Goal: Task Accomplishment & Management: Manage account settings

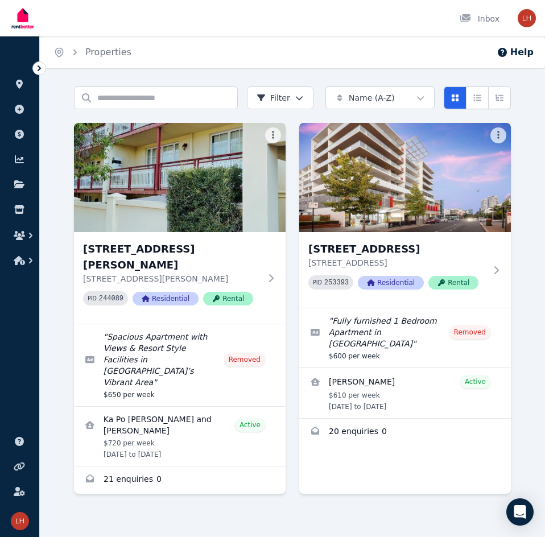
click at [466, 64] on div "Home Properties Help" at bounding box center [292, 52] width 505 height 32
click at [482, 72] on div "Home Properties Help Search properties Filter Name (A-Z) Add Property [STREET_A…" at bounding box center [272, 268] width 545 height 537
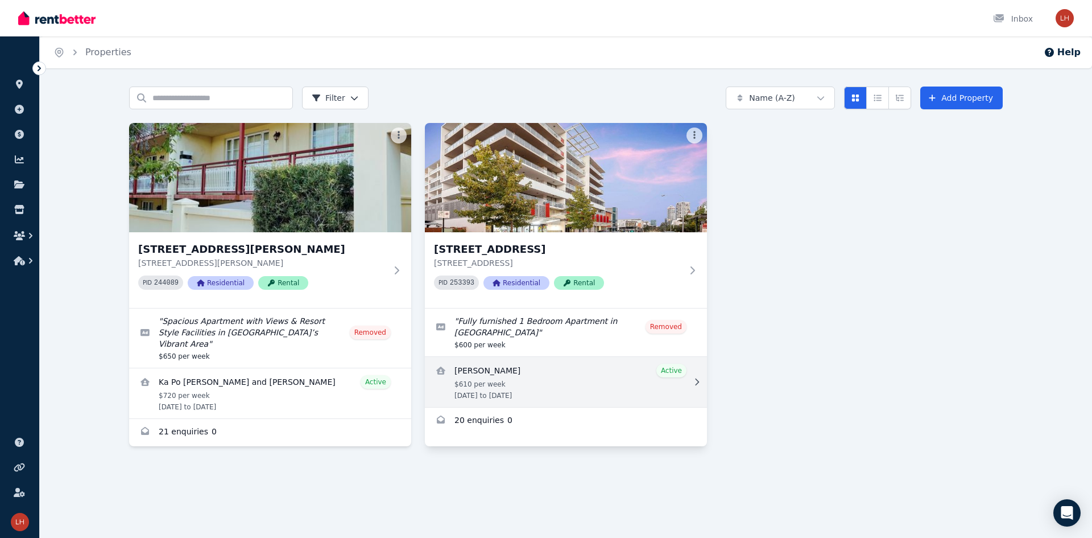
click at [497, 370] on link "View details for Jefra Yestandha" at bounding box center [566, 382] width 282 height 50
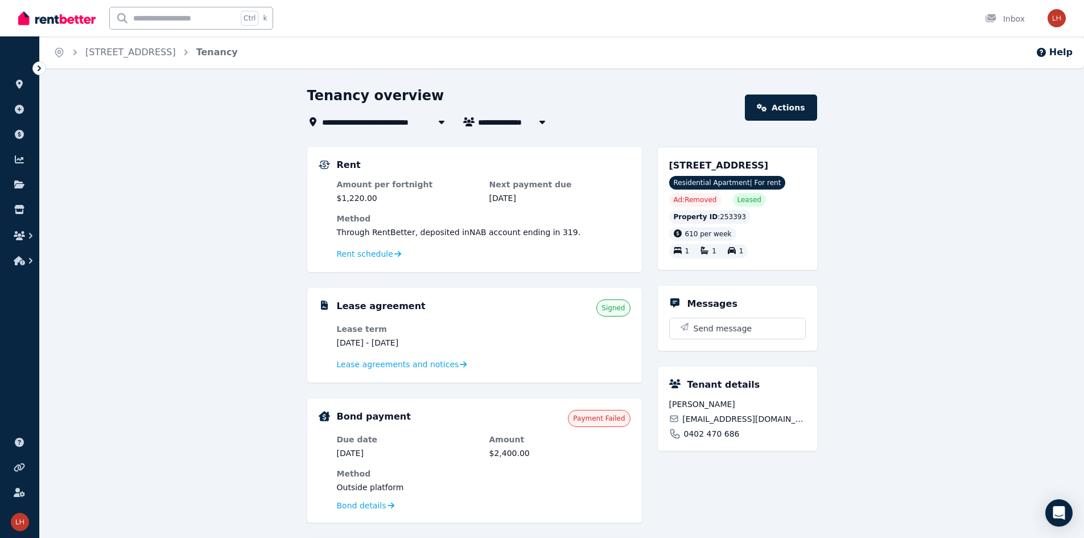
click at [240, 169] on div "**********" at bounding box center [562, 453] width 1044 height 734
click at [394, 366] on span "Lease agreements and notices" at bounding box center [398, 363] width 122 height 11
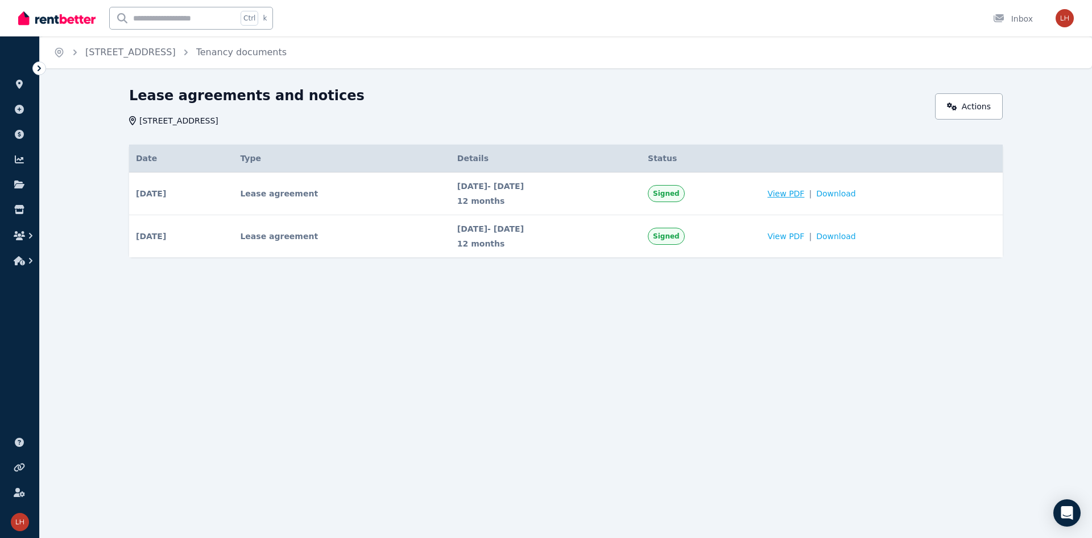
click at [544, 193] on span "View PDF" at bounding box center [785, 193] width 37 height 11
drag, startPoint x: 393, startPoint y: 352, endPoint x: 71, endPoint y: 133, distance: 390.2
click at [386, 351] on div "Home [STREET_ADDRESS] Tenancy documents Lease agreements and notices [STREET_AD…" at bounding box center [546, 269] width 1092 height 538
click at [155, 52] on link "[STREET_ADDRESS]" at bounding box center [130, 52] width 90 height 11
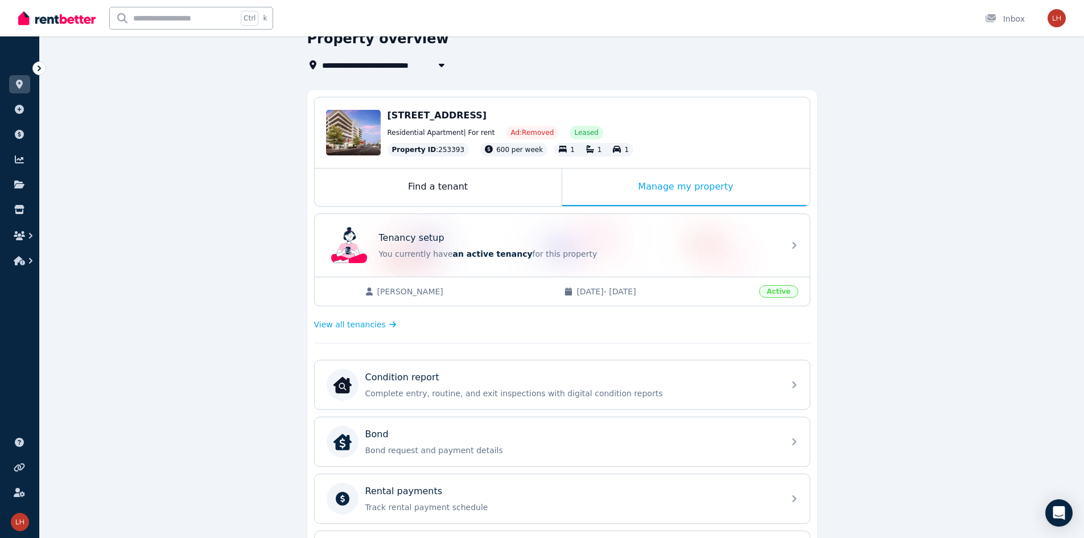
click at [212, 247] on div "**********" at bounding box center [562, 415] width 1044 height 771
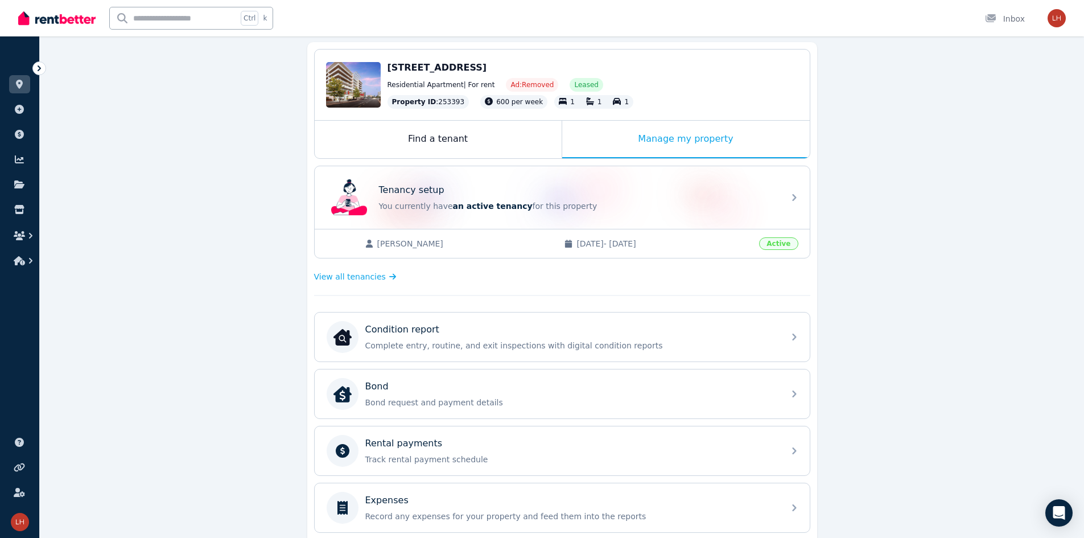
scroll to position [114, 0]
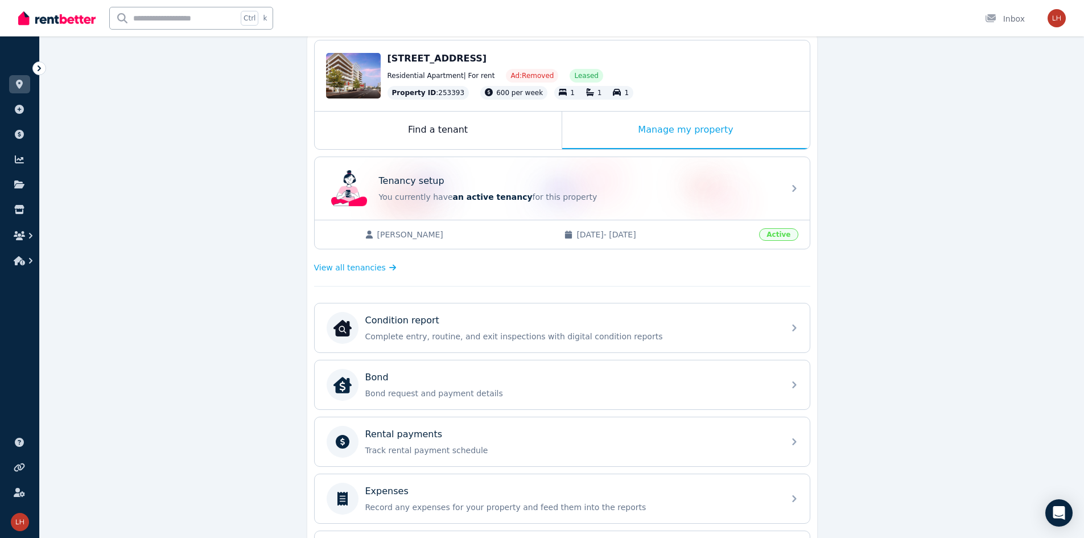
click at [251, 359] on div "**********" at bounding box center [562, 358] width 1044 height 771
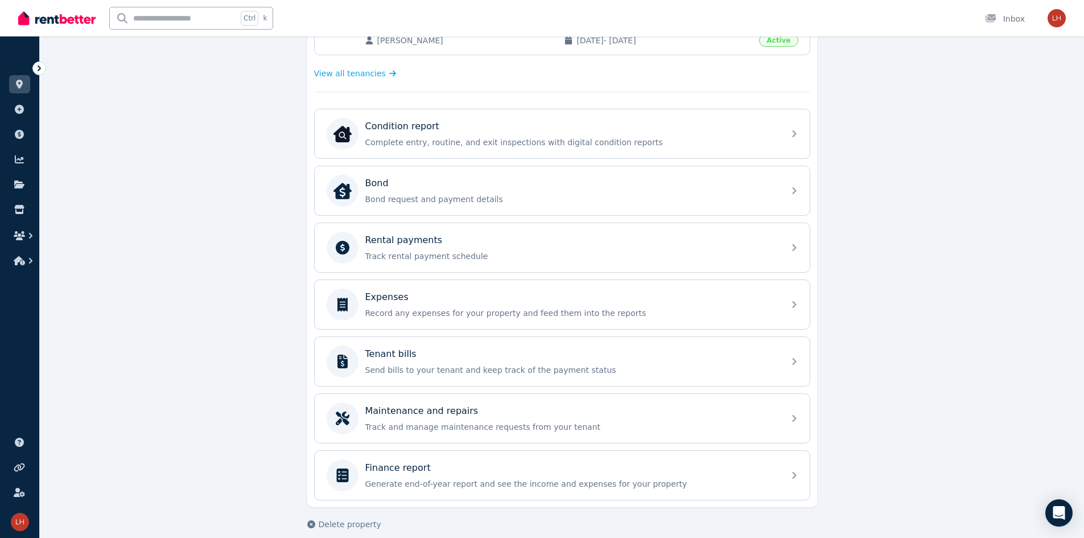
scroll to position [320, 0]
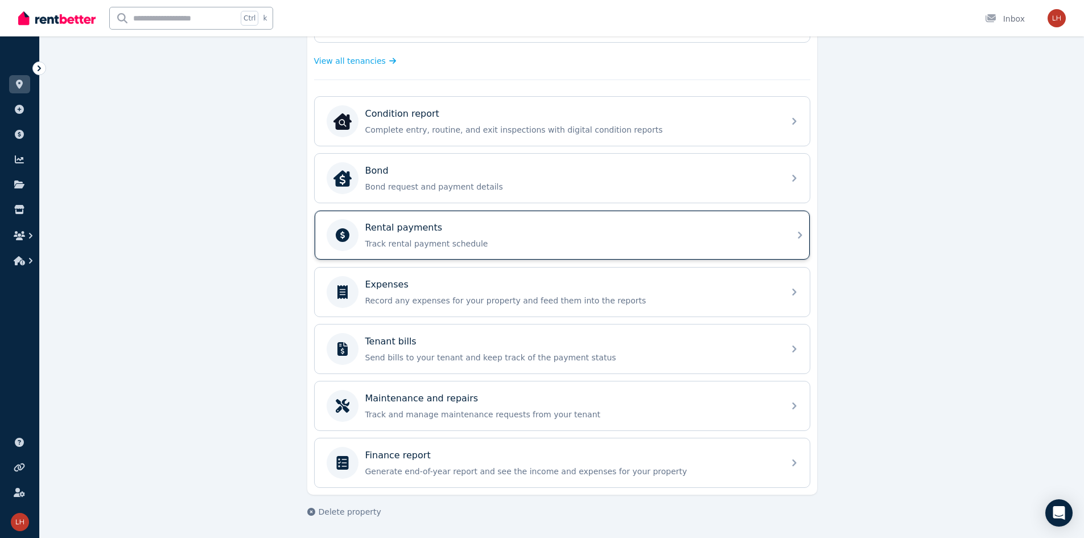
click at [438, 244] on p "Track rental payment schedule" at bounding box center [571, 243] width 412 height 11
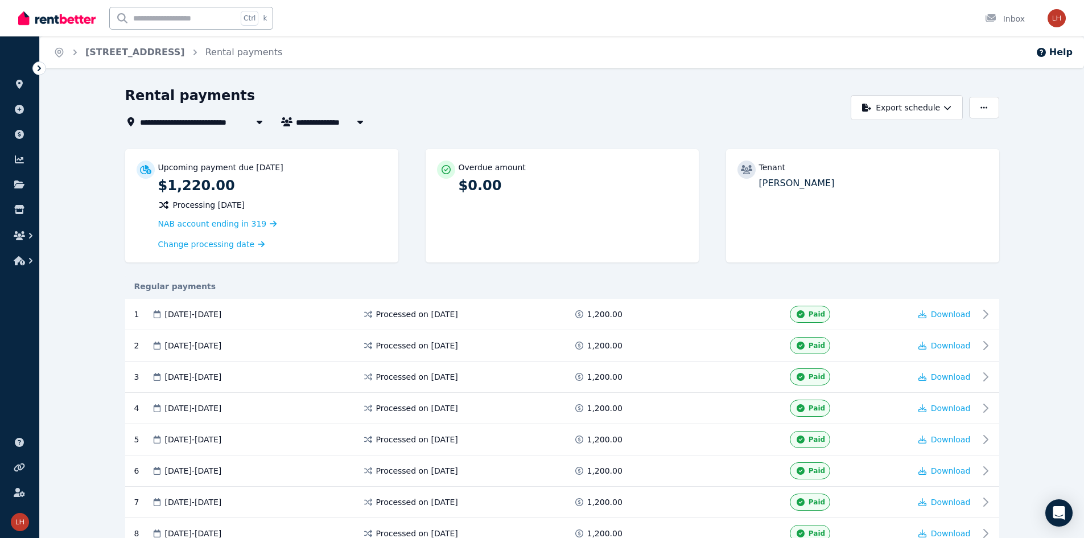
click at [479, 180] on p "$0.00" at bounding box center [573, 185] width 229 height 18
click at [544, 270] on div "Upcoming payment due [DATE] $1,220.00 Processing [DATE] NAB account ending in 3…" at bounding box center [562, 211] width 874 height 125
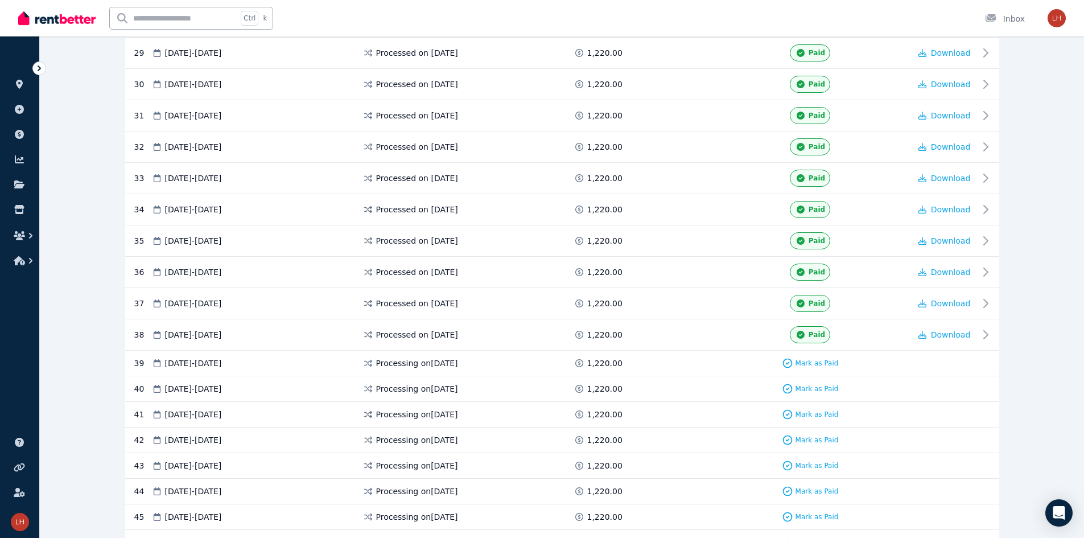
scroll to position [1138, 0]
click at [221, 385] on span "[DATE] - [DATE]" at bounding box center [193, 387] width 57 height 11
click at [220, 385] on span "[DATE] - [DATE]" at bounding box center [193, 387] width 57 height 11
click at [213, 383] on span "[DATE] - [DATE]" at bounding box center [193, 387] width 57 height 11
click at [160, 386] on icon at bounding box center [156, 388] width 11 height 8
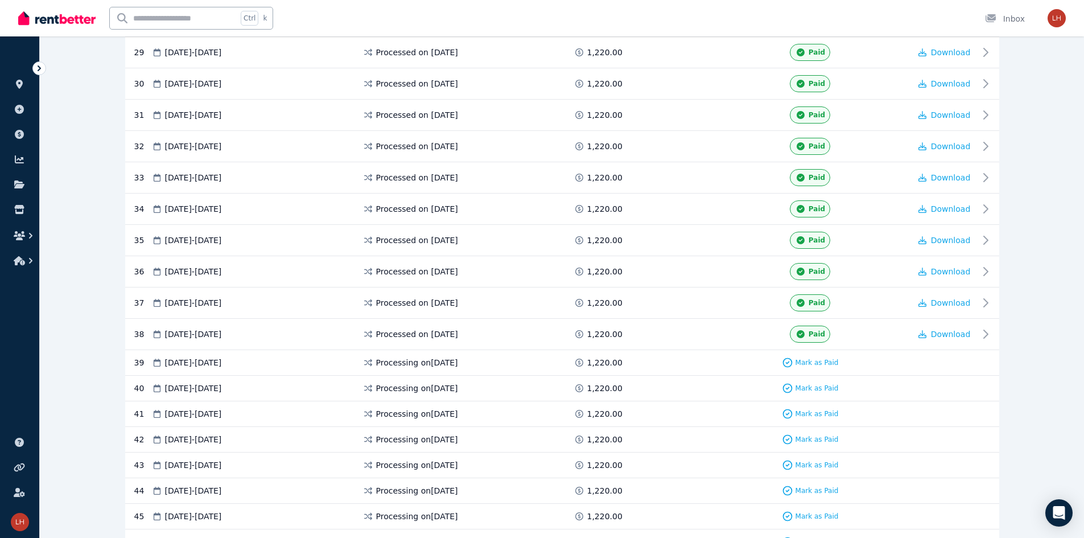
click at [544, 386] on icon at bounding box center [578, 388] width 11 height 8
click at [128, 381] on div "40 [DATE] - [DATE] Processing on [DATE] 1,220.00 Mark as Paid" at bounding box center [562, 388] width 874 height 26
click at [139, 387] on div "40" at bounding box center [142, 387] width 17 height 11
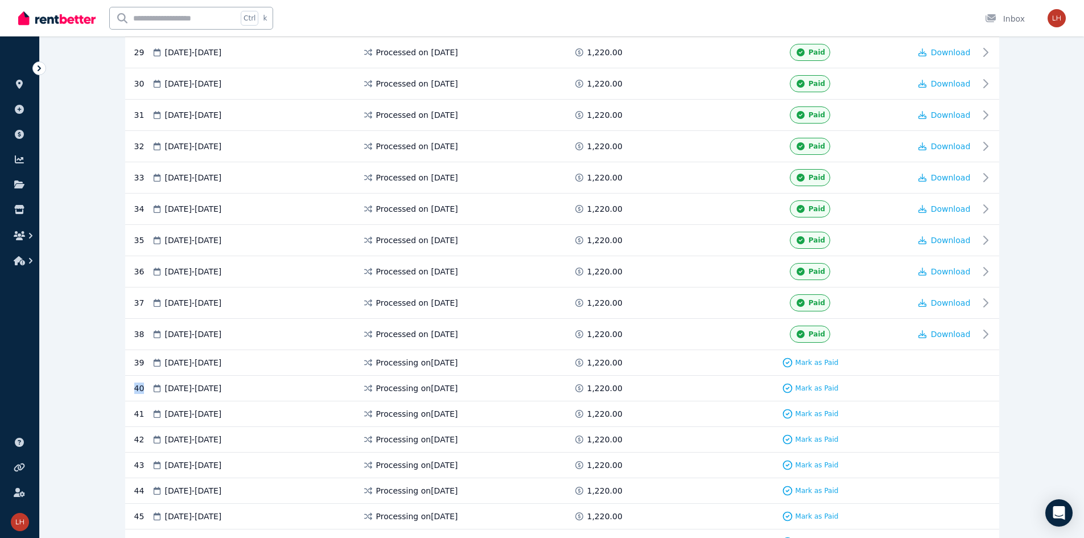
drag, startPoint x: 141, startPoint y: 387, endPoint x: 160, endPoint y: 388, distance: 19.4
click at [144, 387] on div "40" at bounding box center [142, 387] width 17 height 11
click at [161, 387] on icon at bounding box center [156, 388] width 11 height 8
drag, startPoint x: 163, startPoint y: 387, endPoint x: 170, endPoint y: 386, distance: 6.4
click at [164, 387] on div "[DATE] - [DATE]" at bounding box center [256, 387] width 211 height 11
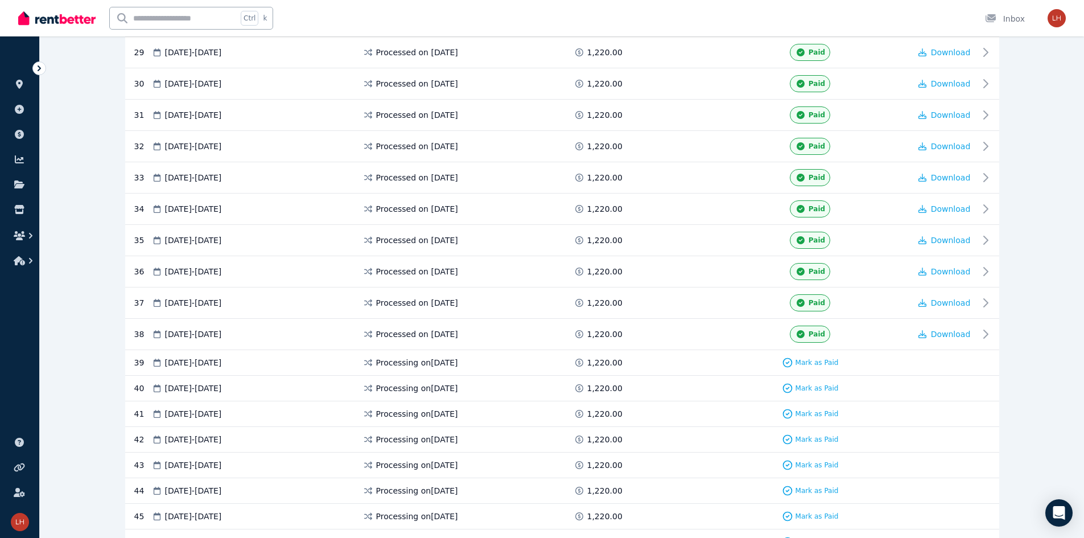
click at [175, 386] on span "[DATE] - [DATE]" at bounding box center [193, 387] width 57 height 11
click at [180, 386] on span "[DATE] - [DATE]" at bounding box center [193, 387] width 57 height 11
click at [183, 386] on span "[DATE] - [DATE]" at bounding box center [193, 387] width 57 height 11
click at [196, 387] on span "[DATE] - [DATE]" at bounding box center [193, 387] width 57 height 11
drag, startPoint x: 220, startPoint y: 389, endPoint x: 232, endPoint y: 387, distance: 11.4
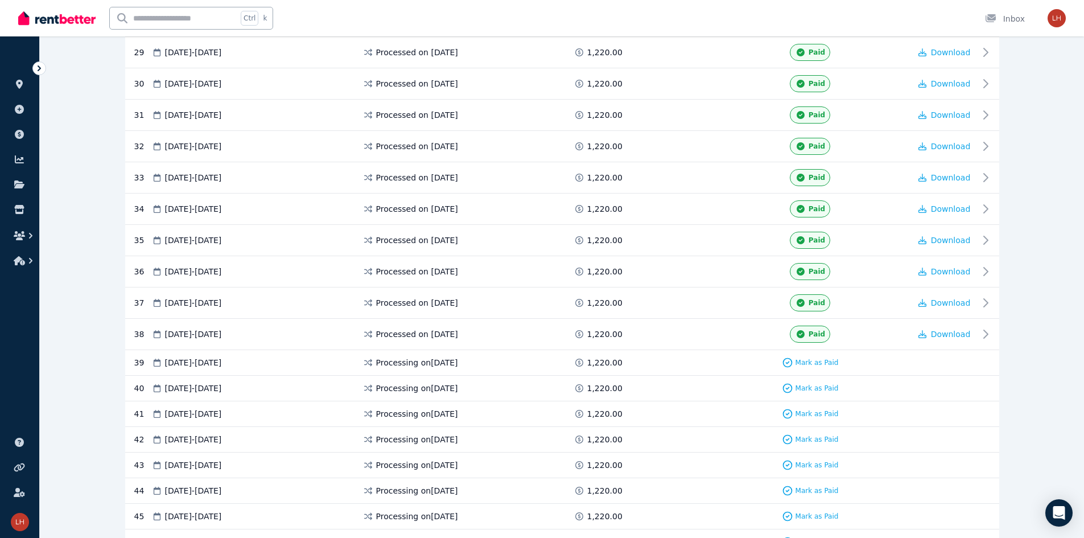
click at [221, 389] on span "[DATE] - [DATE]" at bounding box center [193, 387] width 57 height 11
drag, startPoint x: 237, startPoint y: 386, endPoint x: 255, endPoint y: 382, distance: 18.5
click at [222, 386] on span "[DATE] - [DATE]" at bounding box center [193, 387] width 57 height 11
click at [222, 382] on span "[DATE] - [DATE]" at bounding box center [193, 387] width 57 height 11
click at [259, 382] on div "[DATE] - [DATE]" at bounding box center [256, 387] width 211 height 11
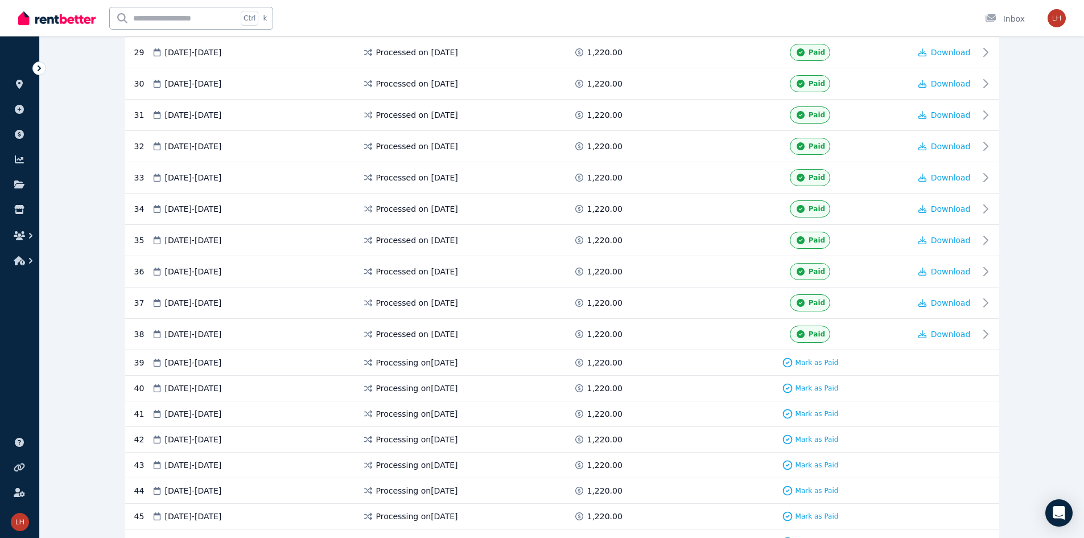
click at [273, 382] on div "[DATE] - [DATE]" at bounding box center [256, 387] width 211 height 11
drag, startPoint x: 374, startPoint y: 382, endPoint x: 415, endPoint y: 389, distance: 41.6
click at [377, 383] on div "Processing on [DATE]" at bounding box center [467, 387] width 211 height 11
click at [415, 389] on span "Processing on [DATE]" at bounding box center [417, 387] width 82 height 11
drag, startPoint x: 436, startPoint y: 389, endPoint x: 494, endPoint y: 378, distance: 59.7
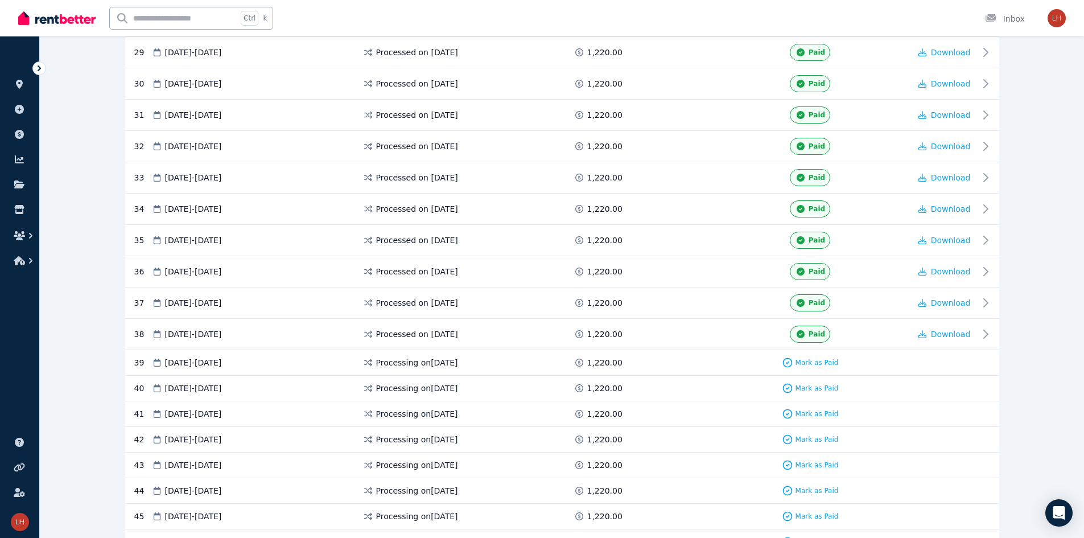
click at [458, 385] on span "Processing on [DATE]" at bounding box center [417, 387] width 82 height 11
click at [494, 378] on div "40 [DATE] - [DATE] Processing on [DATE] 1,220.00 Mark as Paid" at bounding box center [562, 388] width 874 height 26
drag, startPoint x: 517, startPoint y: 380, endPoint x: 612, endPoint y: 380, distance: 94.4
click at [543, 382] on div "40 [DATE] - [DATE] Processing on [DATE] 1,220.00 Mark as Paid" at bounding box center [562, 388] width 874 height 26
click at [544, 379] on div "40 [DATE] - [DATE] Processing on [DATE] 1,220.00 Mark as Paid" at bounding box center [562, 388] width 874 height 26
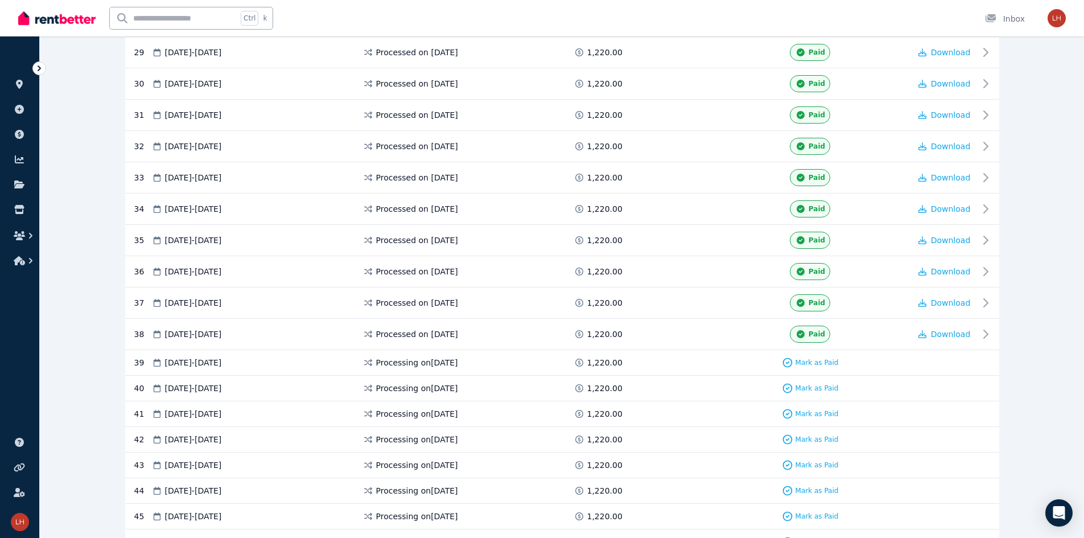
click at [544, 385] on span "1,220.00" at bounding box center [604, 387] width 35 height 11
drag, startPoint x: 601, startPoint y: 385, endPoint x: 588, endPoint y: 387, distance: 13.8
click at [544, 385] on span "1,220.00" at bounding box center [604, 387] width 35 height 11
click at [544, 387] on icon at bounding box center [578, 388] width 11 height 8
click at [539, 391] on div "Processing on [DATE]" at bounding box center [467, 387] width 211 height 11
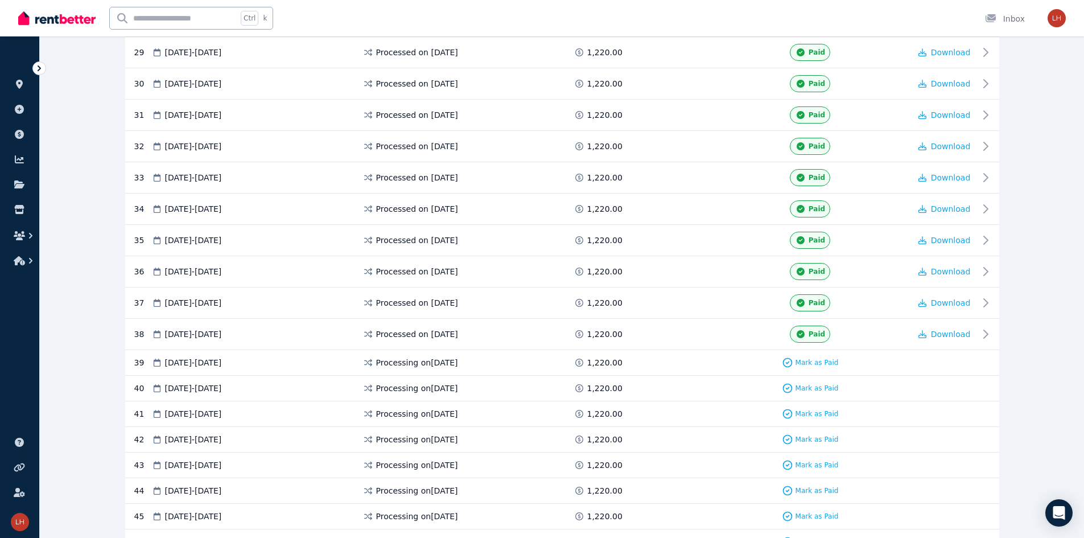
click at [490, 390] on div "Processing on [DATE]" at bounding box center [467, 387] width 211 height 11
click at [479, 387] on div "Processing on [DATE]" at bounding box center [467, 387] width 211 height 11
click at [544, 389] on span "1,220.00" at bounding box center [604, 387] width 35 height 11
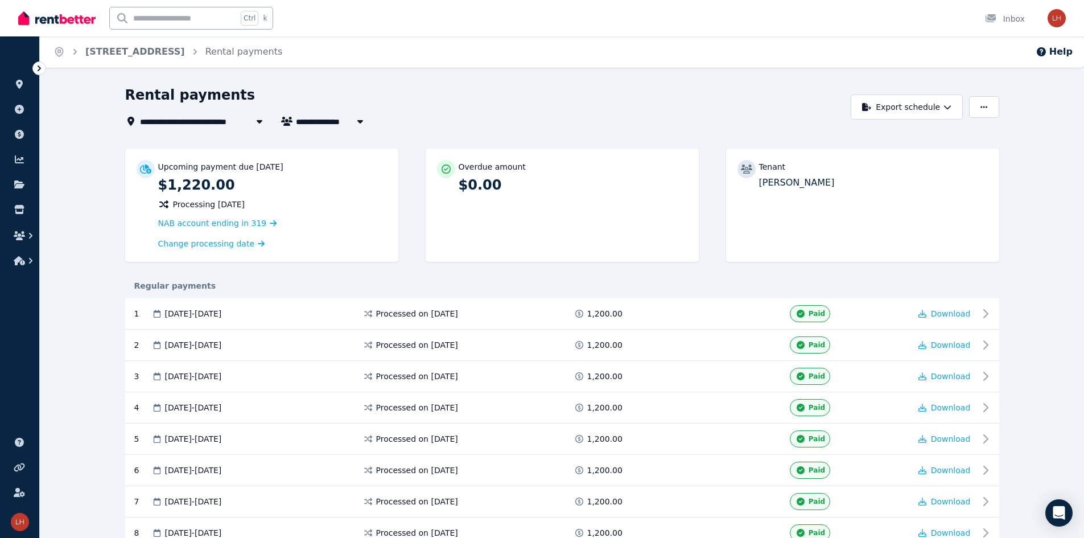
scroll to position [0, 0]
click at [544, 187] on p "[PERSON_NAME]" at bounding box center [873, 183] width 229 height 14
click at [544, 166] on p "Tenant" at bounding box center [772, 167] width 27 height 11
drag, startPoint x: 773, startPoint y: 189, endPoint x: 506, endPoint y: 209, distance: 267.0
click at [544, 189] on p "[PERSON_NAME]" at bounding box center [873, 183] width 229 height 14
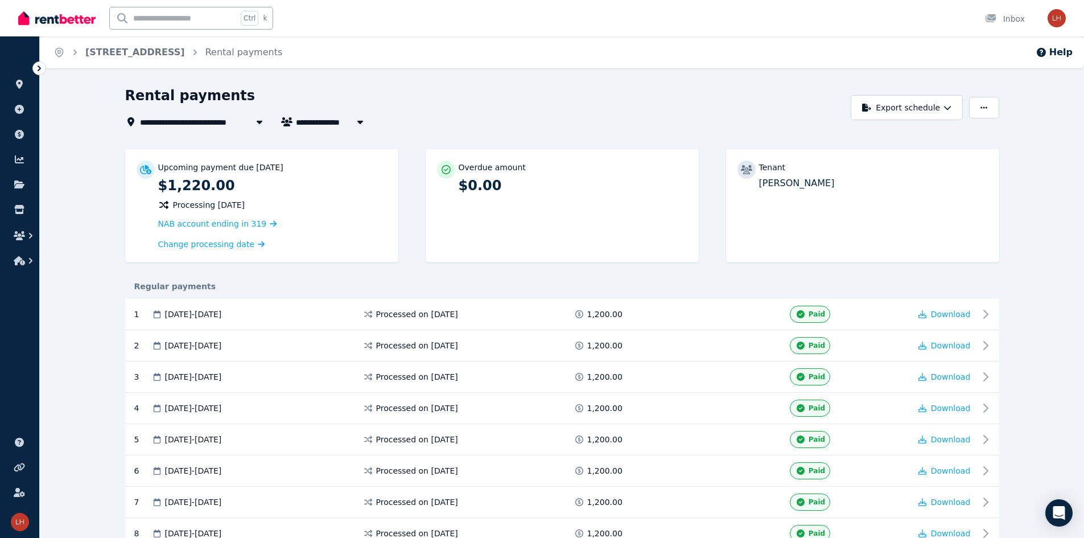
click at [475, 209] on div "Overdue amount $0.00" at bounding box center [562, 205] width 273 height 113
click at [473, 184] on p "$0.00" at bounding box center [573, 185] width 229 height 18
click at [467, 167] on p "Overdue amount" at bounding box center [492, 167] width 67 height 11
drag, startPoint x: 472, startPoint y: 181, endPoint x: 427, endPoint y: 196, distance: 46.8
click at [470, 187] on p "$0.00" at bounding box center [573, 185] width 229 height 18
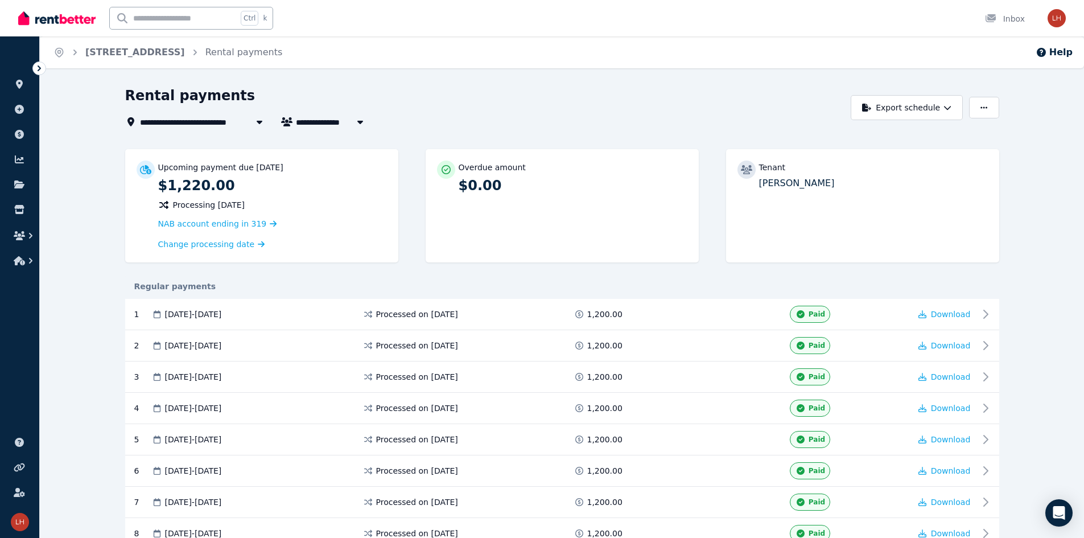
click at [217, 119] on span "[STREET_ADDRESS]" at bounding box center [190, 122] width 100 height 14
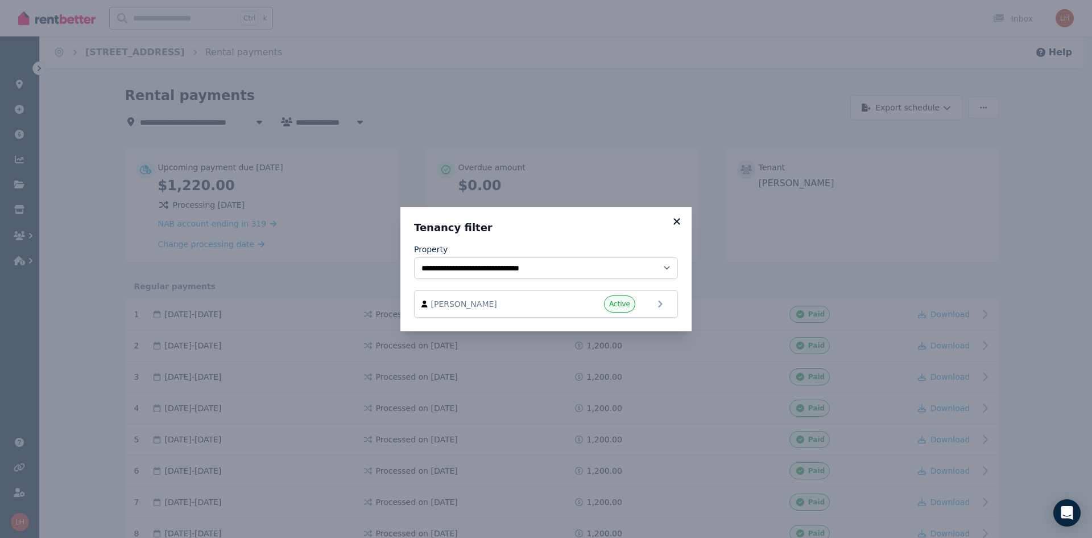
click at [544, 220] on icon at bounding box center [677, 221] width 6 height 6
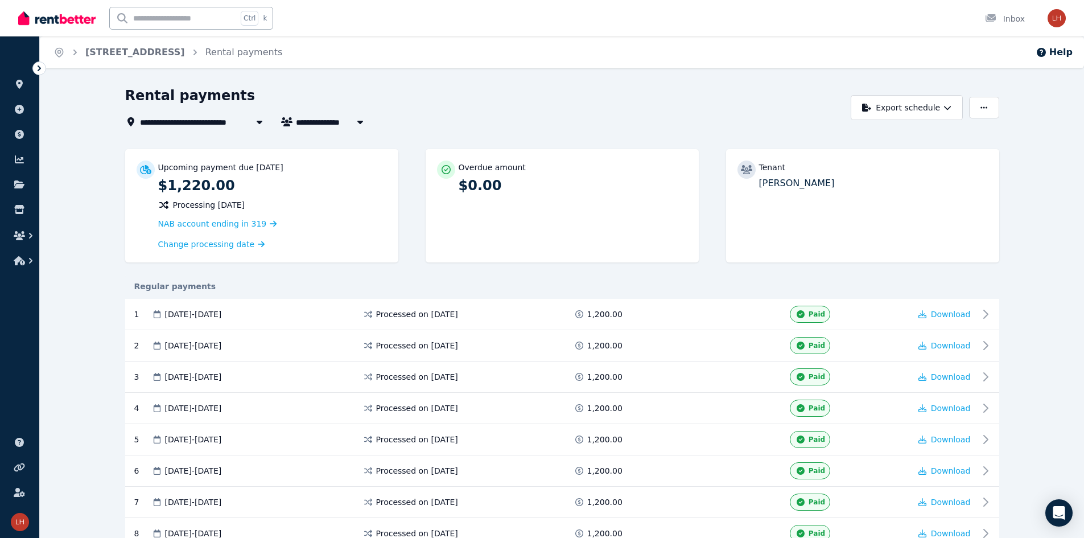
click at [308, 122] on span "[PERSON_NAME]" at bounding box center [339, 122] width 86 height 14
type input "**********"
click at [526, 121] on div "**********" at bounding box center [485, 122] width 720 height 14
click at [544, 104] on button "button" at bounding box center [984, 108] width 30 height 22
drag, startPoint x: 597, startPoint y: 313, endPoint x: 589, endPoint y: 316, distance: 8.5
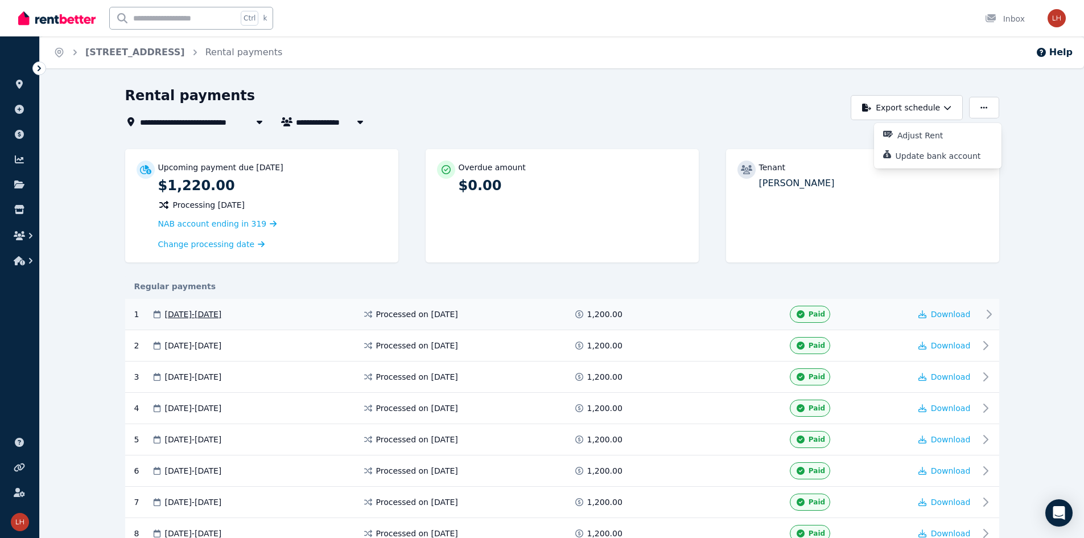
click at [544, 315] on span "1,200.00" at bounding box center [604, 313] width 35 height 11
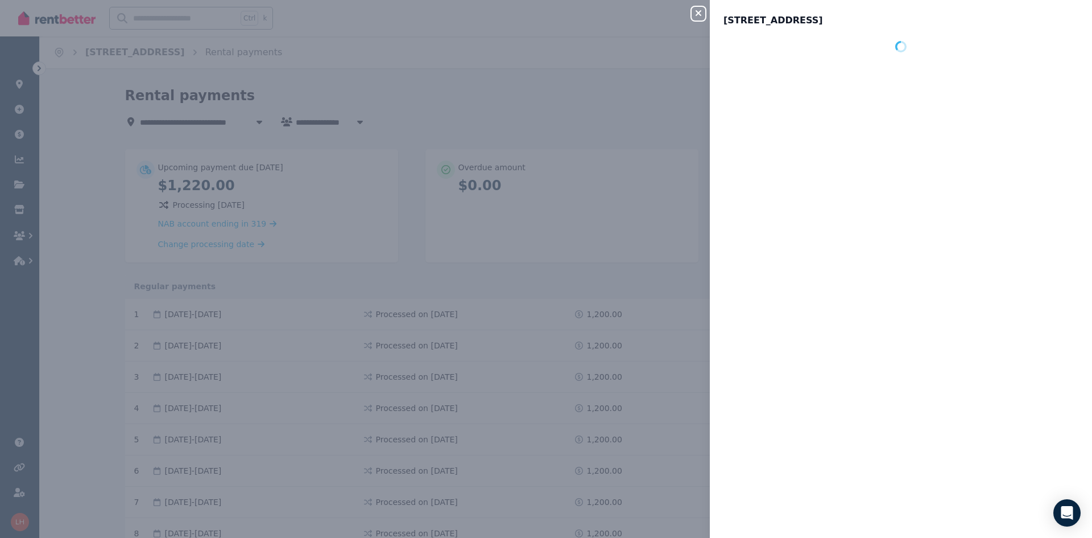
click at [485, 249] on div "Close panel [STREET_ADDRESS]" at bounding box center [546, 269] width 1092 height 538
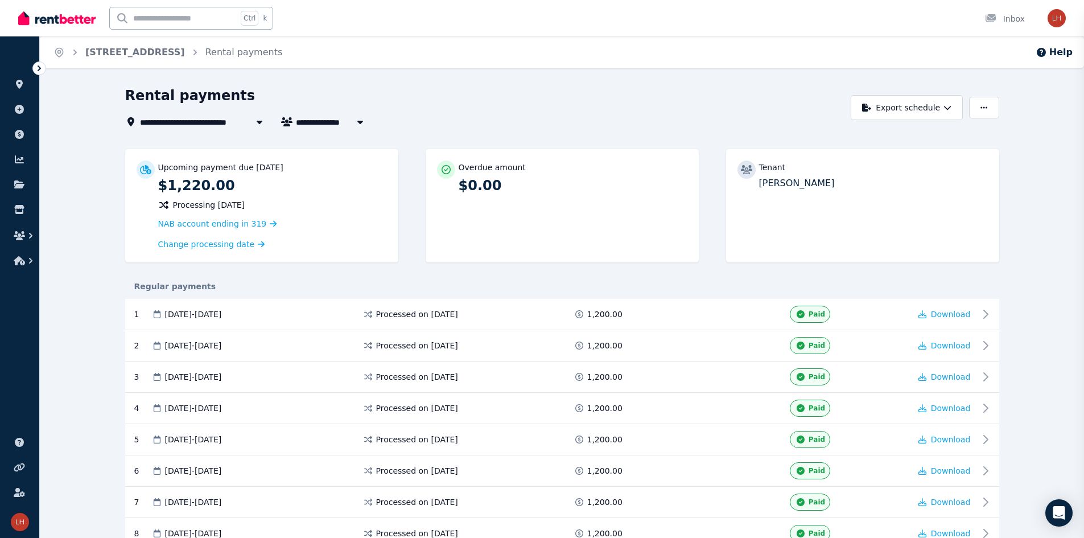
click at [492, 284] on div "Close panel [STREET_ADDRESS]" at bounding box center [542, 269] width 1084 height 538
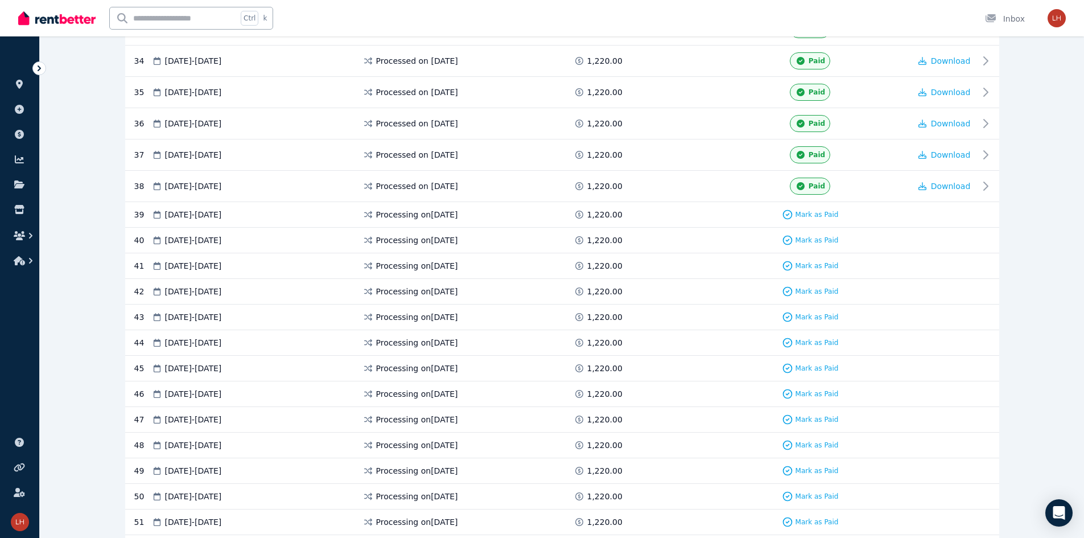
scroll to position [1308, 0]
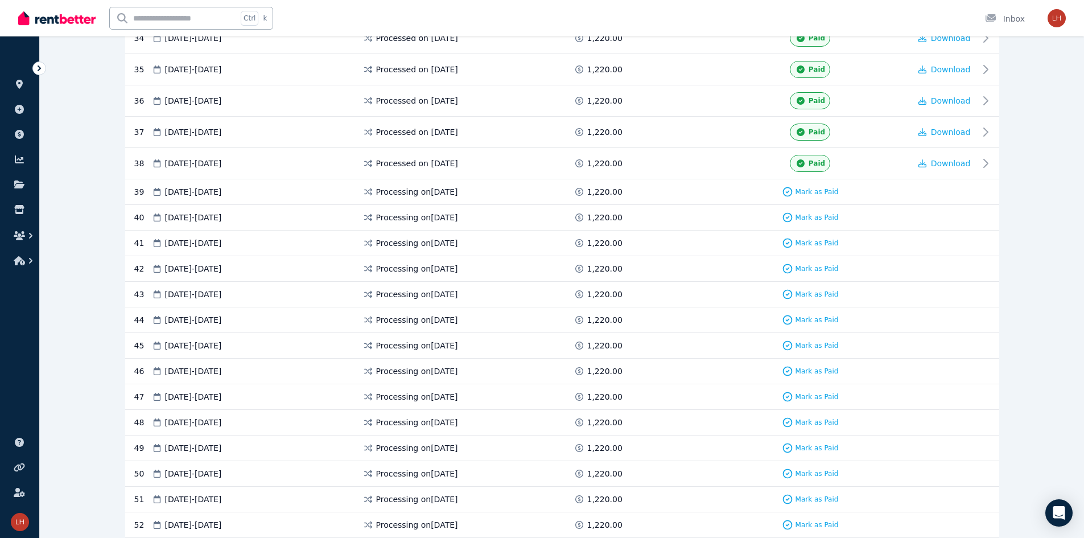
click at [544, 190] on span at bounding box center [667, 191] width 85 height 11
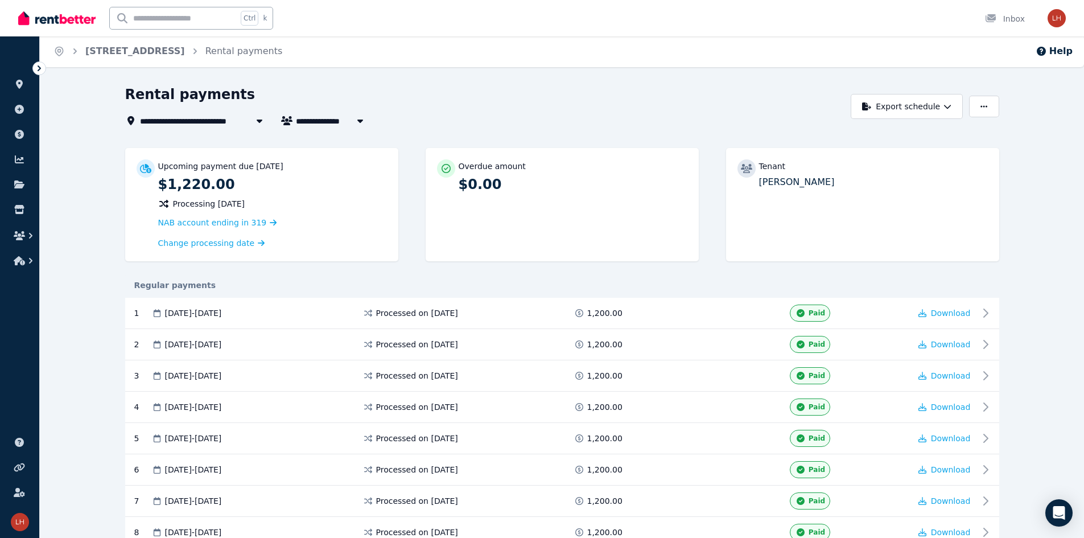
scroll to position [0, 0]
click at [544, 115] on button "button" at bounding box center [984, 108] width 30 height 22
click at [544, 133] on p "Adjust Rent" at bounding box center [924, 135] width 55 height 11
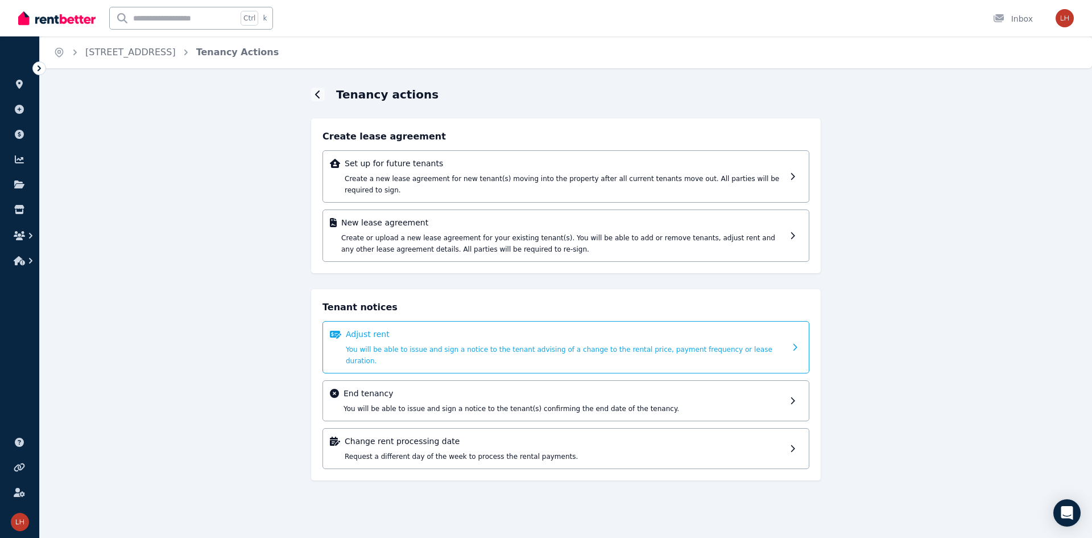
click at [426, 328] on p "Adjust rent" at bounding box center [566, 333] width 440 height 11
select select "**********"
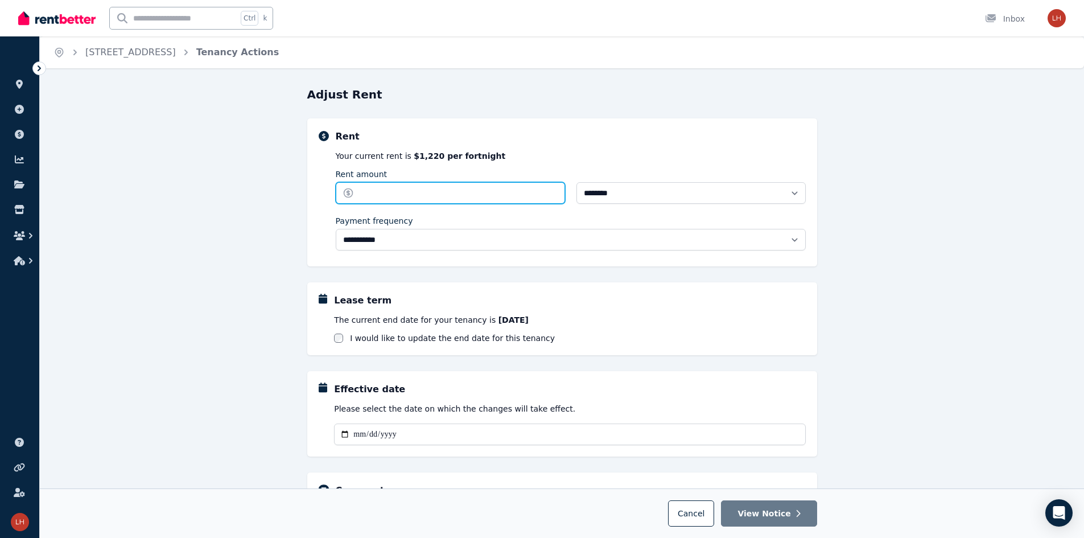
click at [400, 198] on input "Rent amount" at bounding box center [450, 193] width 229 height 22
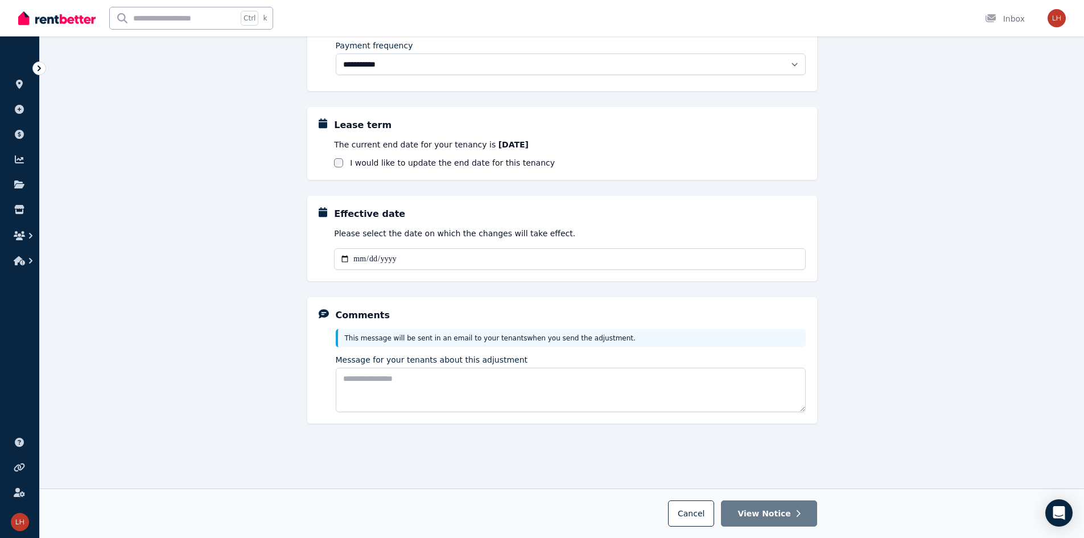
scroll to position [180, 0]
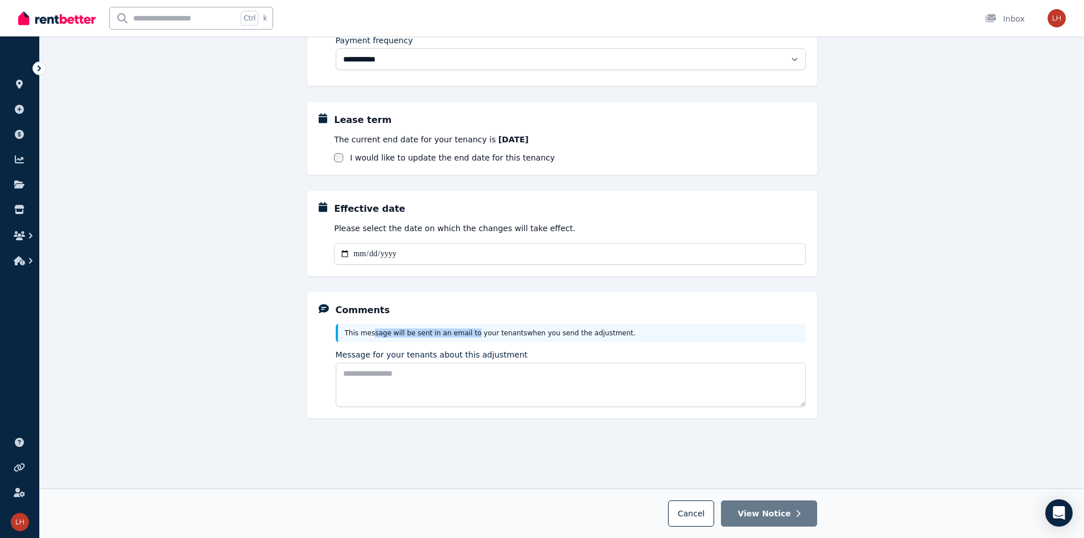
drag, startPoint x: 370, startPoint y: 333, endPoint x: 463, endPoint y: 336, distance: 92.8
click at [463, 336] on p "This message will be sent in an email to your tenants when you send the adjustm…" at bounding box center [572, 332] width 454 height 9
click at [239, 346] on div "**********" at bounding box center [562, 197] width 1044 height 582
click at [240, 350] on div "**********" at bounding box center [562, 197] width 1044 height 582
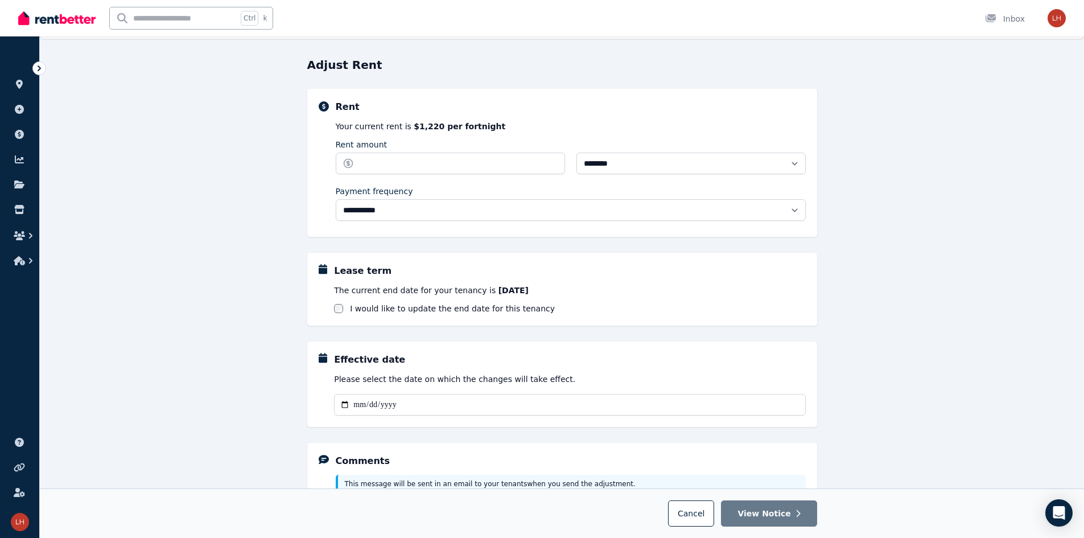
scroll to position [57, 0]
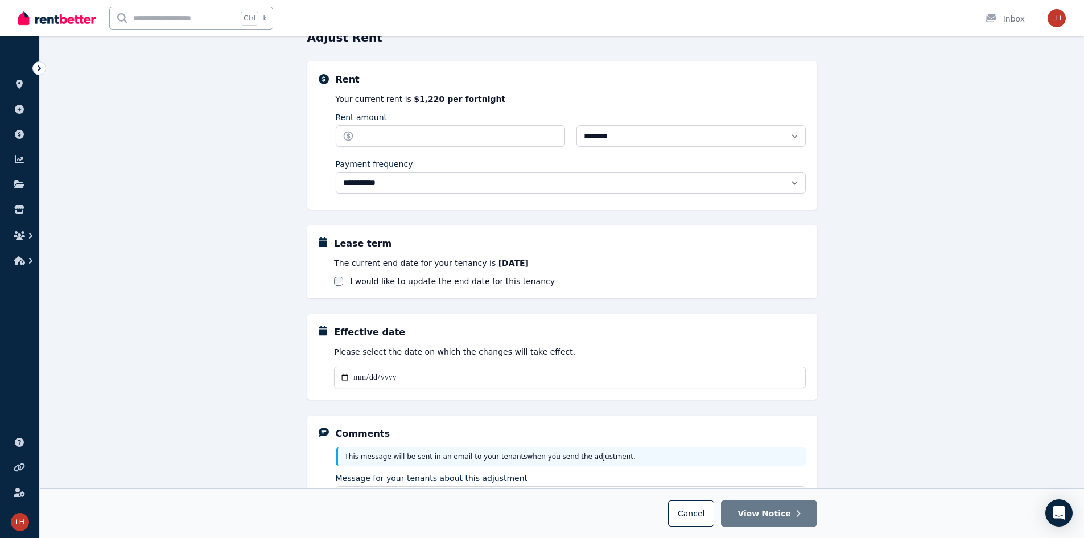
click at [237, 316] on div "**********" at bounding box center [562, 321] width 1044 height 582
click at [494, 152] on div "**********" at bounding box center [571, 145] width 470 height 105
click at [403, 136] on input "Rent amount" at bounding box center [450, 136] width 229 height 22
click at [240, 136] on div "**********" at bounding box center [562, 321] width 1044 height 582
click at [228, 212] on div "**********" at bounding box center [562, 321] width 1044 height 582
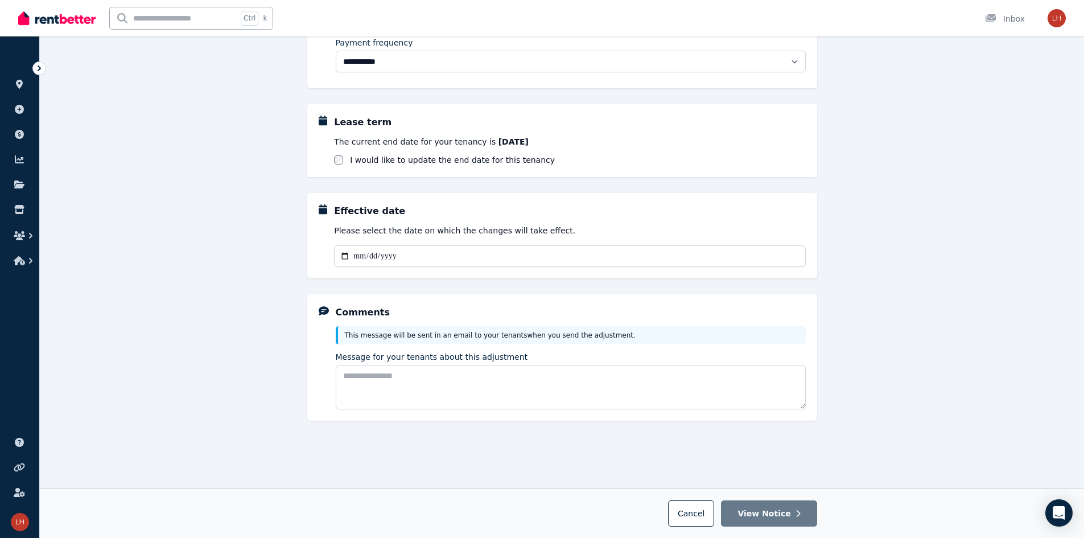
scroll to position [180, 0]
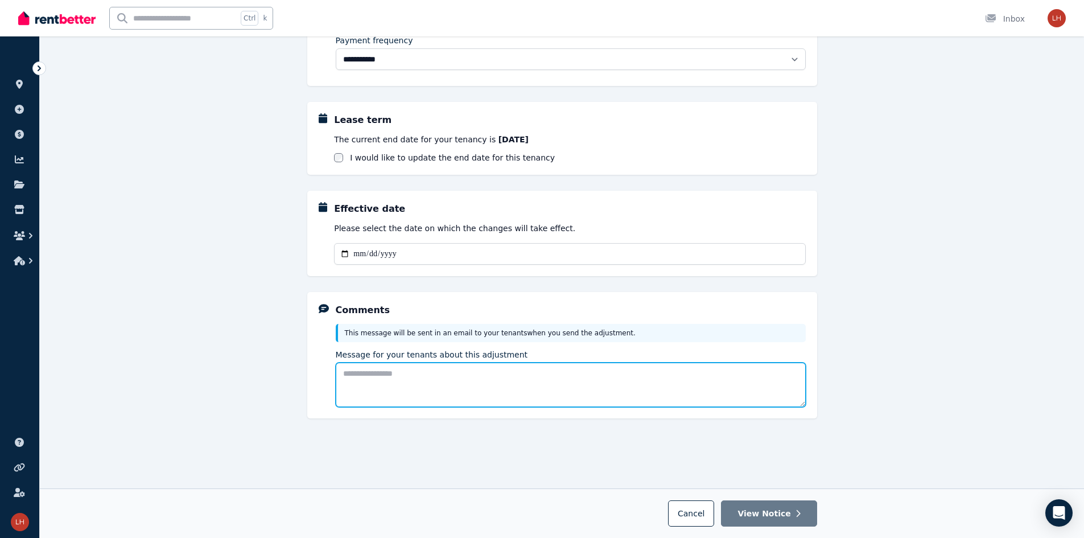
click at [363, 374] on textarea "Message for your tenants about this adjustment" at bounding box center [571, 384] width 470 height 44
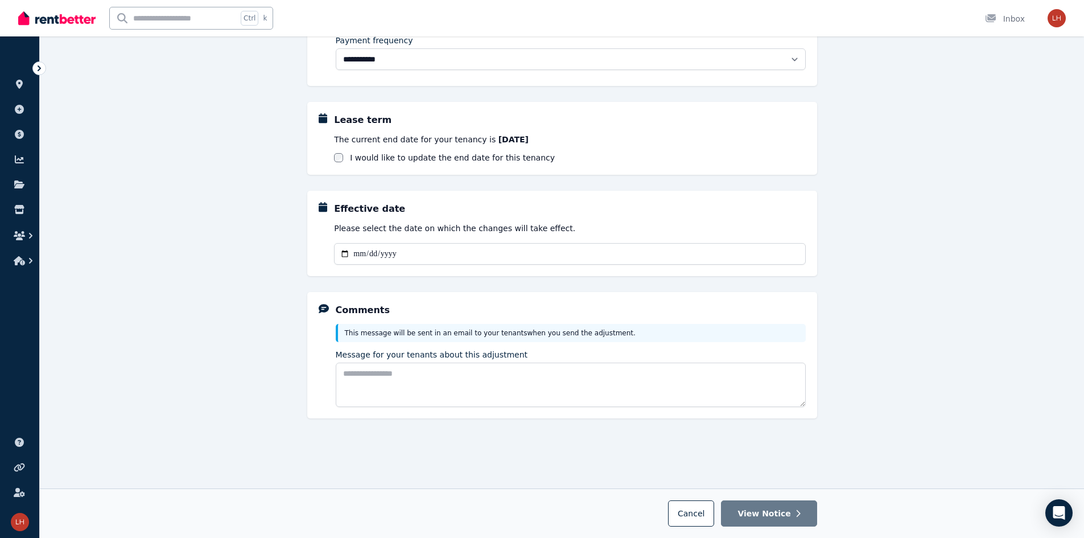
drag, startPoint x: 294, startPoint y: 373, endPoint x: 312, endPoint y: 320, distance: 56.0
click at [294, 373] on div "**********" at bounding box center [562, 197] width 1044 height 582
drag, startPoint x: 312, startPoint y: 320, endPoint x: 291, endPoint y: 346, distance: 33.6
click at [308, 323] on div "Comments This message will be sent in an email to your tenants when you send th…" at bounding box center [562, 355] width 510 height 126
drag, startPoint x: 280, startPoint y: 378, endPoint x: 276, endPoint y: 328, distance: 49.7
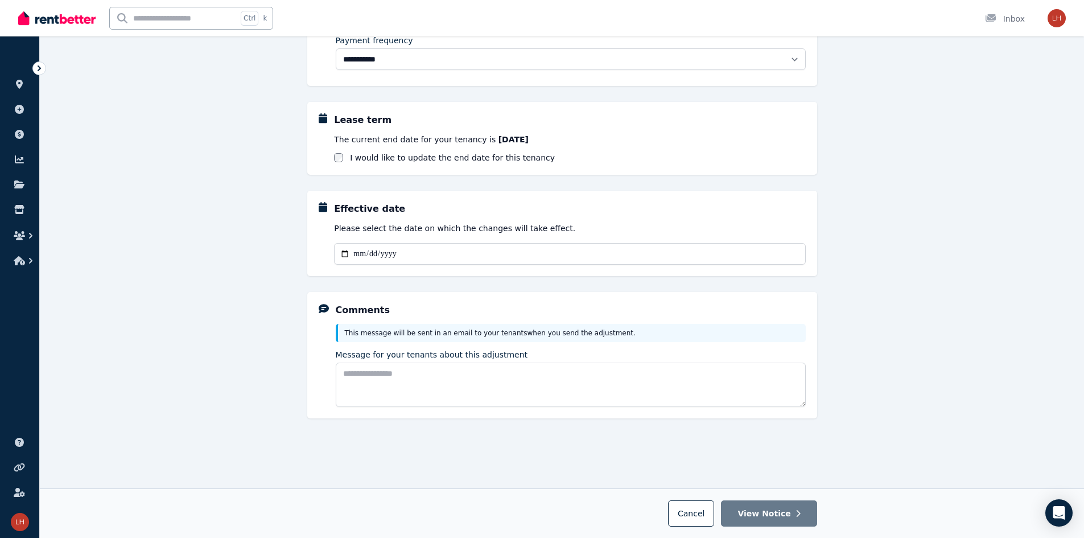
click at [279, 373] on div "**********" at bounding box center [562, 197] width 1044 height 582
drag, startPoint x: 276, startPoint y: 328, endPoint x: 295, endPoint y: 394, distance: 68.5
click at [280, 338] on div "**********" at bounding box center [562, 197] width 1044 height 582
click at [295, 394] on div "**********" at bounding box center [562, 197] width 1044 height 582
click at [271, 353] on div "**********" at bounding box center [562, 197] width 1044 height 582
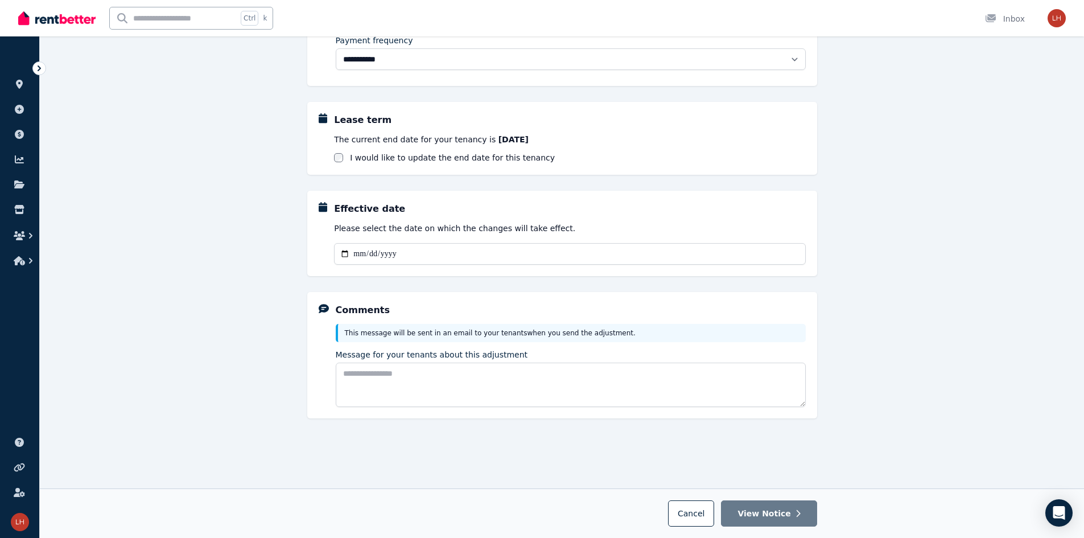
click at [276, 376] on div "**********" at bounding box center [562, 197] width 1044 height 582
click at [344, 308] on h5 "Comments" at bounding box center [363, 310] width 55 height 14
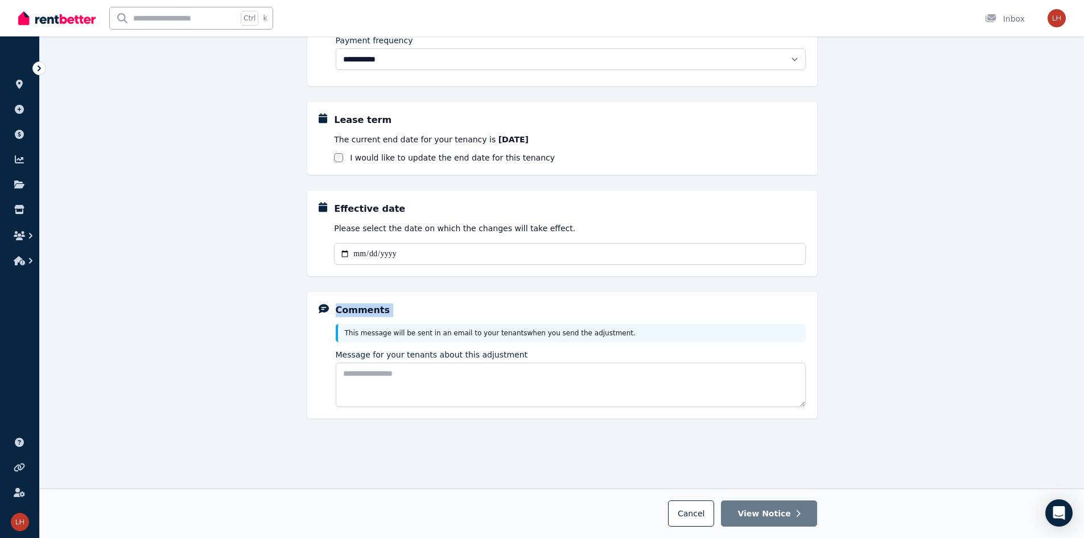
click at [436, 286] on div "**********" at bounding box center [562, 197] width 510 height 582
click at [421, 316] on div "Comments" at bounding box center [571, 310] width 470 height 14
click at [367, 309] on h5 "Comments" at bounding box center [363, 310] width 55 height 14
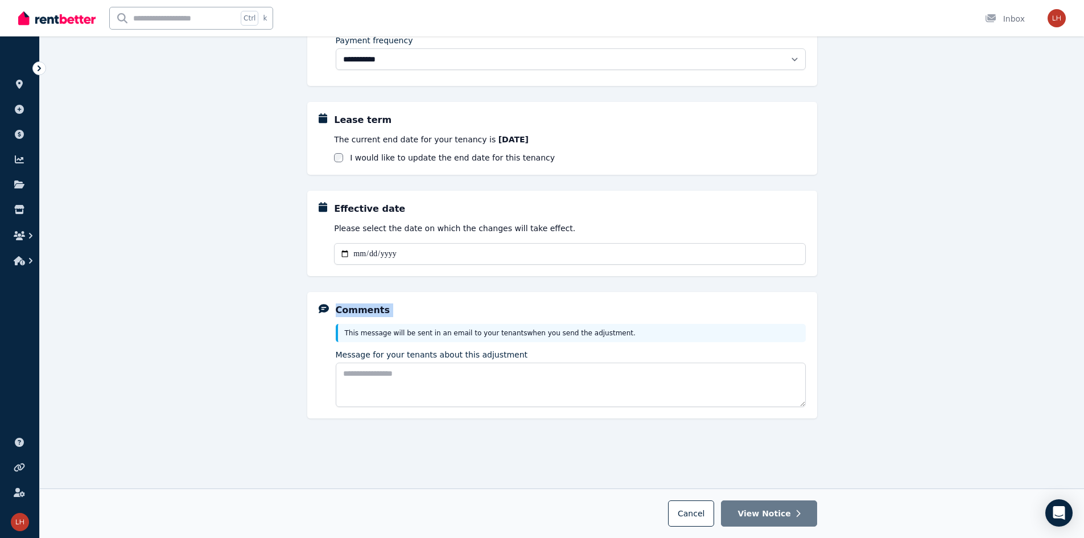
click at [401, 311] on div "Comments" at bounding box center [571, 310] width 470 height 14
click at [392, 293] on div "Comments This message will be sent in an email to your tenants when you send th…" at bounding box center [562, 355] width 510 height 126
click at [401, 306] on div "Comments" at bounding box center [571, 310] width 470 height 14
click at [353, 333] on p "This message will be sent in an email to your tenants when you send the adjustm…" at bounding box center [572, 332] width 454 height 9
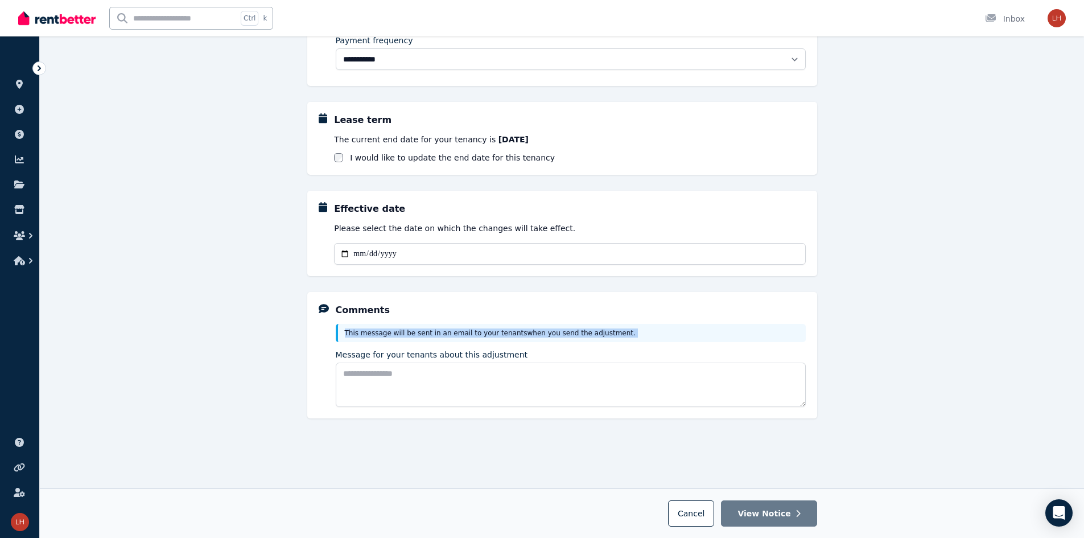
click at [353, 333] on p "This message will be sent in an email to your tenants when you send the adjustm…" at bounding box center [572, 332] width 454 height 9
click at [310, 335] on div "Comments This message will be sent in an email to your tenants when you send th…" at bounding box center [562, 355] width 510 height 126
click at [369, 336] on p "This message will be sent in an email to your tenants when you send the adjustm…" at bounding box center [572, 332] width 454 height 9
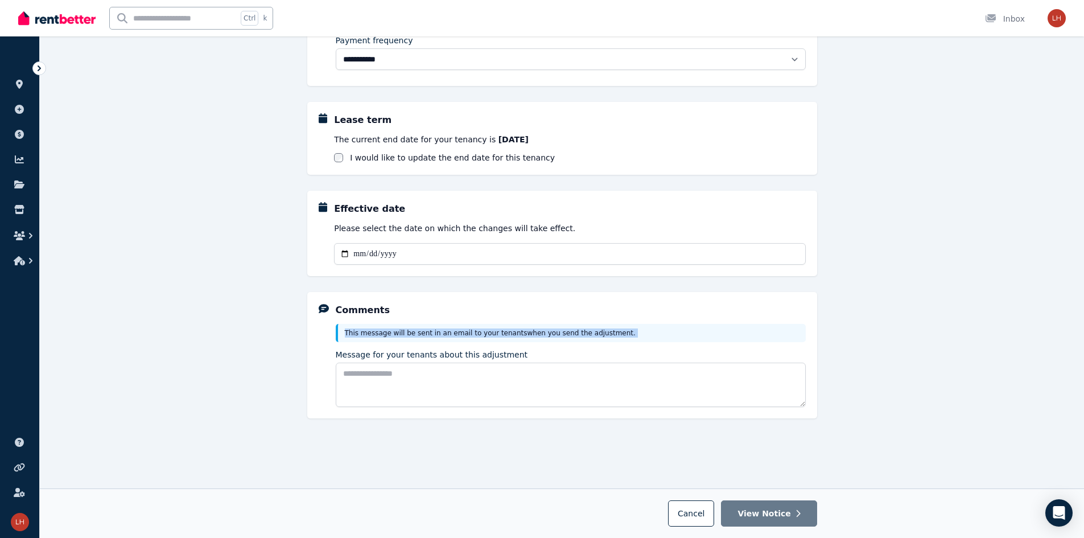
click at [314, 335] on div "Comments This message will be sent in an email to your tenants when you send th…" at bounding box center [562, 355] width 510 height 126
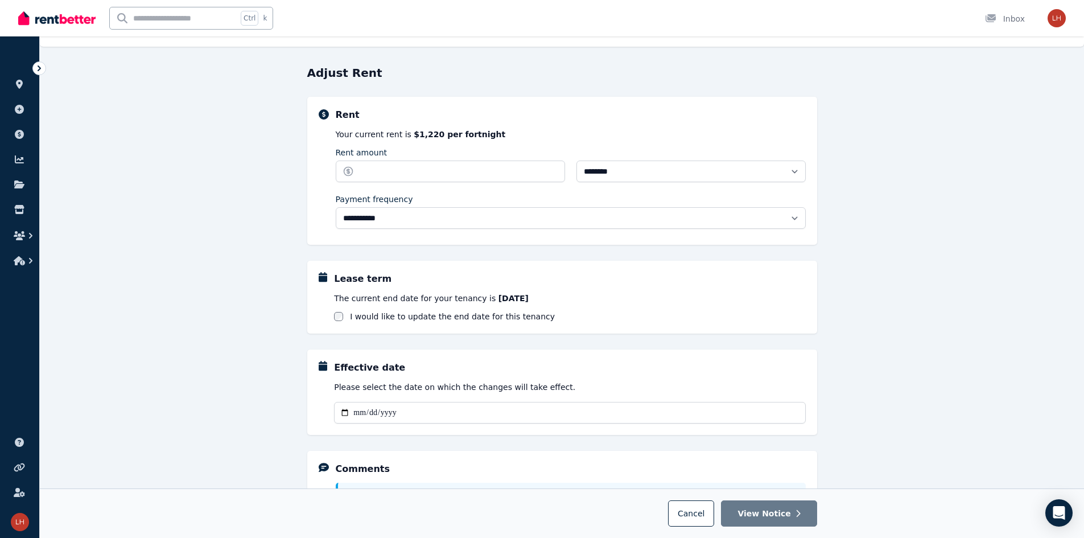
scroll to position [0, 0]
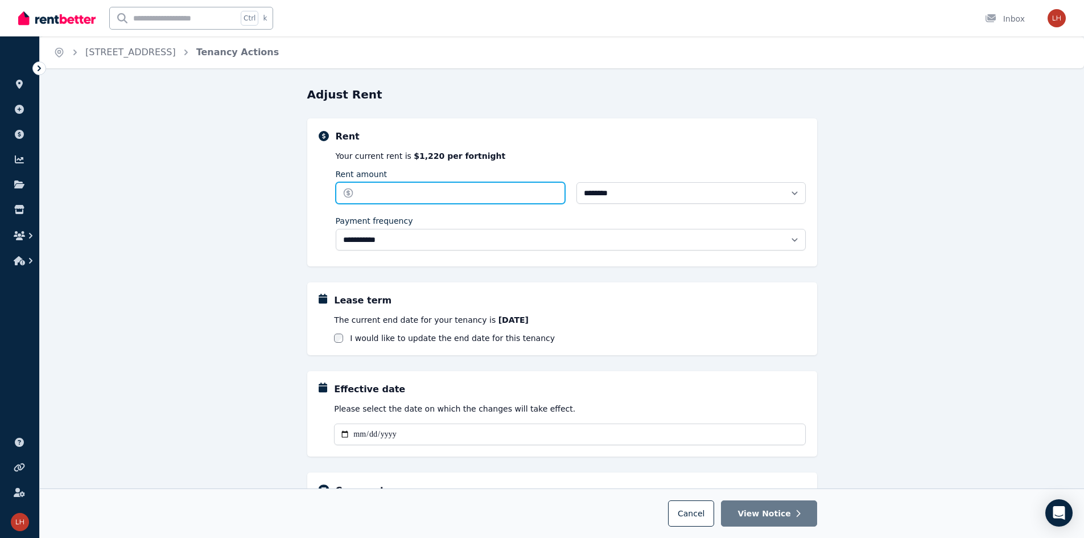
click at [406, 191] on input "Rent amount" at bounding box center [450, 193] width 229 height 22
click at [374, 156] on div "Your current rent is $1,220 per fortnight" at bounding box center [571, 155] width 470 height 11
click at [419, 156] on b "$1,220 per fortnight" at bounding box center [460, 155] width 92 height 9
drag, startPoint x: 492, startPoint y: 164, endPoint x: 544, endPoint y: 155, distance: 53.1
click at [493, 164] on div "**********" at bounding box center [571, 202] width 470 height 105
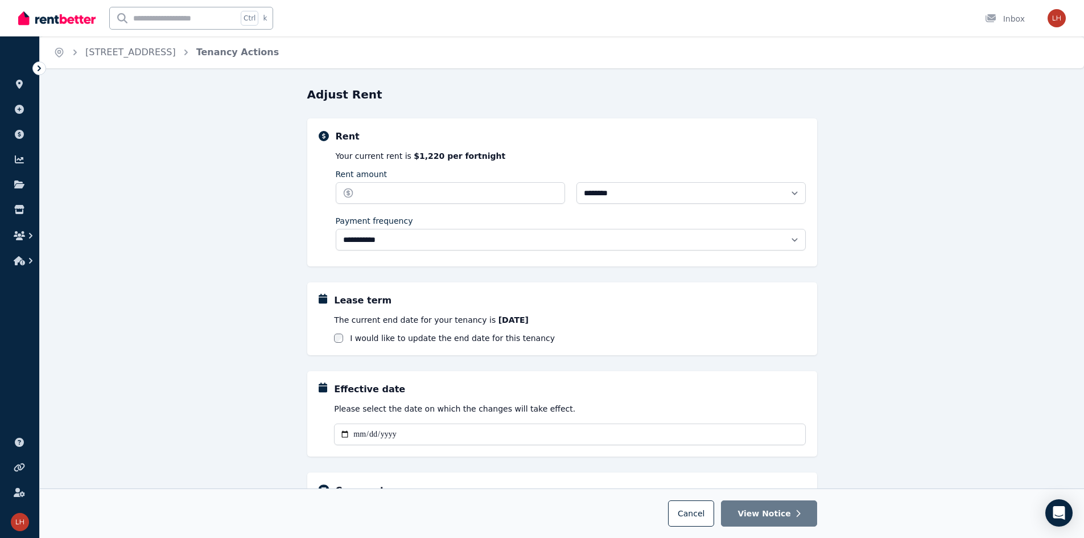
click at [544, 154] on div "Your current rent is $1,220 per fortnight" at bounding box center [571, 155] width 470 height 11
click at [352, 137] on h5 "Rent" at bounding box center [348, 137] width 24 height 14
click at [383, 158] on div "Your current rent is $1,220 per fortnight" at bounding box center [571, 155] width 470 height 11
click at [348, 137] on h5 "Rent" at bounding box center [348, 137] width 24 height 14
drag, startPoint x: 365, startPoint y: 154, endPoint x: 441, endPoint y: 161, distance: 76.5
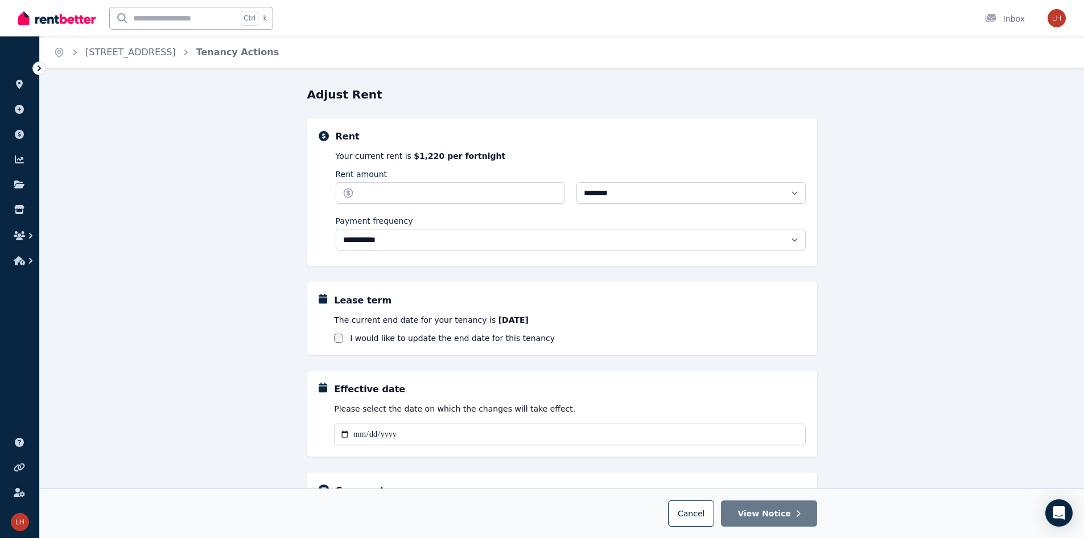
click at [369, 155] on div "Your current rent is $1,220 per fortnight" at bounding box center [571, 155] width 470 height 11
click at [439, 152] on b "$1,220 per fortnight" at bounding box center [460, 155] width 92 height 9
click at [403, 198] on input "Rent amount" at bounding box center [450, 193] width 229 height 22
click at [402, 194] on input "Rent amount" at bounding box center [450, 193] width 229 height 22
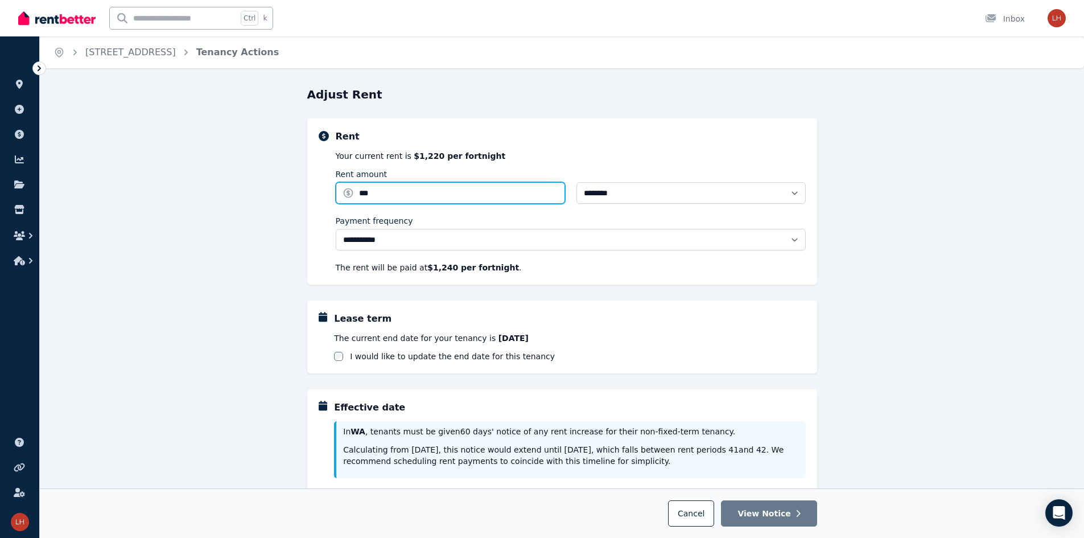
type input "***"
click at [258, 206] on div "**********" at bounding box center [562, 461] width 1044 height 750
click at [262, 177] on div "**********" at bounding box center [562, 461] width 1044 height 750
click at [268, 192] on div "**********" at bounding box center [562, 461] width 1044 height 750
click at [377, 154] on div "Your current rent is $1,220 per fortnight" at bounding box center [571, 155] width 470 height 11
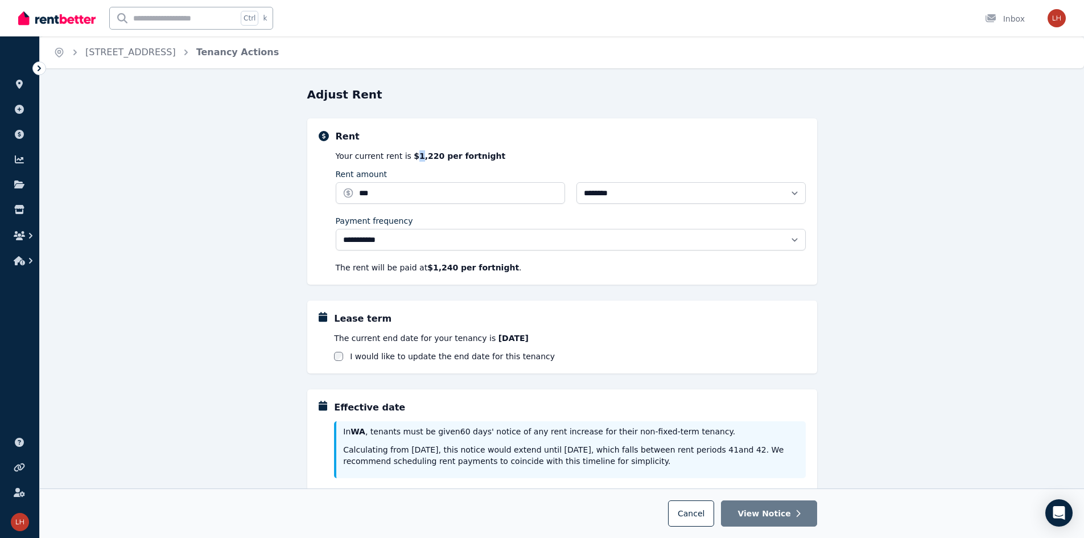
drag, startPoint x: 411, startPoint y: 154, endPoint x: 426, endPoint y: 155, distance: 14.8
click at [414, 154] on b "$1,220 per fortnight" at bounding box center [460, 155] width 92 height 9
click at [433, 157] on b "$1,220 per fortnight" at bounding box center [460, 155] width 92 height 9
click at [493, 156] on div "Your current rent is $1,220 per fortnight" at bounding box center [571, 155] width 470 height 11
drag, startPoint x: 328, startPoint y: 156, endPoint x: 322, endPoint y: 157, distance: 6.4
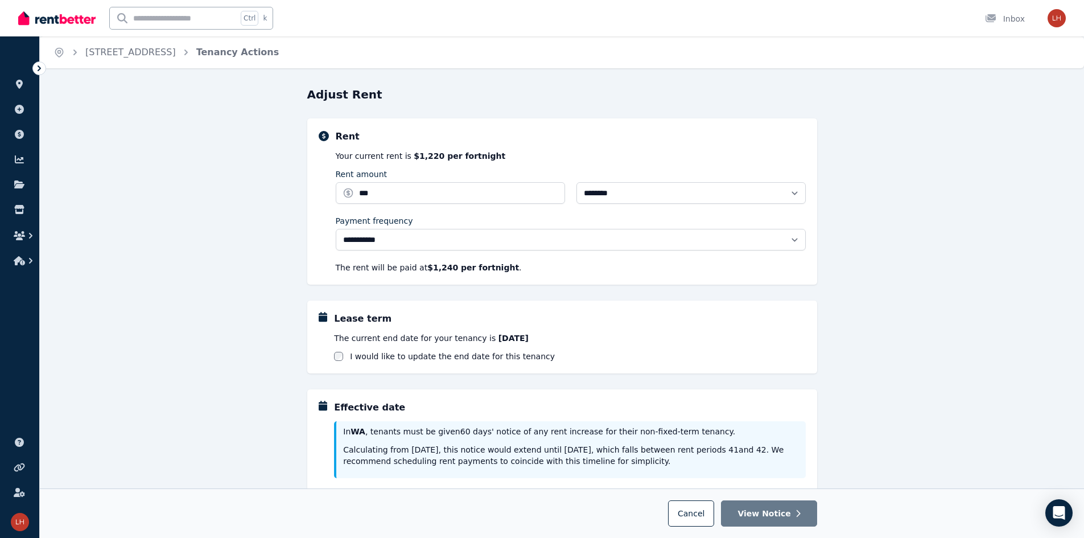
click at [328, 155] on div "**********" at bounding box center [562, 201] width 487 height 143
click at [264, 163] on div "**********" at bounding box center [562, 461] width 1044 height 750
click at [265, 175] on div "**********" at bounding box center [562, 461] width 1044 height 750
click at [395, 166] on div "**********" at bounding box center [571, 211] width 470 height 123
click at [419, 155] on b "$1,220 per fortnight" at bounding box center [460, 155] width 92 height 9
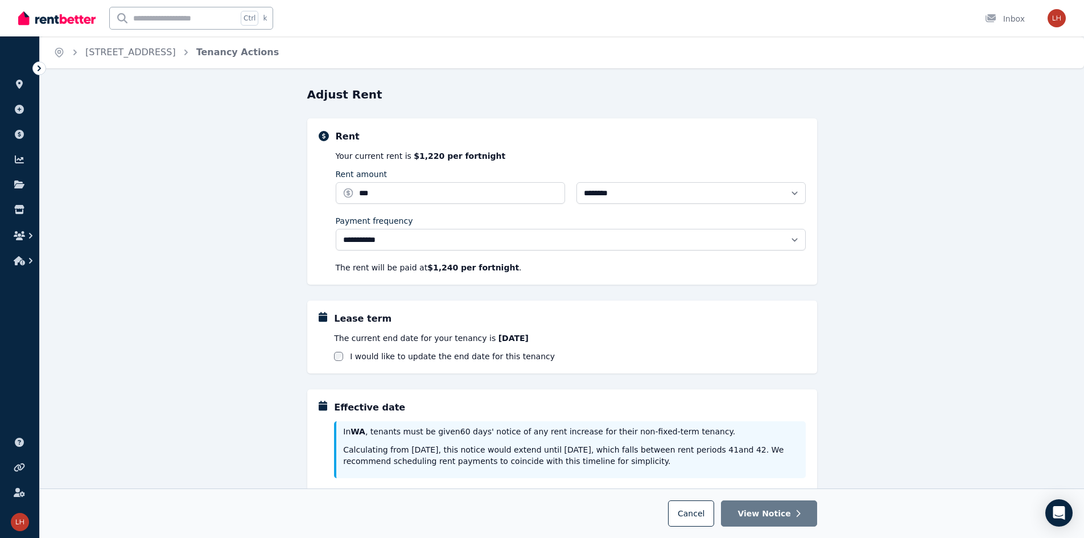
click at [465, 155] on b "$1,220 per fortnight" at bounding box center [460, 155] width 92 height 9
click at [266, 238] on div "**********" at bounding box center [562, 461] width 1044 height 750
click at [303, 181] on div "**********" at bounding box center [562, 461] width 1044 height 750
click at [357, 154] on div "Your current rent is $1,220 per fortnight" at bounding box center [571, 155] width 470 height 11
click at [304, 163] on div "**********" at bounding box center [562, 461] width 1044 height 750
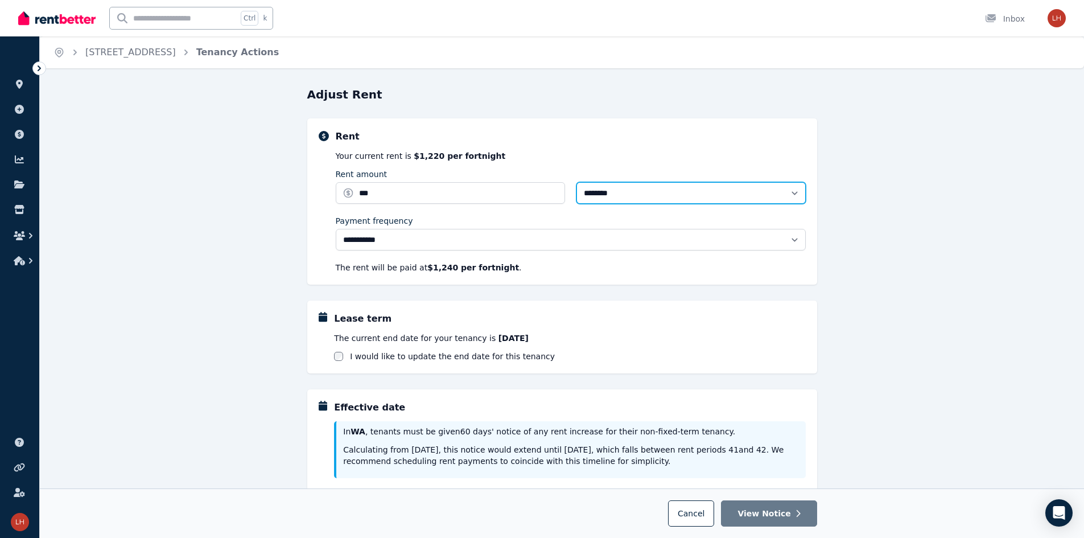
click at [544, 191] on select "********" at bounding box center [690, 193] width 229 height 22
click at [544, 194] on div "**********" at bounding box center [562, 201] width 510 height 166
click at [544, 196] on div "**********" at bounding box center [562, 461] width 1044 height 750
click at [544, 191] on select "********" at bounding box center [690, 193] width 229 height 22
click at [544, 189] on div "**********" at bounding box center [562, 461] width 1044 height 750
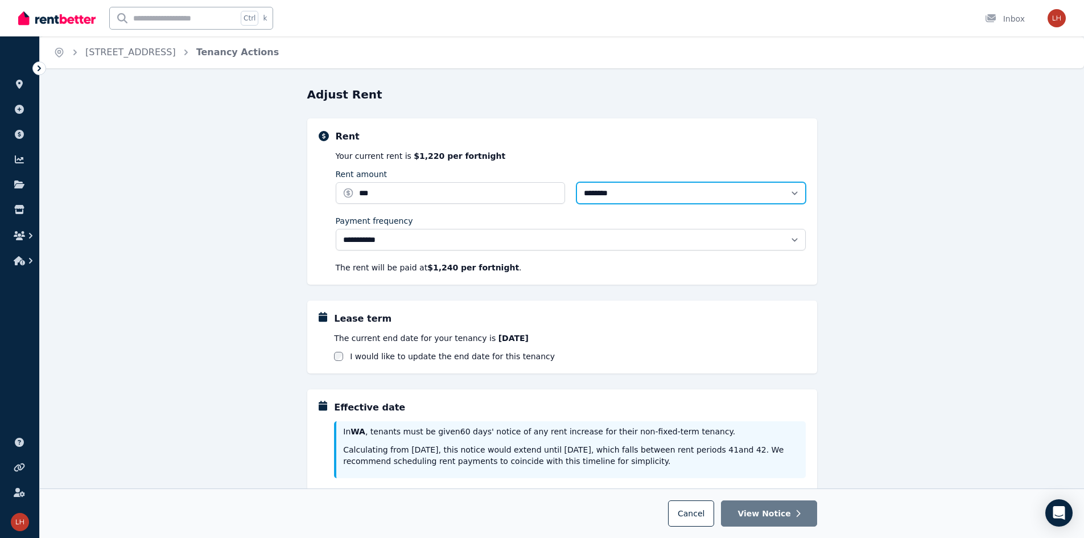
click at [544, 194] on select "********" at bounding box center [690, 193] width 229 height 22
click at [544, 193] on div "**********" at bounding box center [562, 201] width 510 height 166
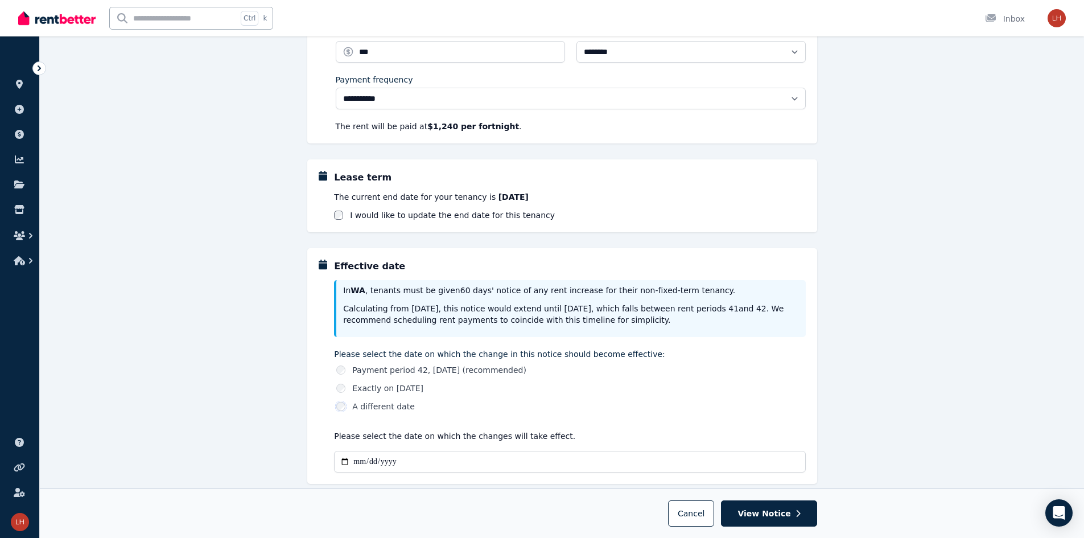
scroll to position [171, 0]
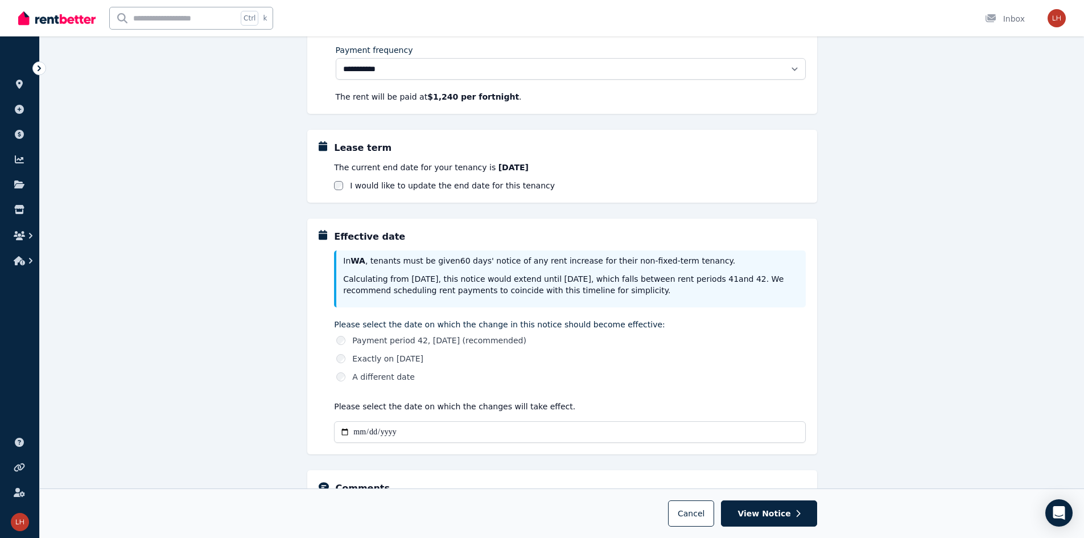
click at [544, 323] on div "**********" at bounding box center [562, 291] width 1044 height 750
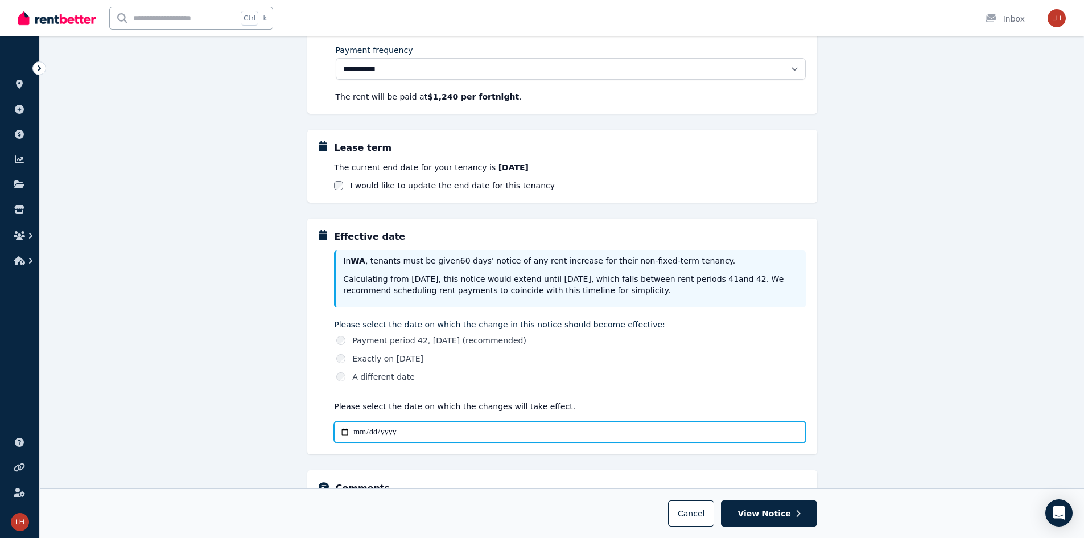
click at [484, 428] on input "**********" at bounding box center [569, 432] width 471 height 22
type input "**********"
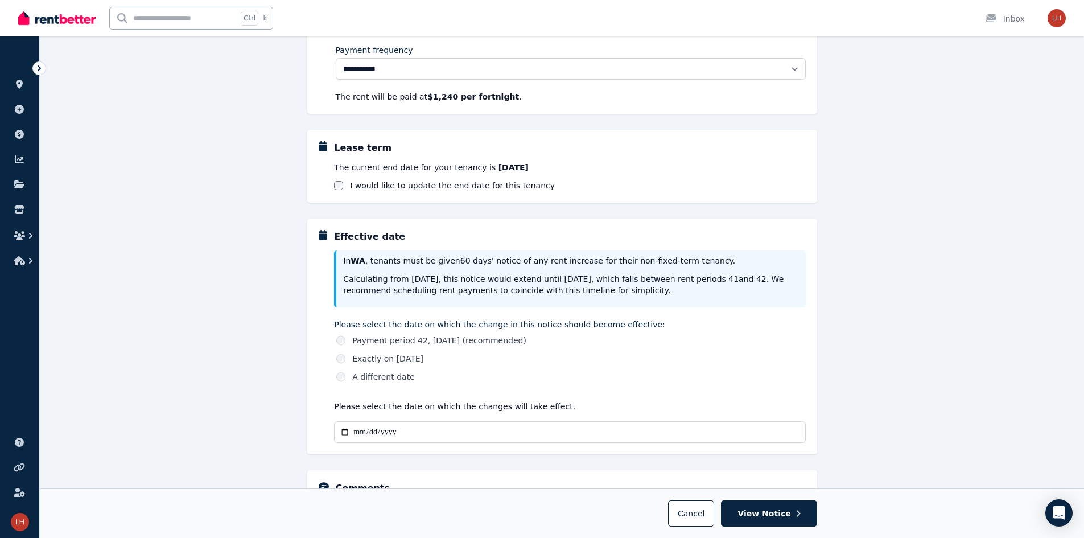
click at [195, 331] on div "**********" at bounding box center [562, 291] width 1044 height 750
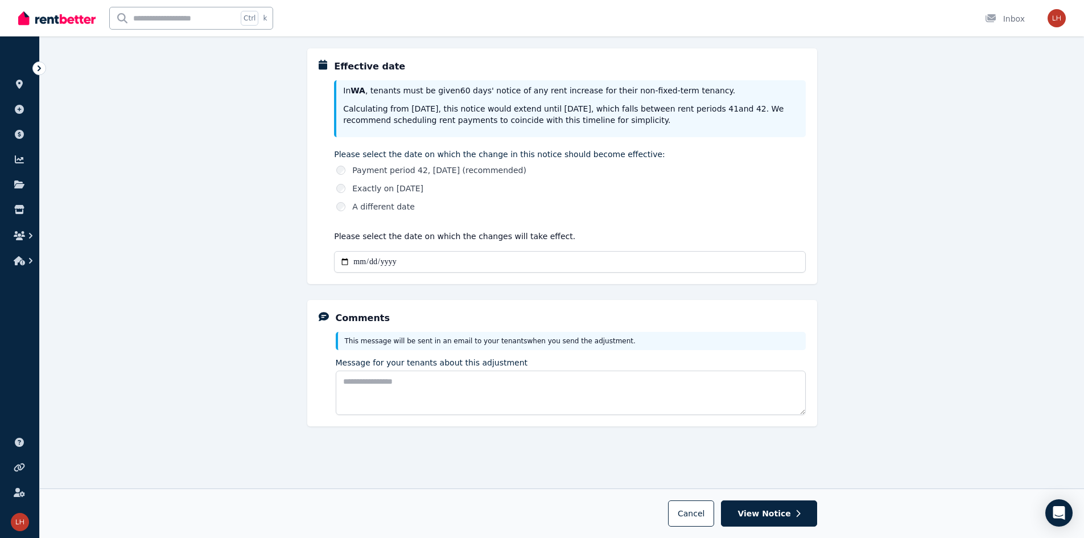
scroll to position [341, 0]
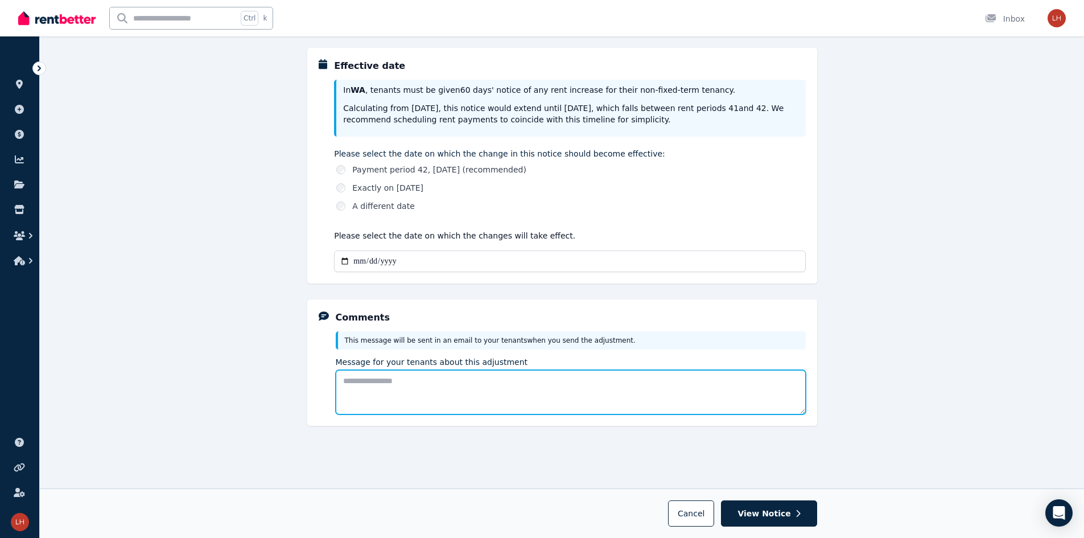
click at [399, 389] on textarea "Message for your tenants about this adjustment" at bounding box center [571, 392] width 470 height 44
click at [457, 383] on textarea "**********" at bounding box center [571, 392] width 470 height 44
type textarea "**********"
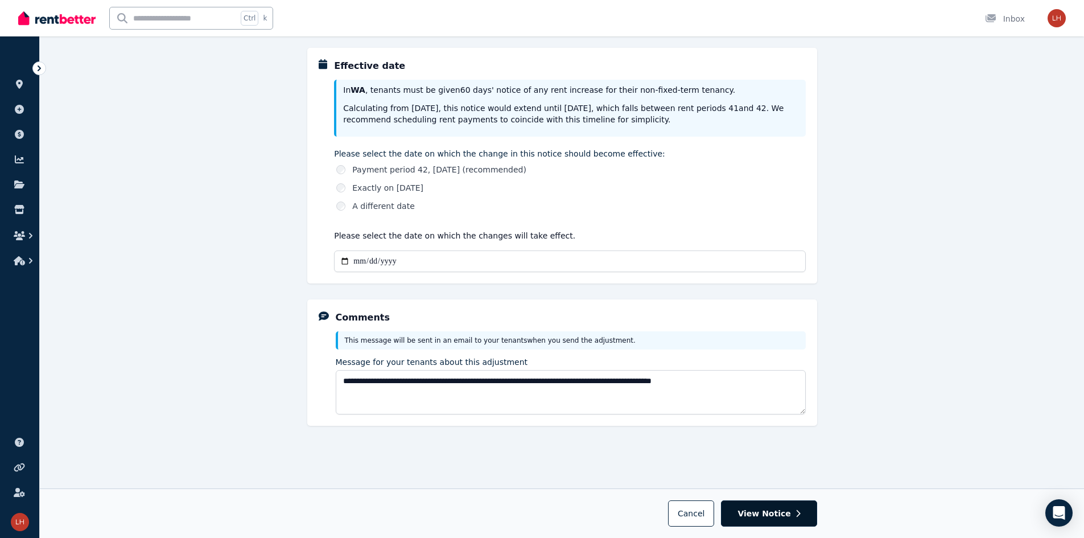
click at [544, 511] on span "View Notice" at bounding box center [763, 512] width 53 height 11
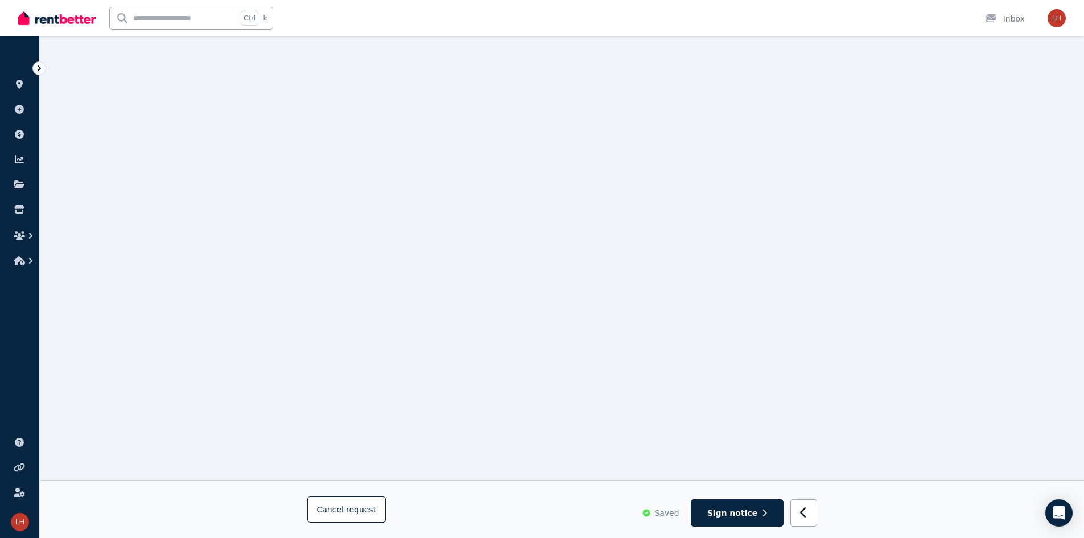
scroll to position [0, 0]
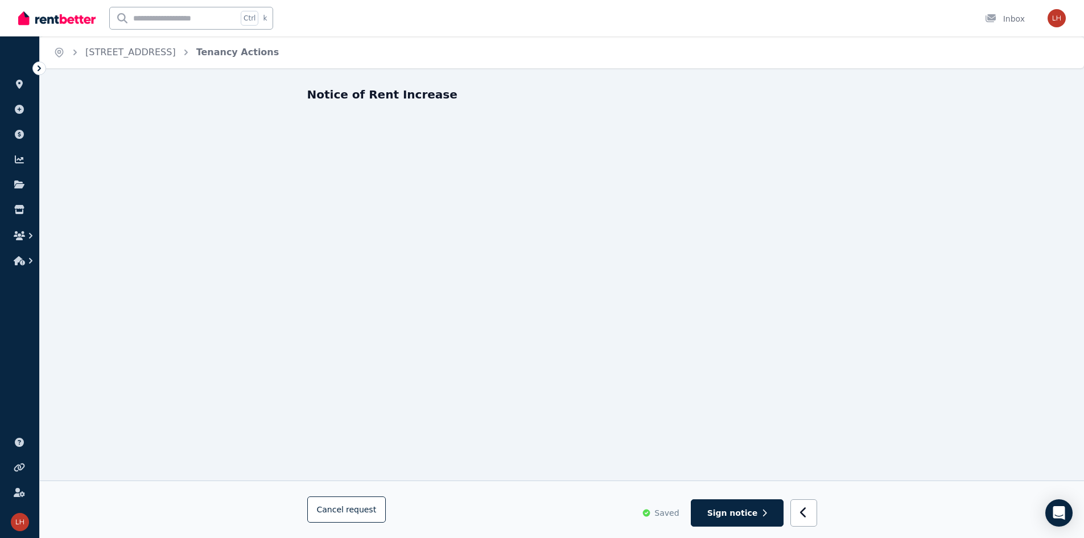
click at [544, 335] on div "Notice of Rent Increase Cancel request Saved Sign notice" at bounding box center [562, 512] width 1044 height 852
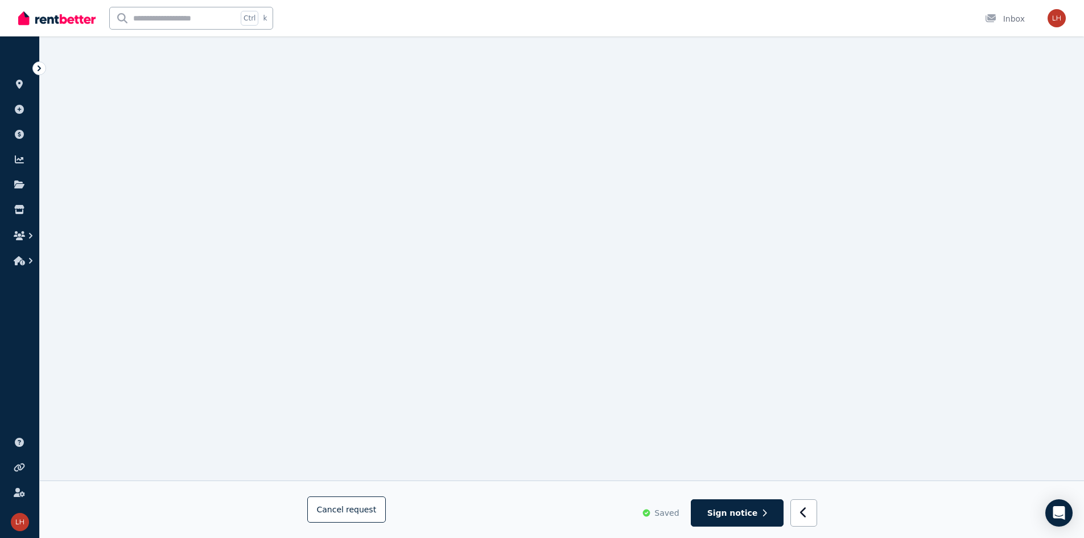
scroll to position [114, 0]
click at [544, 510] on icon "button" at bounding box center [803, 511] width 7 height 11
select select "**********"
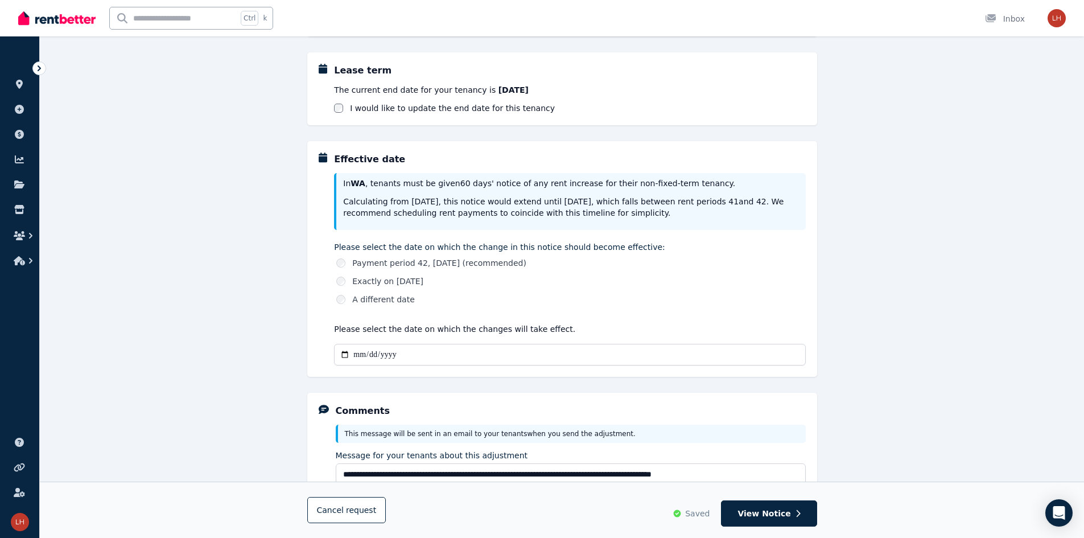
scroll to position [360, 0]
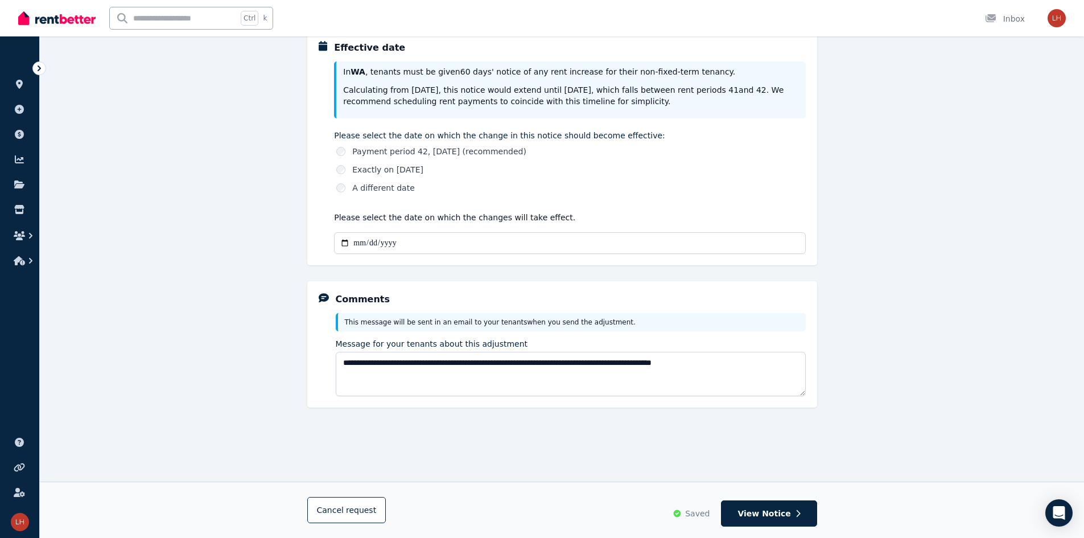
click at [544, 263] on div "**********" at bounding box center [562, 105] width 1044 height 757
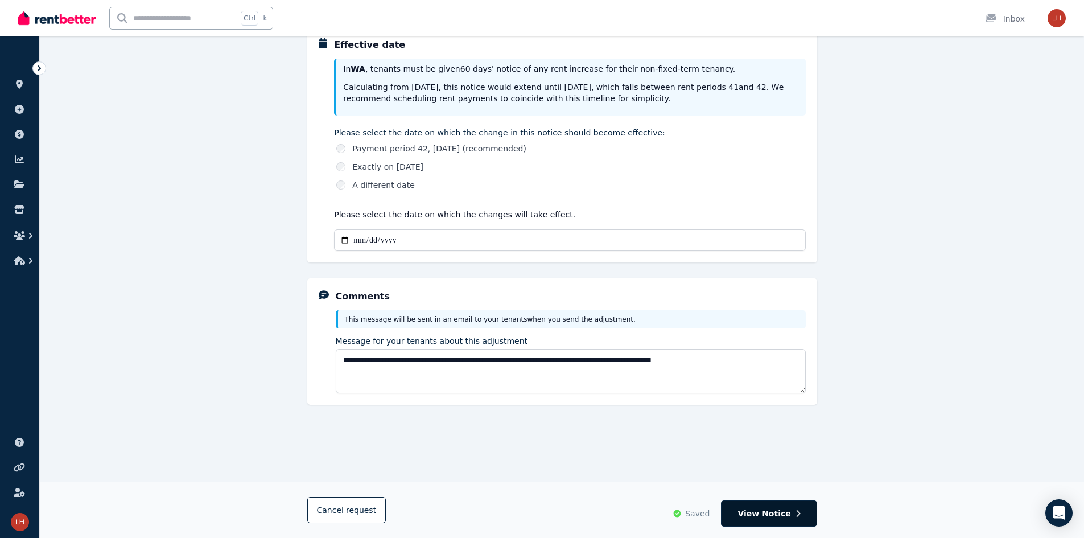
click at [544, 514] on span "View Notice" at bounding box center [763, 512] width 53 height 11
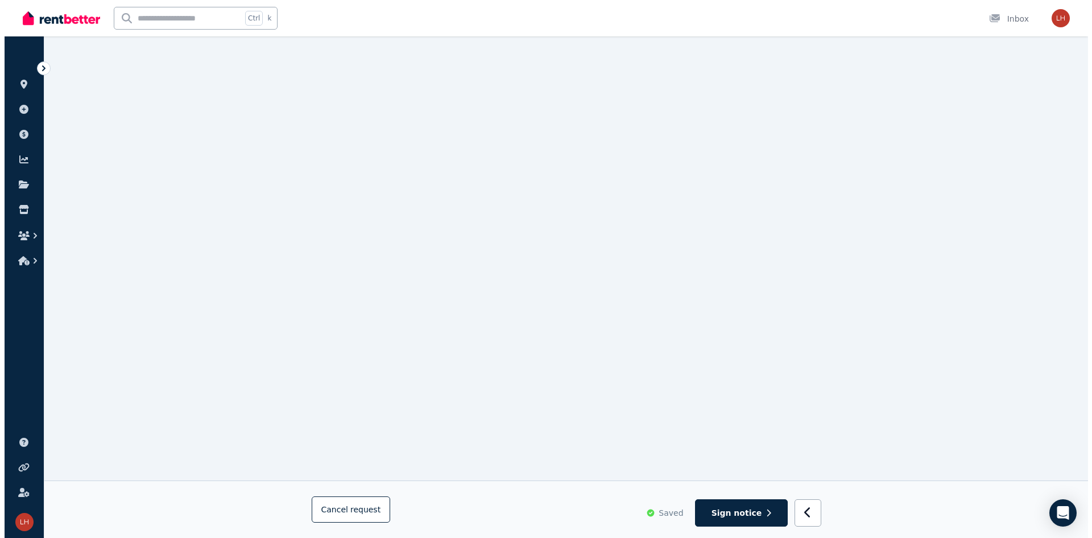
scroll to position [458, 0]
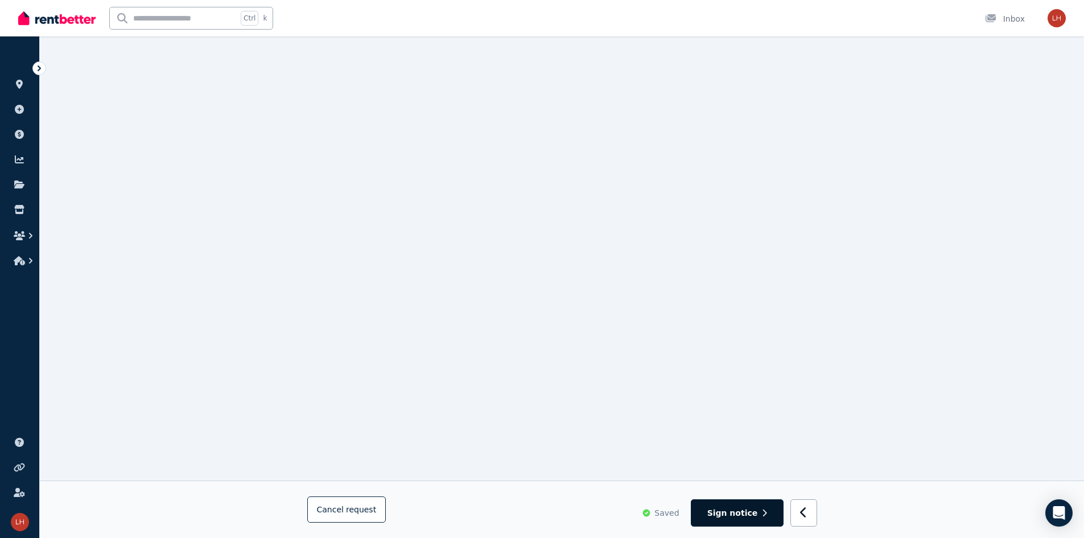
click at [544, 515] on span "Sign notice" at bounding box center [732, 512] width 51 height 11
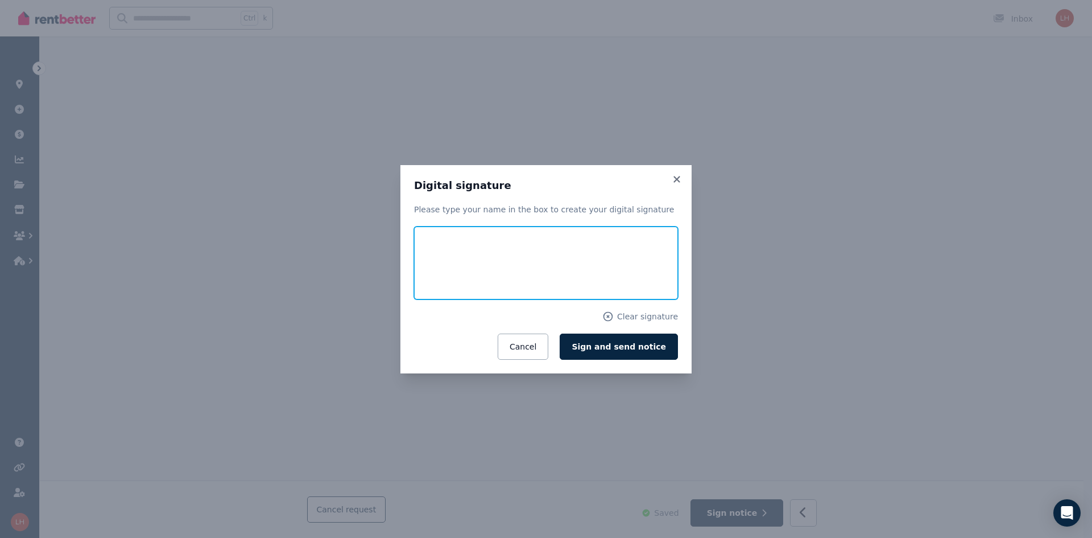
click at [471, 240] on input "text" at bounding box center [546, 262] width 264 height 73
type input "**********"
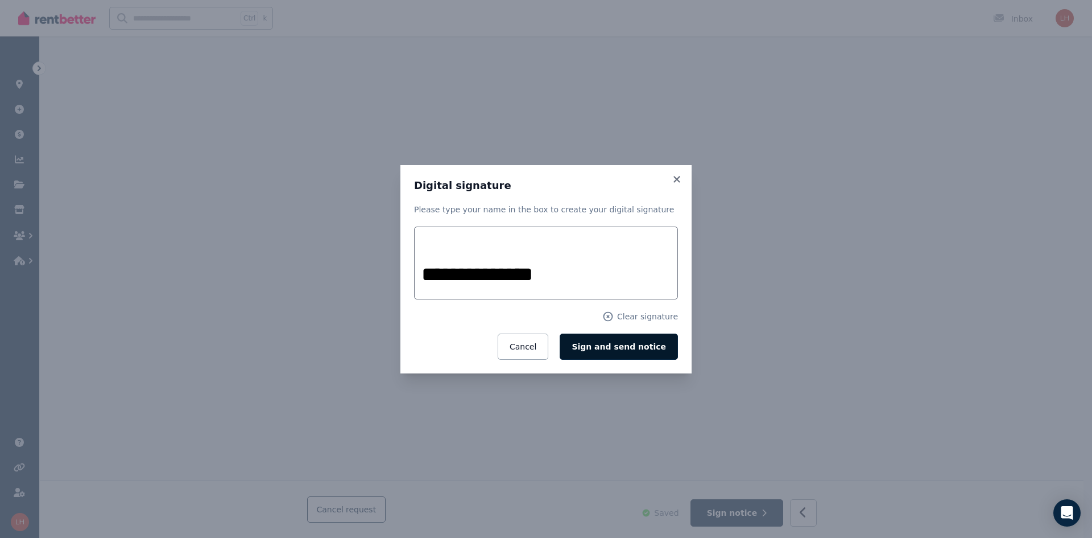
click at [544, 343] on span "Sign and send notice" at bounding box center [619, 346] width 94 height 9
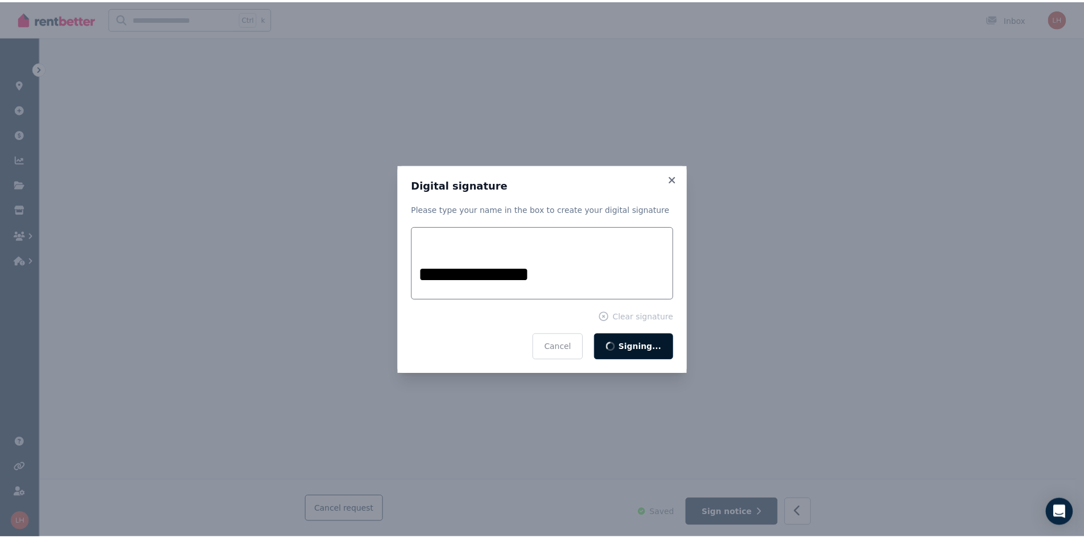
scroll to position [0, 0]
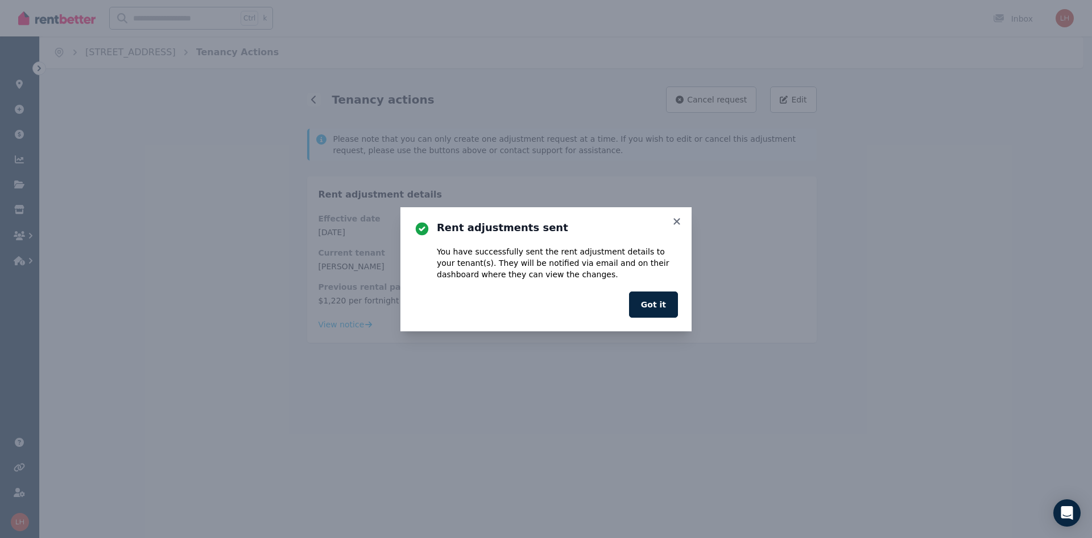
drag, startPoint x: 614, startPoint y: 262, endPoint x: 625, endPoint y: 262, distance: 10.8
click at [544, 262] on div "You have successfully sent the rent adjustment details to your tenant(s) . They…" at bounding box center [557, 263] width 241 height 34
click at [544, 261] on div "You have successfully sent the rent adjustment details to your tenant(s) . They…" at bounding box center [557, 263] width 241 height 34
click at [544, 300] on button "Got it" at bounding box center [653, 304] width 49 height 26
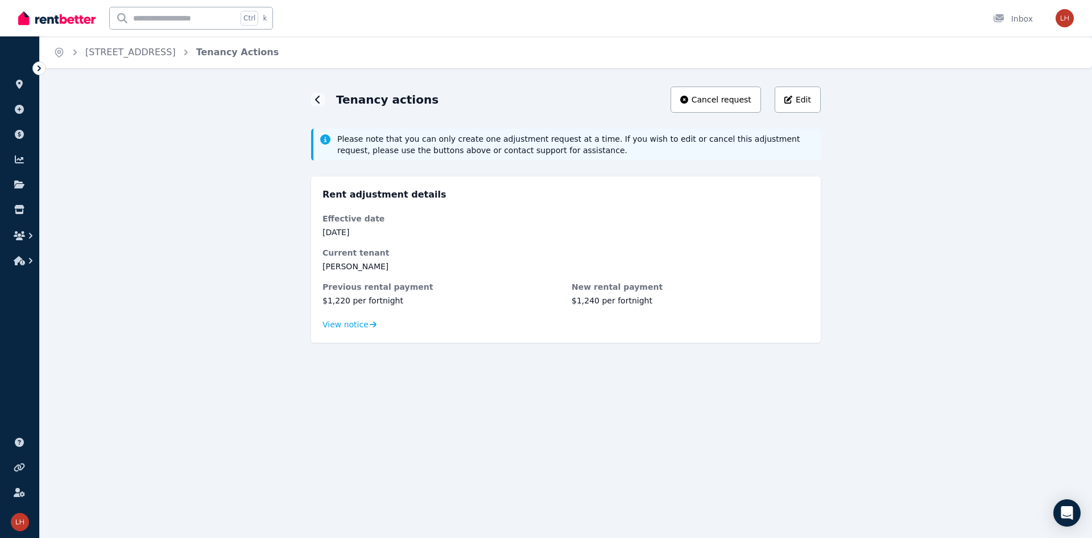
click at [544, 267] on dd "[PERSON_NAME]" at bounding box center [566, 266] width 487 height 11
click at [544, 278] on div "Tenancy actions Cancel request Edit Please note that you can only create one ad…" at bounding box center [566, 311] width 1052 height 451
click at [544, 251] on div "Tenancy actions Cancel request Edit Please note that you can only create one ad…" at bounding box center [566, 311] width 1052 height 451
click at [315, 97] on icon at bounding box center [318, 99] width 6 height 9
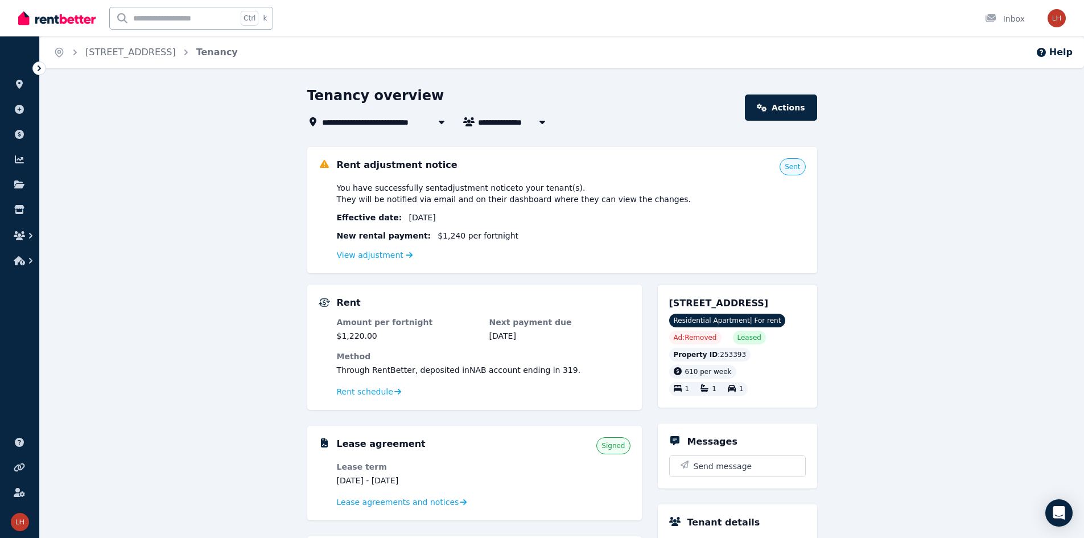
click at [544, 291] on div "**********" at bounding box center [562, 522] width 1044 height 872
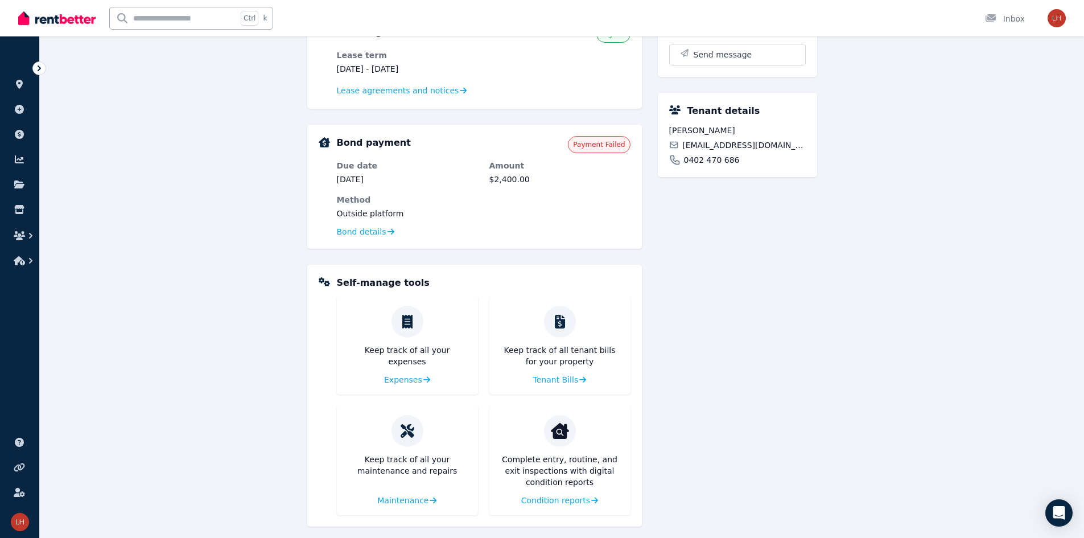
scroll to position [420, 0]
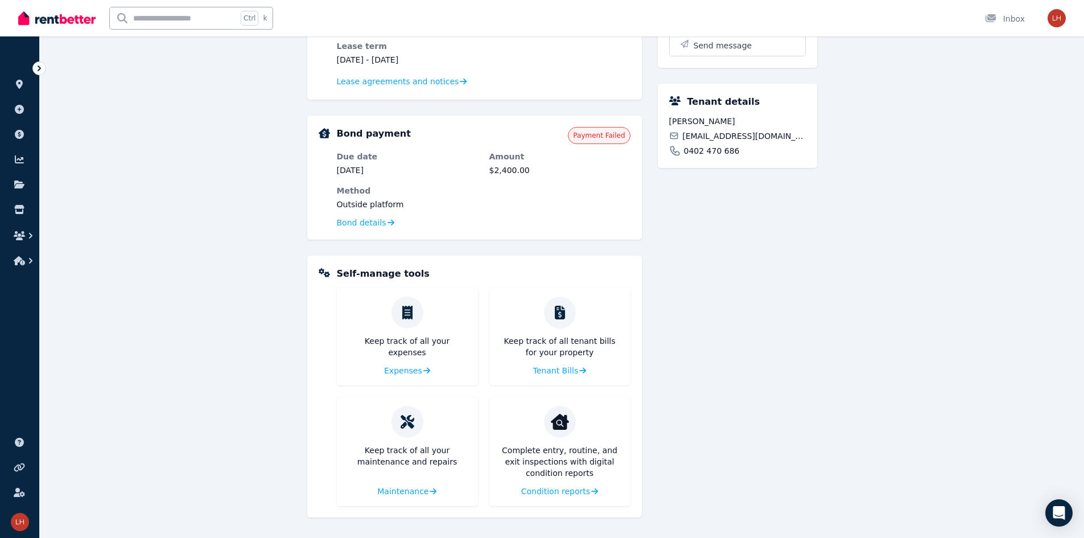
click at [544, 335] on p "Keep track of all tenant bills for your property" at bounding box center [559, 346] width 123 height 23
click at [544, 371] on span "Tenant Bills" at bounding box center [555, 370] width 46 height 11
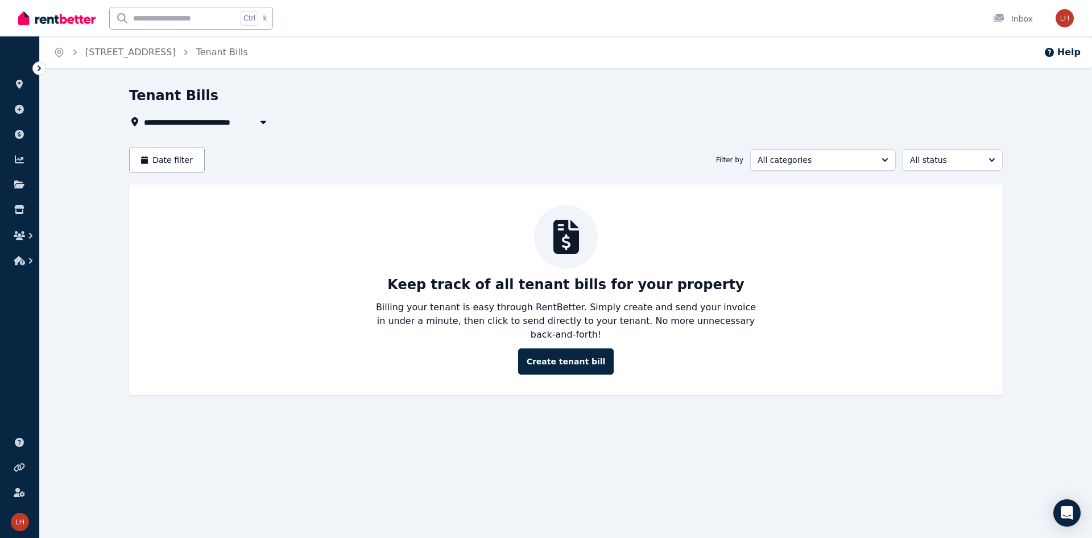
click at [437, 292] on p "Keep track of all tenant bills for your property" at bounding box center [565, 284] width 357 height 18
click at [340, 263] on div "Keep track of all tenant bills for your property Billing your tenant is easy th…" at bounding box center [566, 290] width 851 height 170
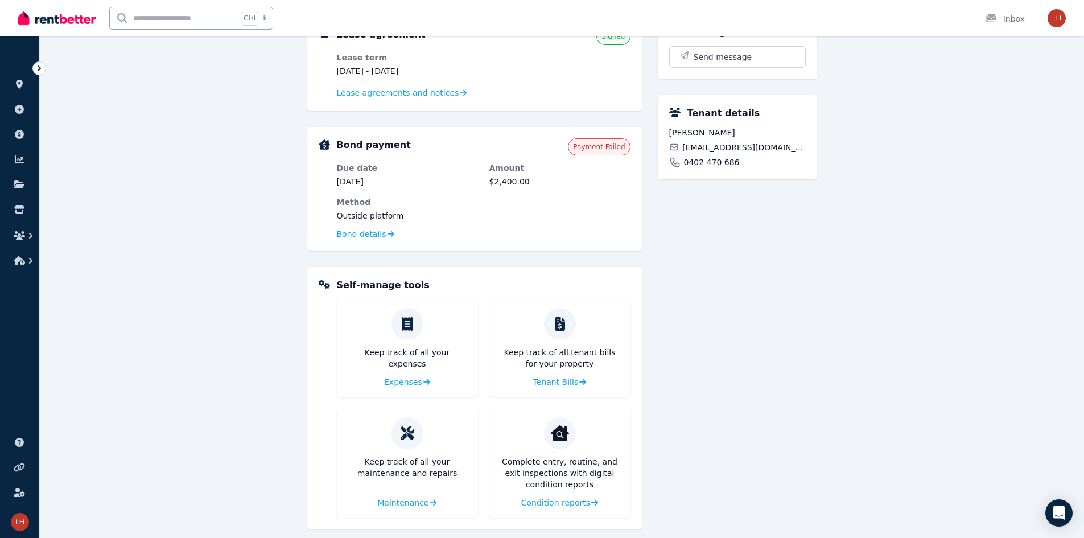
scroll to position [420, 0]
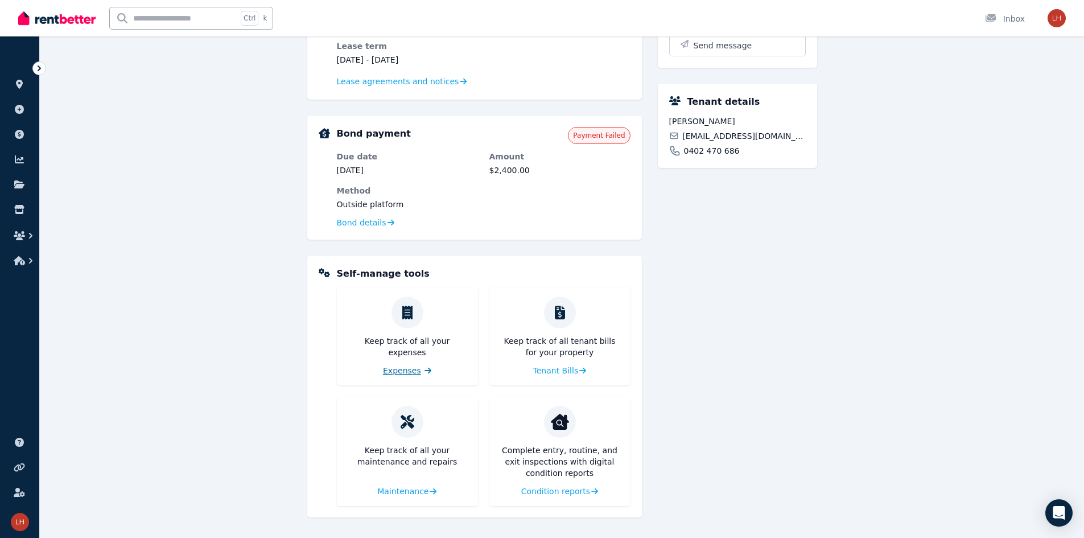
click at [418, 367] on span "Expenses" at bounding box center [402, 370] width 38 height 11
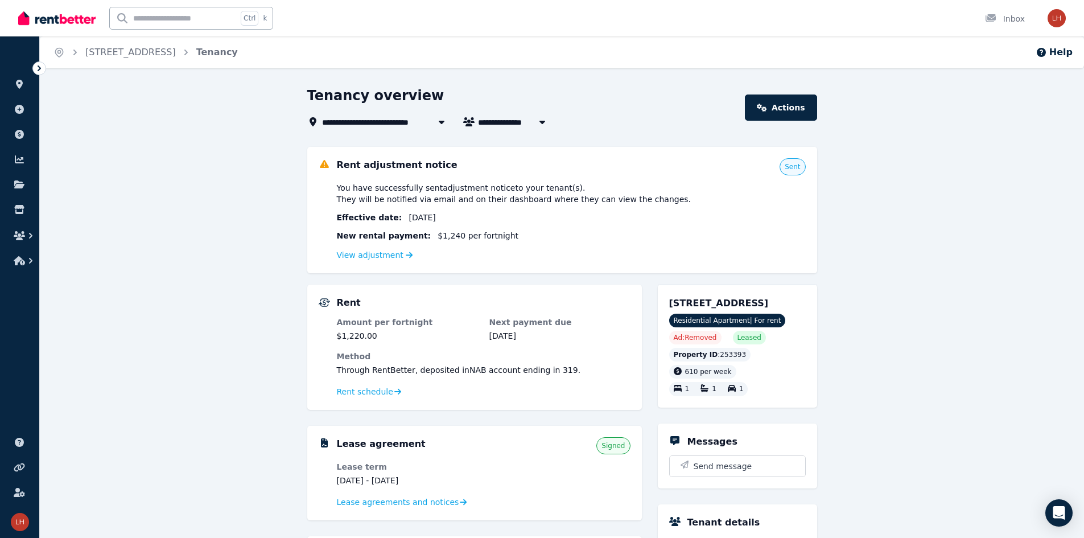
click at [283, 335] on div "**********" at bounding box center [562, 522] width 1044 height 872
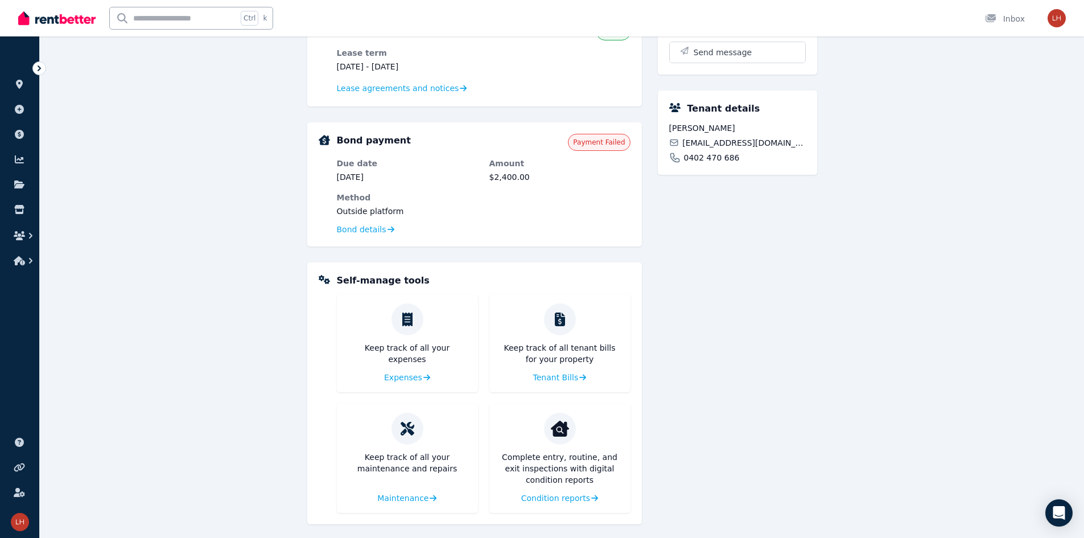
scroll to position [420, 0]
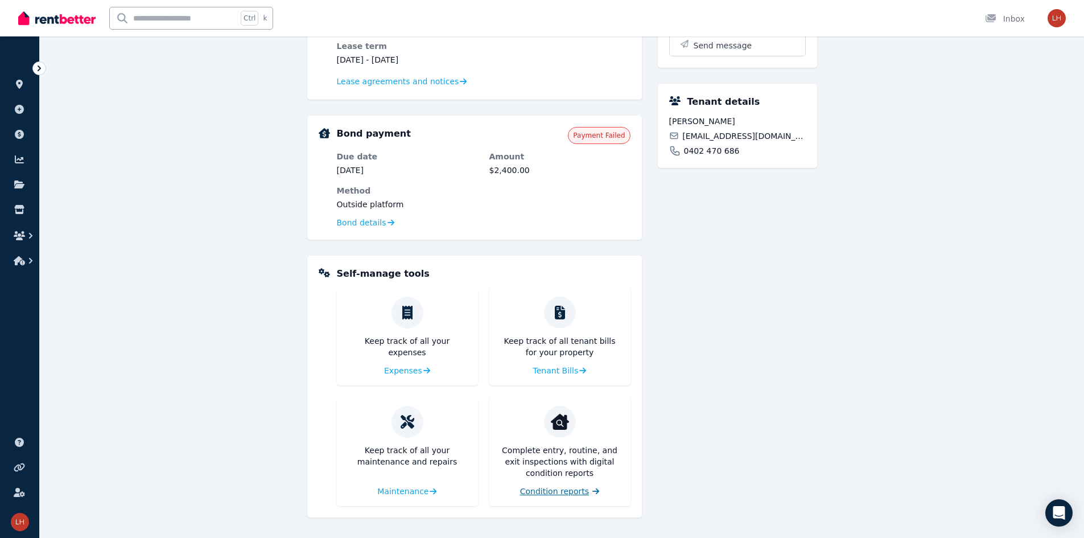
click at [544, 492] on span "Condition reports" at bounding box center [554, 490] width 69 height 11
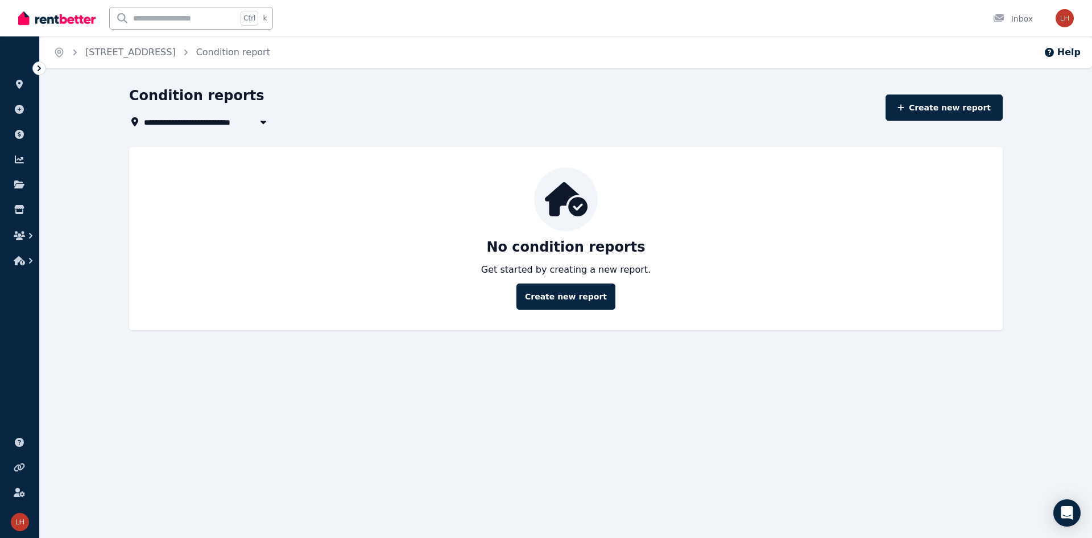
click at [544, 403] on div "**********" at bounding box center [546, 269] width 1092 height 538
click at [544, 371] on div "**********" at bounding box center [546, 269] width 1092 height 538
click at [239, 209] on div "No condition reports Get started by creating a new report. Create new report" at bounding box center [566, 238] width 851 height 142
click at [240, 192] on div "No condition reports Get started by creating a new report. Create new report" at bounding box center [566, 238] width 851 height 142
drag, startPoint x: 240, startPoint y: 188, endPoint x: 305, endPoint y: 152, distance: 74.1
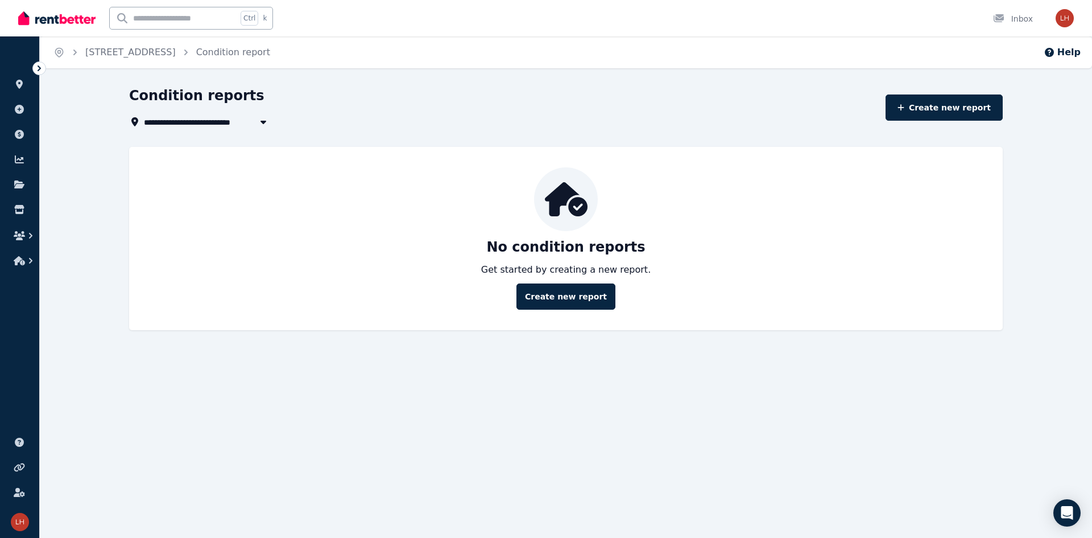
click at [248, 181] on div "No condition reports Get started by creating a new report. Create new report" at bounding box center [566, 238] width 851 height 142
click at [394, 98] on div "Condition reports" at bounding box center [504, 97] width 750 height 22
drag, startPoint x: 350, startPoint y: 193, endPoint x: 439, endPoint y: 263, distance: 113.8
click at [356, 205] on div "No condition reports Get started by creating a new report. Create new report" at bounding box center [566, 238] width 851 height 142
click at [297, 241] on div "No condition reports Get started by creating a new report. Create new report" at bounding box center [566, 238] width 851 height 142
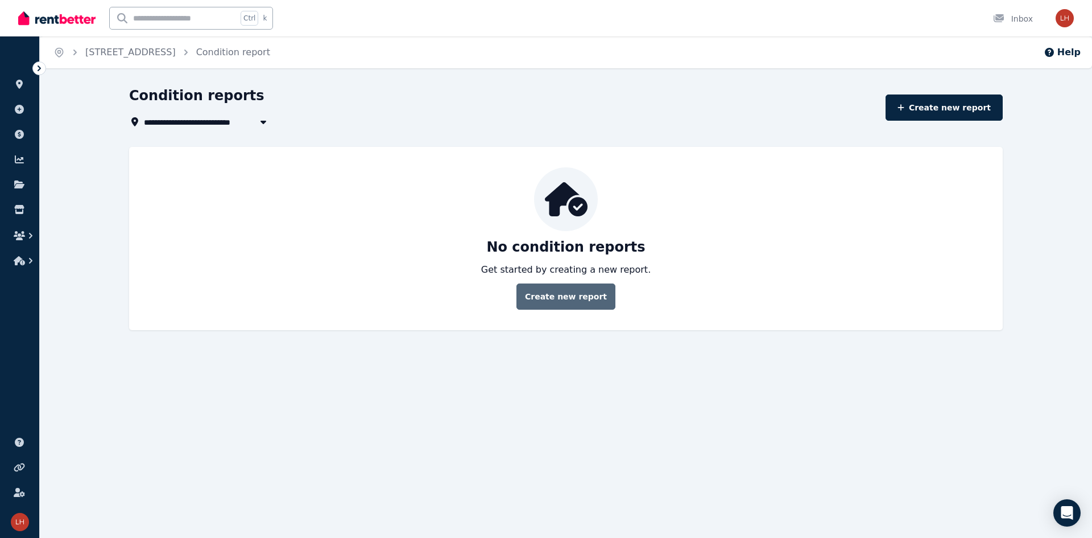
click at [544, 299] on link "Create new report" at bounding box center [566, 296] width 99 height 26
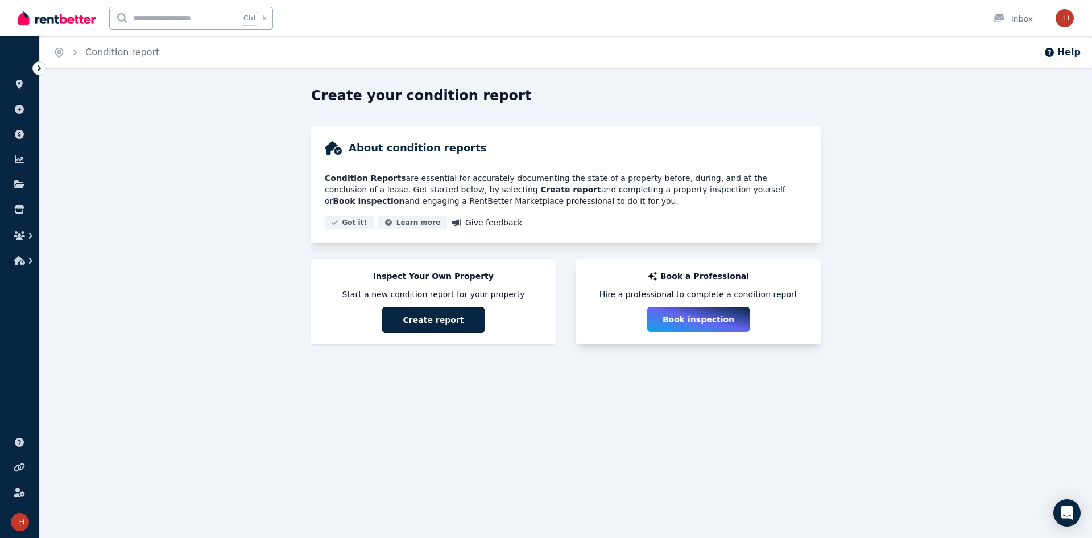
click at [544, 321] on button "Book inspection" at bounding box center [698, 319] width 102 height 25
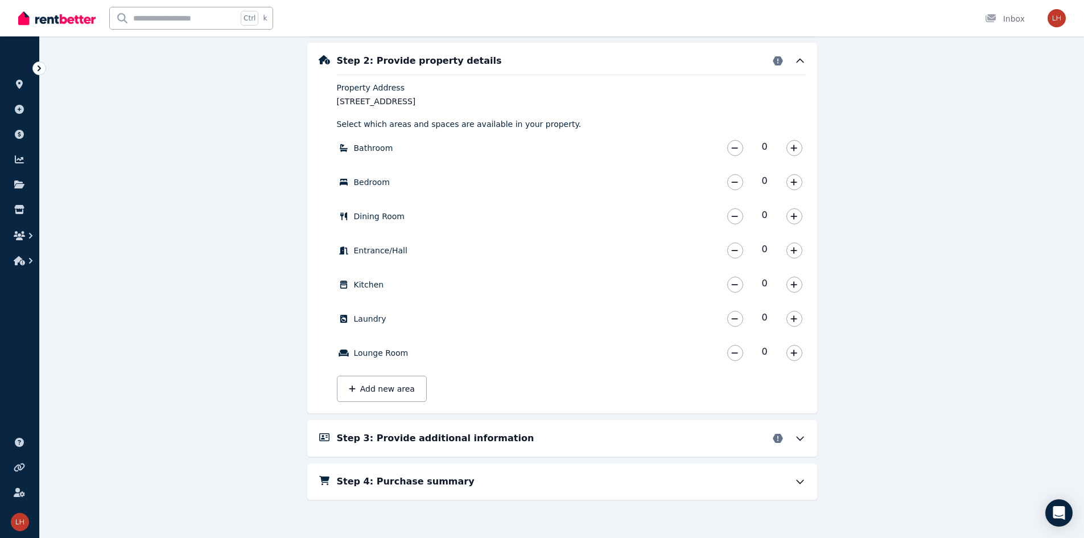
scroll to position [426, 0]
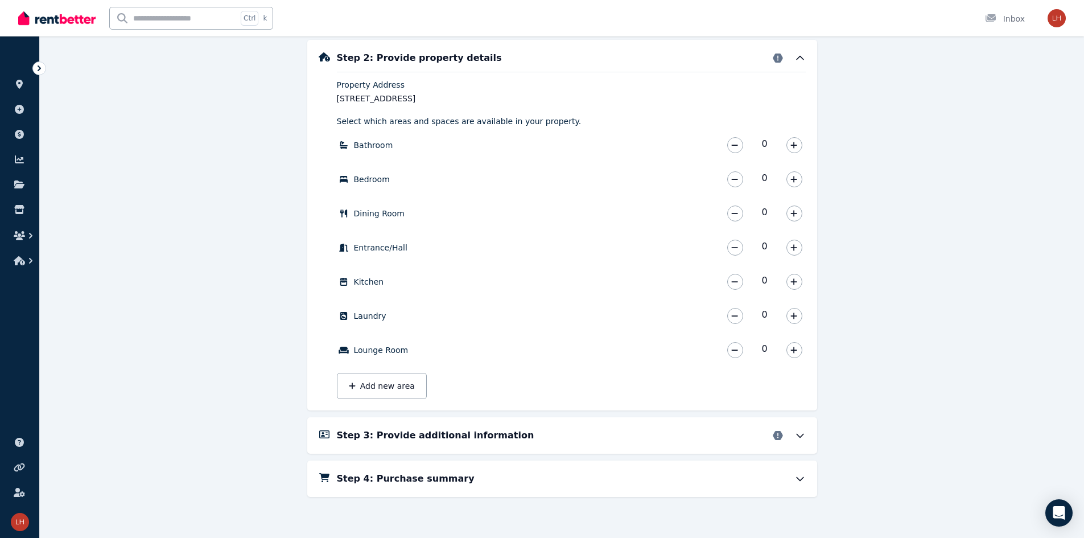
click at [321, 471] on div "Step 4: Purchase summary" at bounding box center [562, 478] width 510 height 36
click at [544, 481] on icon at bounding box center [799, 478] width 11 height 11
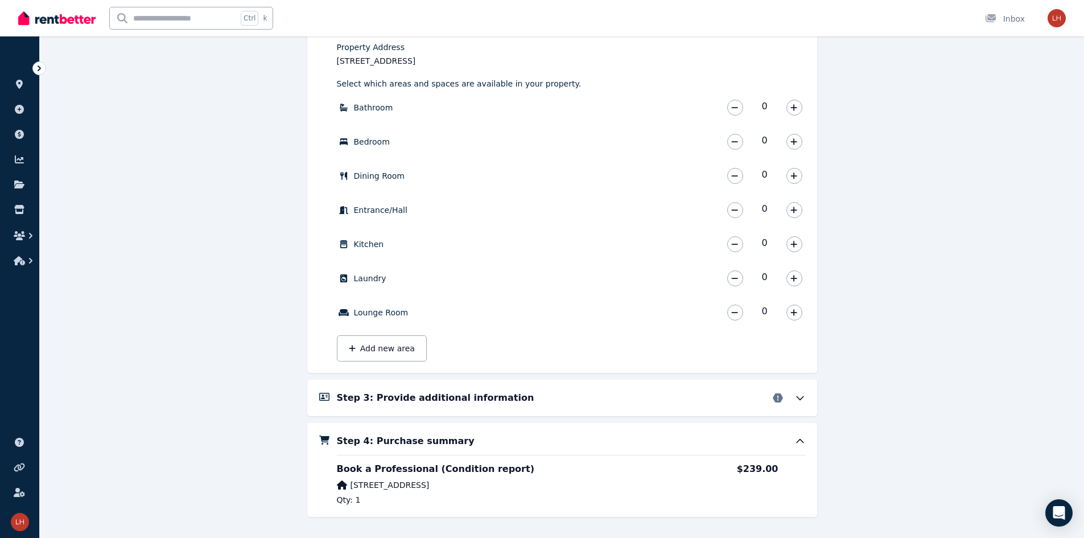
scroll to position [483, 0]
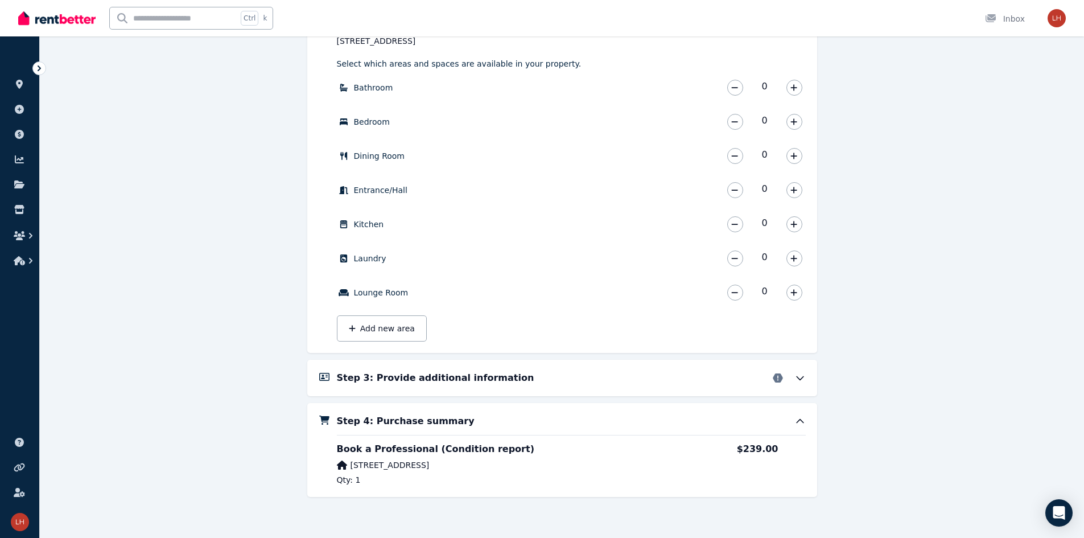
click at [544, 419] on icon at bounding box center [799, 420] width 7 height 3
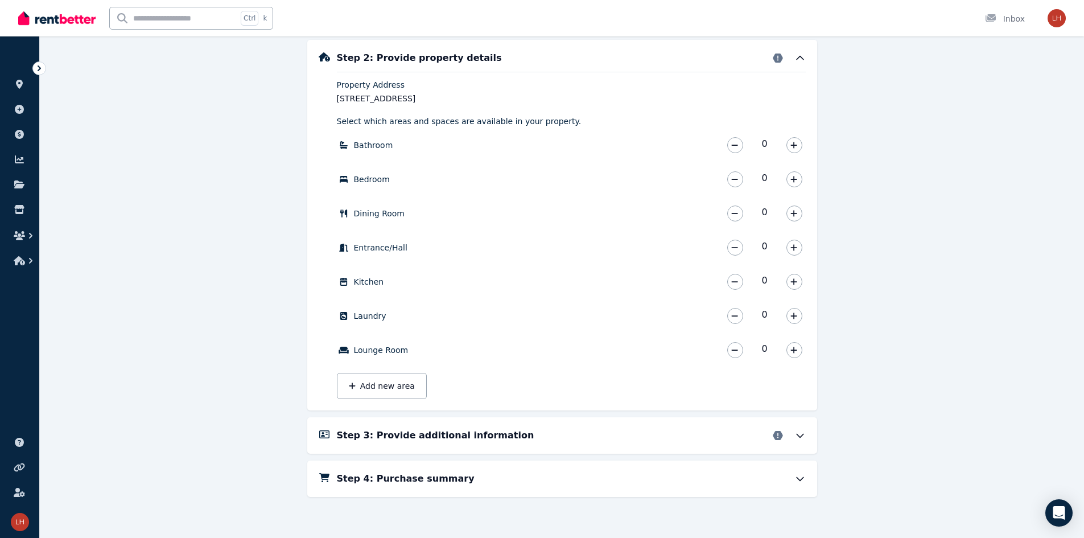
scroll to position [426, 0]
click at [544, 482] on icon at bounding box center [799, 478] width 11 height 11
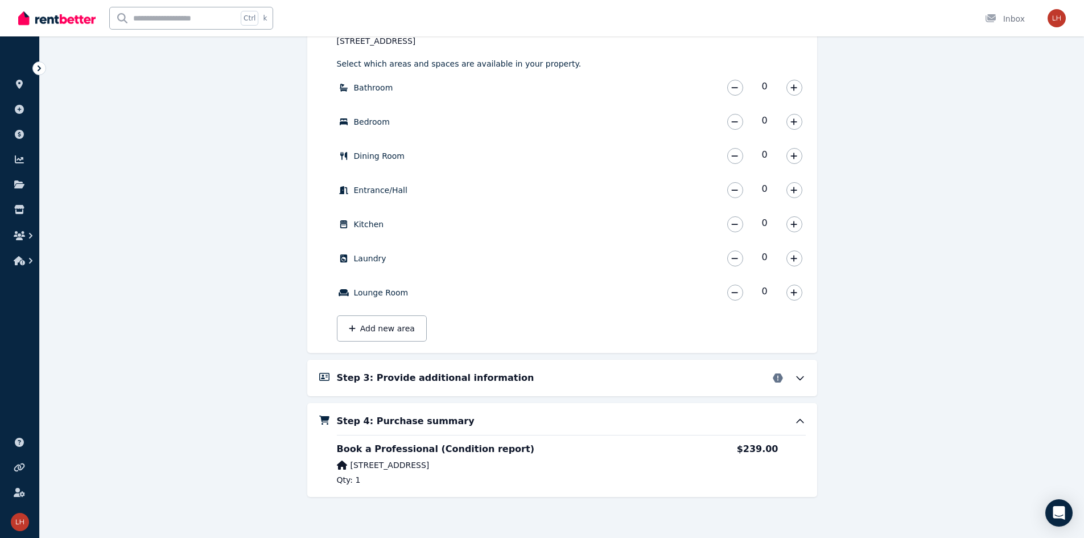
click at [544, 425] on icon at bounding box center [799, 420] width 11 height 11
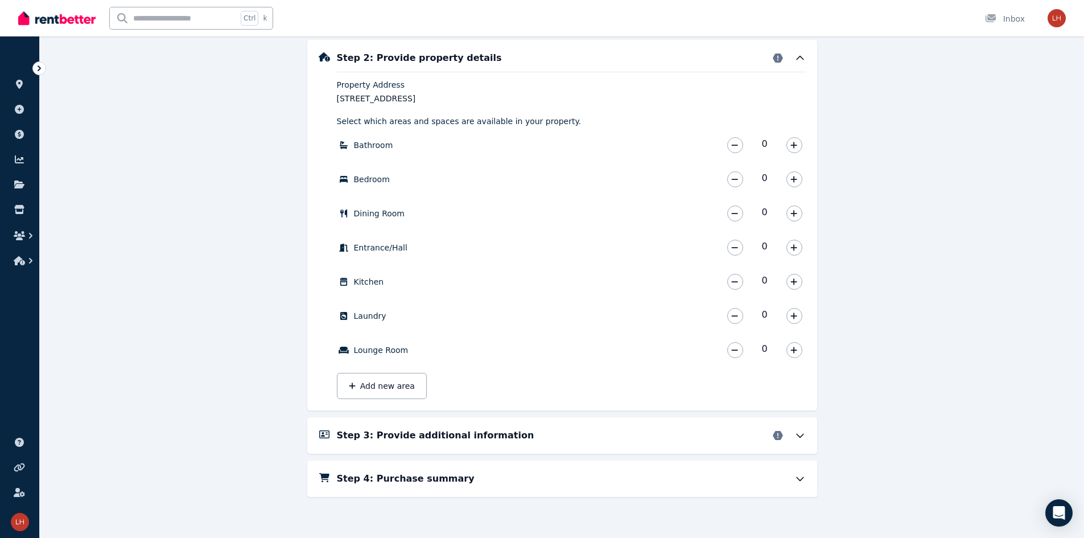
click at [544, 437] on icon at bounding box center [799, 435] width 7 height 3
click at [544, 434] on icon at bounding box center [778, 435] width 10 height 9
click at [544, 433] on div "Create your condition report About condition reports Condition Reports are esse…" at bounding box center [562, 99] width 1044 height 877
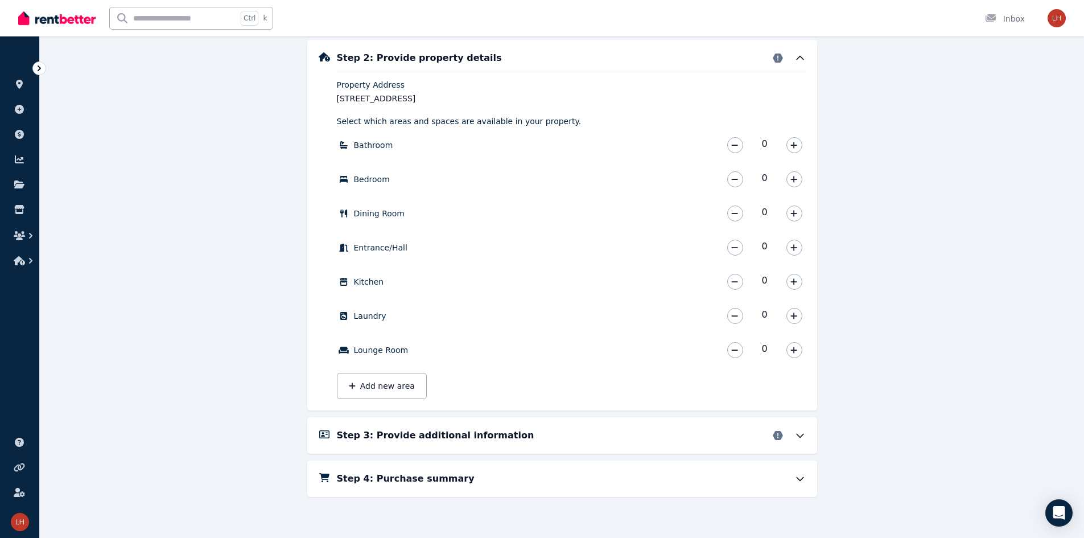
click at [544, 432] on icon at bounding box center [799, 435] width 11 height 11
click at [544, 474] on icon at bounding box center [799, 478] width 11 height 11
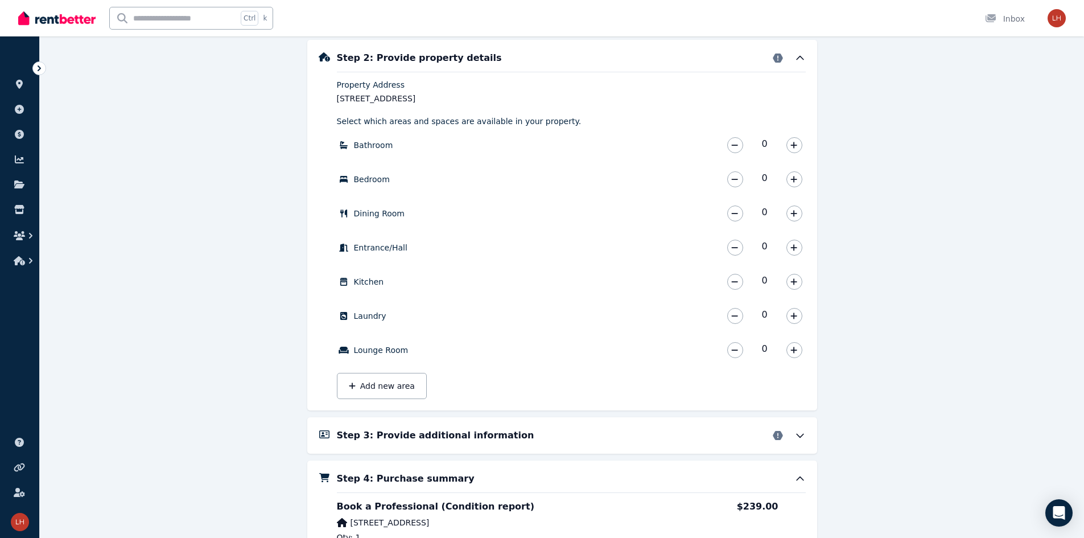
scroll to position [483, 0]
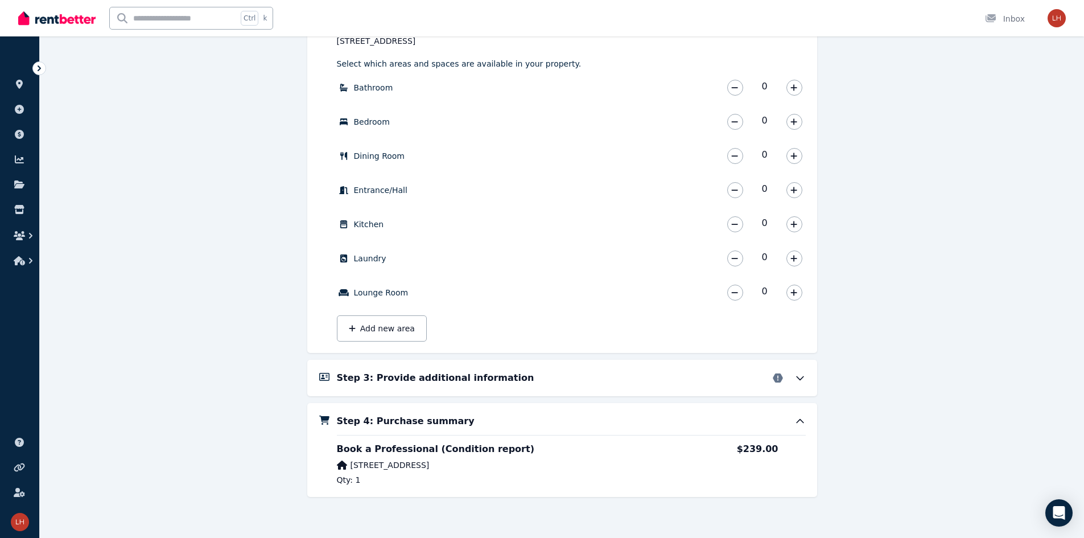
click at [544, 425] on icon at bounding box center [799, 420] width 11 height 11
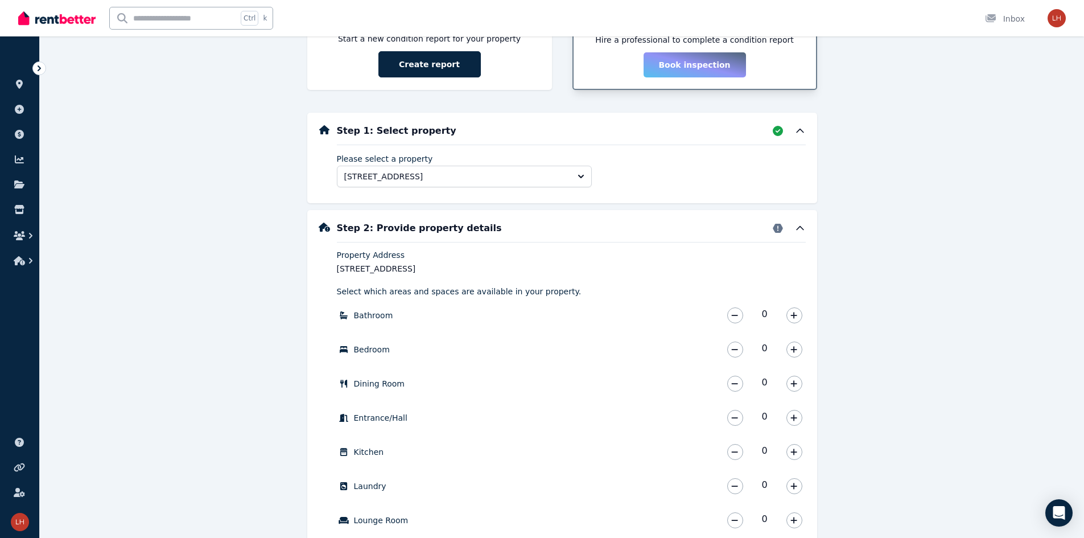
scroll to position [255, 0]
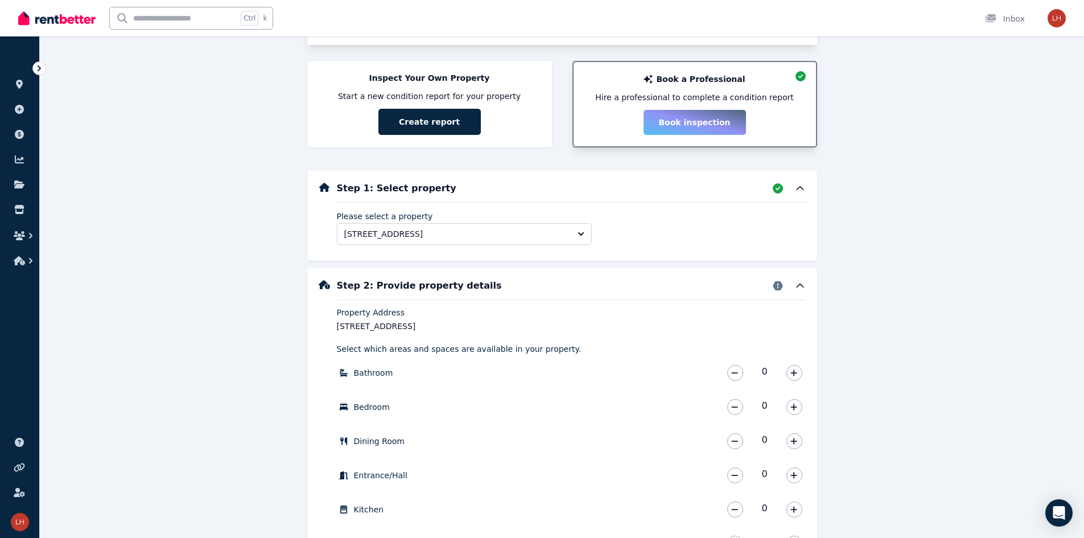
click at [544, 229] on div "Please select a property [STREET_ADDRESS]" at bounding box center [571, 225] width 469 height 47
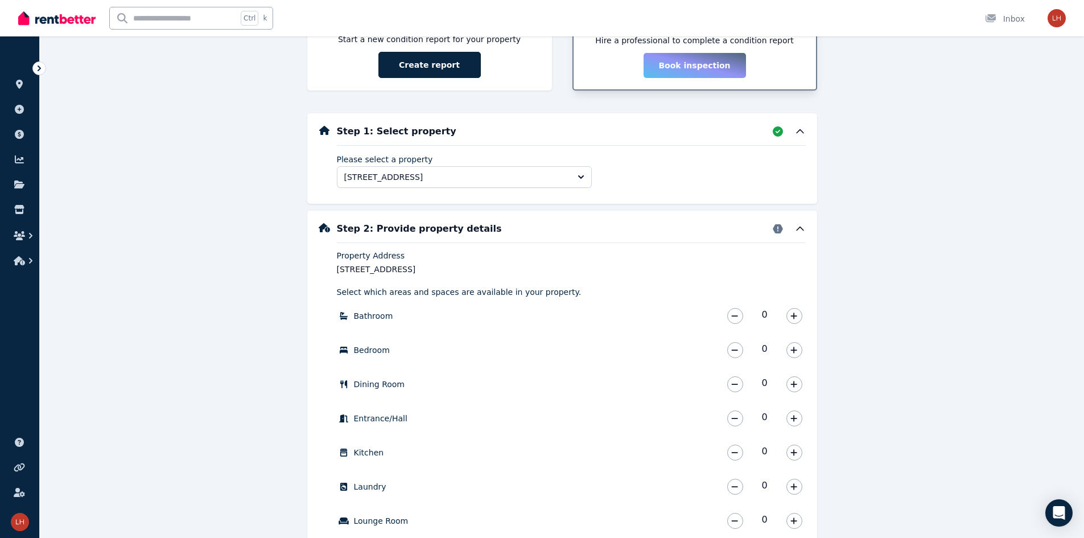
click at [544, 229] on icon at bounding box center [799, 228] width 11 height 11
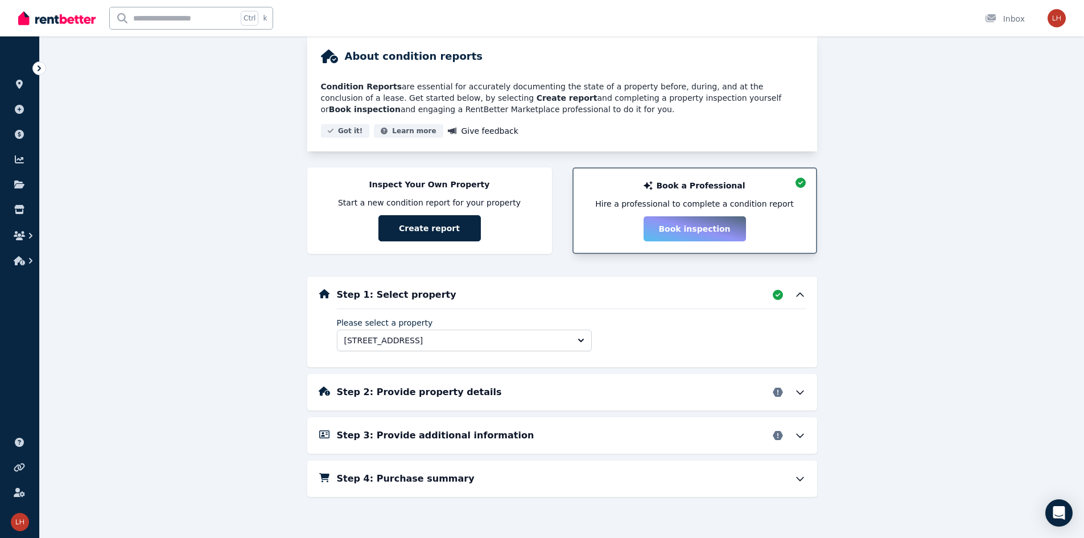
scroll to position [92, 0]
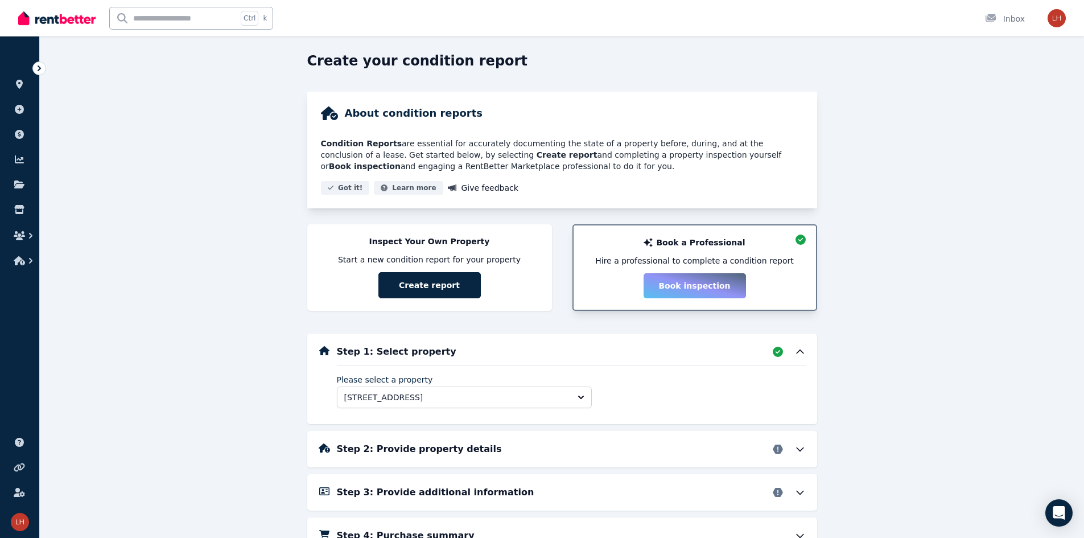
click at [544, 397] on div "Step 1: Select property Please select a property [STREET_ADDRESS] Step 2: Provi…" at bounding box center [562, 443] width 510 height 220
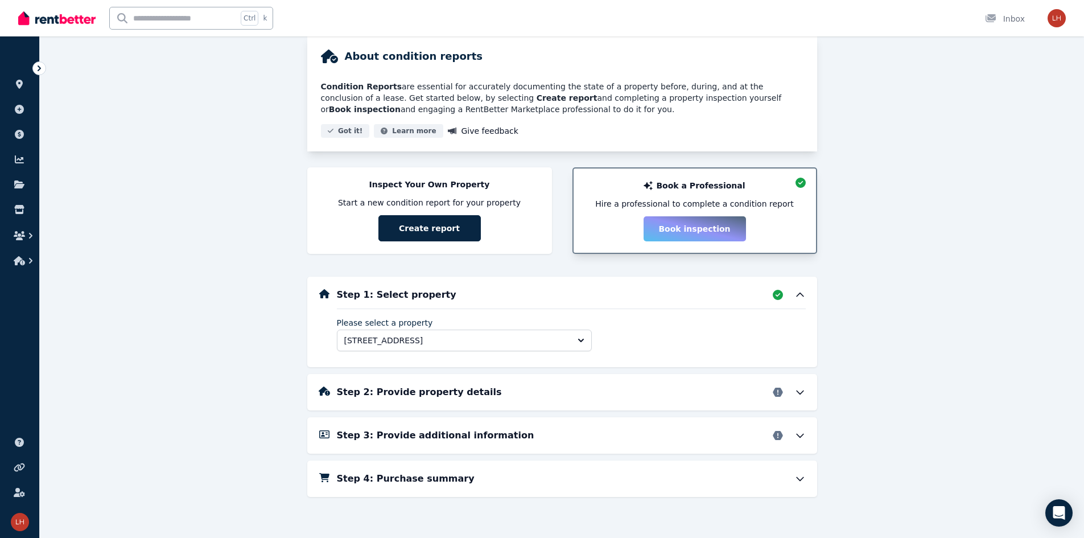
click at [544, 397] on div "Step 2: Provide property details" at bounding box center [571, 392] width 469 height 14
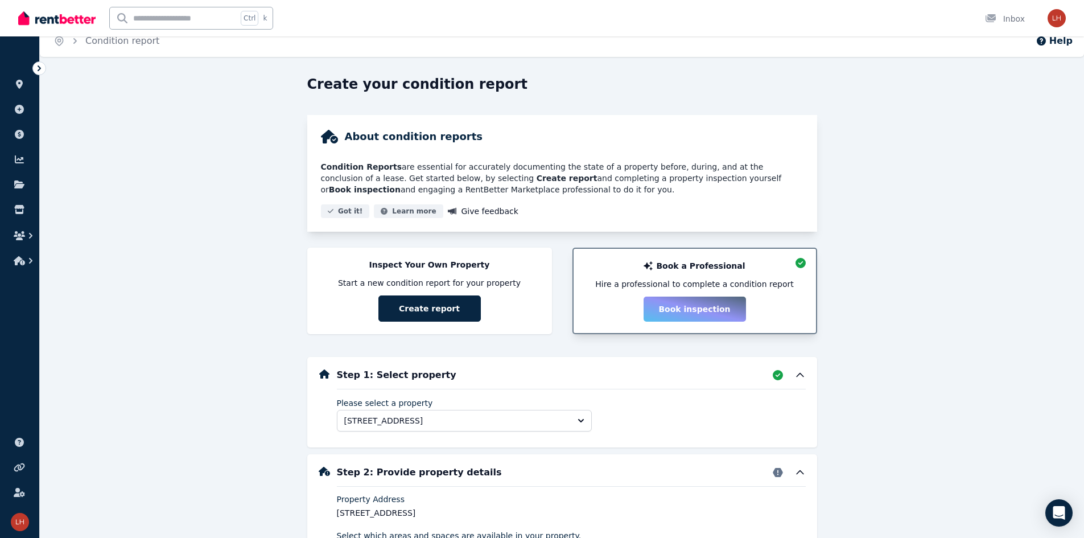
scroll to position [0, 0]
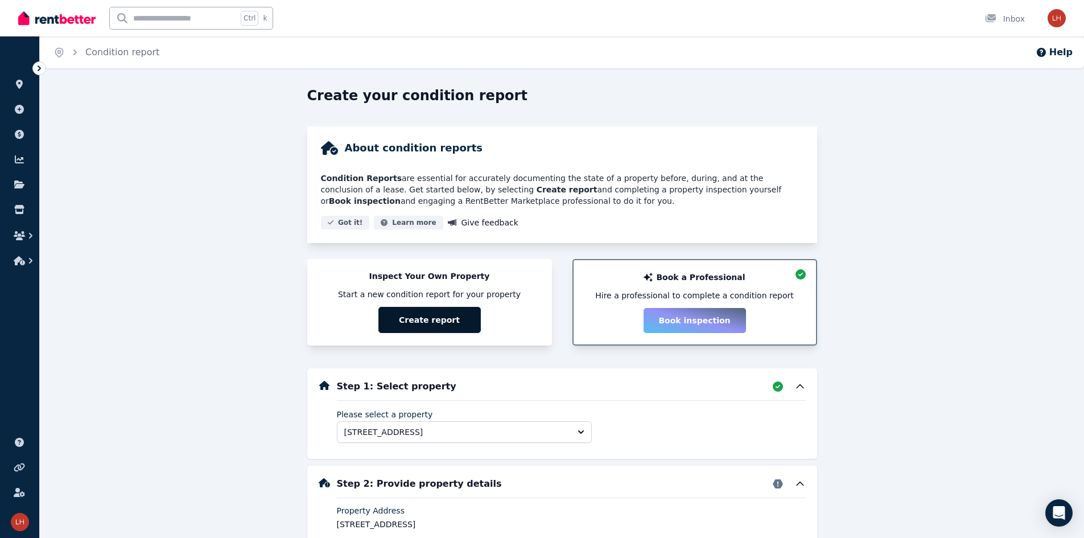
click at [400, 312] on button "Create report" at bounding box center [429, 320] width 102 height 26
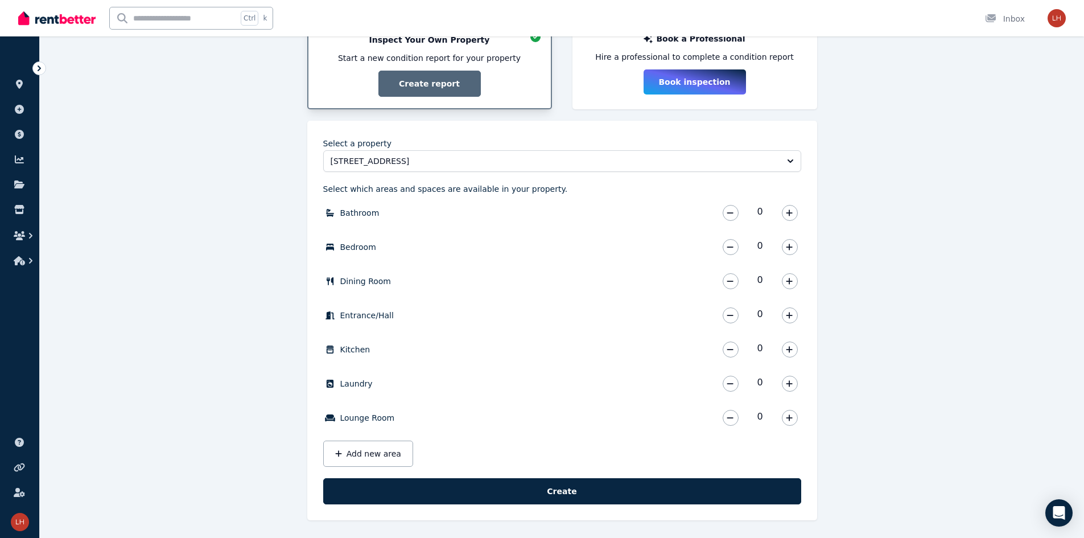
scroll to position [240, 0]
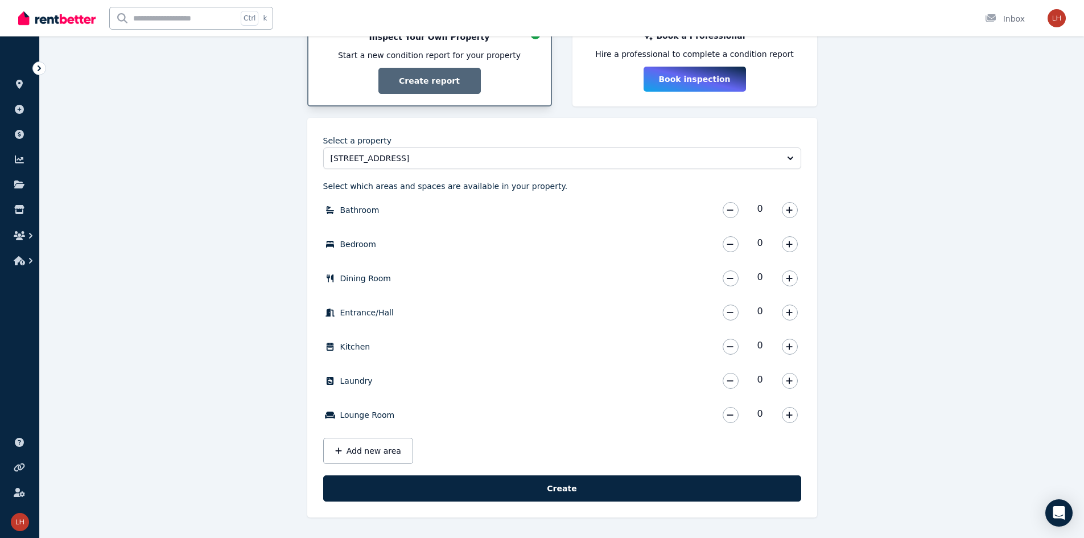
click at [261, 416] on div "Create your condition report About condition reports Condition Reports are esse…" at bounding box center [562, 191] width 1044 height 691
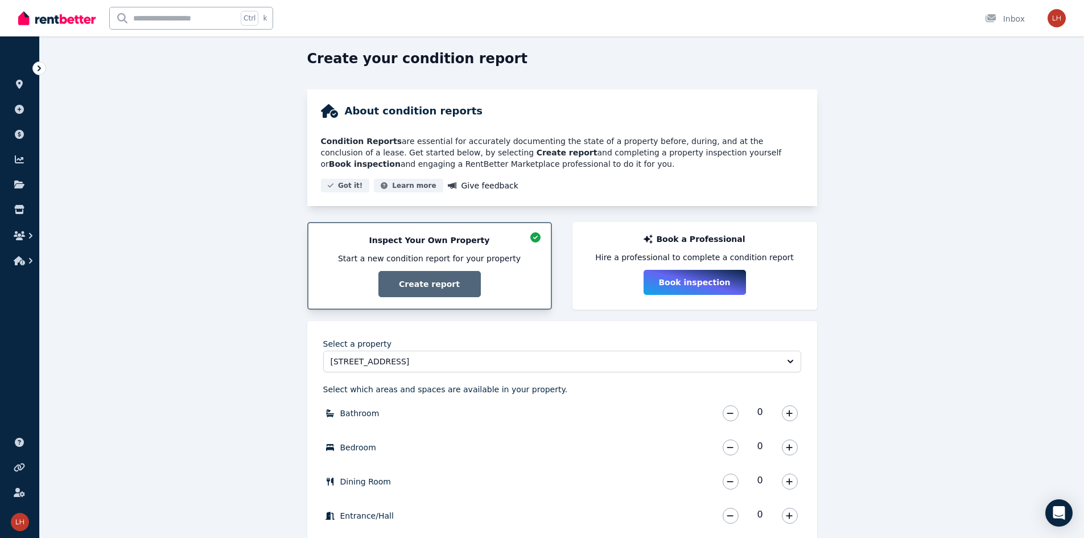
scroll to position [57, 0]
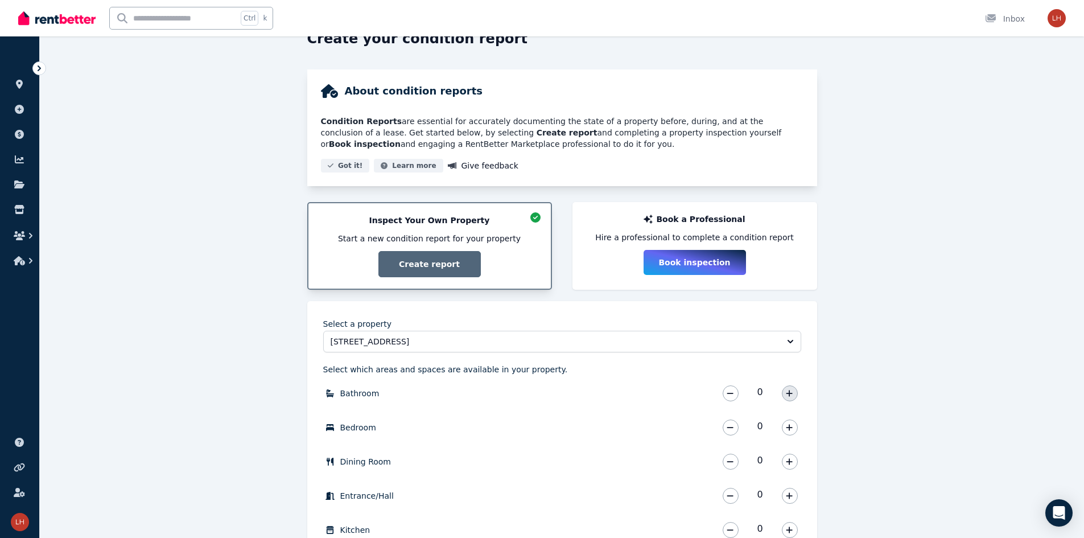
click at [544, 388] on button "button" at bounding box center [790, 393] width 16 height 16
click at [544, 428] on icon "button" at bounding box center [789, 427] width 7 height 8
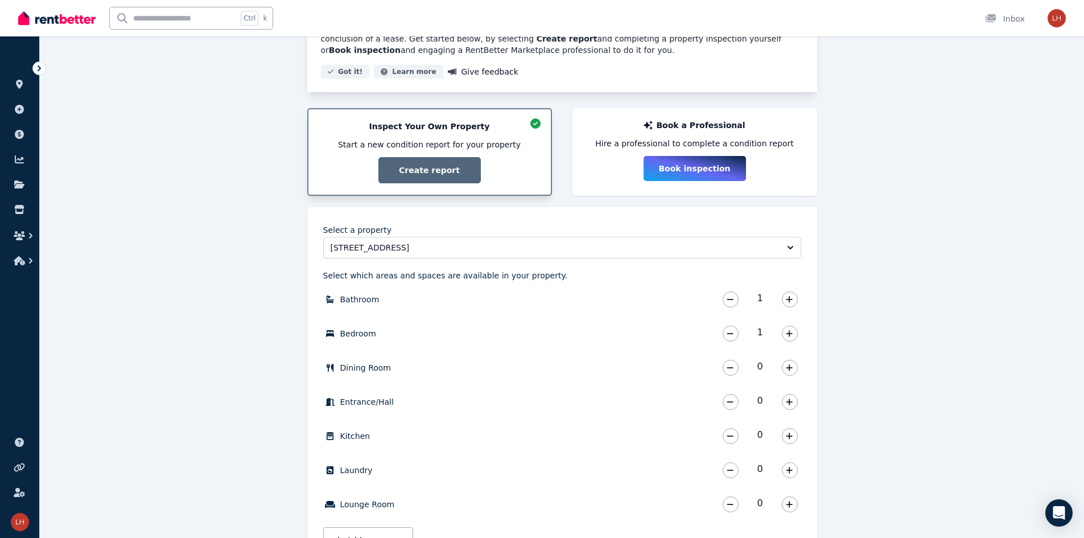
scroll to position [171, 0]
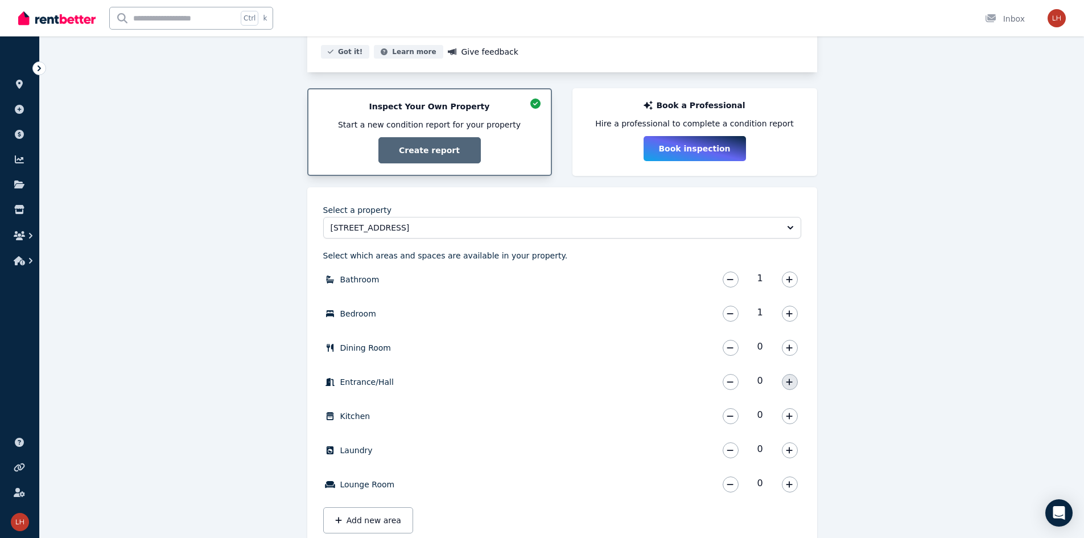
click at [544, 384] on icon "button" at bounding box center [789, 382] width 7 height 8
click at [544, 415] on icon "button" at bounding box center [789, 416] width 7 height 8
click at [544, 447] on icon "button" at bounding box center [789, 450] width 7 height 8
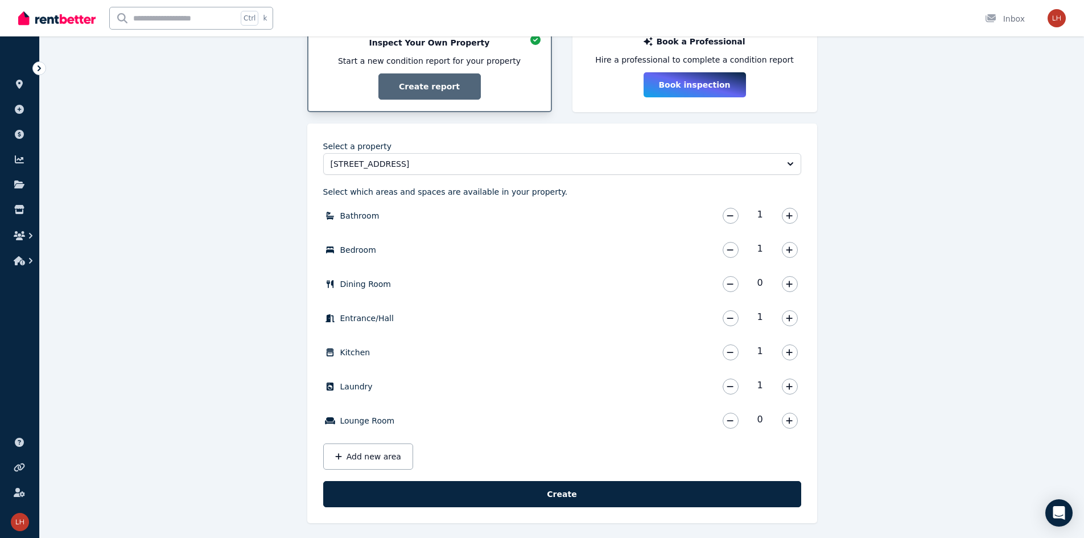
scroll to position [240, 0]
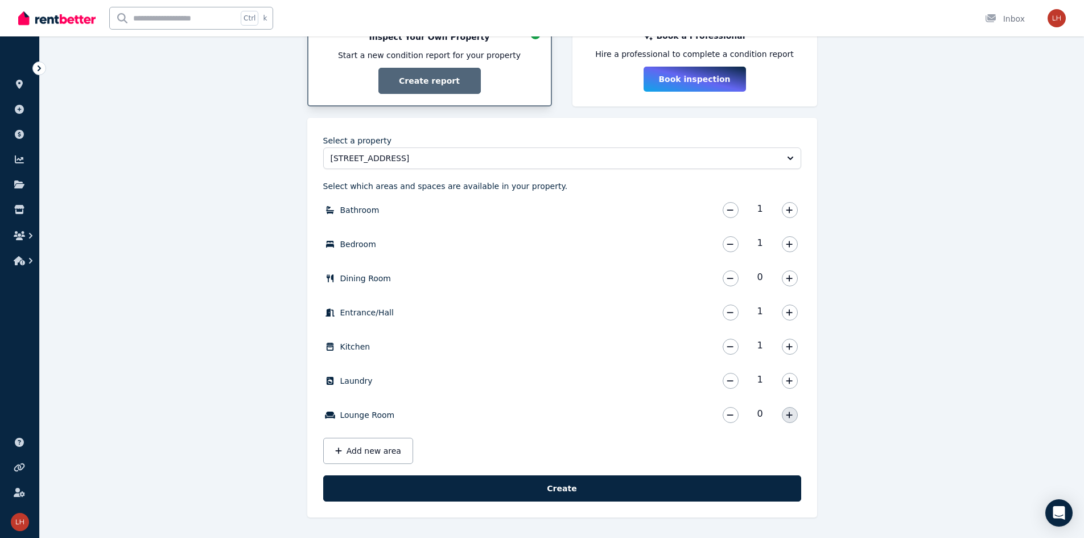
click at [544, 411] on button "button" at bounding box center [790, 415] width 16 height 16
click at [544, 280] on button "button" at bounding box center [790, 278] width 16 height 16
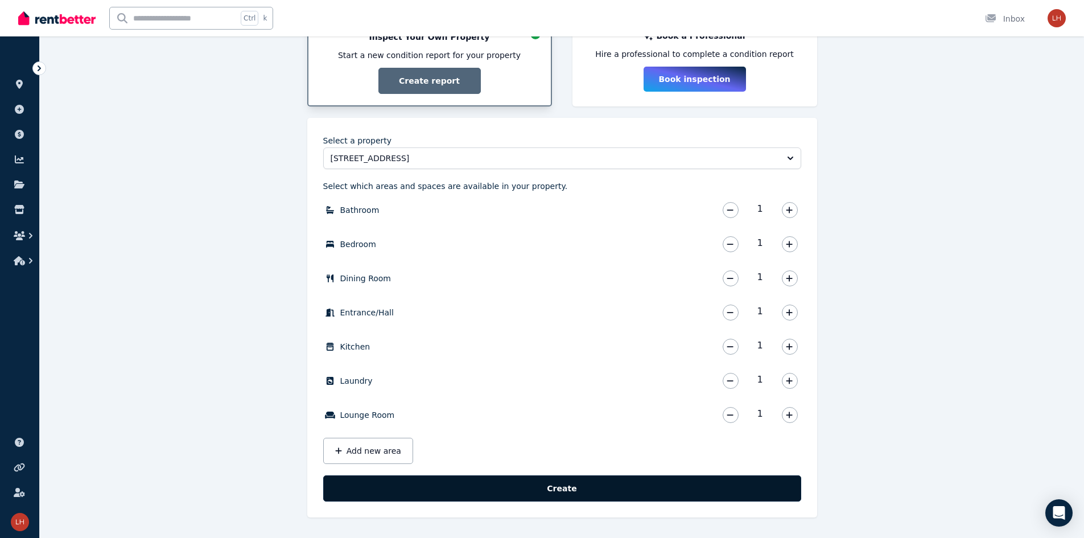
click at [514, 485] on button "Create" at bounding box center [562, 488] width 478 height 26
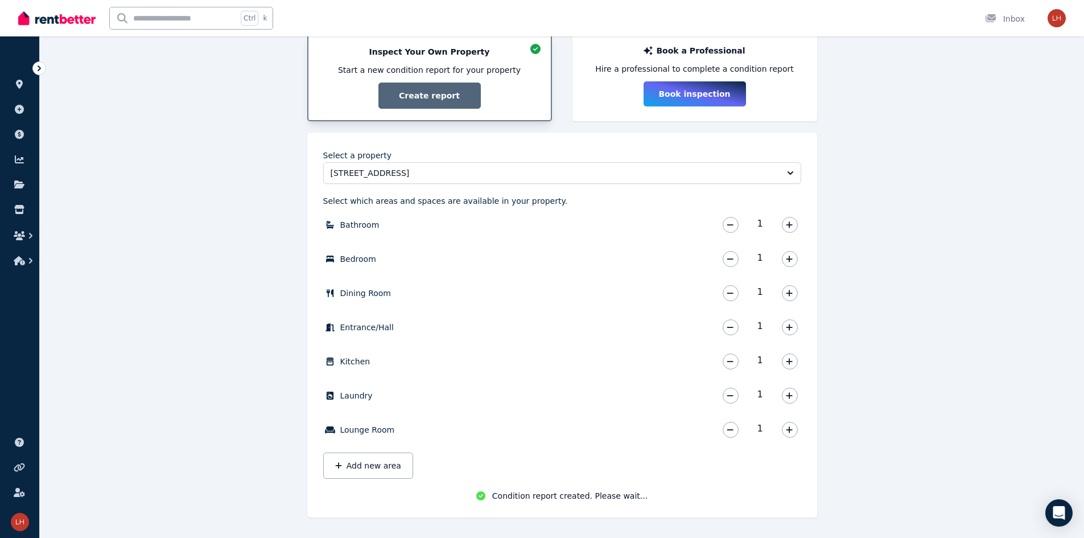
scroll to position [225, 0]
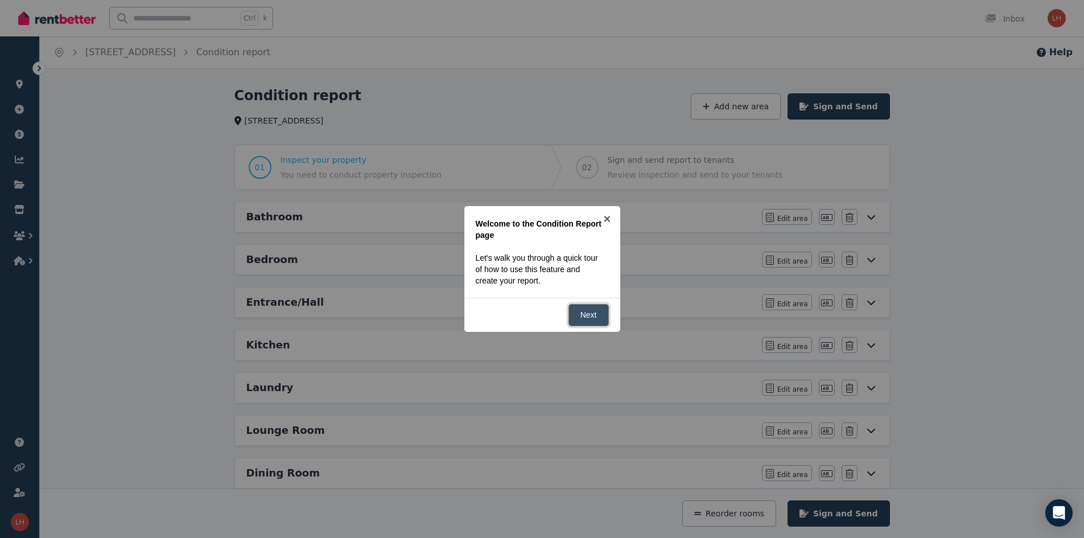
click at [544, 311] on link "Next" at bounding box center [588, 315] width 40 height 22
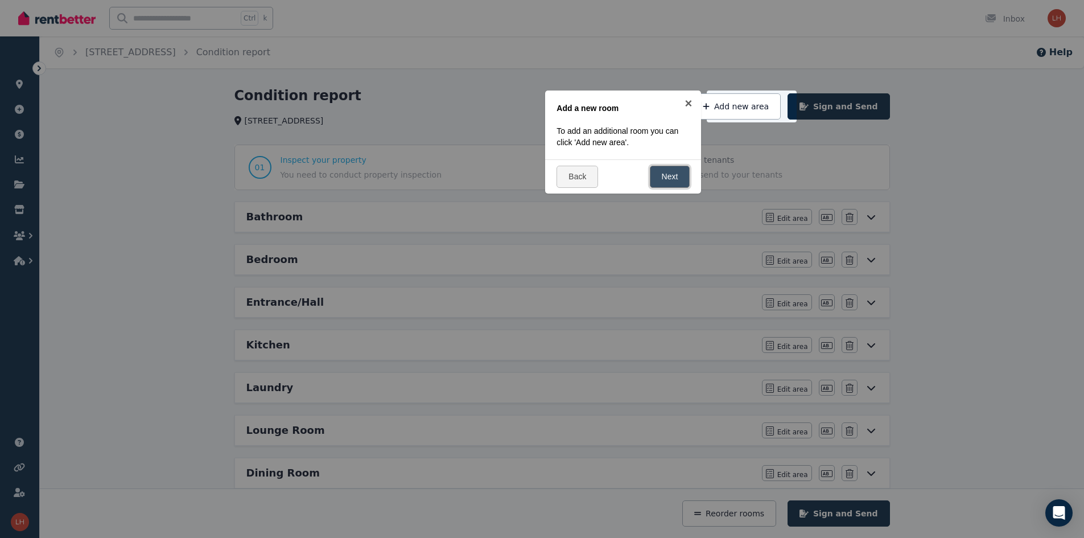
click at [544, 177] on link "Next" at bounding box center [670, 177] width 40 height 22
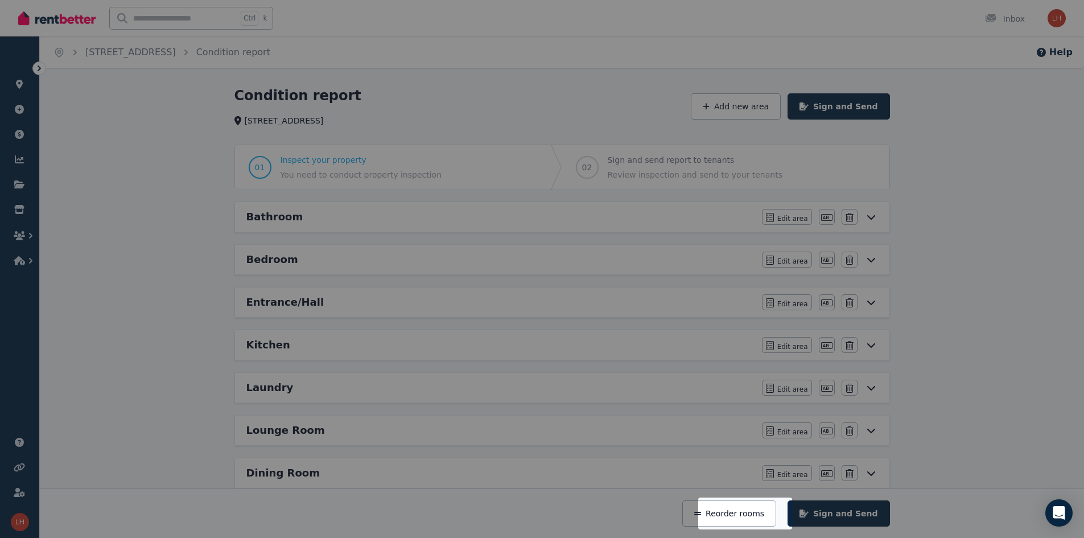
scroll to position [192, 0]
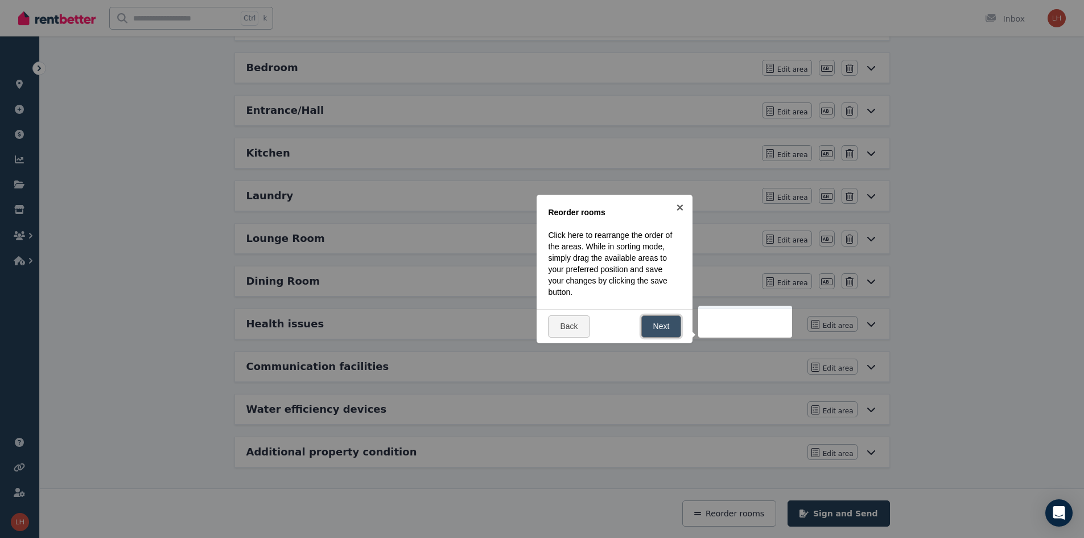
click at [544, 317] on link "Next" at bounding box center [661, 326] width 40 height 22
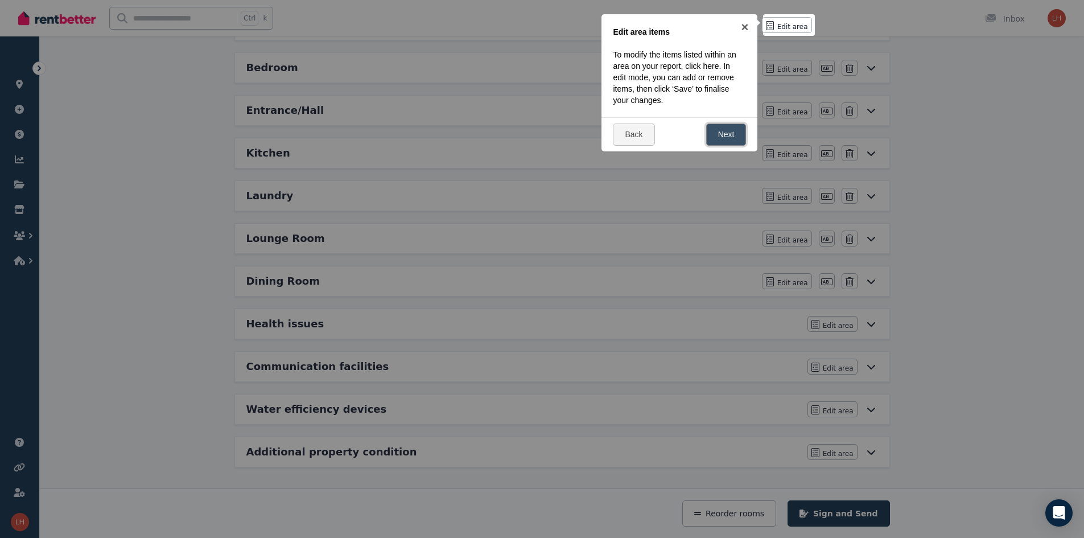
click at [544, 129] on link "Next" at bounding box center [726, 134] width 40 height 22
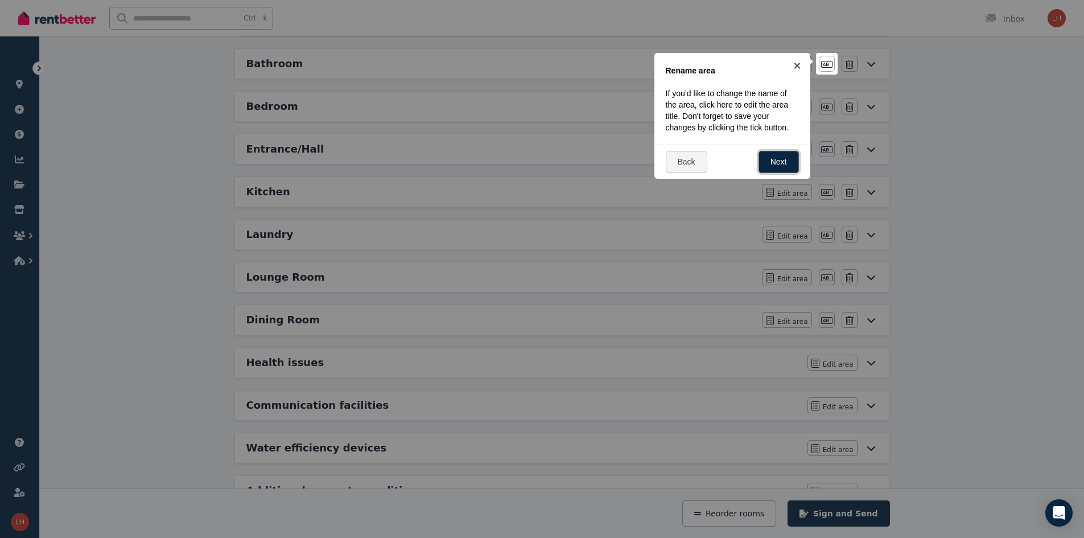
scroll to position [135, 0]
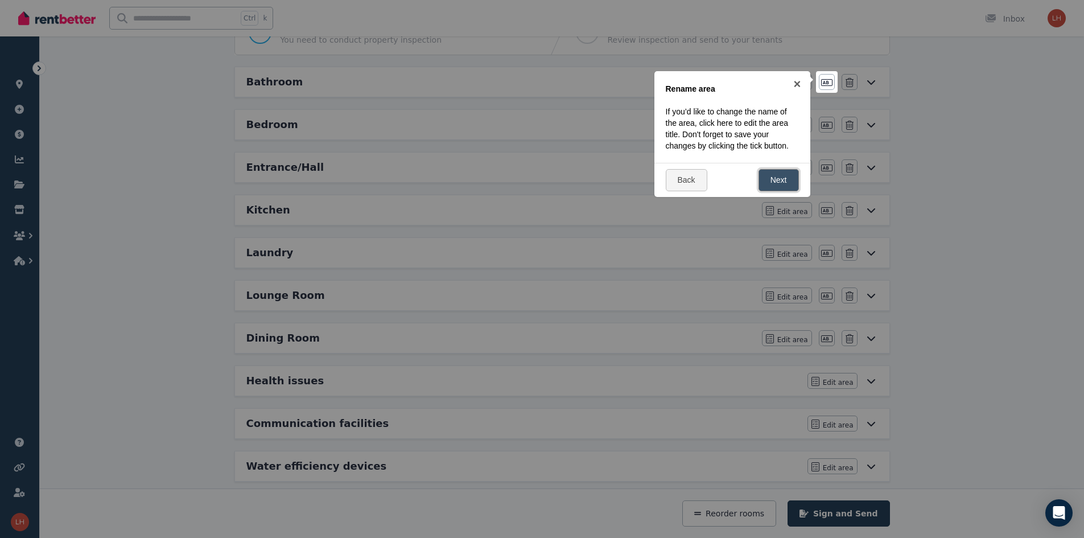
click at [544, 178] on link "Next" at bounding box center [778, 180] width 40 height 22
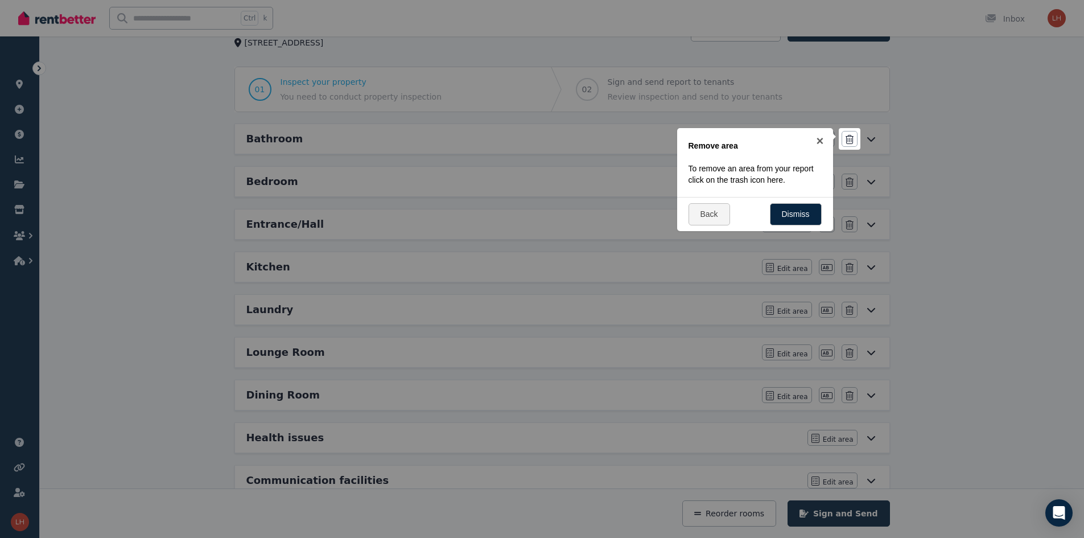
click at [544, 201] on div "Back Dismiss" at bounding box center [755, 214] width 156 height 34
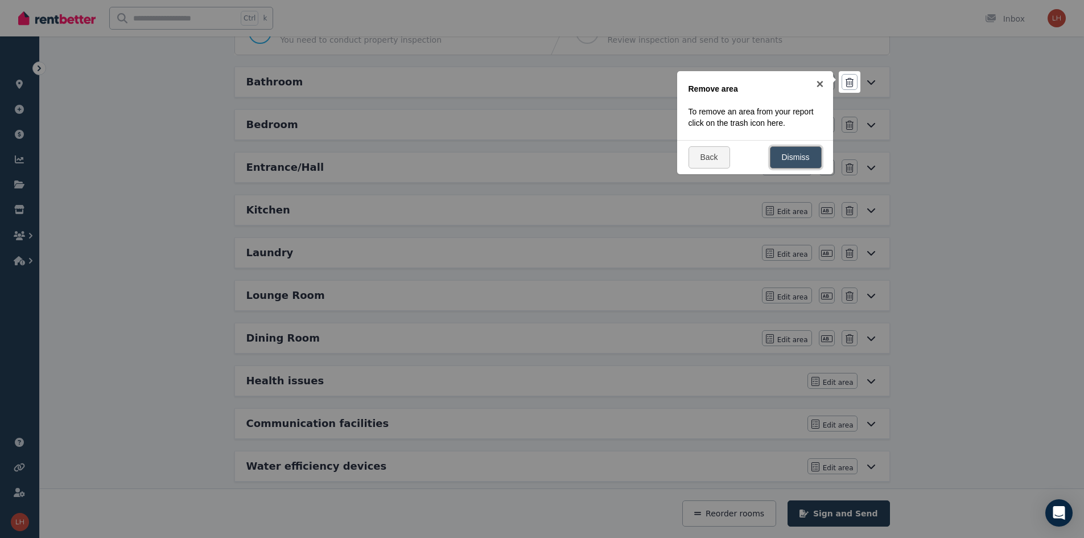
click at [544, 159] on link "Dismiss" at bounding box center [796, 157] width 52 height 22
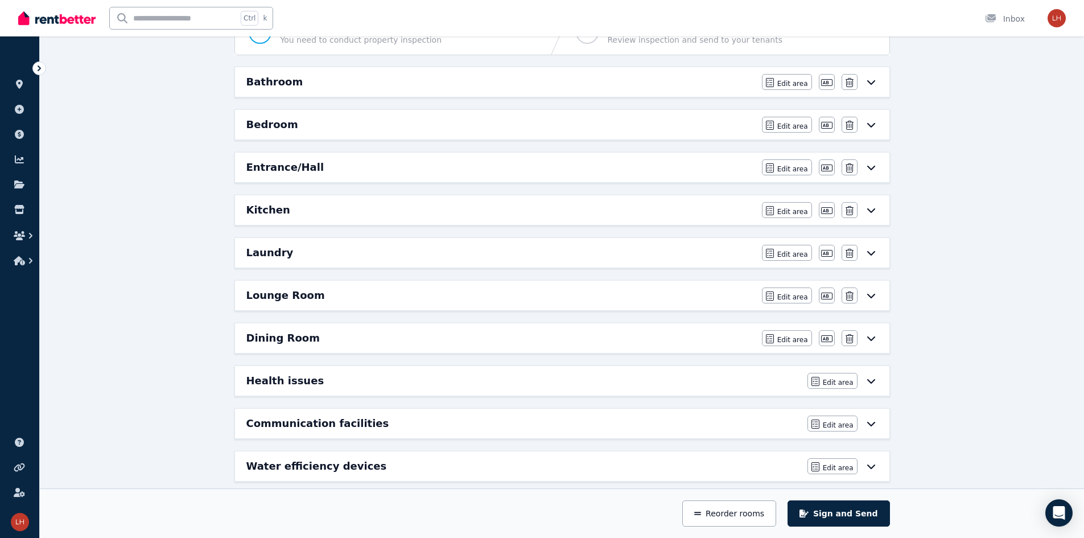
drag, startPoint x: 790, startPoint y: 159, endPoint x: 709, endPoint y: 164, distance: 80.9
click at [544, 164] on div "Entrance/Hall Edit area Edit area Edit name [GEOGRAPHIC_DATA]" at bounding box center [562, 167] width 654 height 30
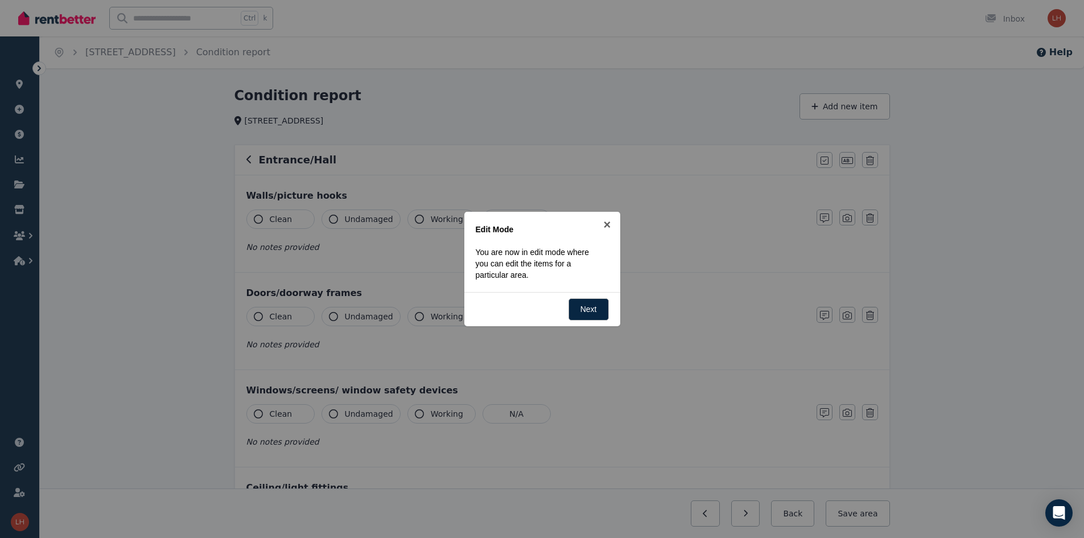
drag, startPoint x: 946, startPoint y: 183, endPoint x: 903, endPoint y: 180, distance: 42.8
click at [544, 183] on div at bounding box center [542, 269] width 1084 height 538
click at [544, 243] on div "Edit Mode You are now in edit mode where you can edit the items for a particula…" at bounding box center [542, 252] width 133 height 57
click at [544, 309] on link "Next" at bounding box center [588, 309] width 40 height 22
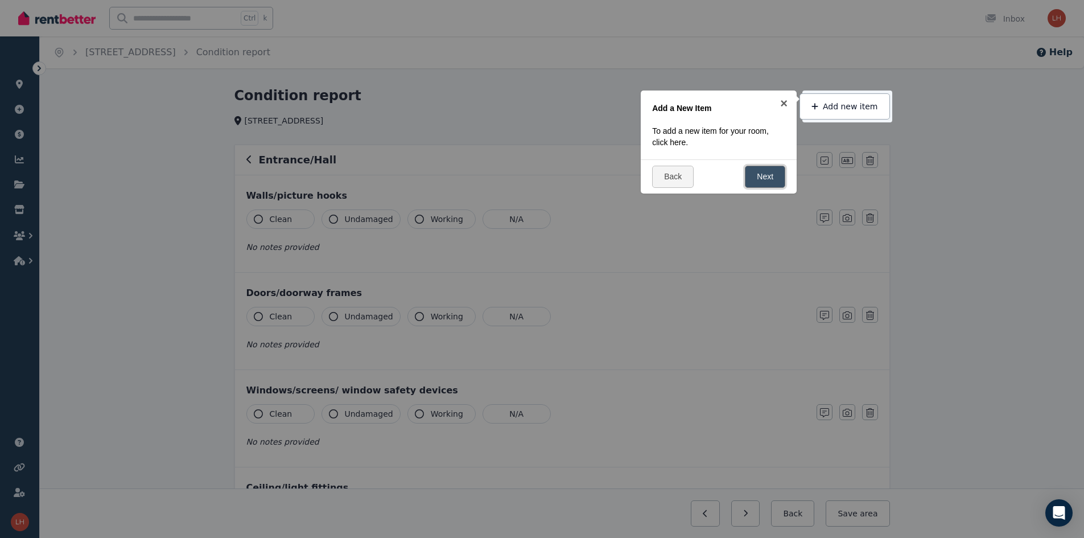
click at [544, 179] on link "Next" at bounding box center [765, 177] width 40 height 22
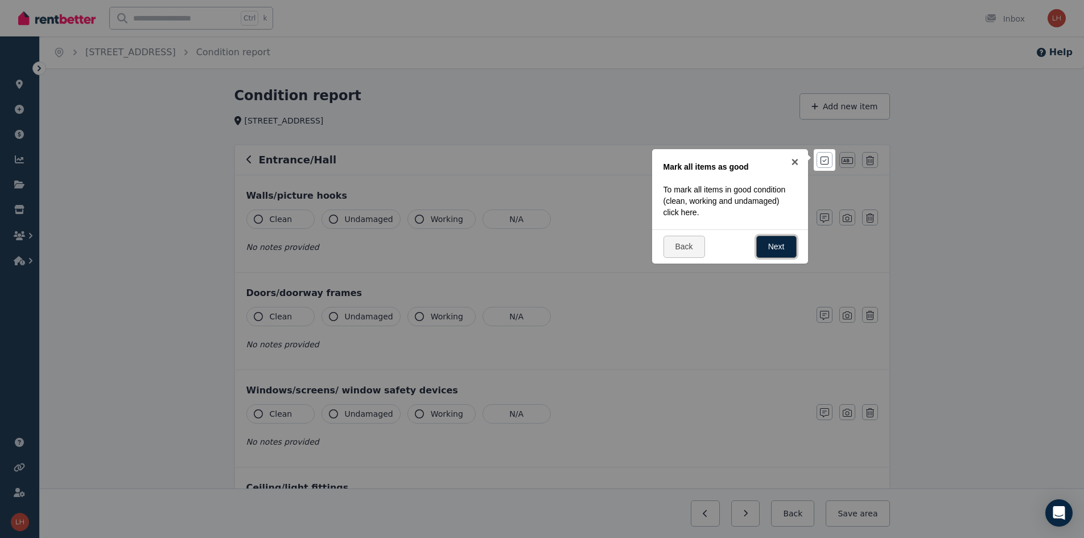
click at [544, 248] on link "Next" at bounding box center [776, 247] width 40 height 22
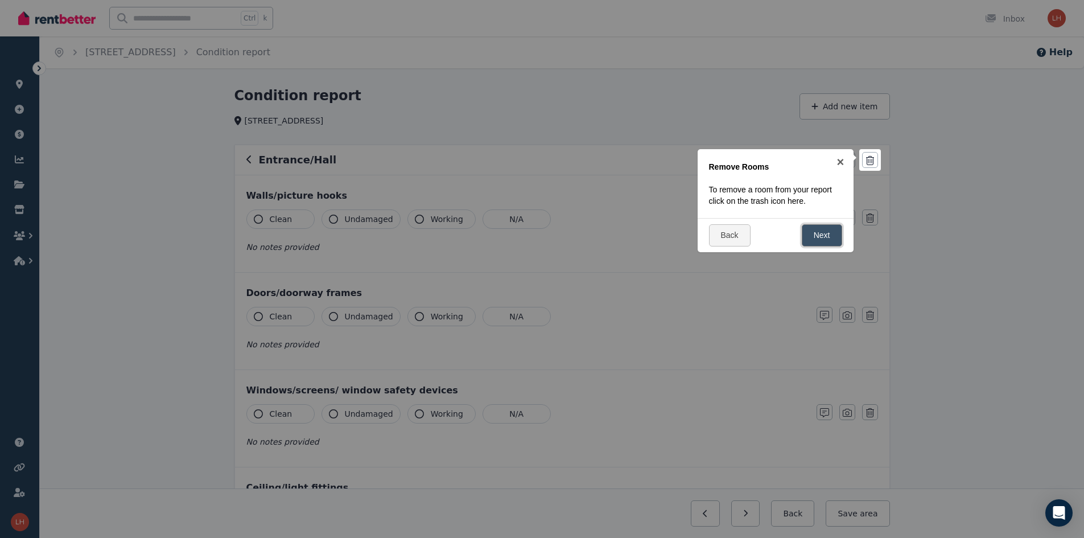
click at [544, 237] on link "Next" at bounding box center [822, 235] width 40 height 22
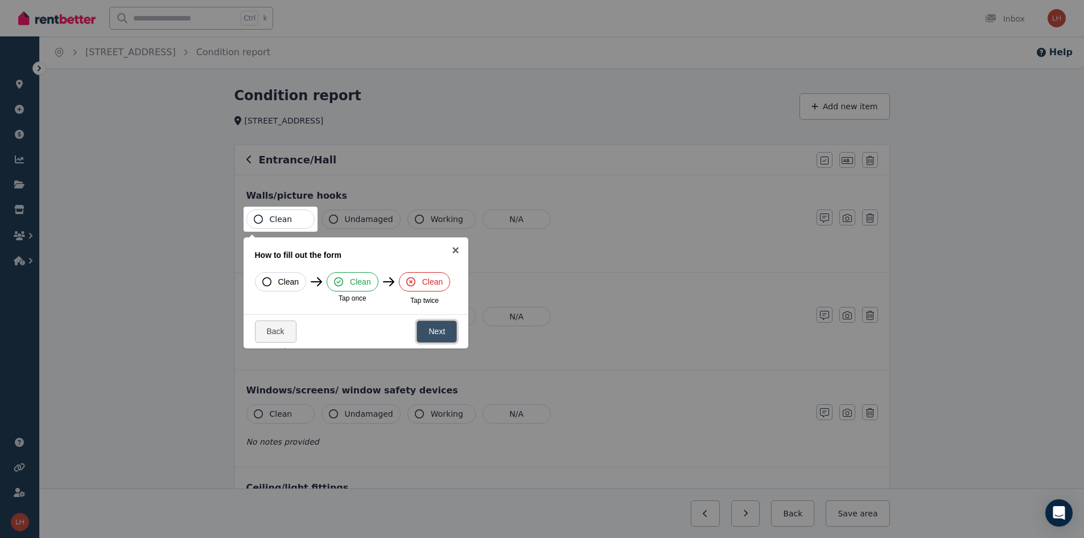
click at [431, 328] on link "Next" at bounding box center [436, 331] width 40 height 22
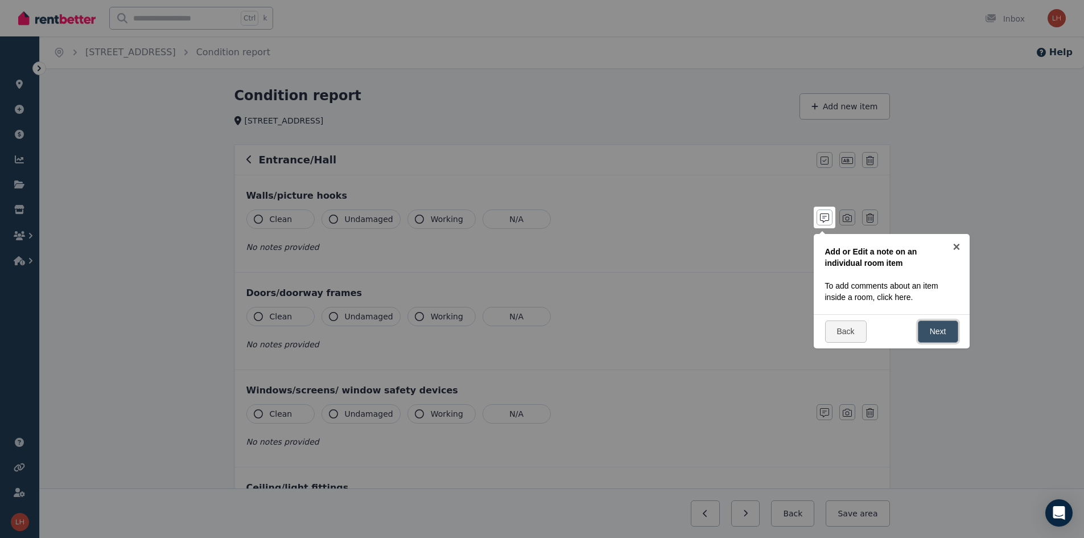
click at [544, 325] on link "Next" at bounding box center [938, 331] width 40 height 22
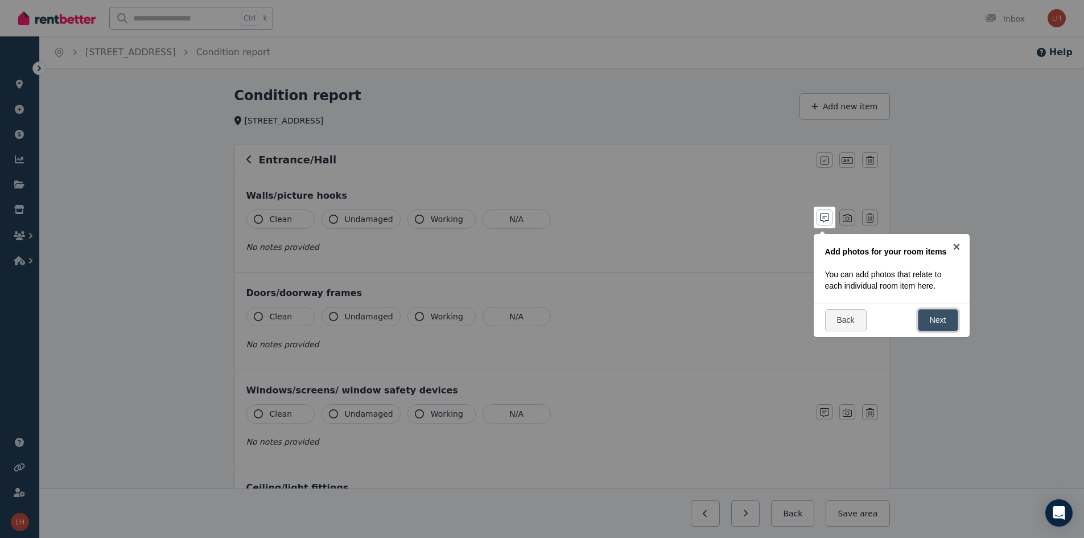
click at [544, 316] on link "Next" at bounding box center [938, 320] width 40 height 22
click at [544, 328] on link "Next" at bounding box center [938, 331] width 40 height 22
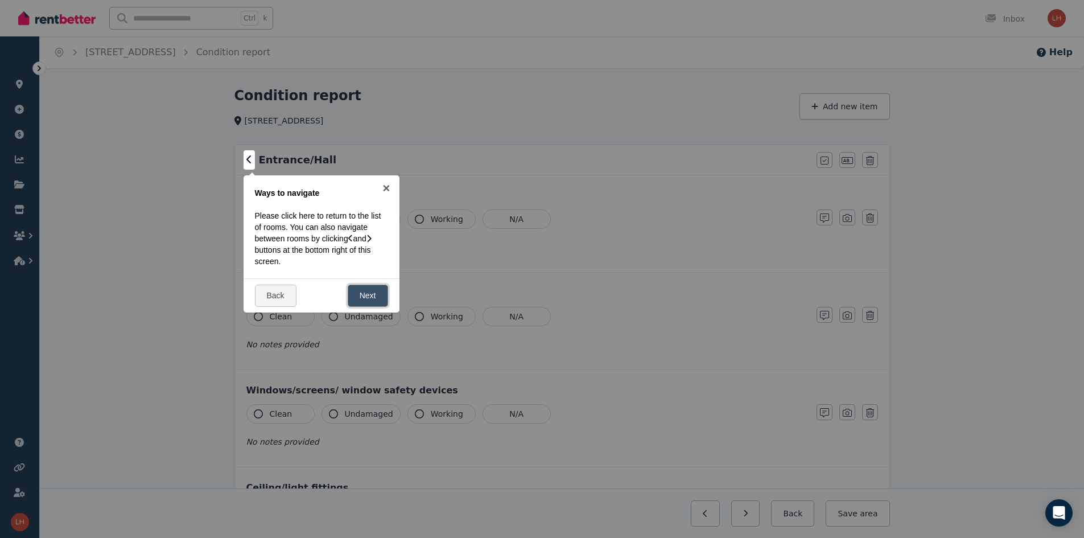
click at [357, 286] on link "Next" at bounding box center [368, 295] width 40 height 22
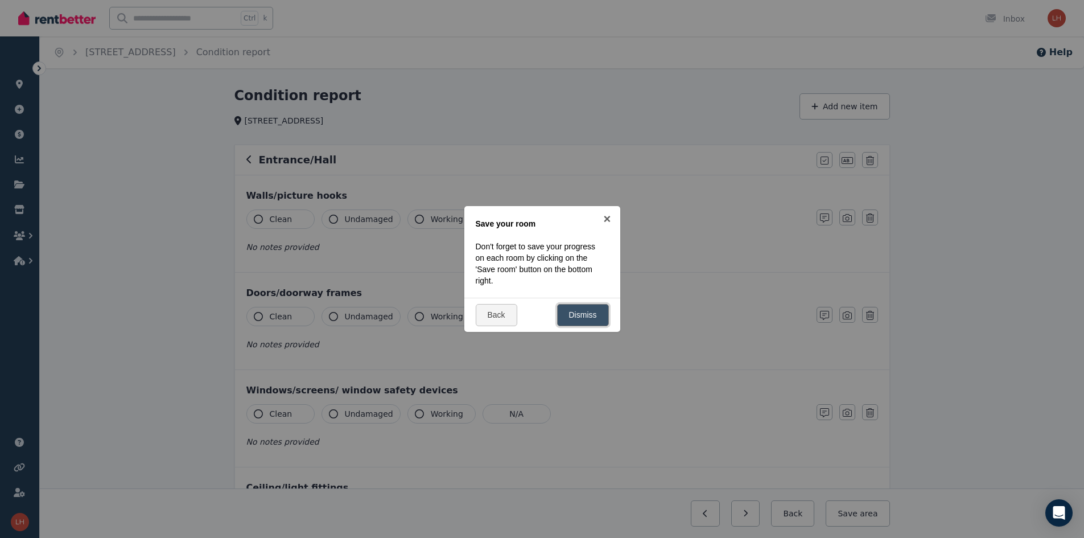
click at [544, 311] on link "Dismiss" at bounding box center [583, 315] width 52 height 22
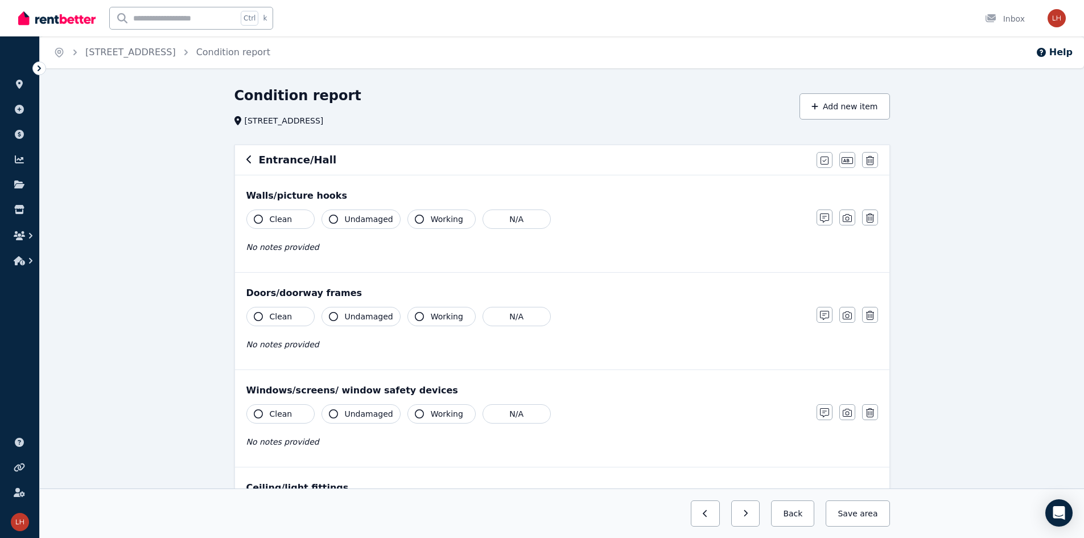
click at [289, 238] on div "Clean Undamaged Working N/A No notes provided" at bounding box center [525, 237] width 559 height 56
click at [278, 242] on div "Clean Undamaged Working N/A No notes provided" at bounding box center [525, 237] width 559 height 56
click at [278, 244] on span "No notes provided" at bounding box center [282, 246] width 73 height 9
drag, startPoint x: 279, startPoint y: 245, endPoint x: 425, endPoint y: 266, distance: 147.6
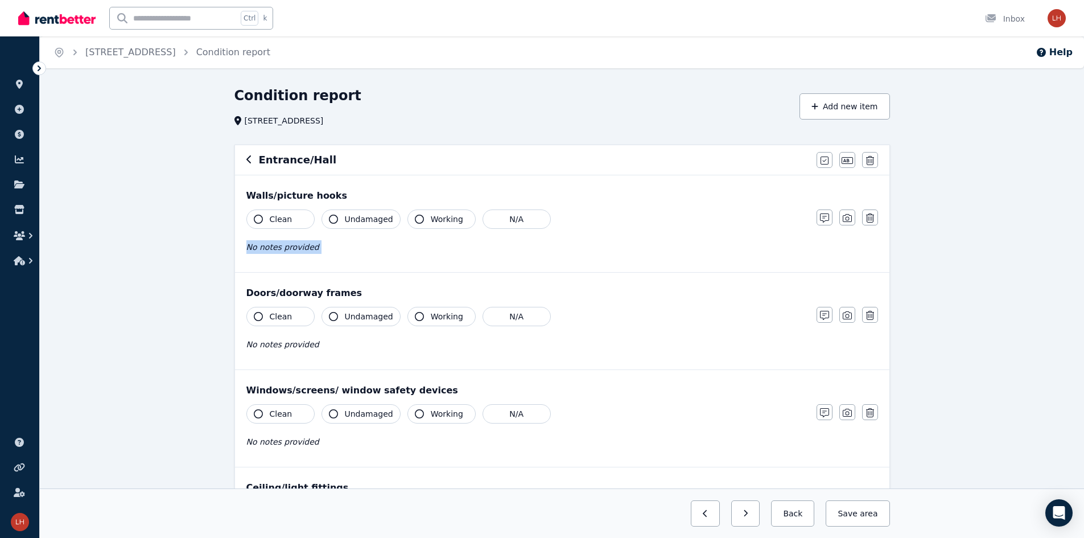
click at [290, 248] on span "No notes provided" at bounding box center [282, 246] width 73 height 9
click at [473, 267] on div "Walls/picture hooks Clean Undamaged Working N/A No notes provided Notes Photo D…" at bounding box center [562, 223] width 654 height 97
click at [249, 160] on icon "button" at bounding box center [249, 159] width 6 height 9
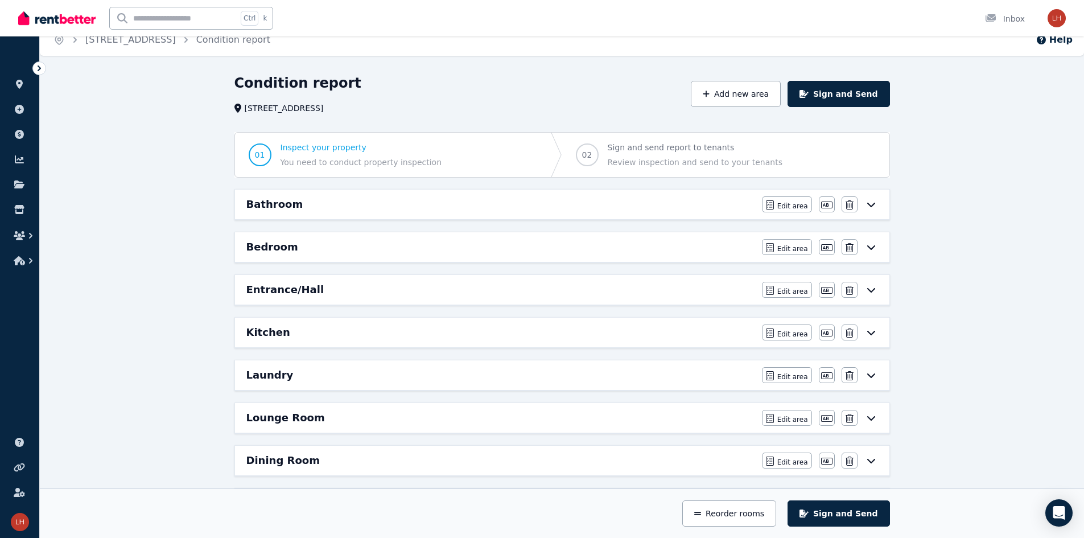
click at [544, 148] on div "Condition report [STREET_ADDRESS] Add new area Sign and Send 01 Inspect your pr…" at bounding box center [562, 395] width 1044 height 643
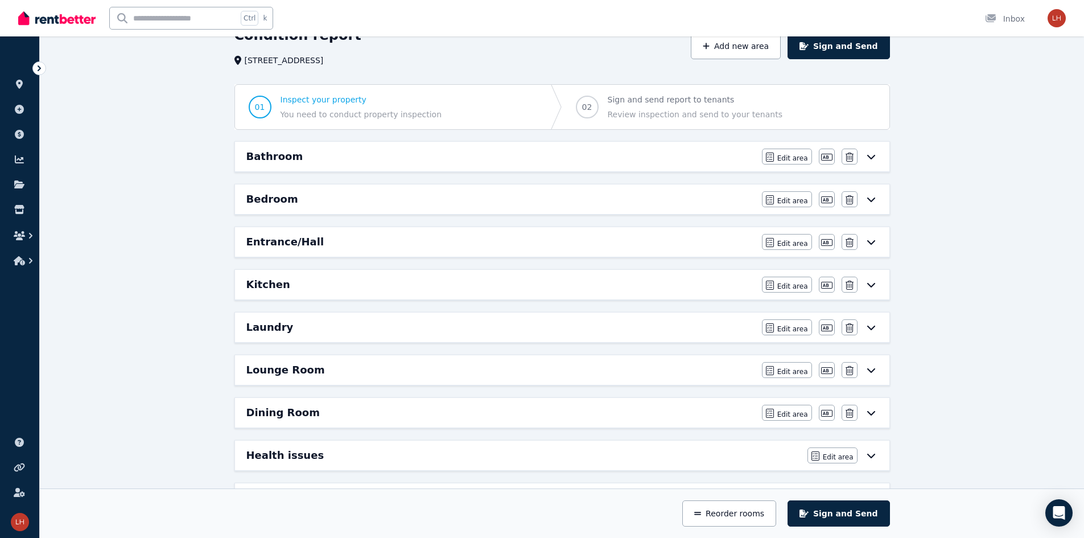
scroll to position [192, 0]
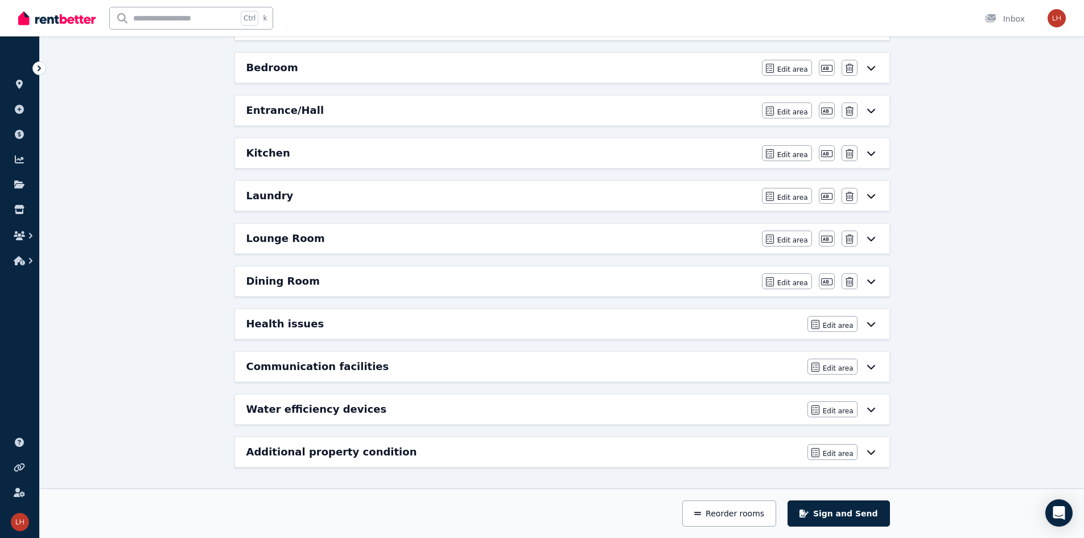
click at [544, 324] on icon at bounding box center [870, 324] width 8 height 5
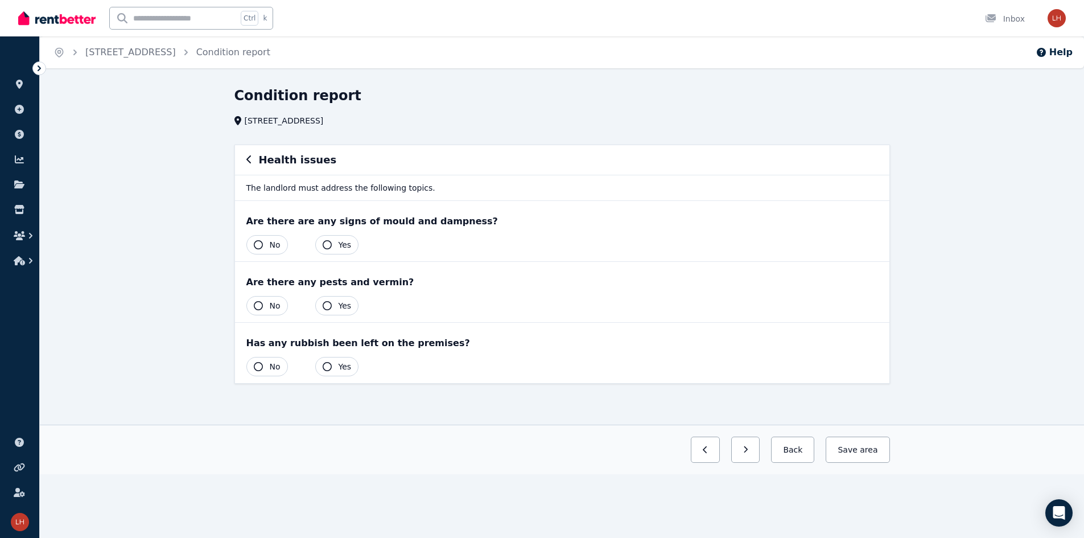
scroll to position [0, 0]
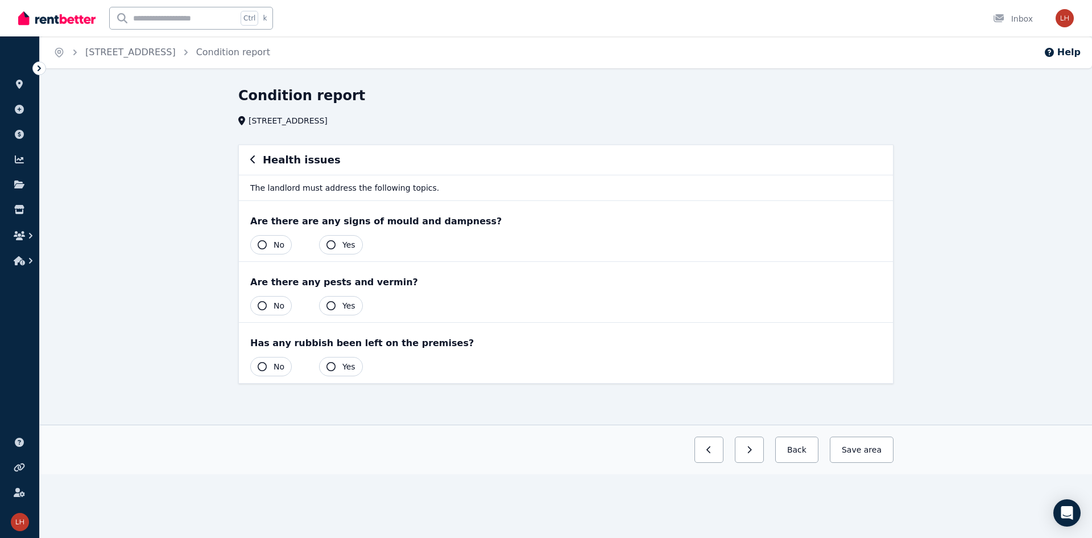
click at [253, 162] on icon "button" at bounding box center [252, 159] width 5 height 8
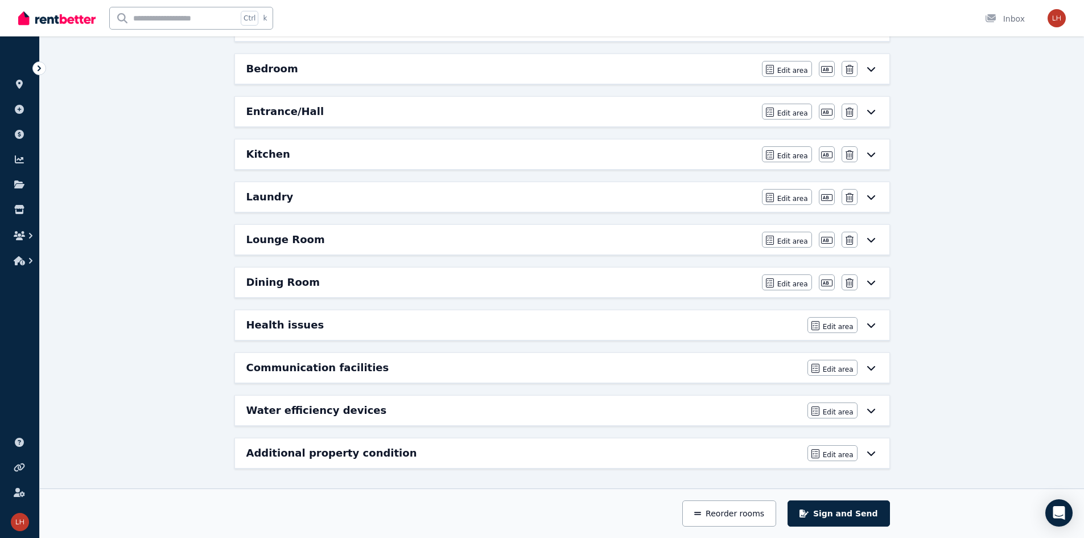
scroll to position [192, 0]
click at [331, 487] on div "Condition report [STREET_ADDRESS] Add new area Sign and Send 01 Inspect your pr…" at bounding box center [562, 216] width 1044 height 643
click at [300, 462] on div "Additional property condition Edit area Edit area" at bounding box center [562, 452] width 654 height 30
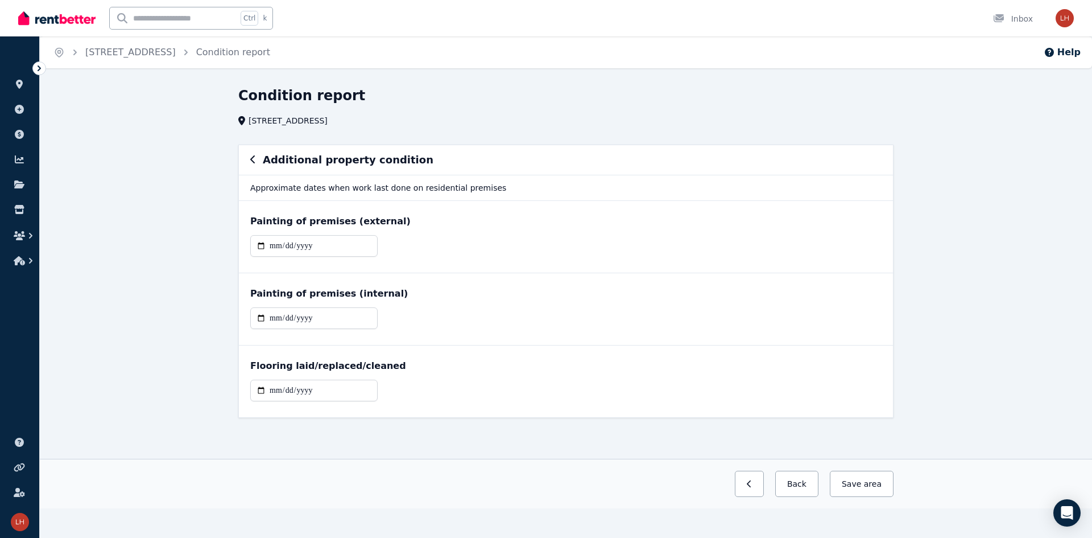
click at [248, 156] on div "Additional property condition" at bounding box center [566, 160] width 654 height 30
click at [254, 157] on icon "button" at bounding box center [252, 159] width 5 height 8
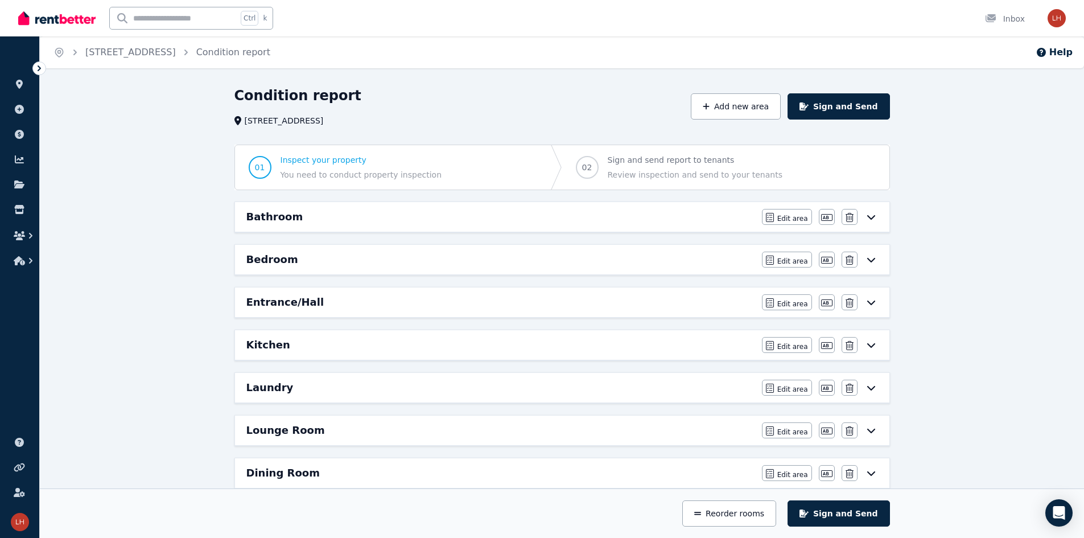
click at [180, 203] on div "Condition report [STREET_ADDRESS] Add new area Sign and Send 01 Inspect your pr…" at bounding box center [562, 407] width 1044 height 643
drag, startPoint x: 577, startPoint y: 170, endPoint x: 584, endPoint y: 170, distance: 6.8
click at [544, 170] on span "02" at bounding box center [587, 167] width 23 height 23
click at [544, 168] on span "02" at bounding box center [587, 167] width 10 height 11
click at [264, 163] on span "01" at bounding box center [260, 167] width 23 height 23
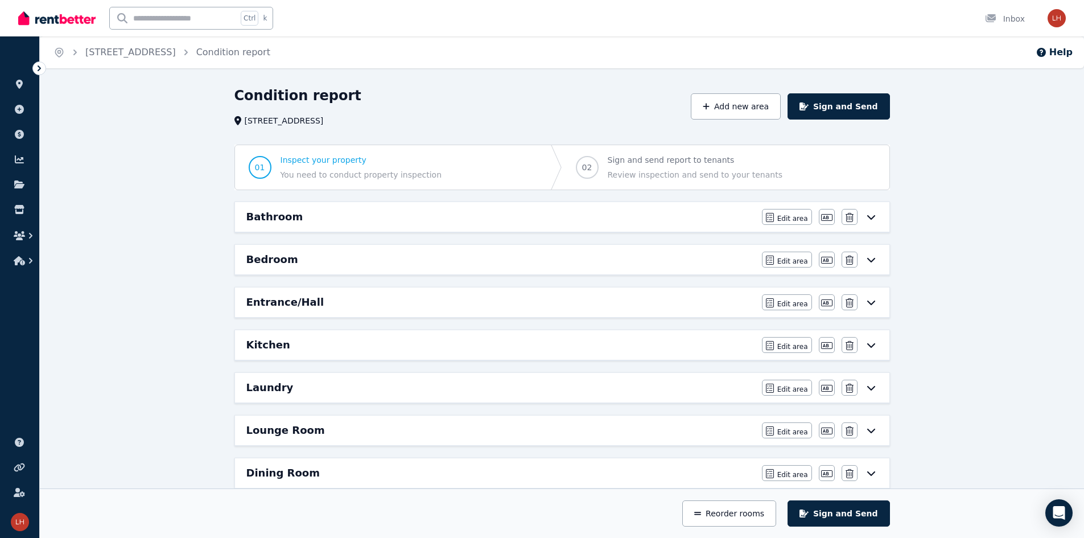
click at [327, 177] on span "You need to conduct property inspection" at bounding box center [361, 174] width 162 height 11
click at [216, 210] on div "Condition report [STREET_ADDRESS] Add new area Sign and Send 01 Inspect your pr…" at bounding box center [562, 407] width 1044 height 643
click at [404, 100] on div "Condition report" at bounding box center [458, 97] width 449 height 22
click at [263, 51] on link "Condition report" at bounding box center [233, 52] width 74 height 11
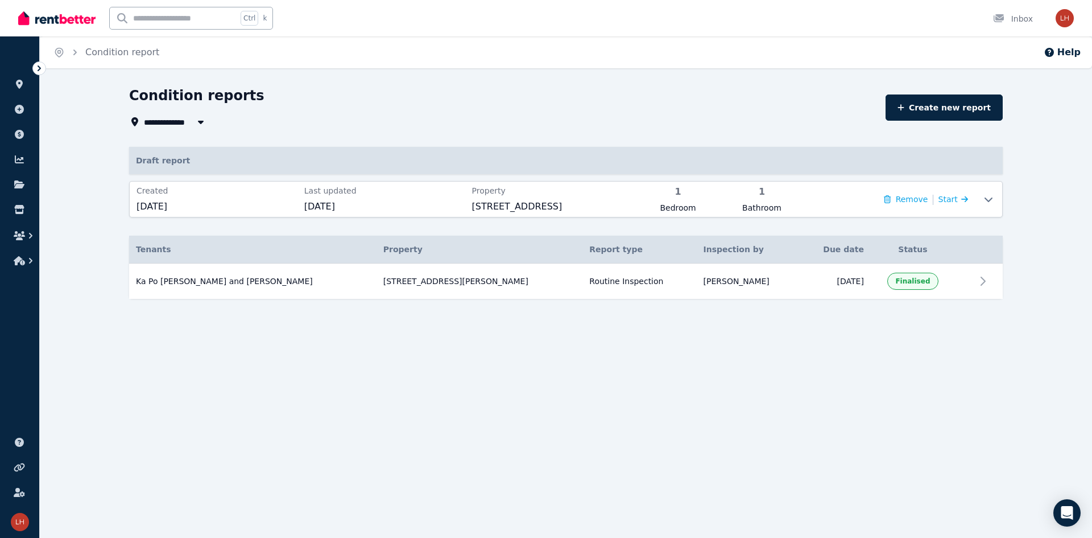
click at [75, 163] on div "**********" at bounding box center [566, 212] width 1052 height 253
click at [74, 194] on div "**********" at bounding box center [566, 212] width 1052 height 253
click at [544, 363] on div "**********" at bounding box center [546, 269] width 1092 height 538
drag, startPoint x: 795, startPoint y: 370, endPoint x: 906, endPoint y: 324, distance: 120.1
click at [544, 370] on div "**********" at bounding box center [546, 269] width 1092 height 538
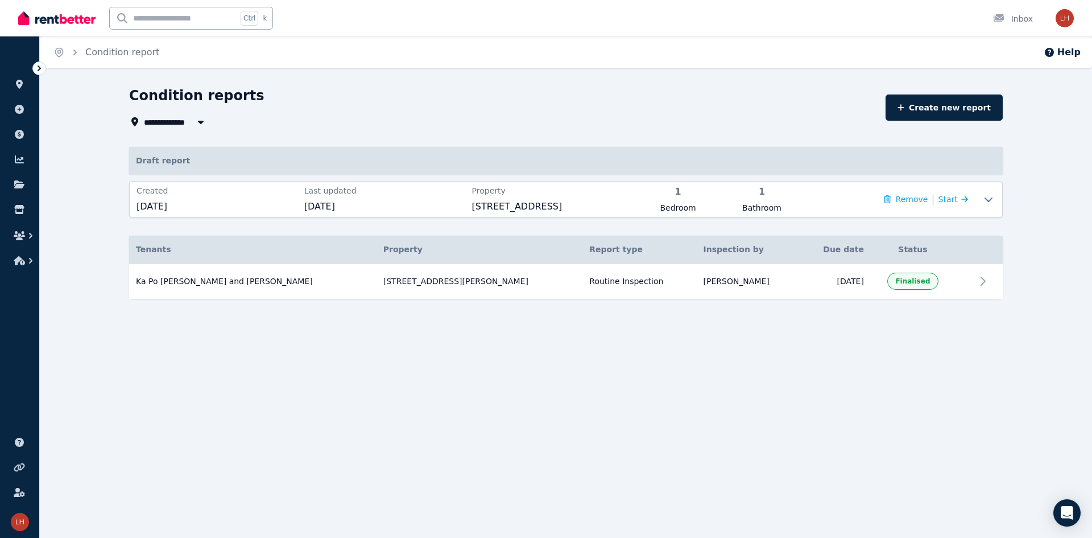
click at [544, 406] on div "**********" at bounding box center [546, 269] width 1092 height 538
click at [544, 104] on link "Create new report" at bounding box center [944, 107] width 117 height 26
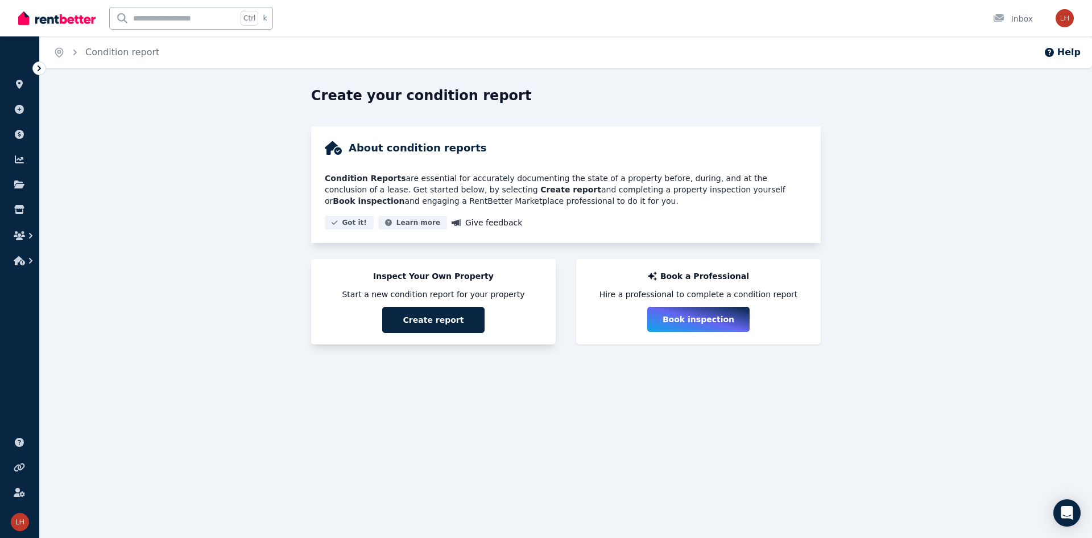
click at [431, 313] on button "Create report" at bounding box center [433, 320] width 102 height 26
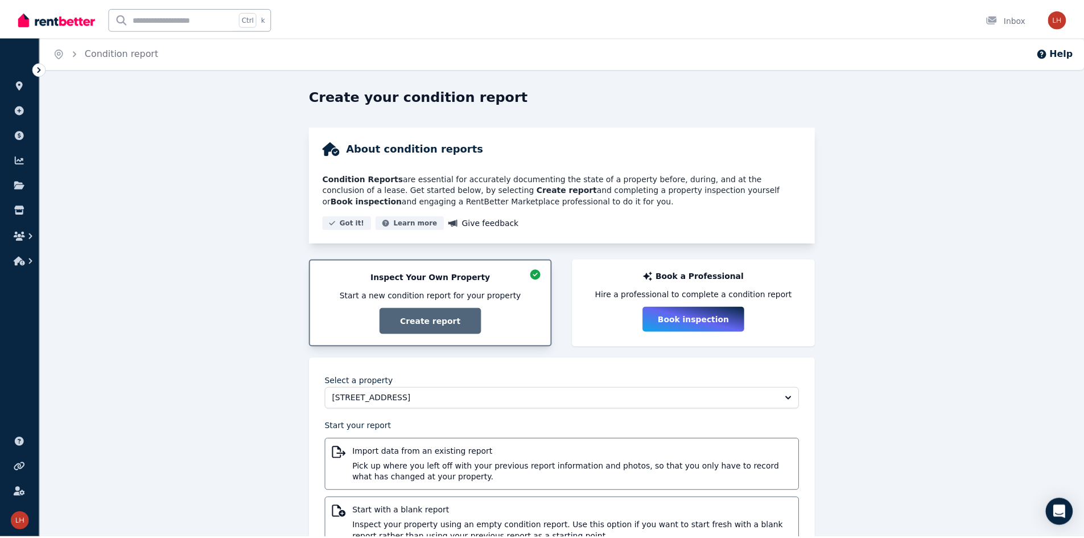
scroll to position [49, 0]
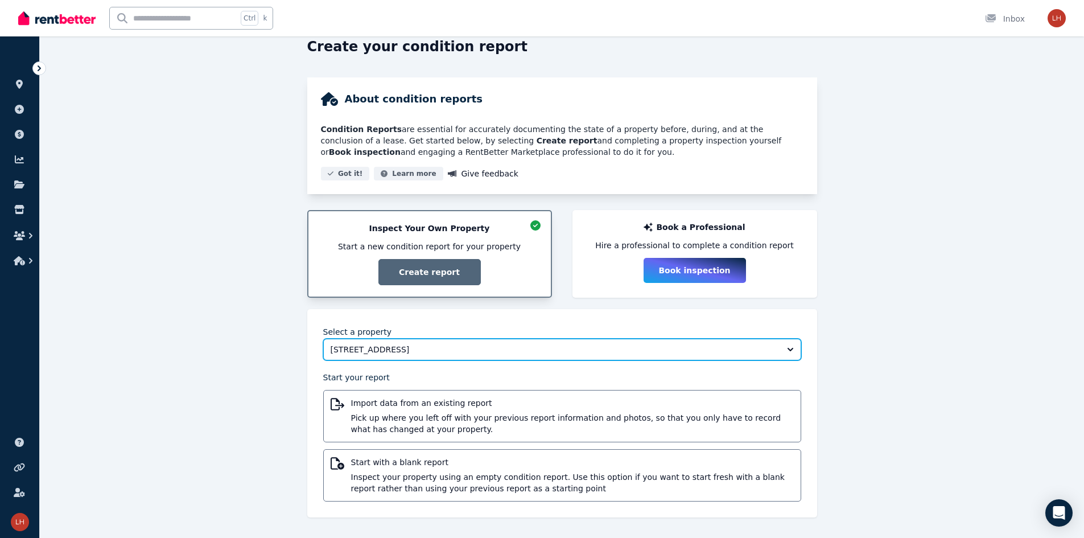
click at [385, 348] on span "[STREET_ADDRESS]" at bounding box center [554, 349] width 447 height 11
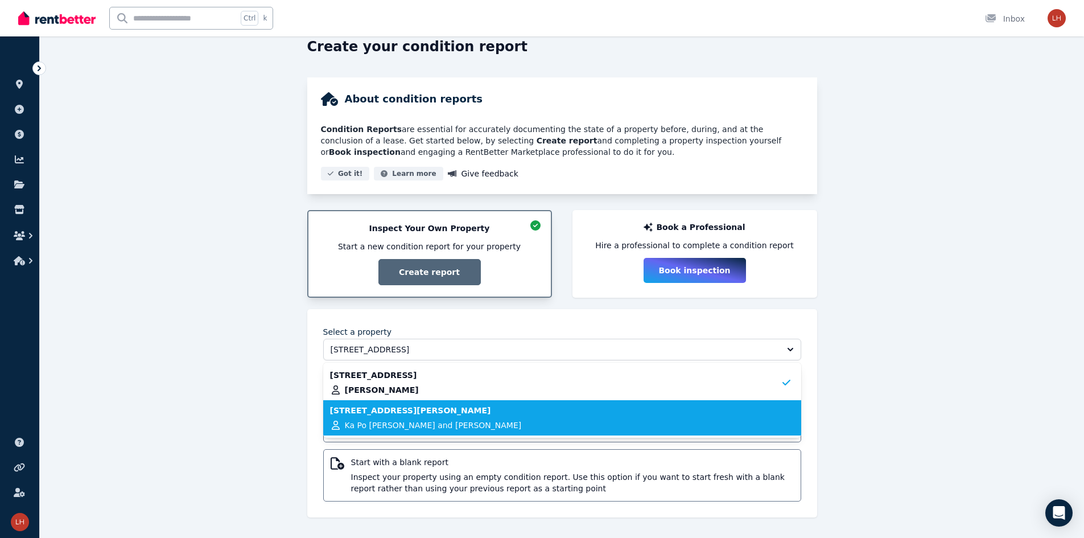
click at [373, 425] on span "Ka Po [PERSON_NAME] and [PERSON_NAME]" at bounding box center [433, 424] width 177 height 11
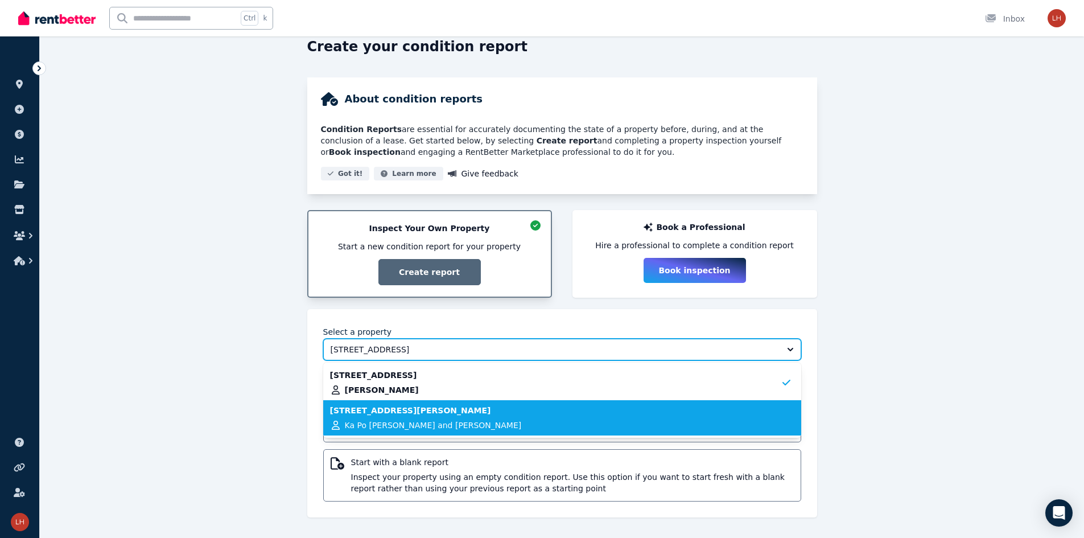
scroll to position [24, 0]
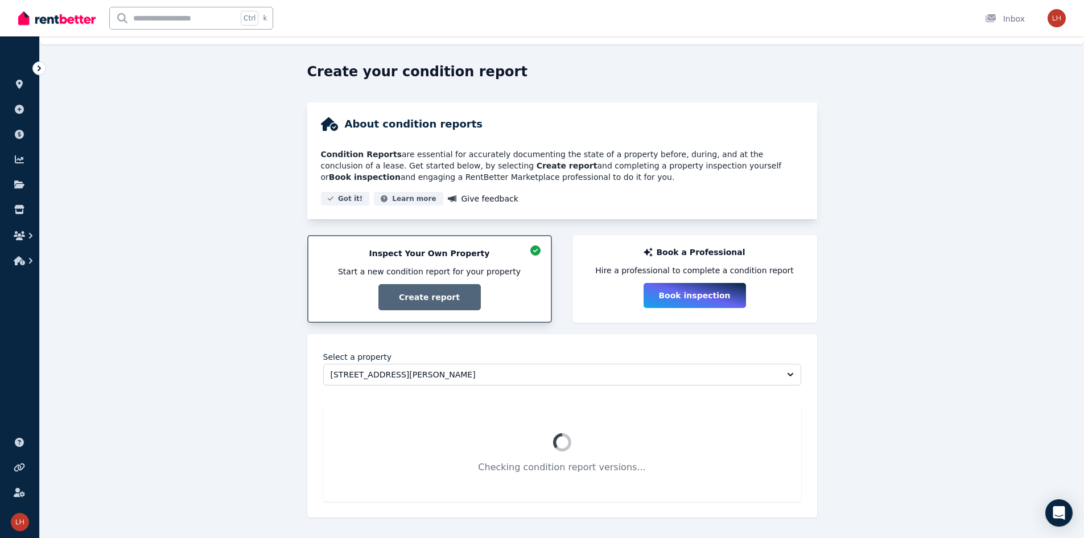
click at [208, 332] on div "Create your condition report About condition reports Condition Reports are esse…" at bounding box center [562, 300] width 1044 height 475
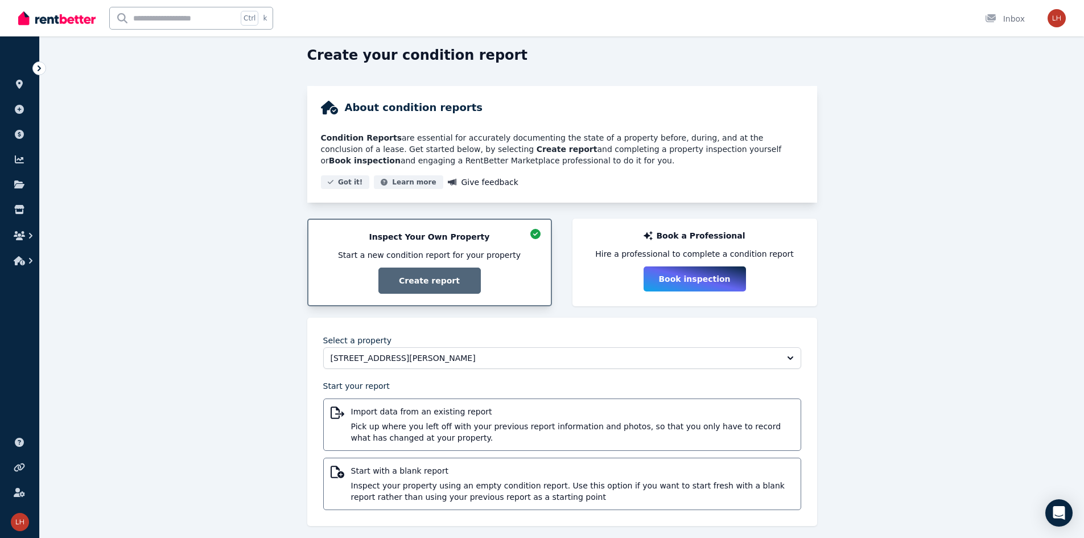
scroll to position [49, 0]
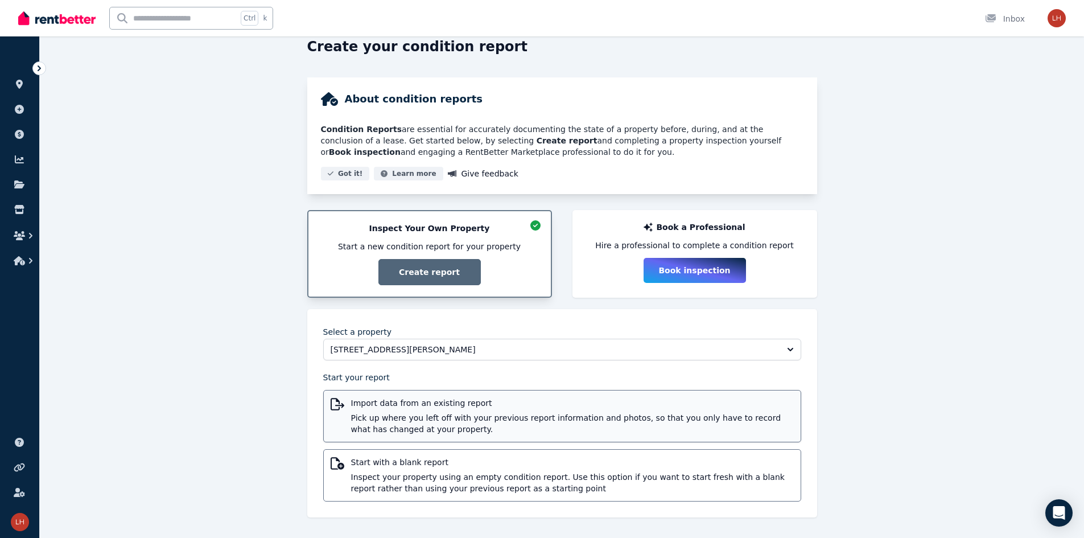
click at [444, 403] on span "Import data from an existing report" at bounding box center [572, 402] width 443 height 11
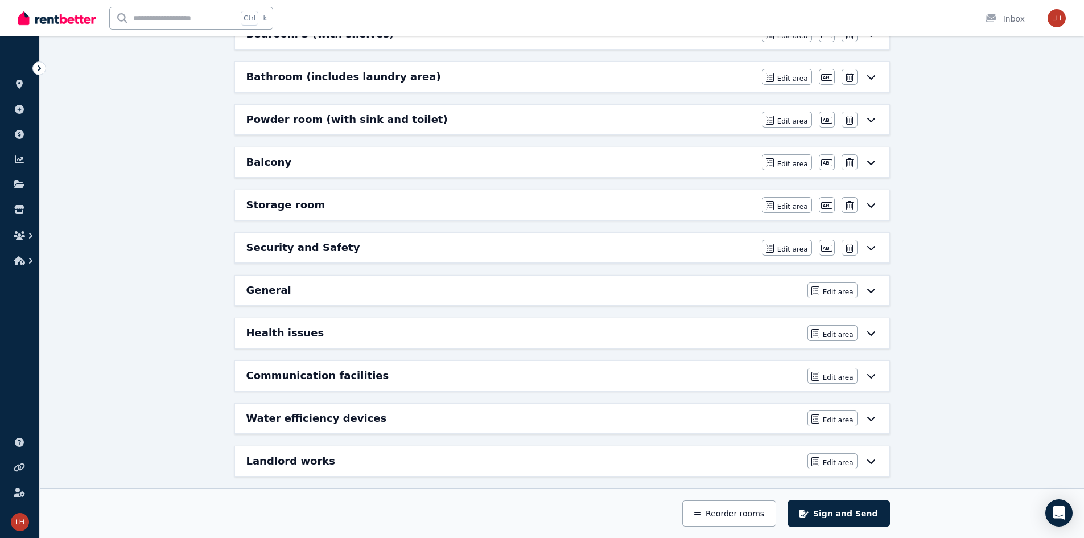
scroll to position [448, 0]
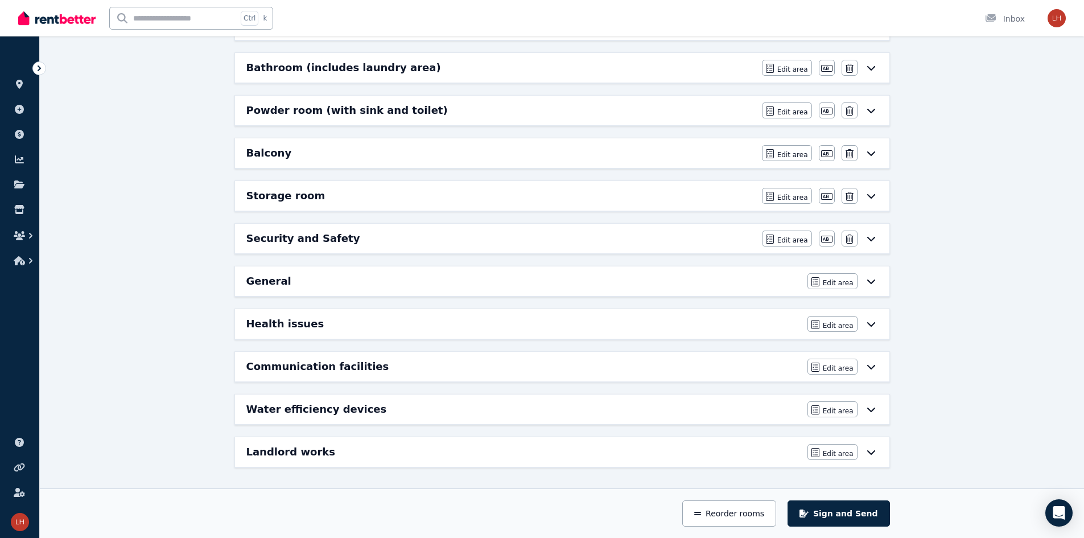
click at [362, 154] on div "Balcony" at bounding box center [500, 153] width 509 height 16
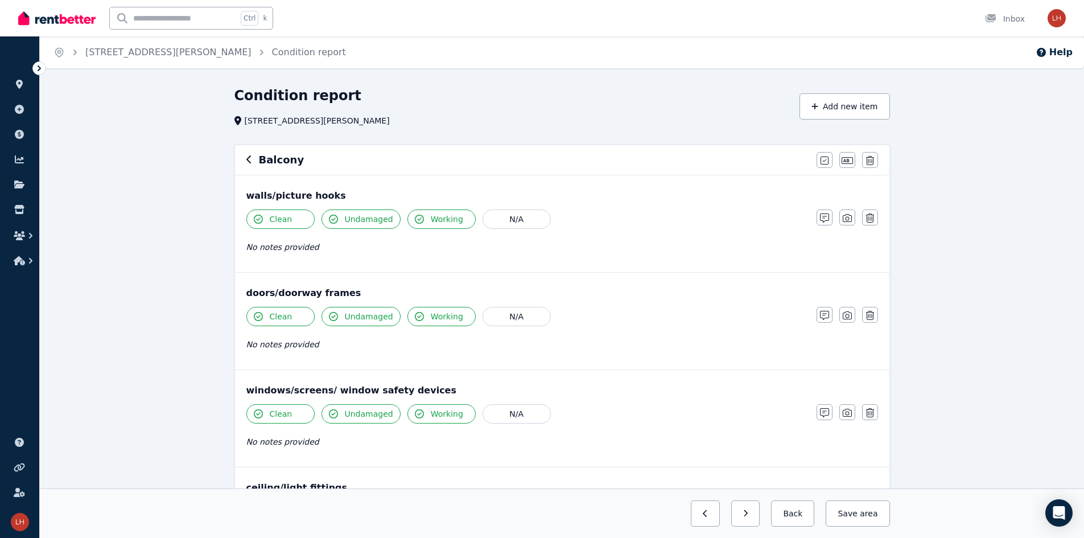
click at [249, 156] on icon "button" at bounding box center [249, 159] width 6 height 9
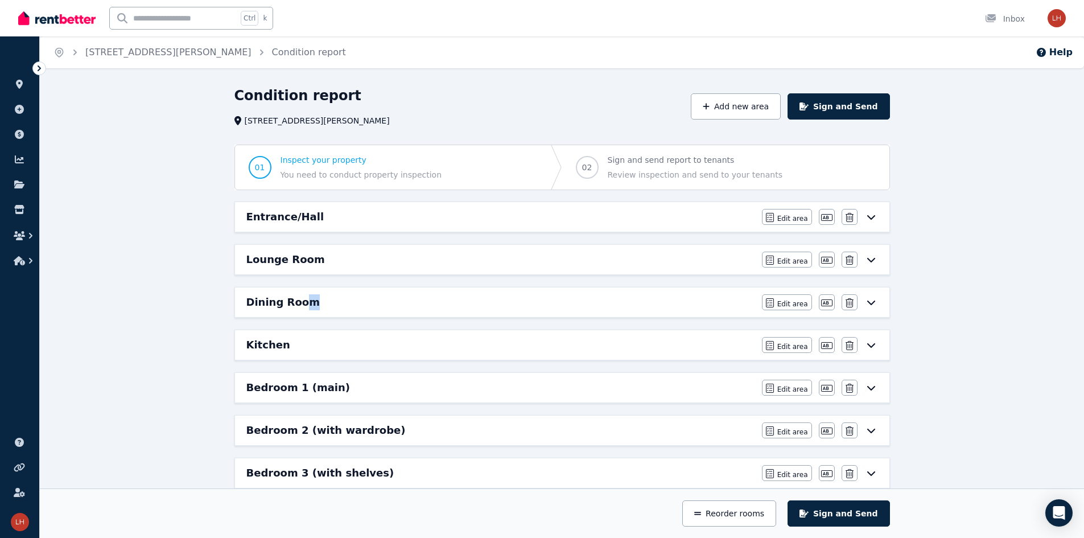
click at [304, 304] on h6 "Dining Room" at bounding box center [282, 302] width 73 height 16
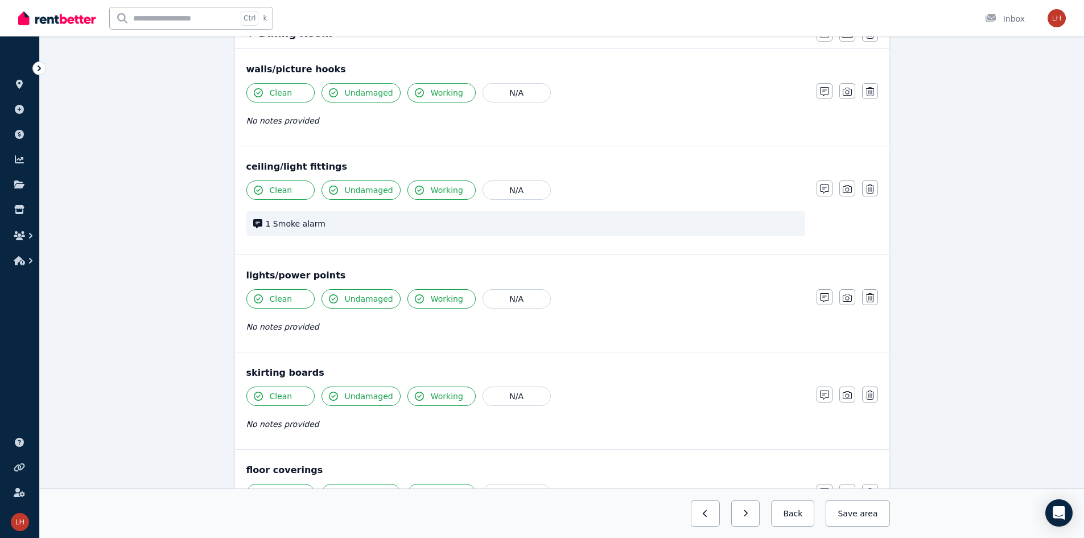
scroll to position [171, 0]
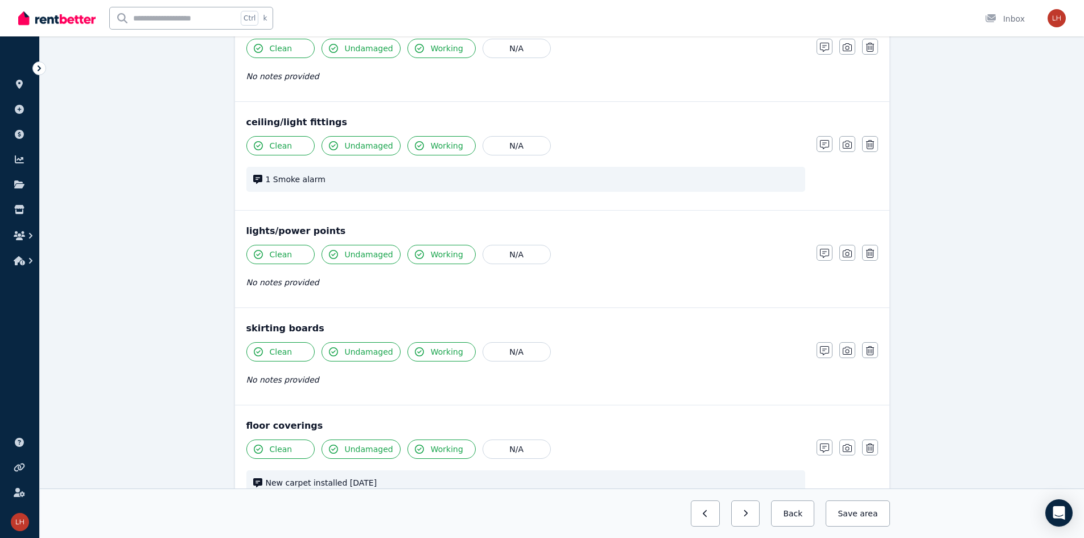
click at [249, 176] on div "1 Smoke alarm" at bounding box center [525, 179] width 559 height 25
click at [263, 180] on div "1 Smoke alarm" at bounding box center [525, 179] width 559 height 25
click at [291, 175] on span "1 Smoke alarm" at bounding box center [532, 179] width 532 height 11
drag, startPoint x: 313, startPoint y: 183, endPoint x: 658, endPoint y: 181, distance: 344.8
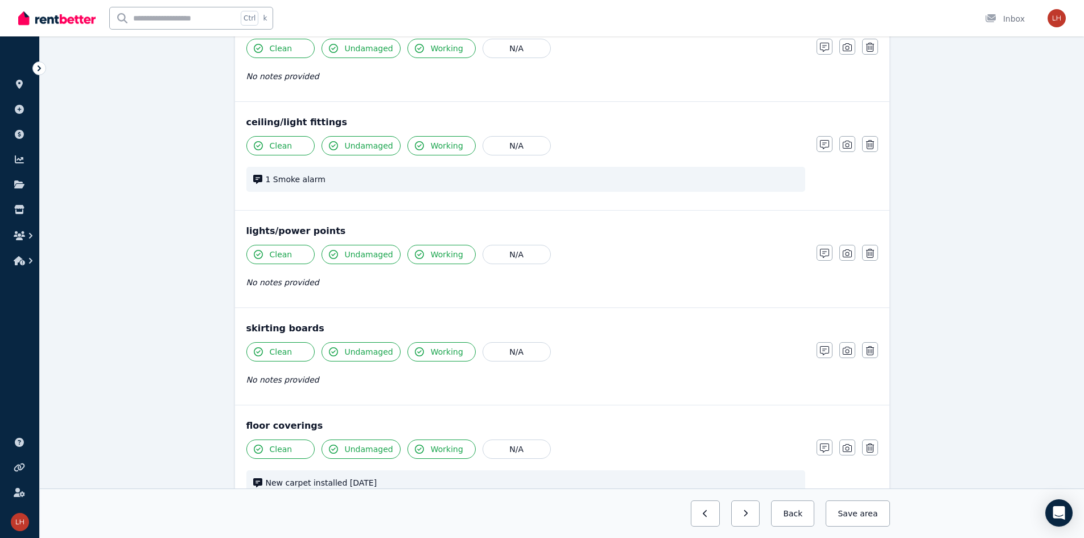
click at [336, 188] on div "1 Smoke alarm" at bounding box center [525, 179] width 559 height 25
click at [544, 168] on div "1 Smoke alarm" at bounding box center [525, 179] width 559 height 25
click at [544, 176] on span "1 Smoke alarm" at bounding box center [532, 179] width 532 height 11
drag, startPoint x: 785, startPoint y: 176, endPoint x: 779, endPoint y: 176, distance: 5.7
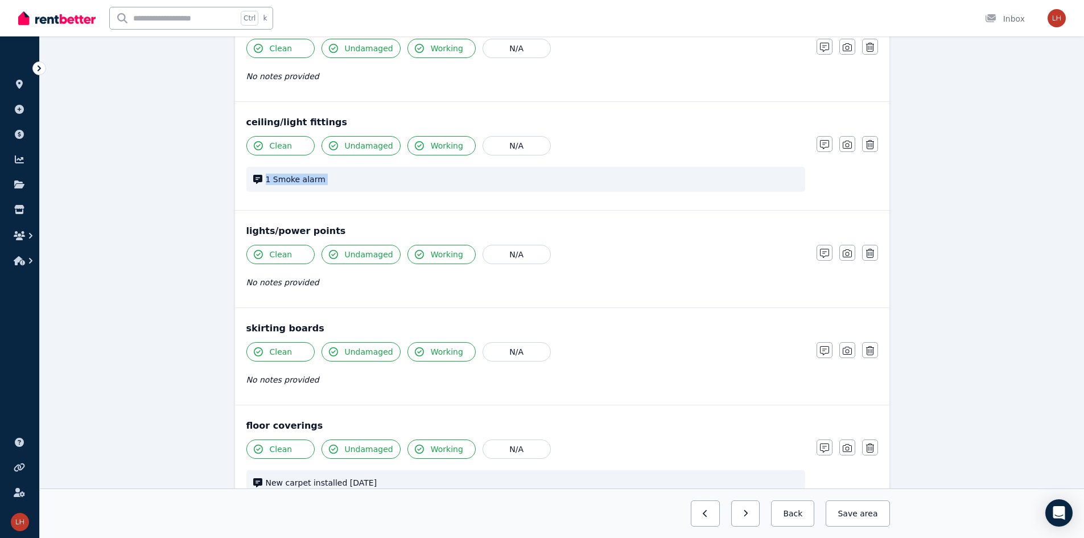
click at [544, 176] on span "1 Smoke alarm" at bounding box center [532, 179] width 532 height 11
click at [544, 164] on div "Clean Undamaged Working N/A 1 Smoke alarm" at bounding box center [525, 169] width 559 height 67
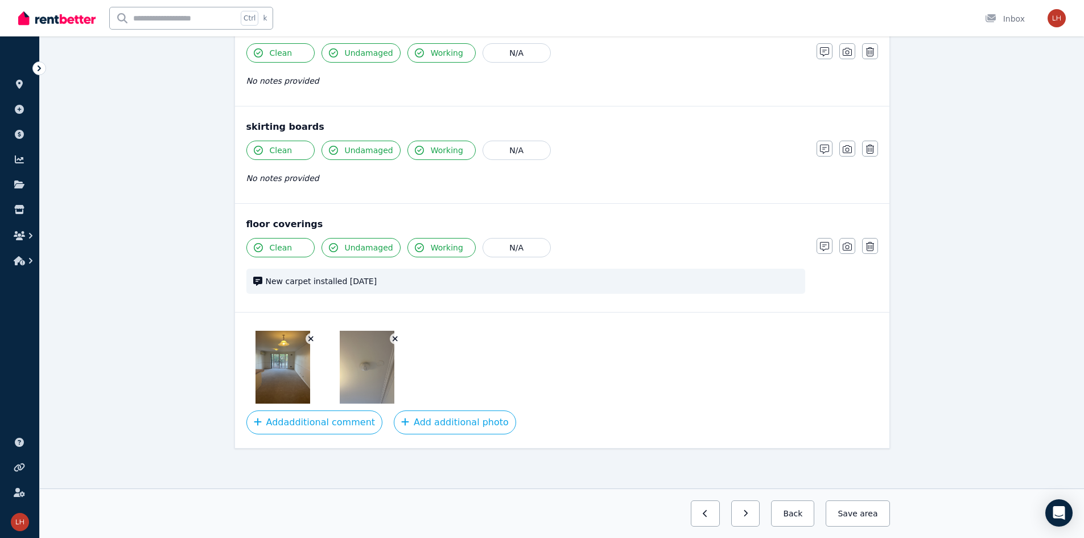
scroll to position [373, 0]
click at [338, 276] on span "New carpet installed [DATE]" at bounding box center [532, 279] width 532 height 11
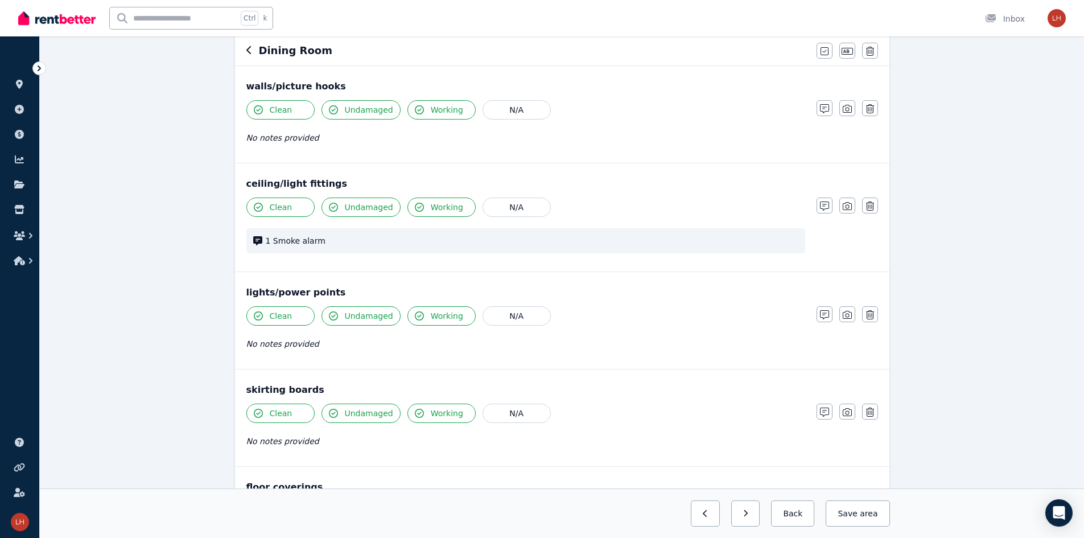
scroll to position [0, 0]
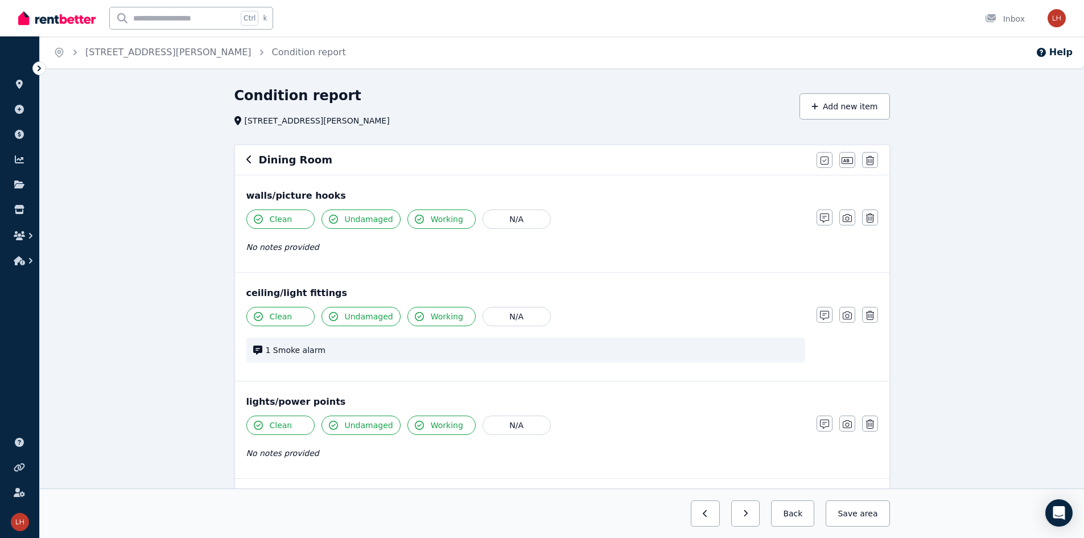
click at [245, 157] on div "Dining Room Mark all items as good Edit name Delete" at bounding box center [562, 160] width 654 height 30
click at [247, 159] on icon "button" at bounding box center [248, 159] width 5 height 8
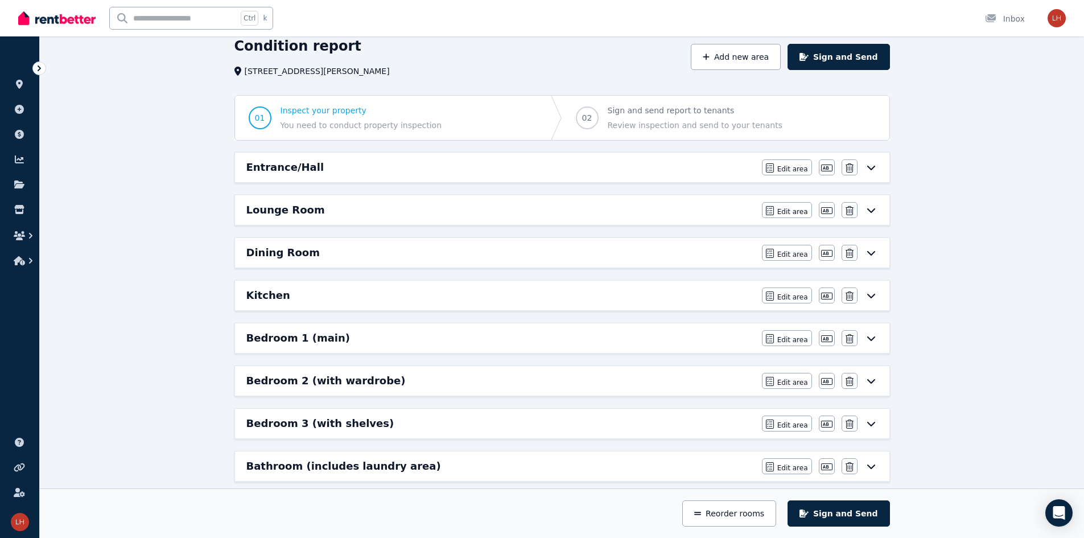
scroll to position [171, 0]
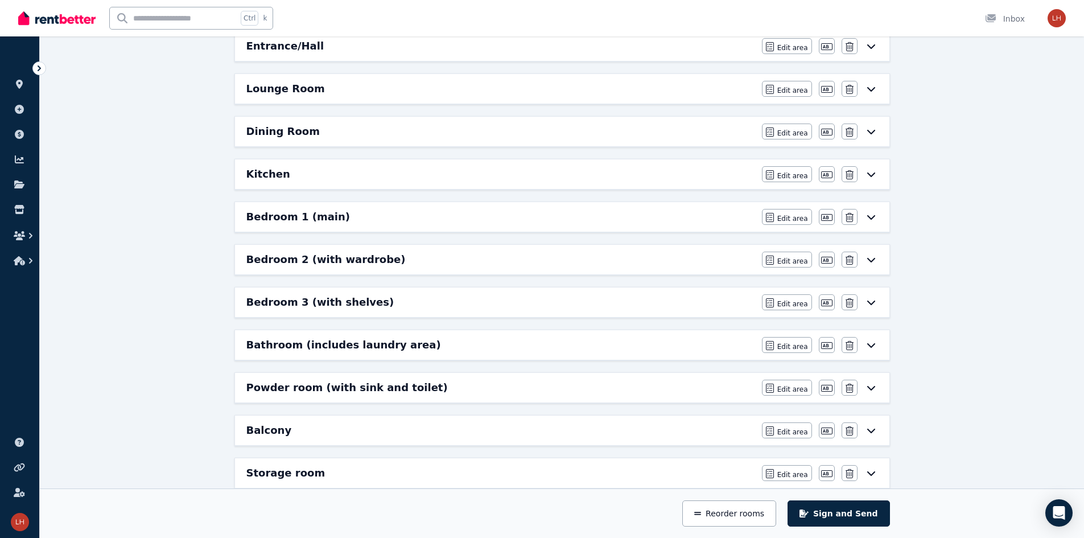
click at [276, 297] on h6 "Bedroom 3 (with shelves)" at bounding box center [320, 302] width 148 height 16
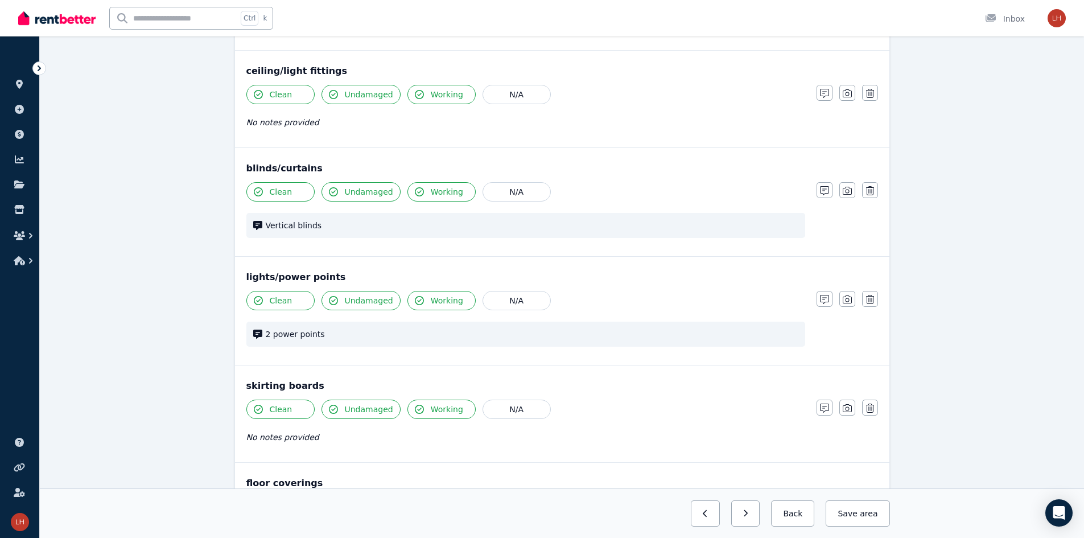
scroll to position [0, 0]
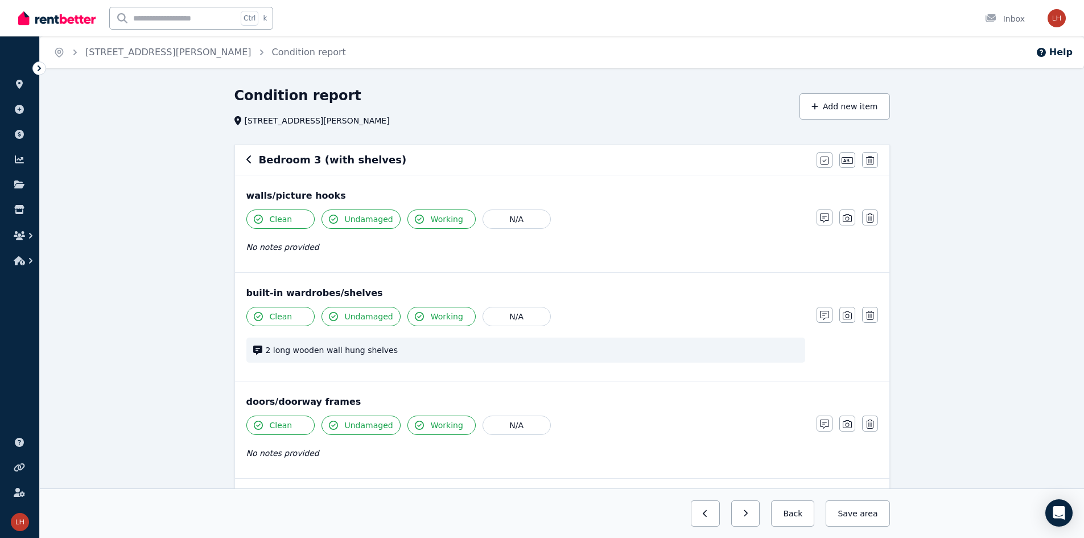
click at [246, 160] on icon "button" at bounding box center [249, 159] width 6 height 9
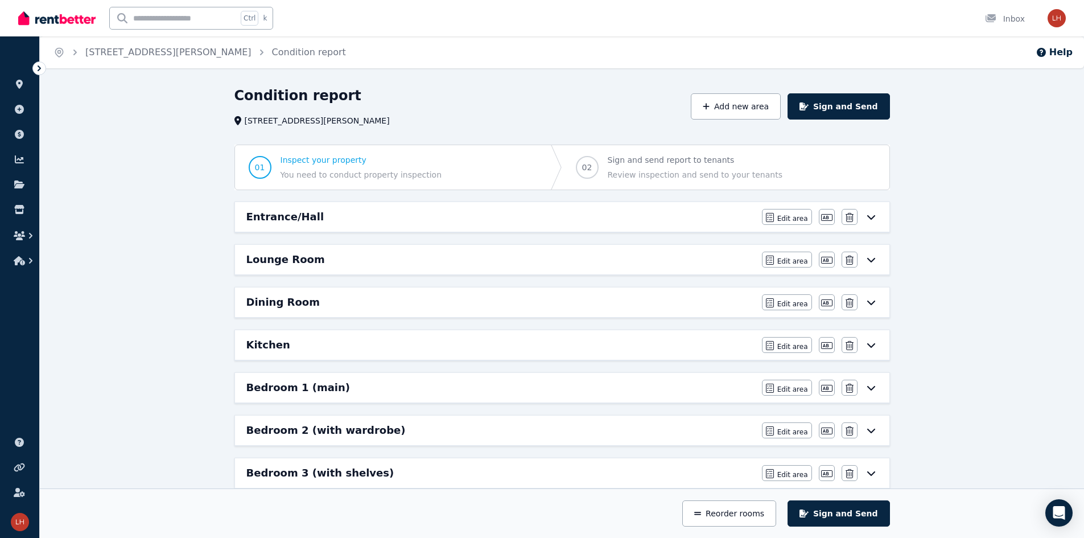
click at [198, 207] on div "Condition report [STREET_ADDRESS][PERSON_NAME] Add new area Sign and Send 01 In…" at bounding box center [562, 535] width 1044 height 899
click at [194, 166] on div "Condition report [STREET_ADDRESS][PERSON_NAME] Add new area Sign and Send 01 In…" at bounding box center [562, 535] width 1044 height 899
click at [191, 137] on div "Condition report [STREET_ADDRESS][PERSON_NAME] Add new area Sign and Send 01 In…" at bounding box center [562, 535] width 1044 height 899
click at [149, 51] on link "[STREET_ADDRESS][PERSON_NAME]" at bounding box center [168, 52] width 166 height 11
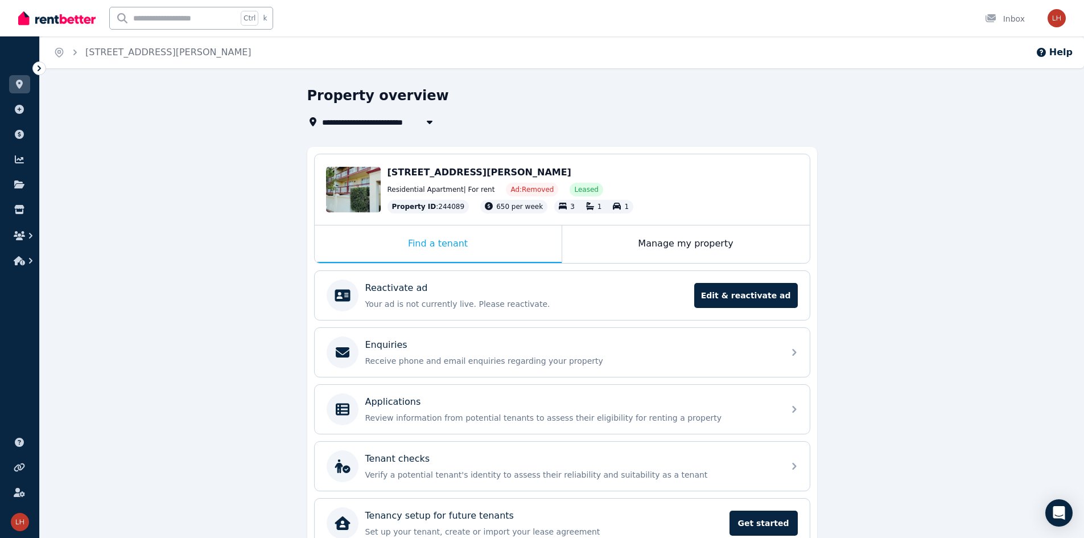
click at [163, 146] on div "**********" at bounding box center [562, 341] width 1044 height 511
click at [189, 204] on div "**********" at bounding box center [562, 341] width 1044 height 511
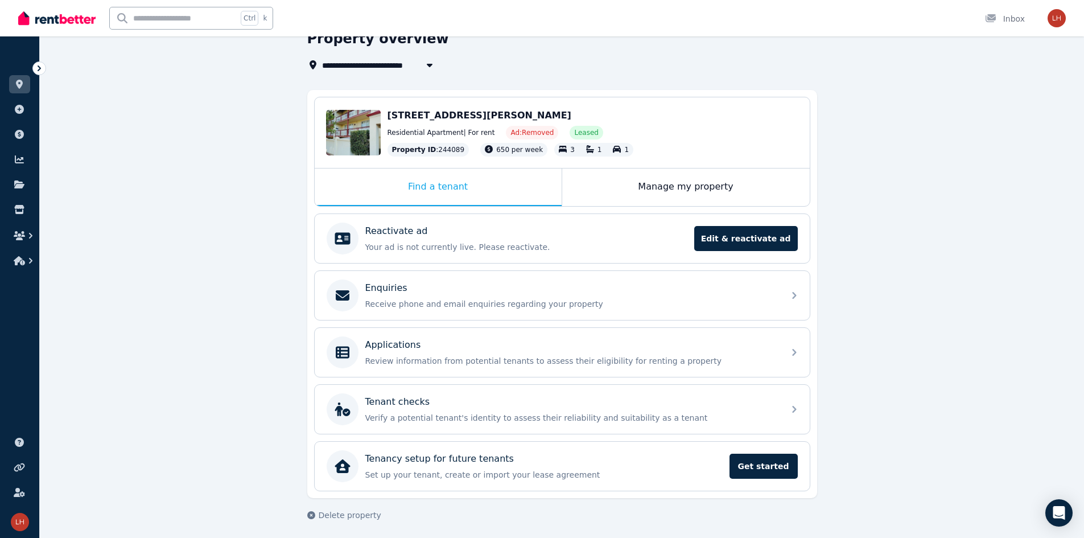
click at [529, 60] on div "**********" at bounding box center [558, 65] width 503 height 14
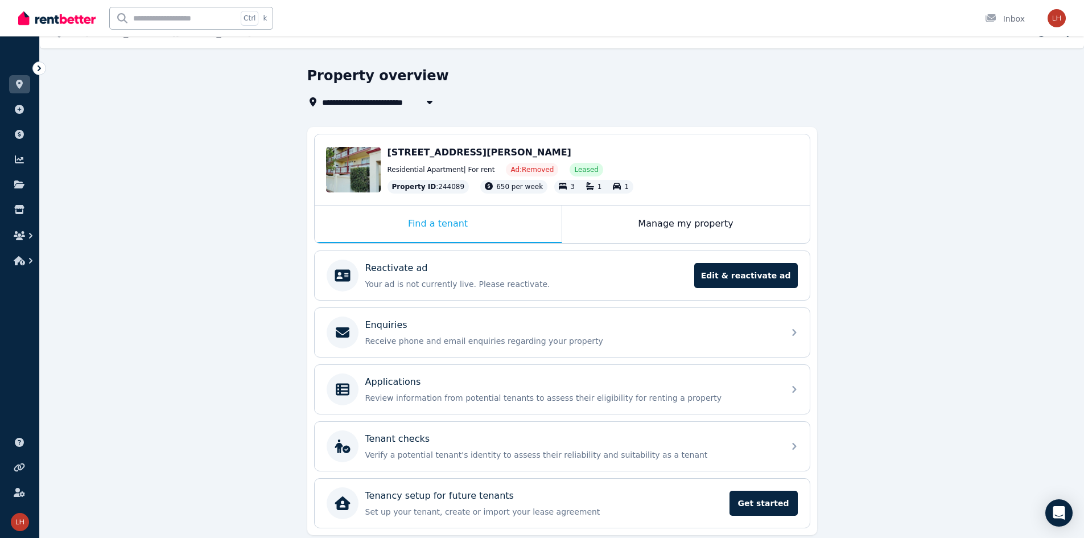
scroll to position [0, 0]
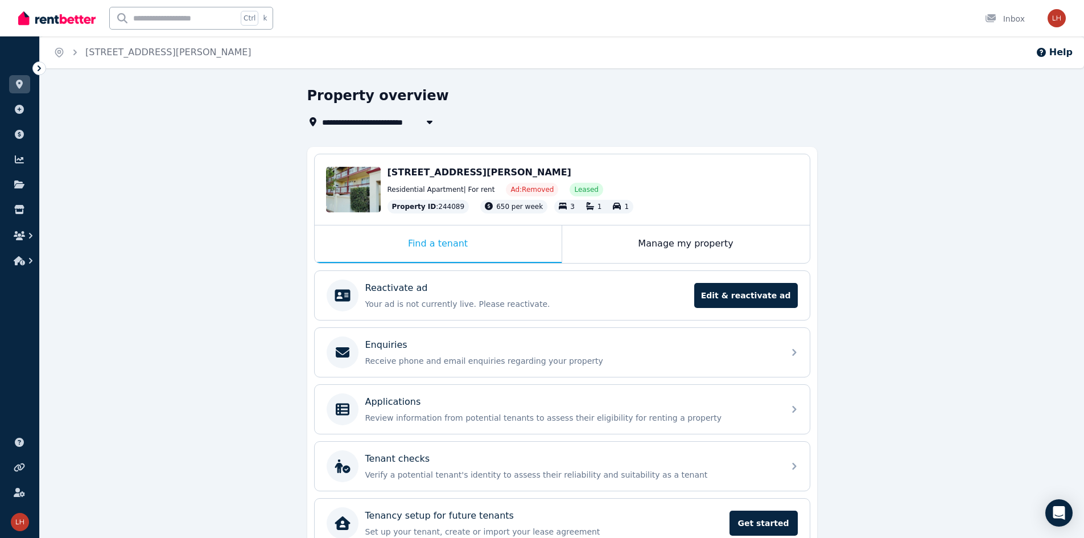
click at [216, 194] on div "**********" at bounding box center [562, 341] width 1044 height 511
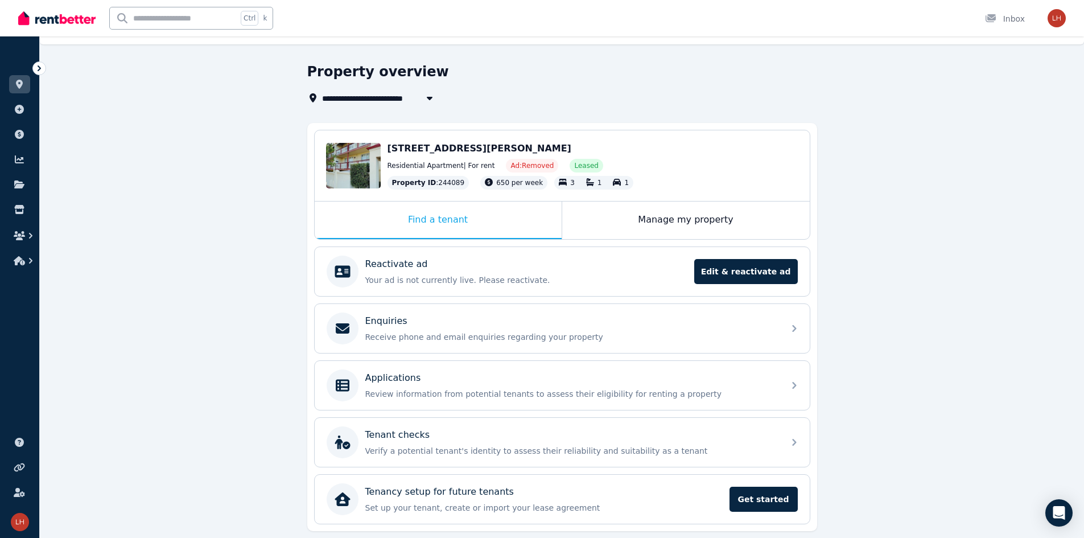
scroll to position [3, 0]
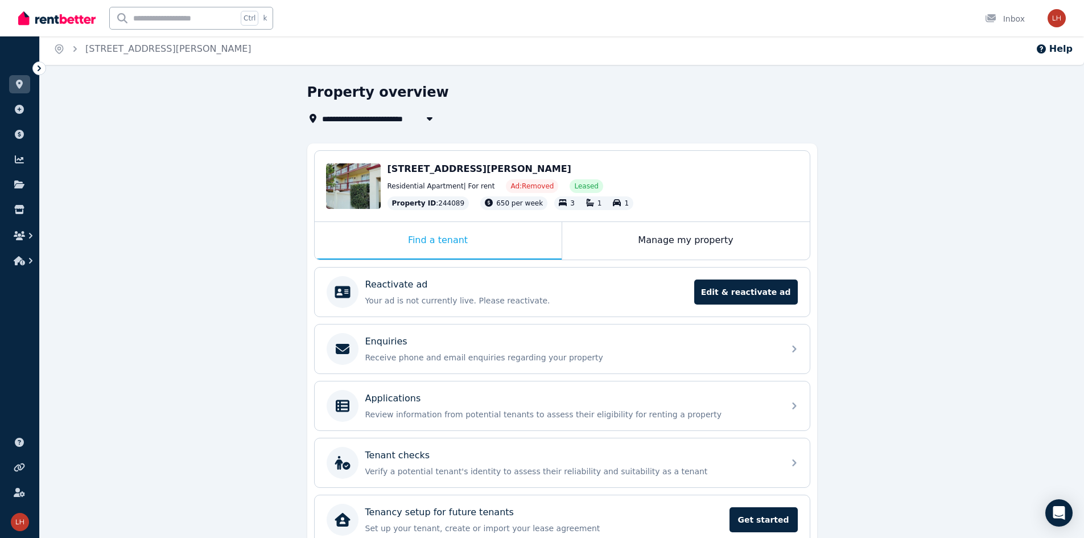
drag, startPoint x: 279, startPoint y: 269, endPoint x: 280, endPoint y: 284, distance: 15.5
click at [279, 269] on div "**********" at bounding box center [562, 338] width 1044 height 511
click at [390, 467] on p "Verify a potential tenant's identity to assess their reliability and suitabilit…" at bounding box center [571, 470] width 412 height 11
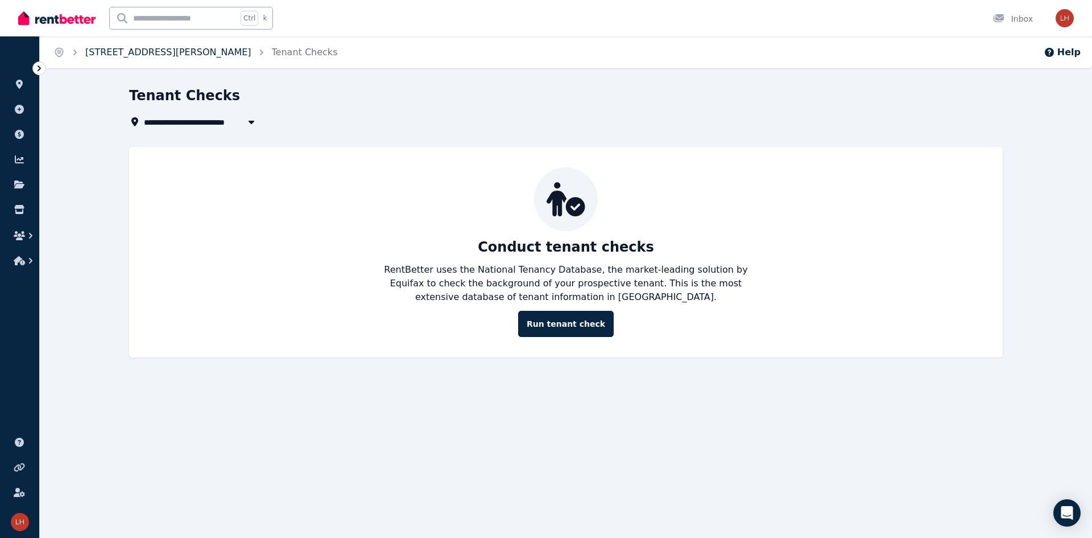
click at [164, 50] on link "[STREET_ADDRESS][PERSON_NAME]" at bounding box center [168, 52] width 166 height 11
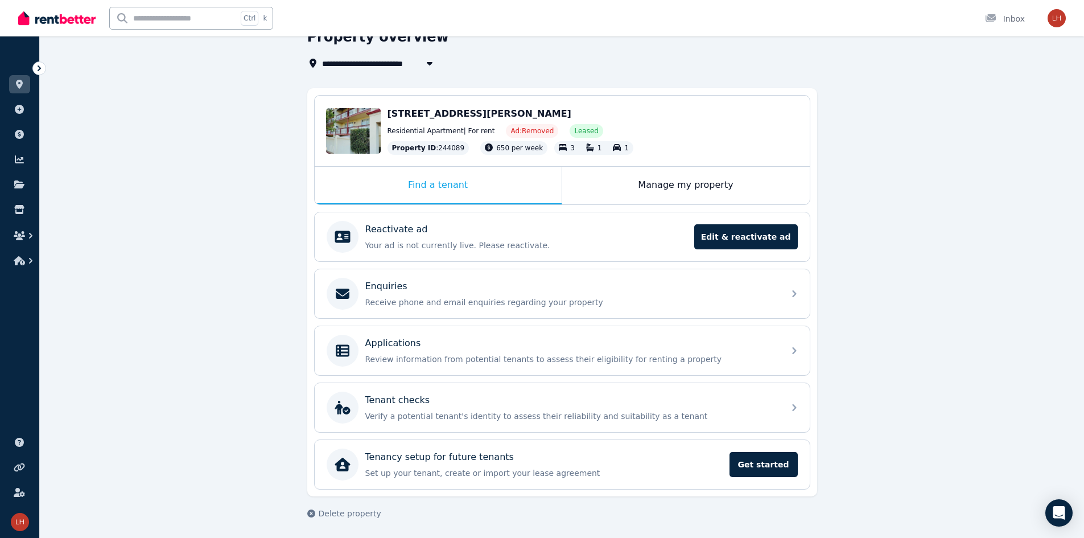
scroll to position [60, 0]
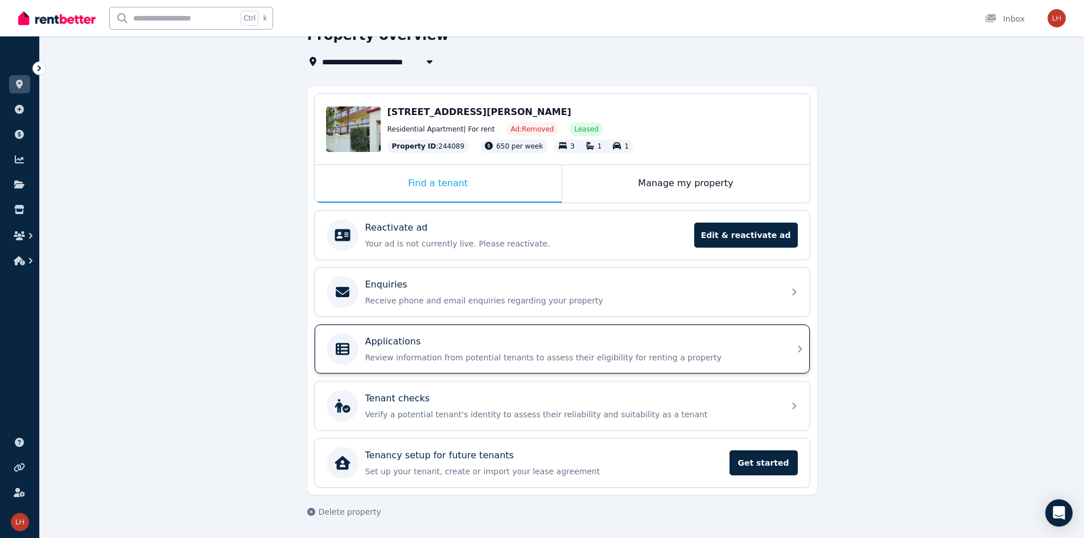
click at [401, 339] on p "Applications" at bounding box center [393, 342] width 56 height 14
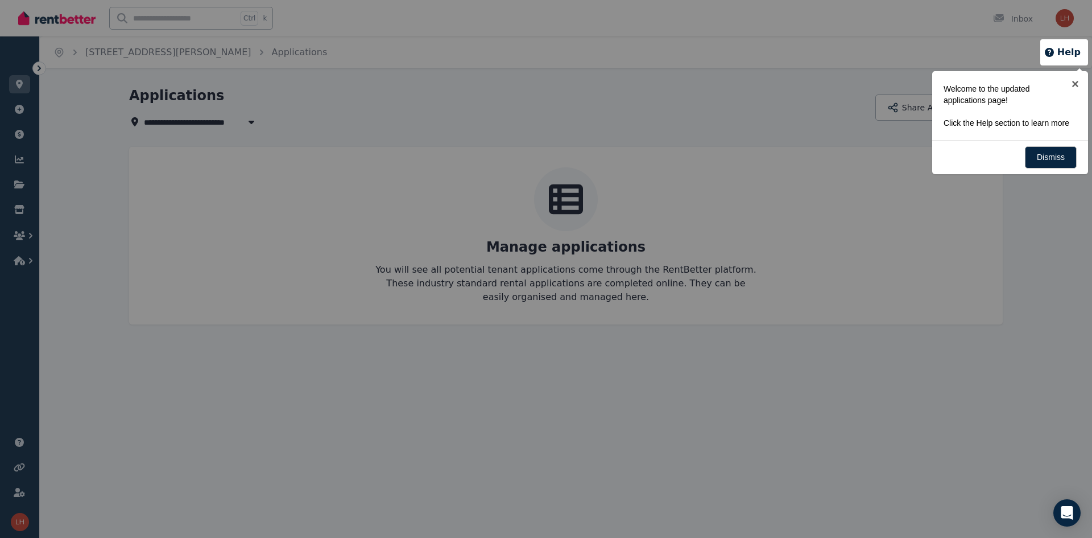
click at [544, 110] on div "Welcome to the updated applications page! Click the Help section to learn more" at bounding box center [1010, 106] width 133 height 46
click at [544, 116] on div "Welcome to the updated applications page! Click the Help section to learn more" at bounding box center [1010, 106] width 133 height 46
click at [544, 149] on link "Dismiss" at bounding box center [1051, 157] width 52 height 22
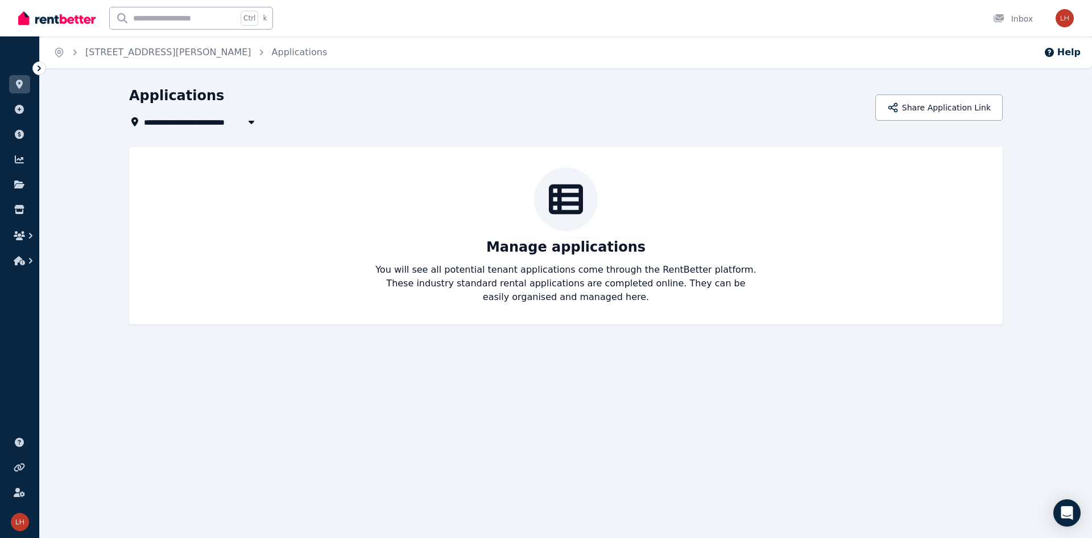
click at [203, 173] on div "Manage applications You will see all potential tenant applications come through…" at bounding box center [566, 235] width 874 height 177
click at [114, 51] on link "[STREET_ADDRESS][PERSON_NAME]" at bounding box center [168, 52] width 166 height 11
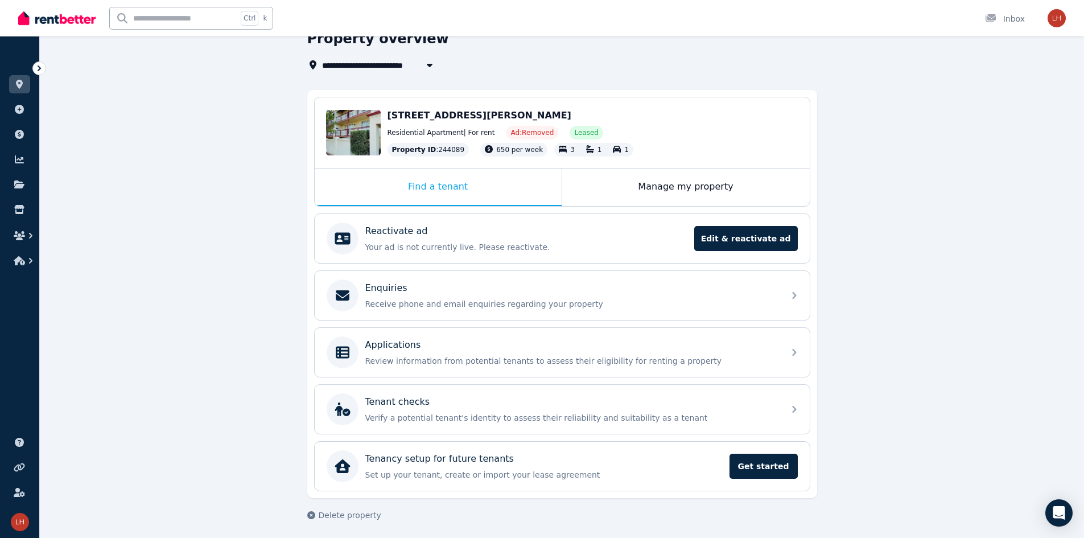
scroll to position [60, 0]
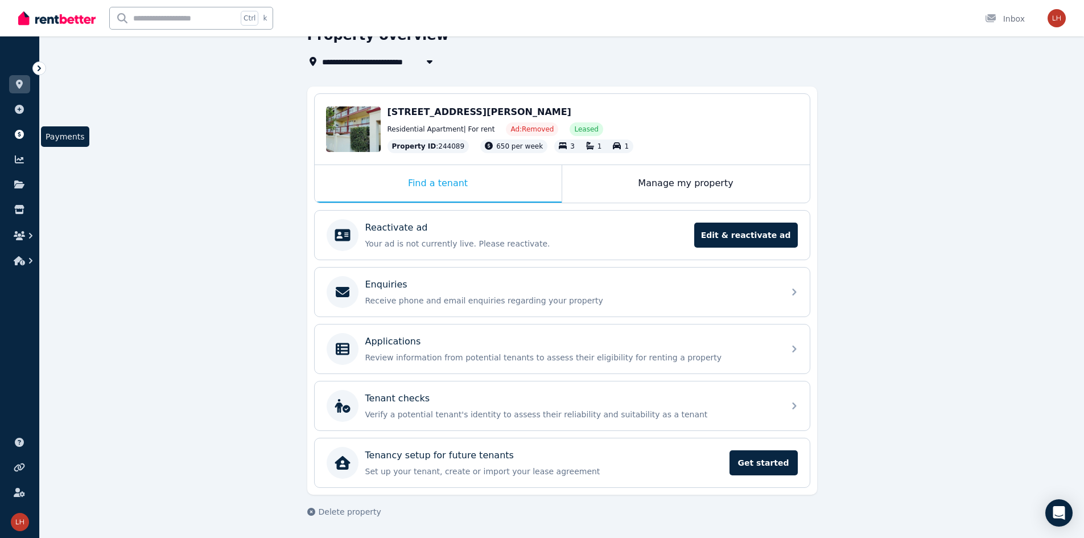
click at [20, 132] on icon at bounding box center [19, 134] width 9 height 9
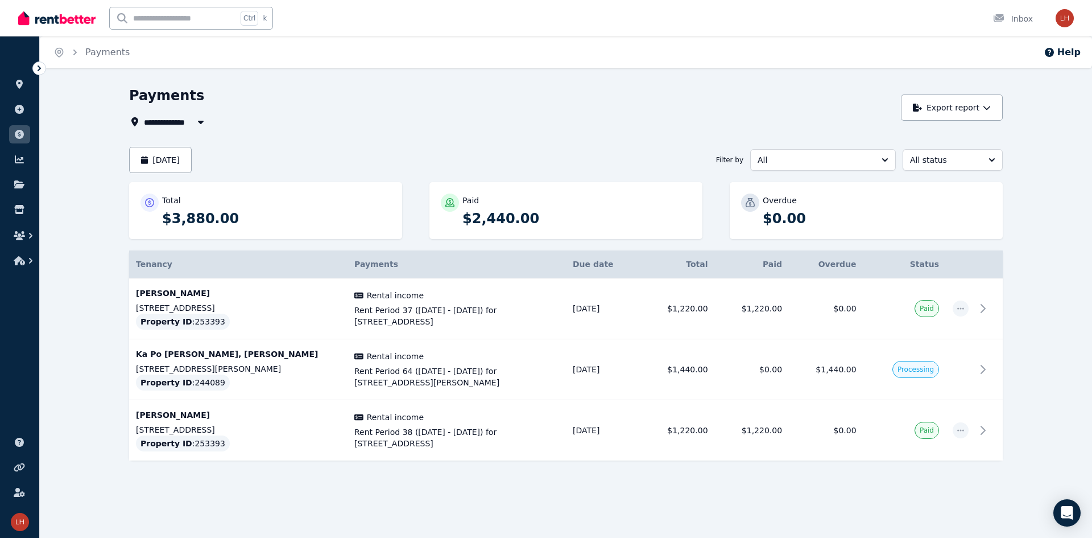
click at [56, 254] on div "**********" at bounding box center [566, 303] width 1052 height 435
click at [544, 365] on span "Processing" at bounding box center [916, 369] width 36 height 9
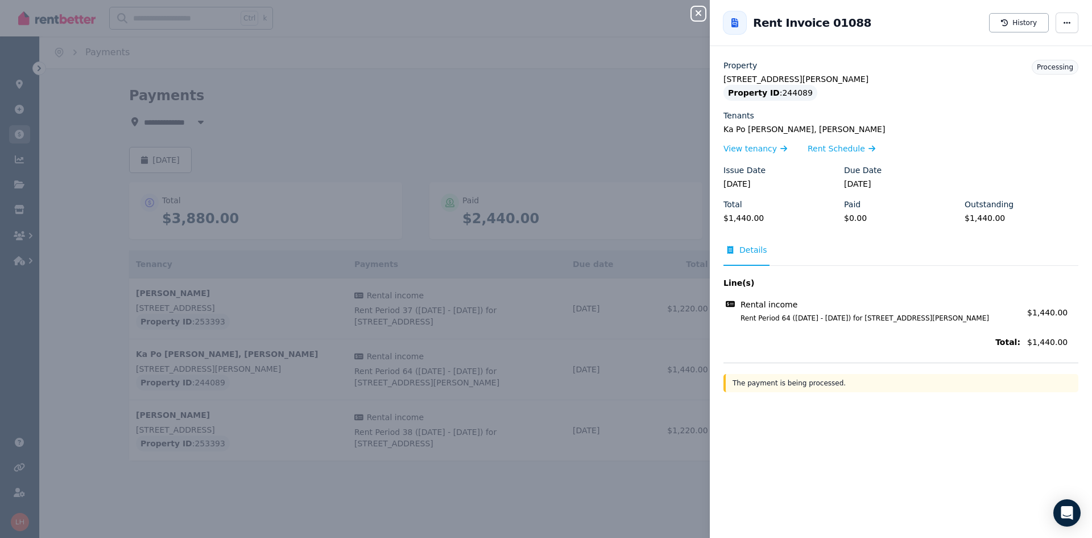
click at [544, 492] on div "Close panel Back to Rent Invoice 01088 History Property [STREET_ADDRESS][PERSON…" at bounding box center [546, 269] width 1092 height 538
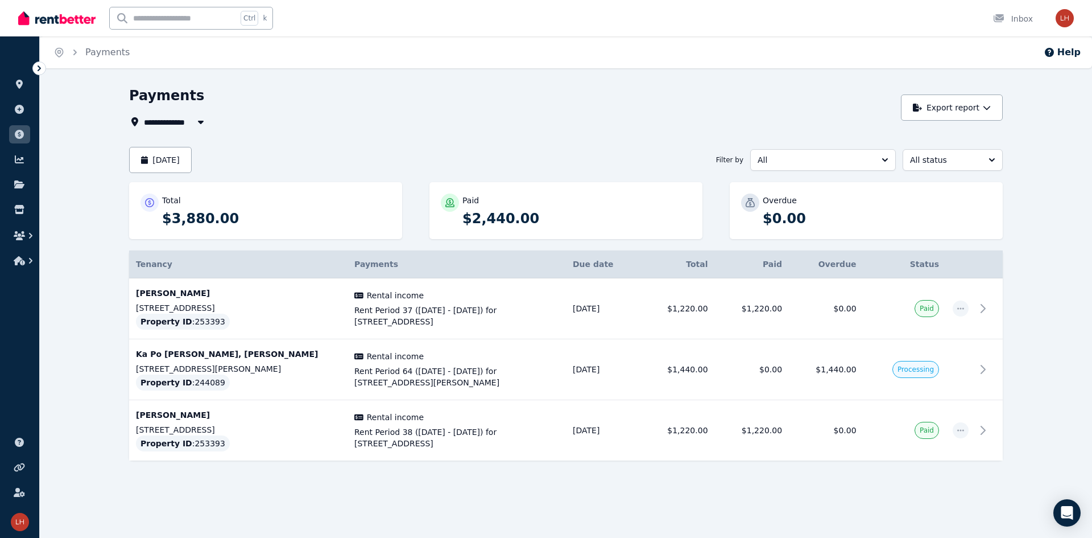
click at [544, 485] on div at bounding box center [566, 491] width 874 height 20
click at [544, 452] on td "[DATE]" at bounding box center [603, 430] width 75 height 61
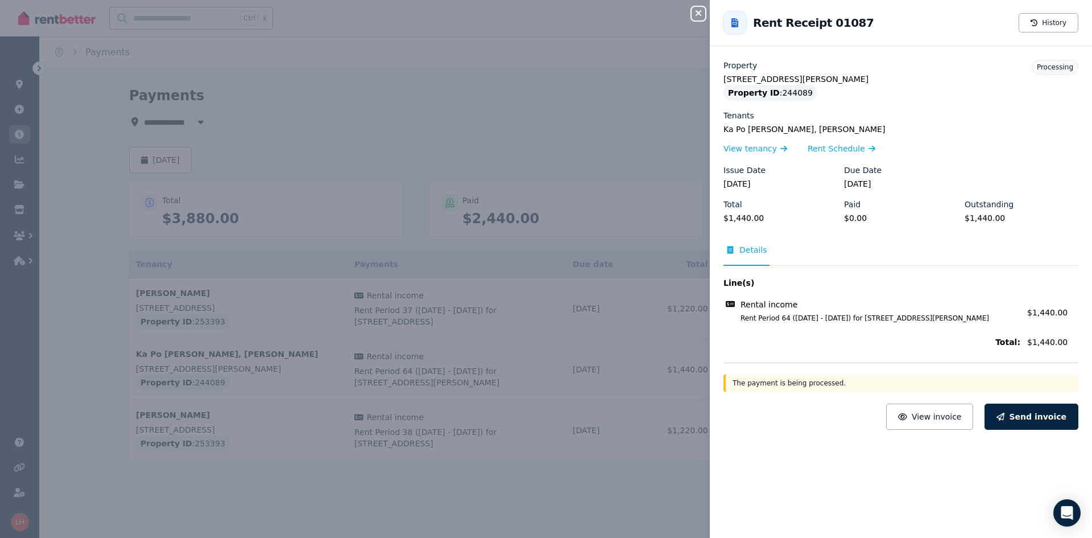
click at [440, 424] on div "Close panel Back to Rent Receipt 01087 History Property [STREET_ADDRESS][PERSON…" at bounding box center [546, 269] width 1092 height 538
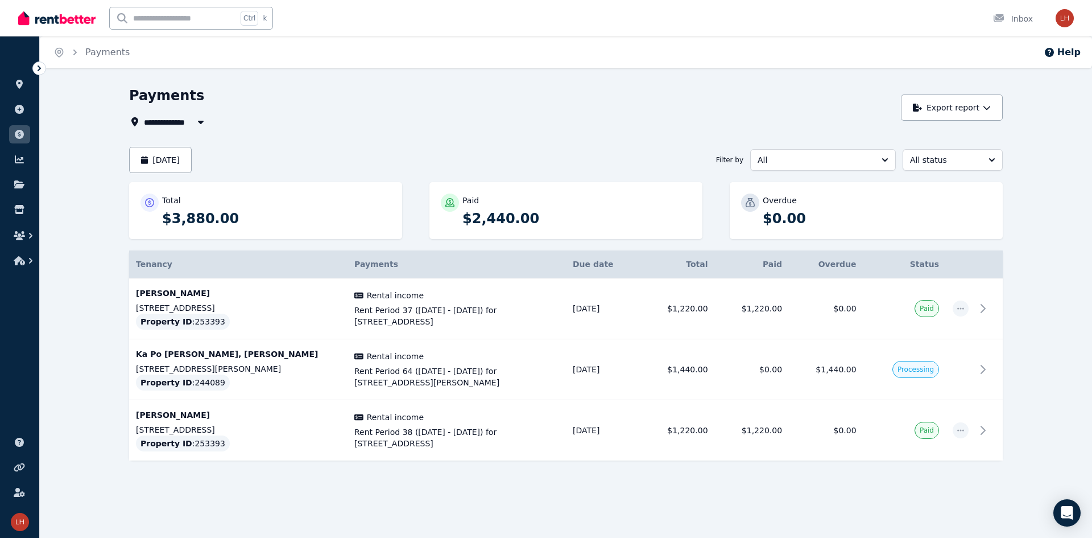
drag, startPoint x: 367, startPoint y: 477, endPoint x: 361, endPoint y: 478, distance: 5.8
click at [365, 478] on div "Tenancy Payments Details Due date Total Paid Overdue Status Jefra Yestandha [ST…" at bounding box center [566, 365] width 874 height 230
click at [72, 297] on div "**********" at bounding box center [566, 303] width 1052 height 435
click at [291, 167] on div "[DATE] Filter by All All status" at bounding box center [566, 160] width 874 height 26
click at [182, 156] on button "[DATE]" at bounding box center [160, 160] width 63 height 26
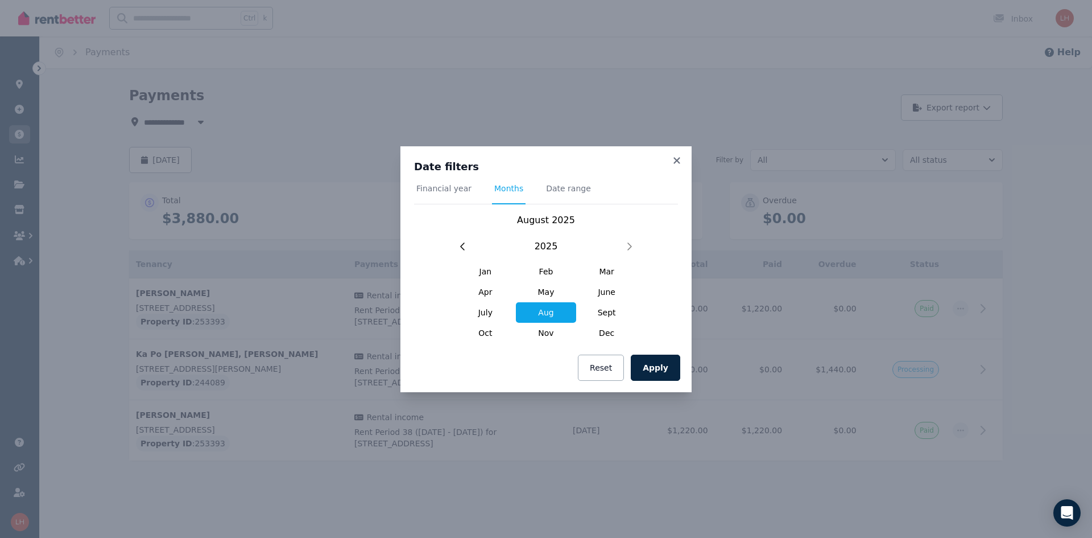
click at [248, 156] on div "Date filters Financial year Months Date range [DATE] [DATE] Feb Mar Apr May Jun…" at bounding box center [546, 269] width 1092 height 538
click at [544, 163] on icon at bounding box center [676, 160] width 11 height 10
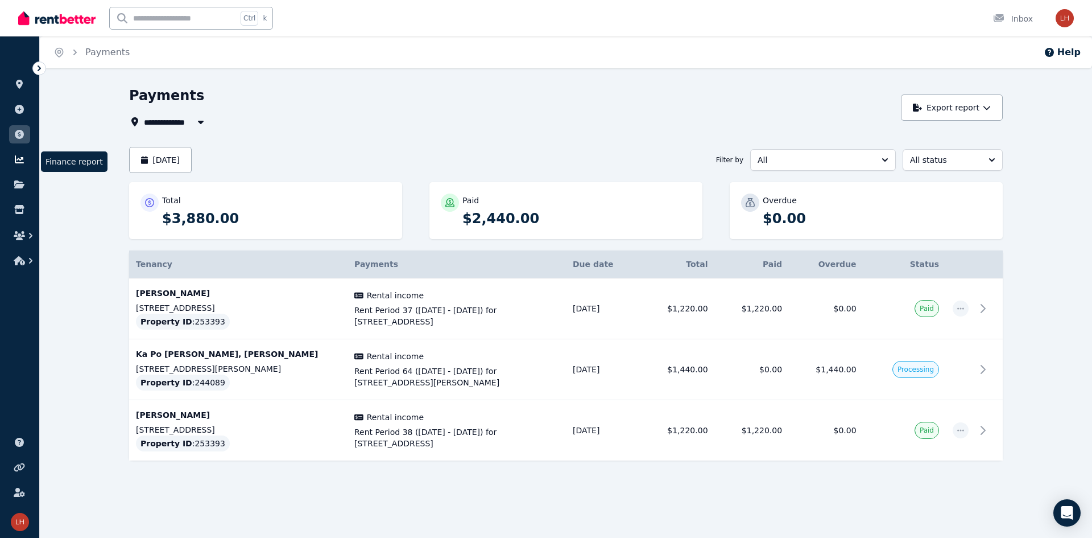
click at [16, 158] on icon at bounding box center [19, 159] width 11 height 9
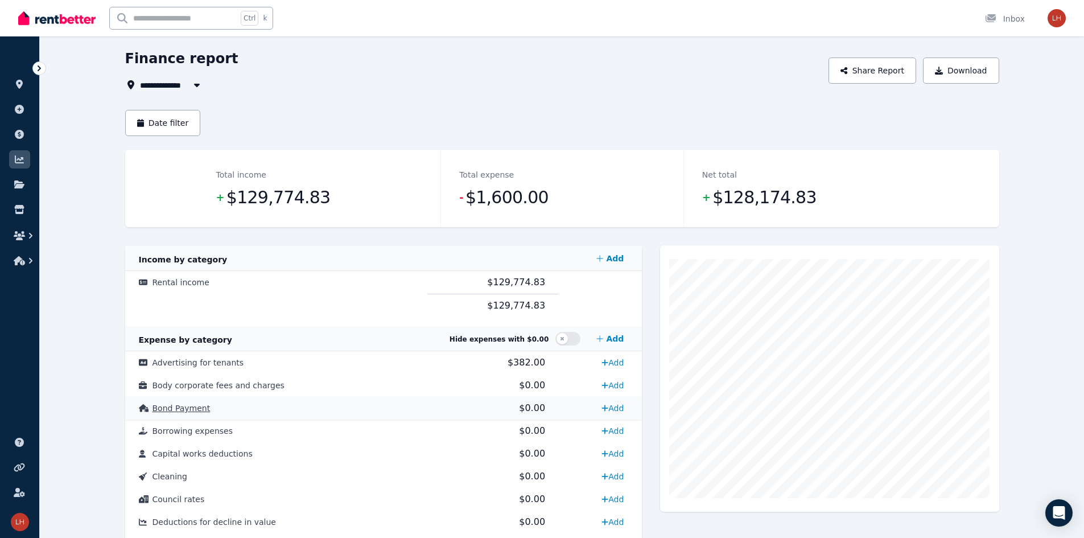
scroll to position [57, 0]
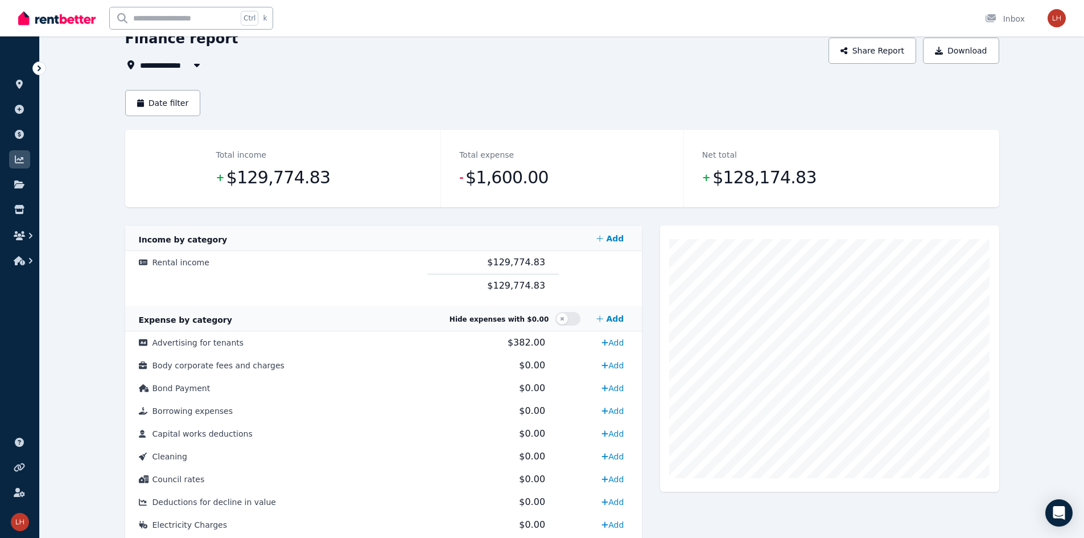
click at [152, 316] on span "Expense by category" at bounding box center [185, 319] width 93 height 9
click at [97, 312] on div "**********" at bounding box center [562, 485] width 1044 height 910
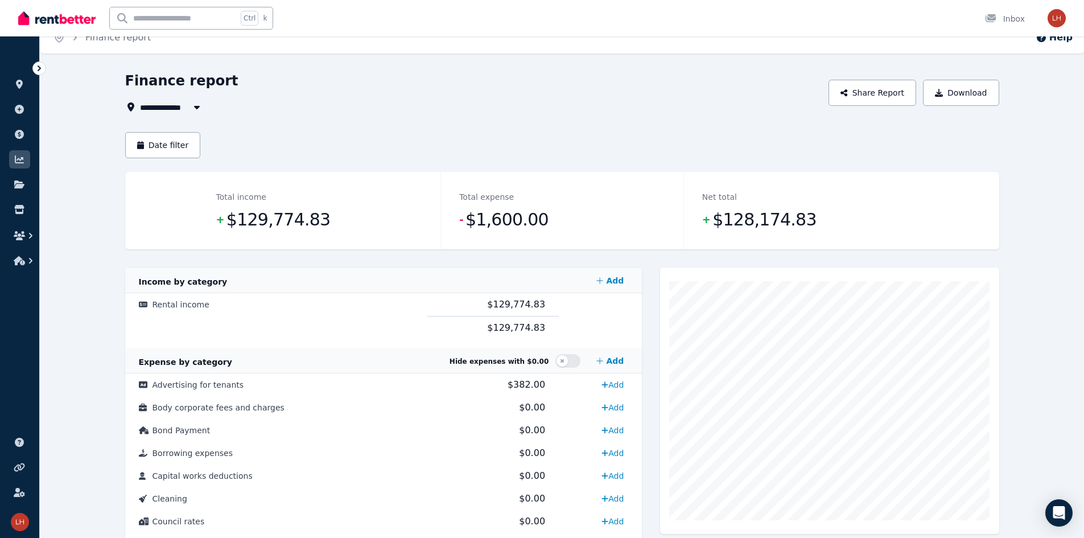
scroll to position [0, 0]
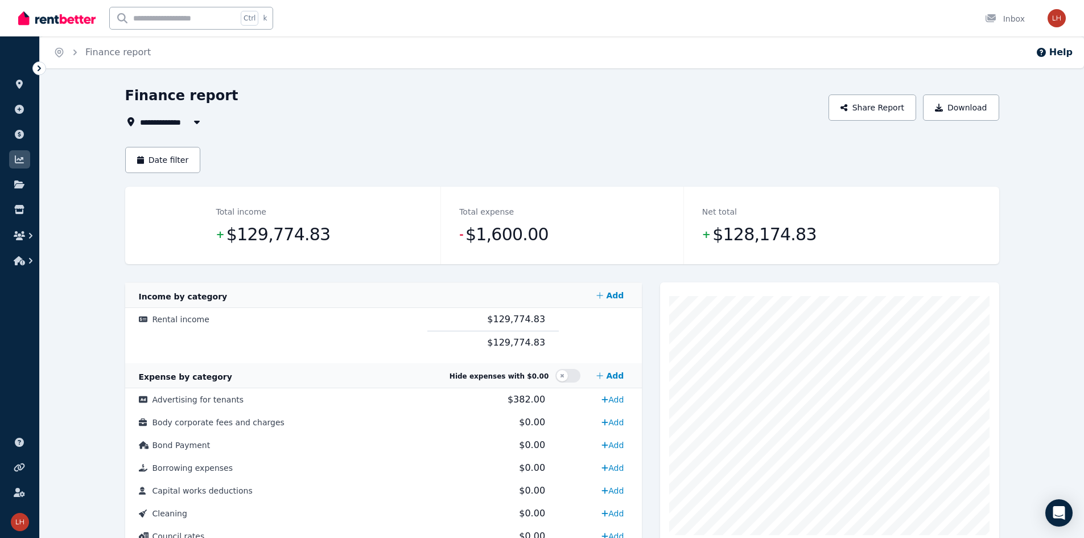
click at [97, 312] on div "**********" at bounding box center [562, 541] width 1044 height 910
click at [161, 120] on span "All Properties" at bounding box center [176, 122] width 73 height 14
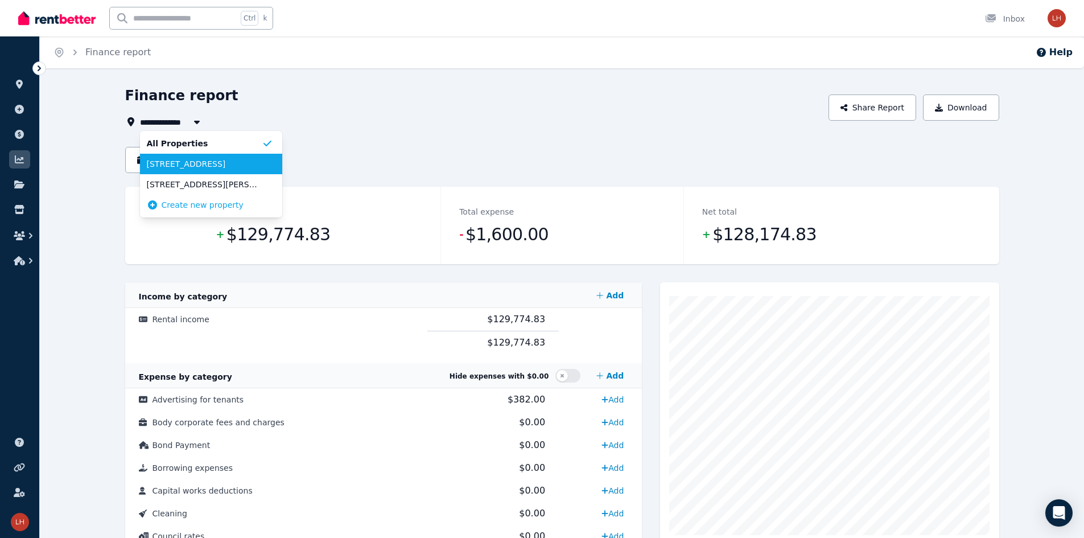
click at [185, 163] on span "[STREET_ADDRESS]" at bounding box center [204, 163] width 115 height 11
type input "**********"
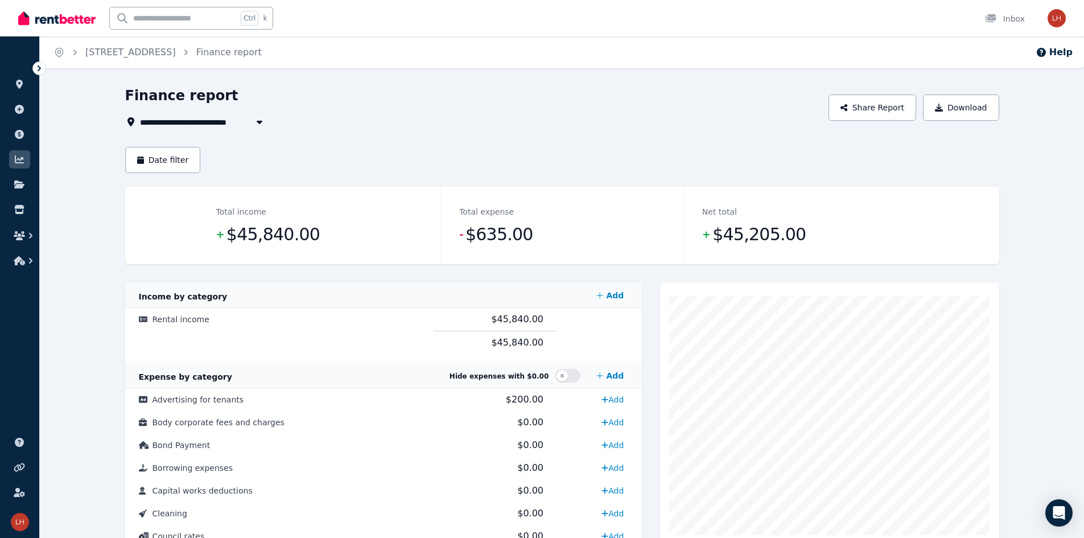
drag, startPoint x: 103, startPoint y: 254, endPoint x: 100, endPoint y: 260, distance: 6.4
click at [102, 256] on div "**********" at bounding box center [562, 541] width 1044 height 910
click at [86, 297] on div "**********" at bounding box center [562, 541] width 1044 height 910
click at [92, 254] on div "**********" at bounding box center [562, 541] width 1044 height 910
click at [92, 261] on div "**********" at bounding box center [562, 541] width 1044 height 910
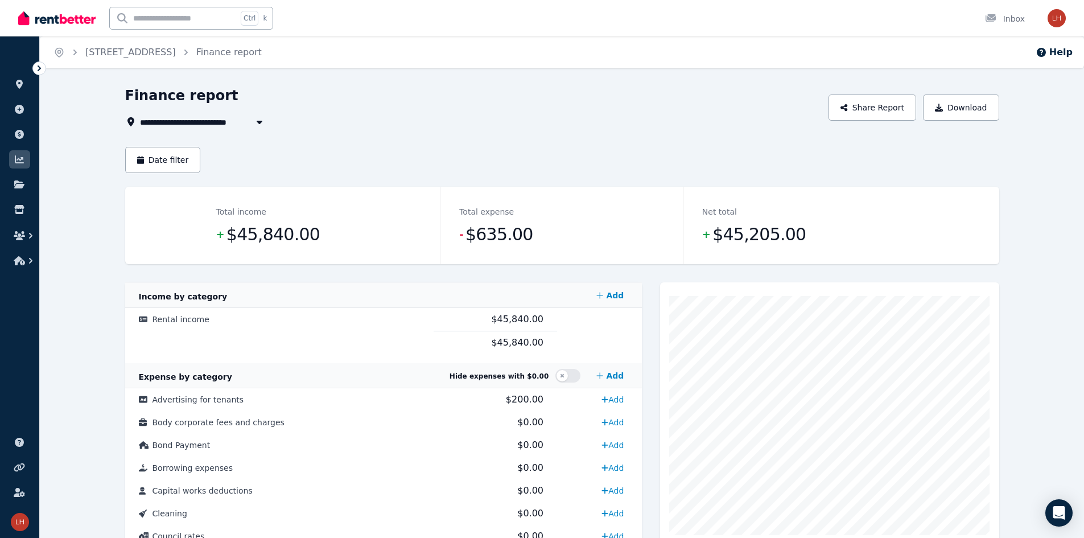
click at [15, 174] on ul "ORGANISE Properties Add property Payments Finance report Documents Marketplace" at bounding box center [19, 160] width 39 height 225
click at [15, 186] on icon at bounding box center [19, 184] width 11 height 9
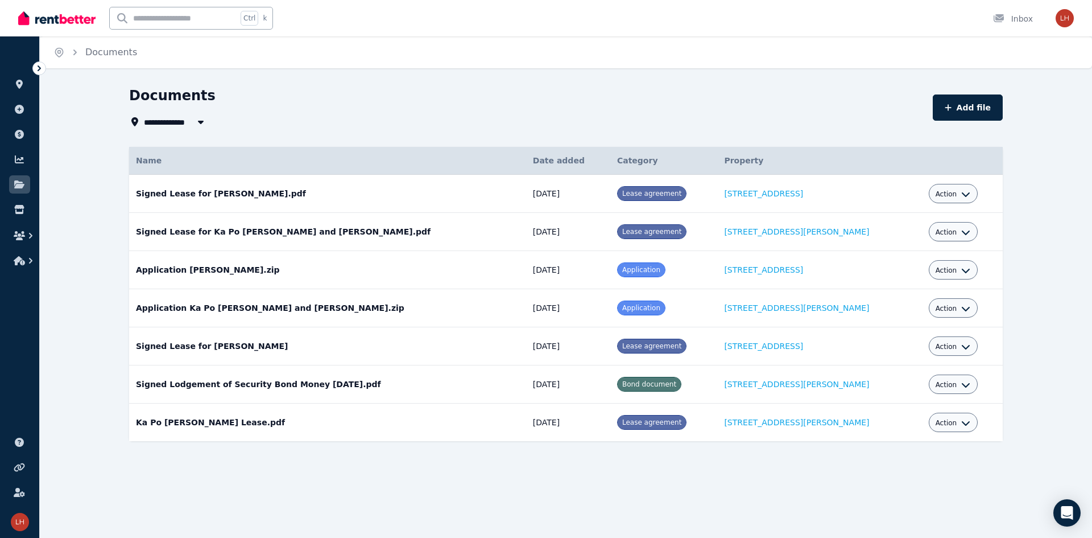
click at [82, 197] on div "**********" at bounding box center [566, 283] width 1052 height 395
click at [159, 191] on td "Signed Lease for [PERSON_NAME].pdf Date added: [DATE] Category: Lease agreement…" at bounding box center [327, 194] width 397 height 38
click at [84, 187] on div "**********" at bounding box center [566, 283] width 1052 height 395
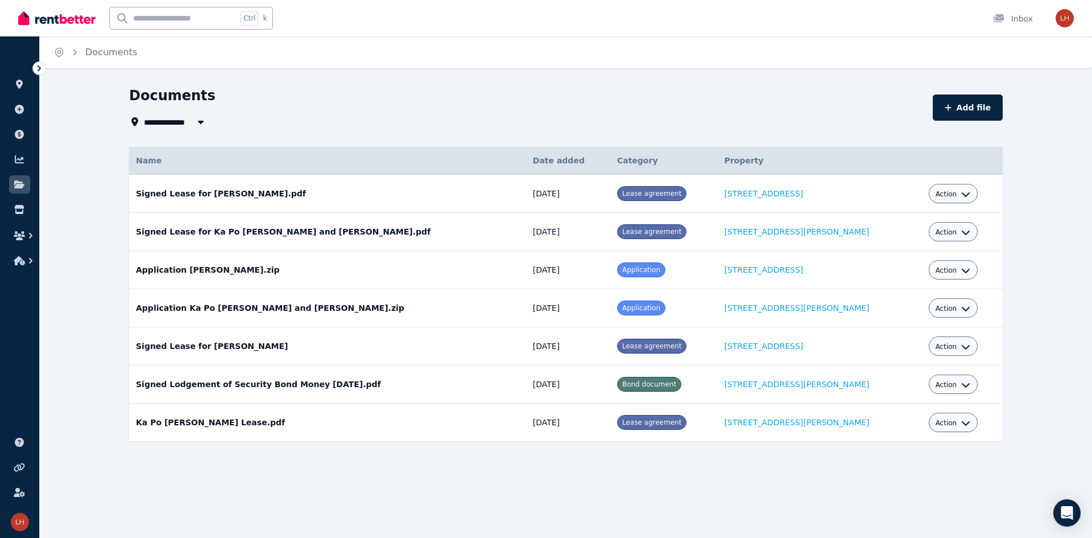
click at [85, 186] on div "**********" at bounding box center [566, 283] width 1052 height 395
click at [91, 182] on div "**********" at bounding box center [566, 283] width 1052 height 395
click at [22, 214] on link at bounding box center [19, 209] width 21 height 18
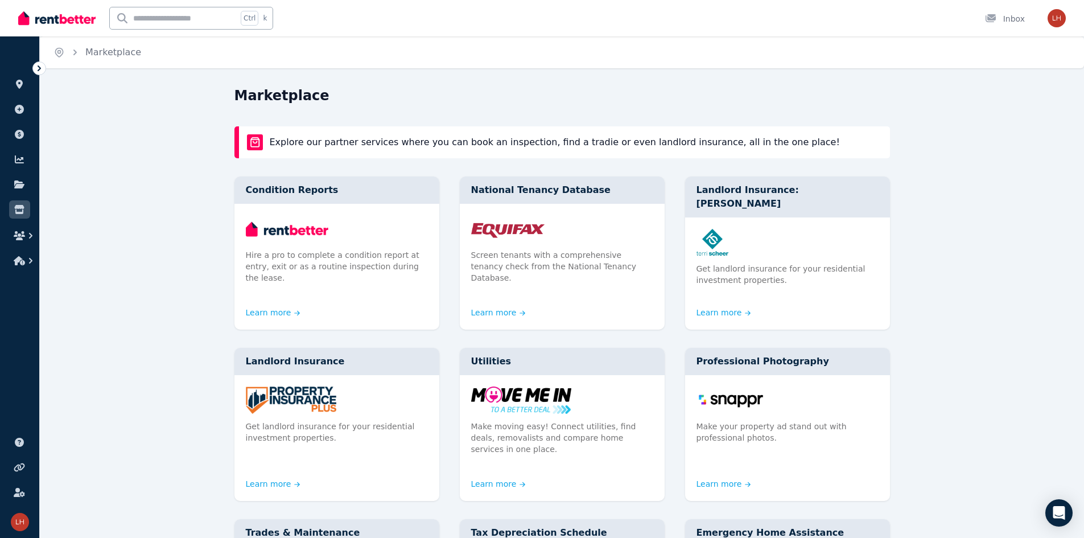
drag, startPoint x: 140, startPoint y: 166, endPoint x: 119, endPoint y: 170, distance: 21.4
click at [23, 231] on icon "button" at bounding box center [19, 235] width 11 height 9
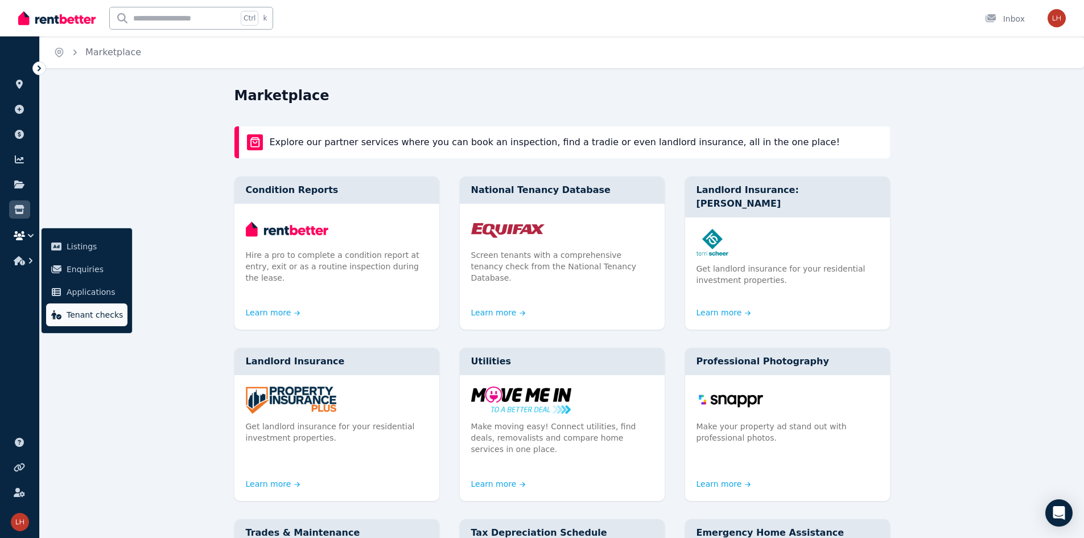
click at [81, 319] on span "Tenant checks" at bounding box center [95, 315] width 56 height 14
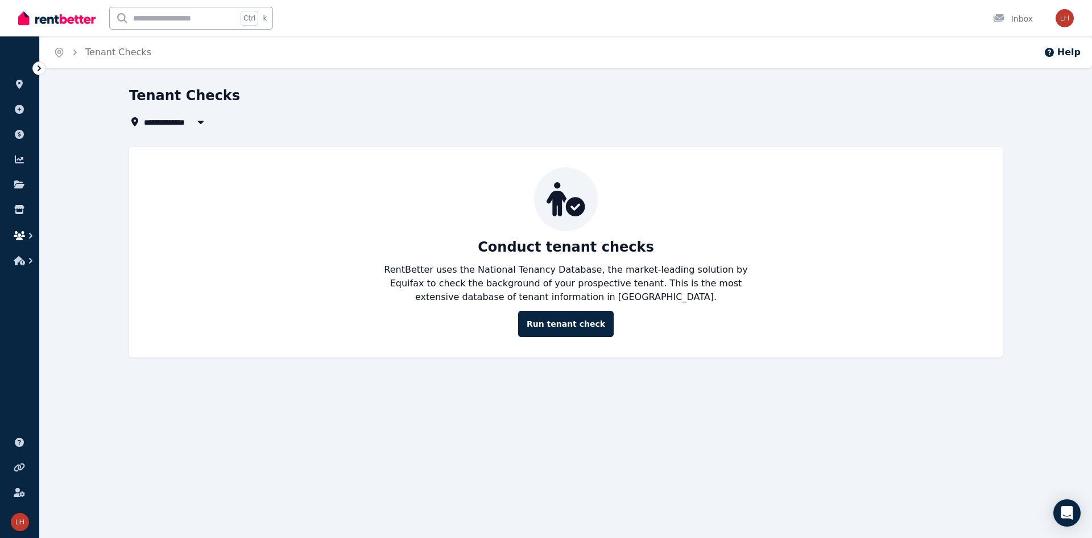
click at [23, 239] on icon "button" at bounding box center [19, 235] width 11 height 9
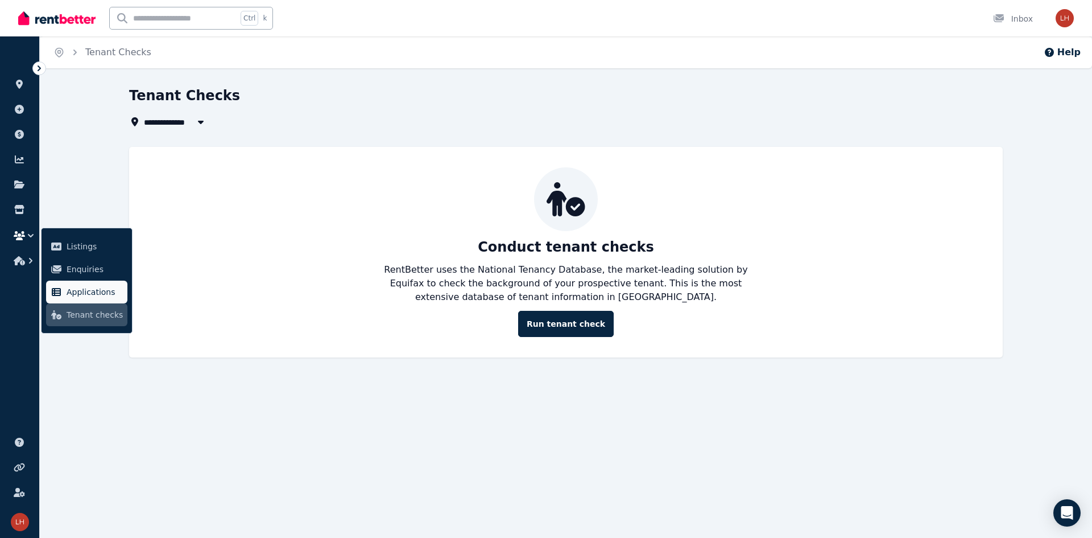
click at [71, 292] on span "Applications" at bounding box center [95, 292] width 56 height 14
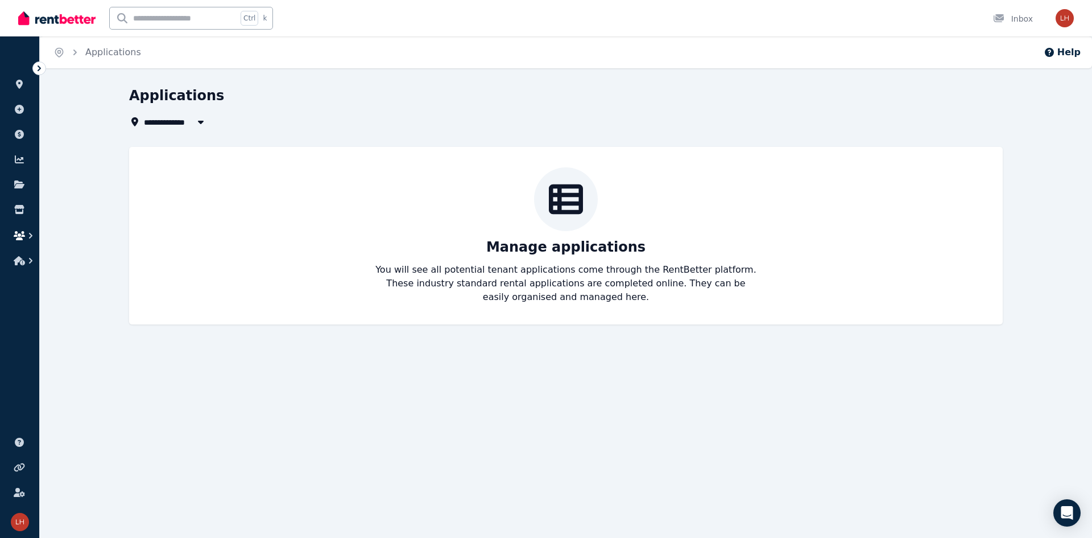
click at [28, 234] on icon "button" at bounding box center [30, 235] width 11 height 11
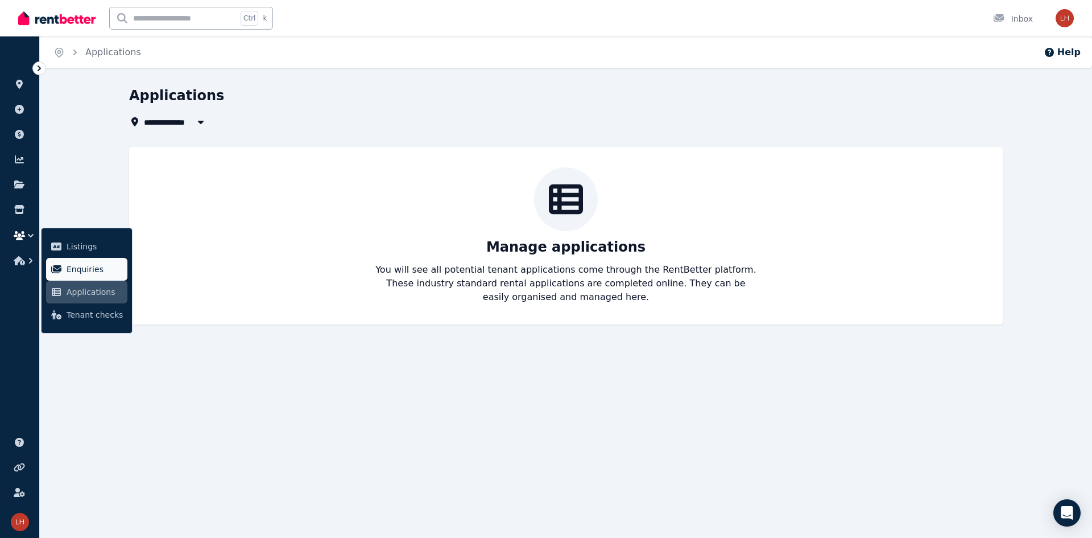
click at [68, 266] on span "Enquiries" at bounding box center [95, 269] width 56 height 14
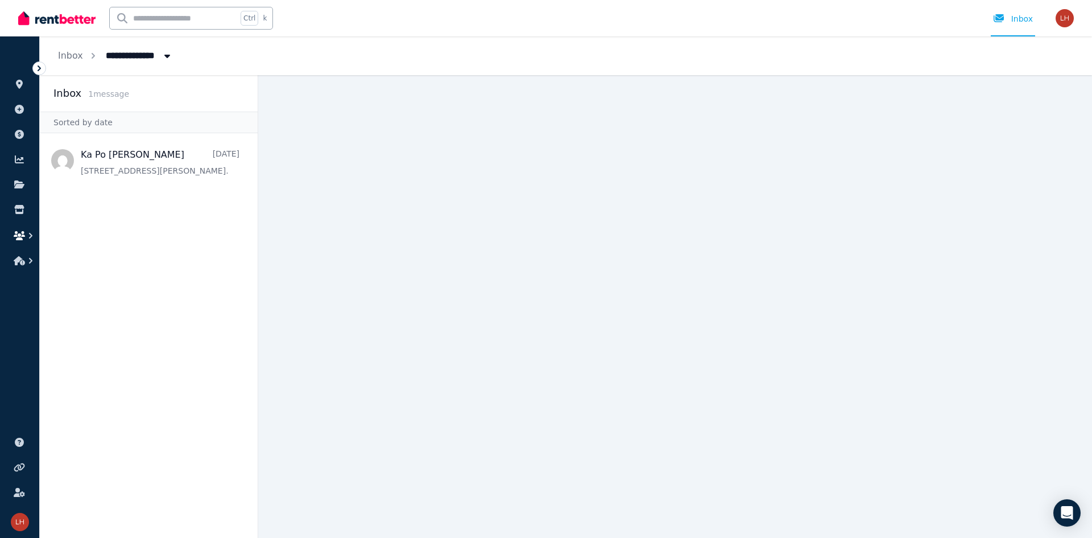
click at [27, 233] on icon "button" at bounding box center [30, 235] width 11 height 11
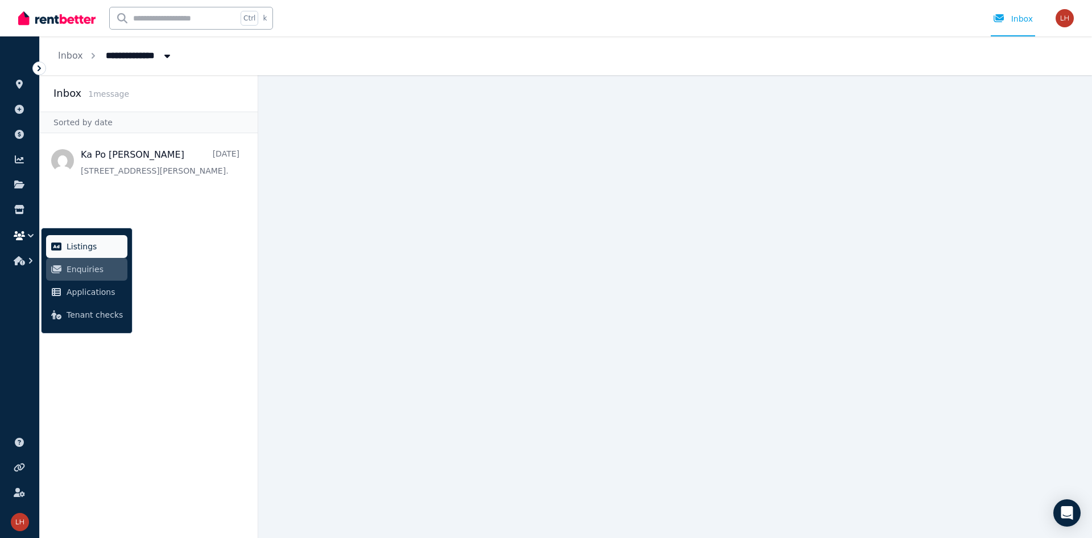
click at [71, 241] on span "Listings" at bounding box center [95, 247] width 56 height 14
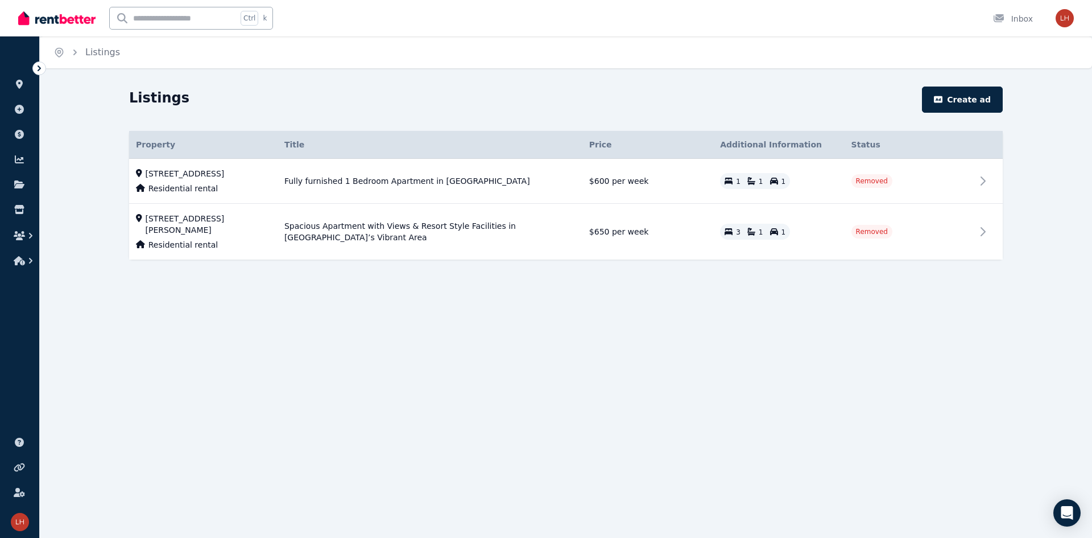
click at [123, 300] on div "Listings Create ad Property Title Details Price Additional Information Status […" at bounding box center [566, 193] width 1052 height 214
click at [12, 262] on button "button" at bounding box center [19, 260] width 21 height 20
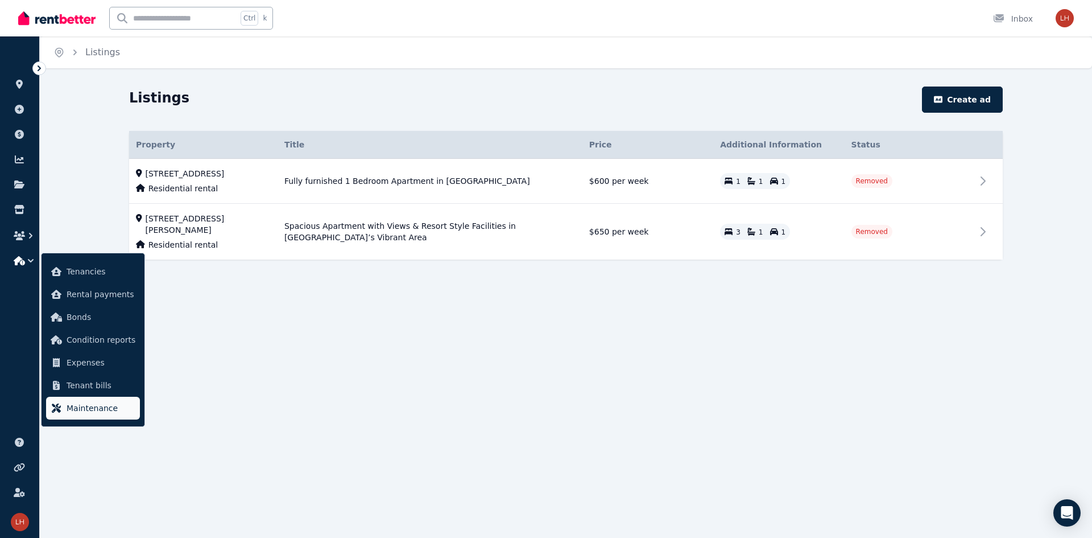
click at [73, 405] on span "Maintenance" at bounding box center [101, 408] width 69 height 14
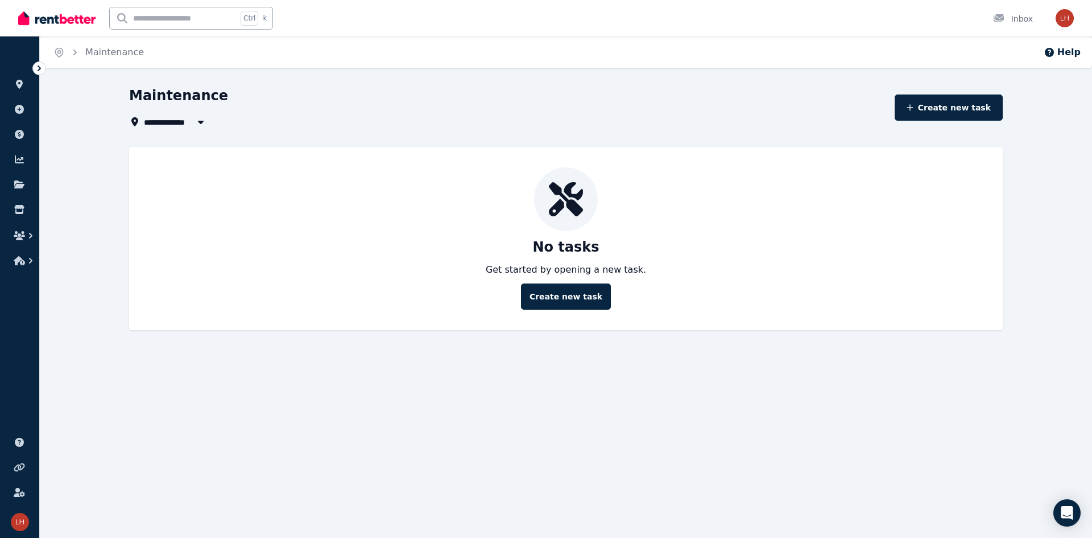
click at [178, 241] on div "No tasks Get started by opening a new task. Create new task" at bounding box center [566, 238] width 851 height 142
drag, startPoint x: 116, startPoint y: 224, endPoint x: 171, endPoint y: 262, distance: 67.1
click at [122, 230] on div "**********" at bounding box center [566, 218] width 1052 height 264
drag, startPoint x: 317, startPoint y: 316, endPoint x: 312, endPoint y: 312, distance: 6.4
click at [312, 312] on div "No tasks Get started by opening a new task. Create new task" at bounding box center [566, 238] width 874 height 183
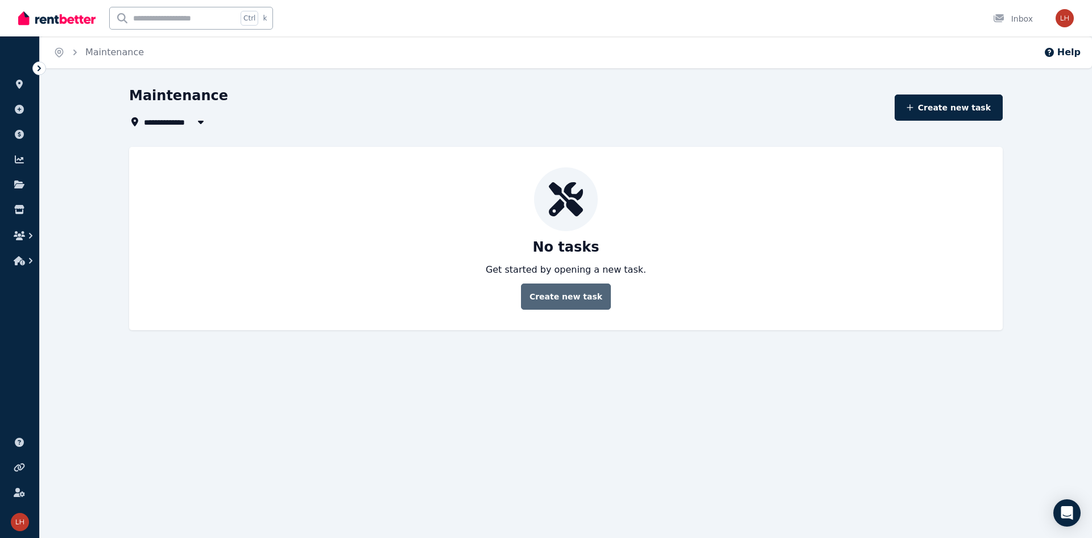
click at [544, 285] on button "Create new task" at bounding box center [566, 296] width 90 height 26
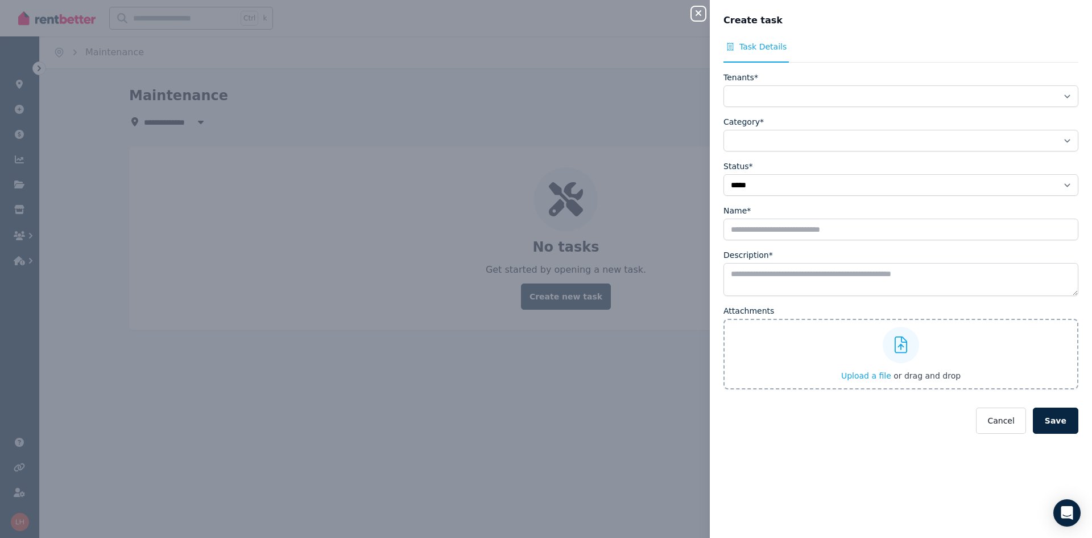
click at [544, 79] on label "Tenants*" at bounding box center [741, 77] width 35 height 11
click at [544, 85] on select "**********" at bounding box center [901, 96] width 355 height 22
click at [544, 91] on select "**********" at bounding box center [901, 96] width 355 height 22
drag, startPoint x: 762, startPoint y: 92, endPoint x: 762, endPoint y: 115, distance: 23.3
click at [544, 94] on select "**********" at bounding box center [901, 96] width 355 height 22
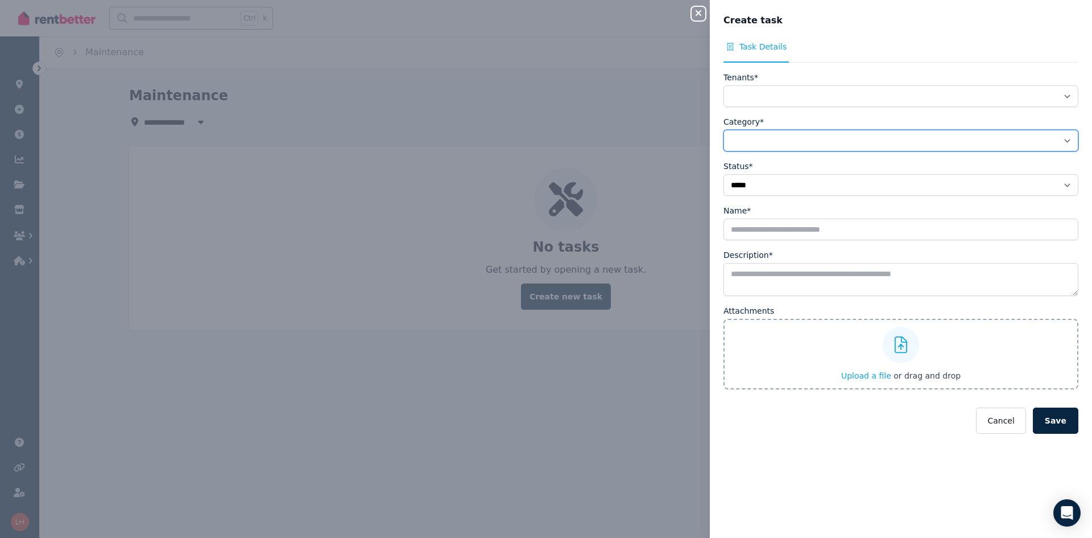
click at [544, 148] on select "**********" at bounding box center [901, 141] width 355 height 22
click at [544, 146] on select "**********" at bounding box center [901, 141] width 355 height 22
drag, startPoint x: 953, startPoint y: 448, endPoint x: 960, endPoint y: 346, distance: 102.1
click at [544, 445] on div "**********" at bounding box center [901, 282] width 382 height 483
click at [544, 428] on button "Cancel" at bounding box center [1000, 420] width 49 height 26
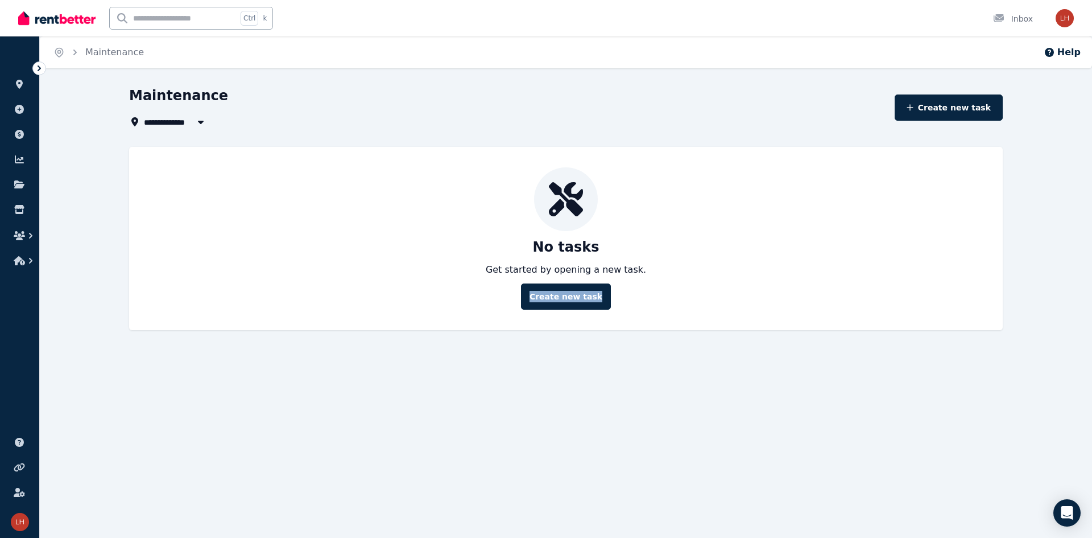
drag, startPoint x: 532, startPoint y: 382, endPoint x: 497, endPoint y: 376, distance: 35.7
click at [522, 382] on div "**********" at bounding box center [546, 269] width 1092 height 538
drag, startPoint x: 229, startPoint y: 346, endPoint x: 135, endPoint y: 317, distance: 98.8
click at [183, 340] on div "**********" at bounding box center [566, 218] width 1052 height 264
click at [24, 258] on icon "button" at bounding box center [19, 260] width 11 height 9
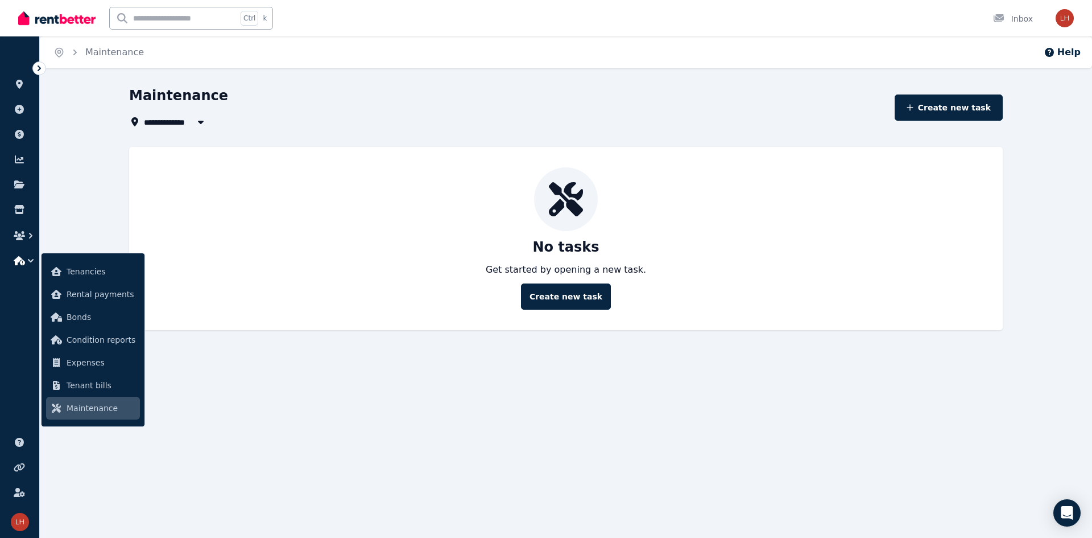
click at [83, 210] on div "**********" at bounding box center [566, 218] width 1052 height 264
click at [77, 478] on div "**********" at bounding box center [546, 269] width 1092 height 538
drag, startPoint x: 72, startPoint y: 167, endPoint x: 42, endPoint y: 142, distance: 39.6
click at [69, 164] on div "**********" at bounding box center [566, 218] width 1052 height 264
click at [16, 131] on icon at bounding box center [19, 134] width 9 height 9
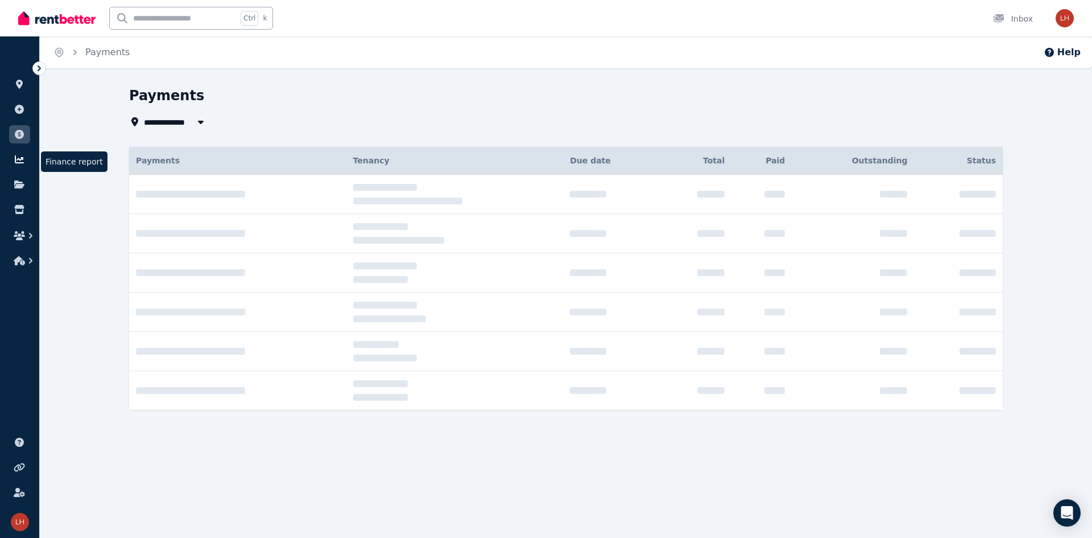
click at [21, 158] on icon at bounding box center [19, 159] width 9 height 8
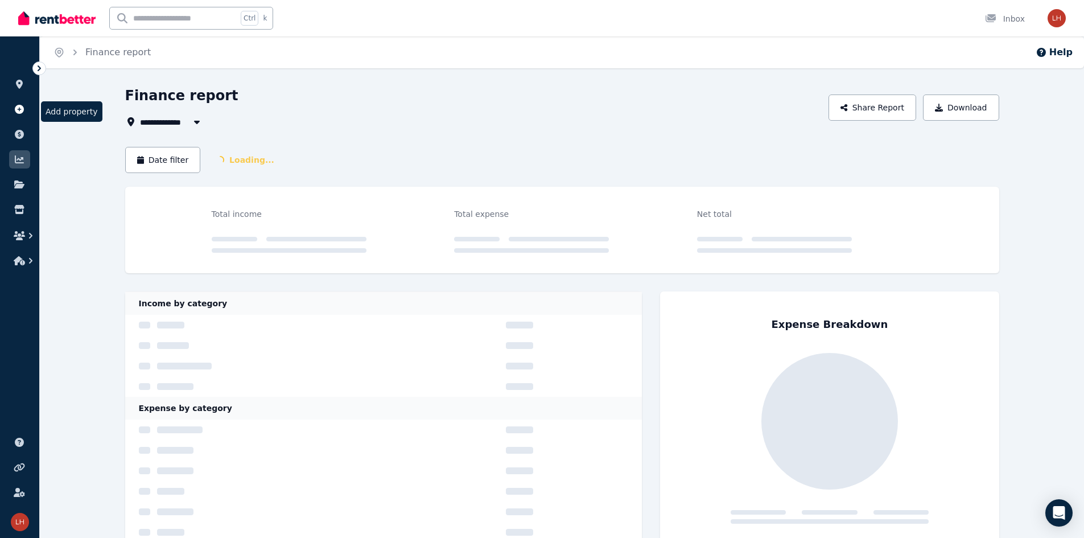
click at [15, 102] on link at bounding box center [19, 109] width 21 height 18
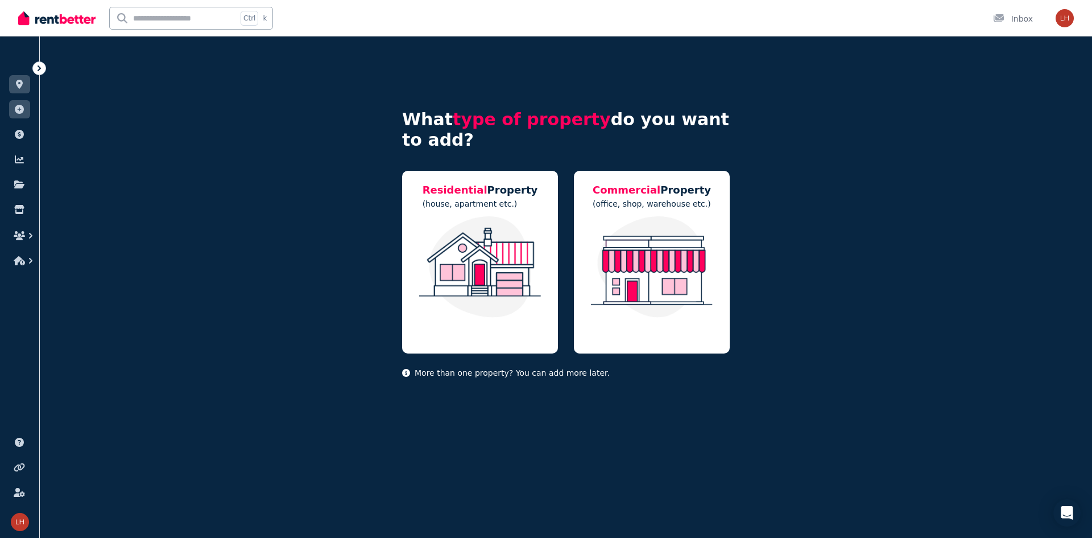
click at [186, 192] on div "What type of property do you want to add? Residential Property (house, apartmen…" at bounding box center [566, 225] width 1052 height 378
click at [17, 77] on link at bounding box center [19, 84] width 21 height 18
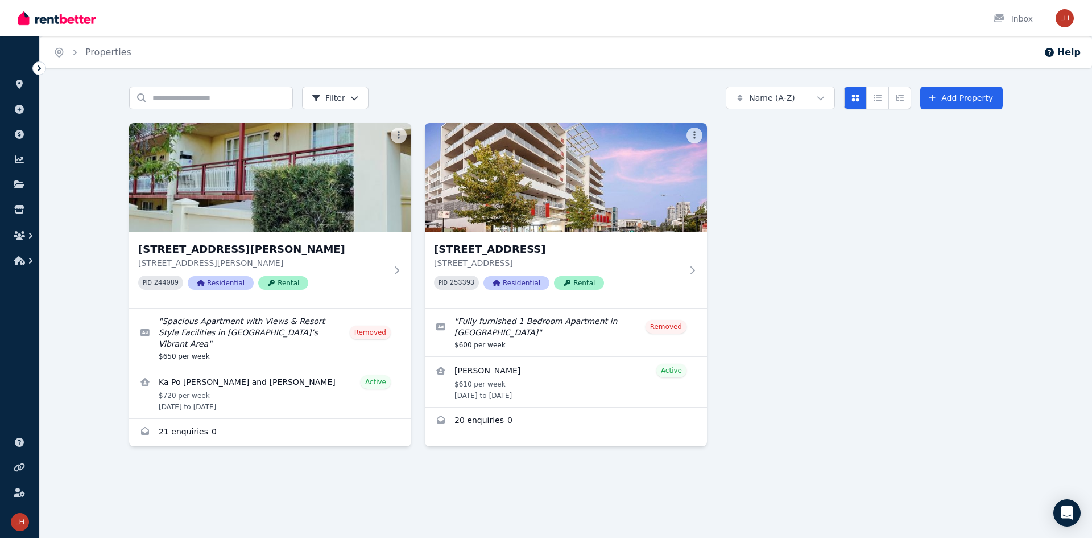
drag, startPoint x: 91, startPoint y: 315, endPoint x: 108, endPoint y: 314, distance: 16.5
click at [90, 314] on div "Search properties Filter Name (A-Z) Add Property [STREET_ADDRESS][PERSON_NAME] …" at bounding box center [566, 292] width 1052 height 412
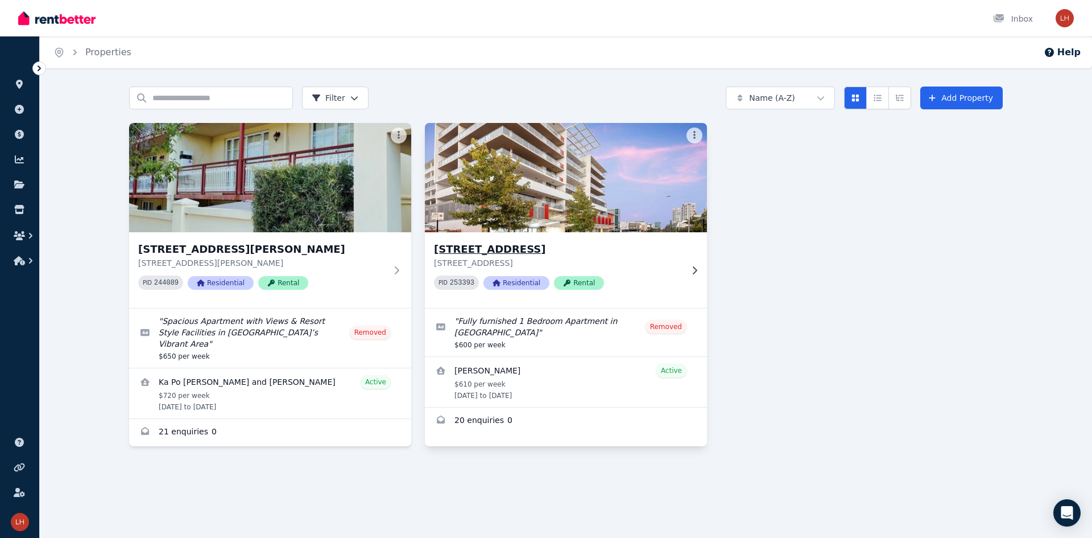
click at [476, 249] on h3 "[STREET_ADDRESS]" at bounding box center [558, 249] width 248 height 16
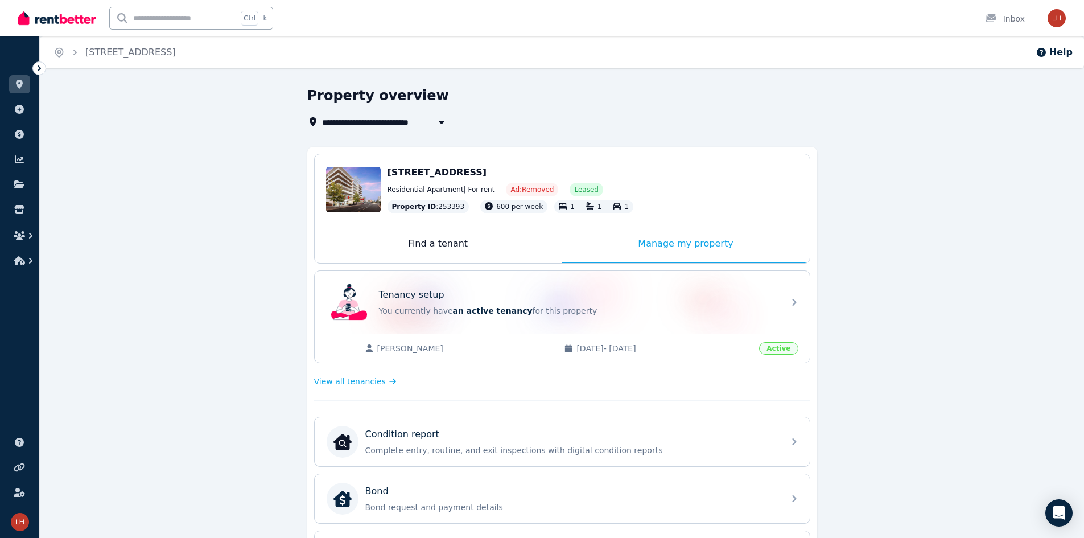
click at [196, 211] on div "**********" at bounding box center [562, 471] width 1044 height 771
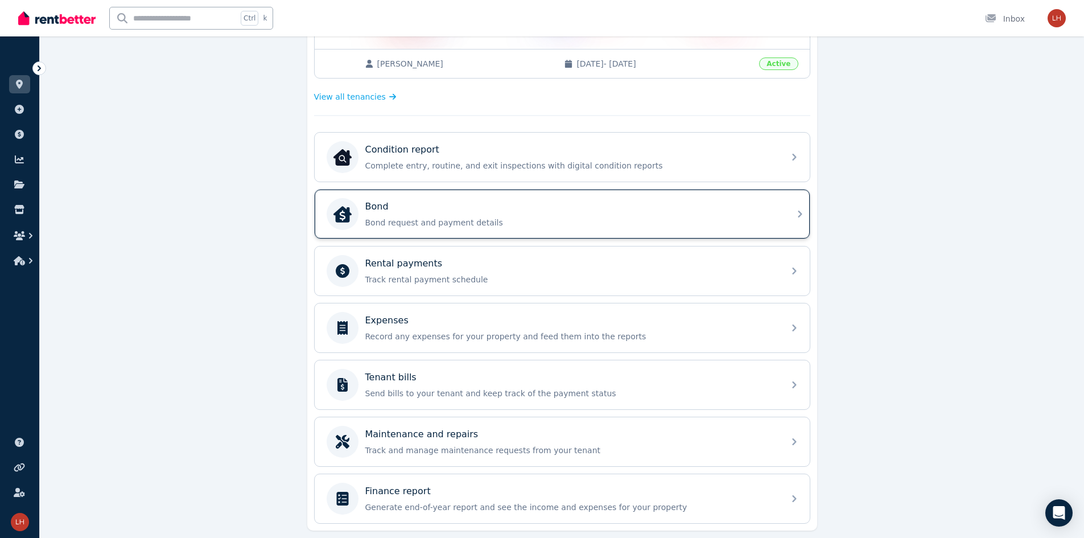
scroll to position [320, 0]
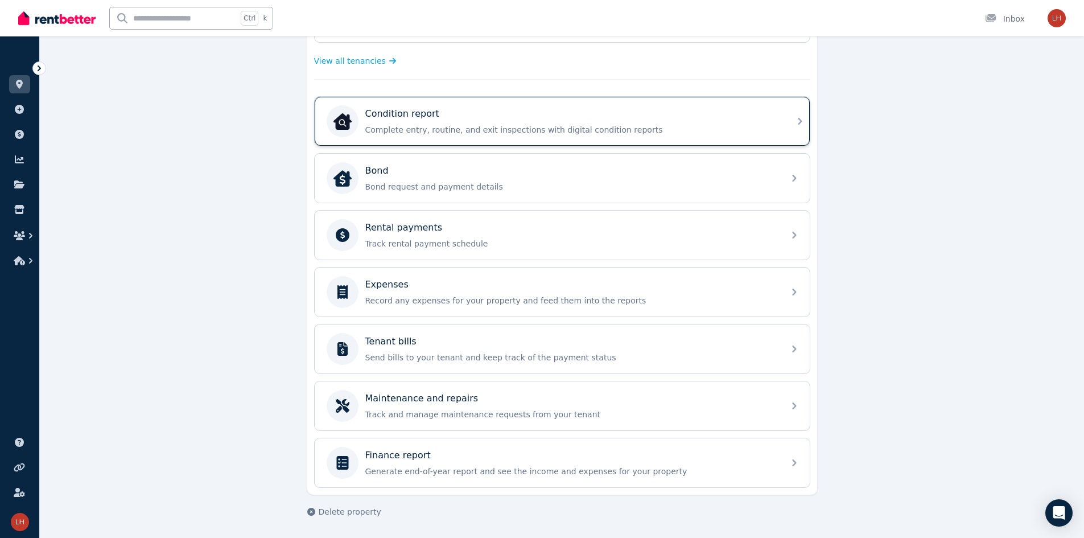
click at [394, 131] on p "Complete entry, routine, and exit inspections with digital condition reports" at bounding box center [571, 129] width 412 height 11
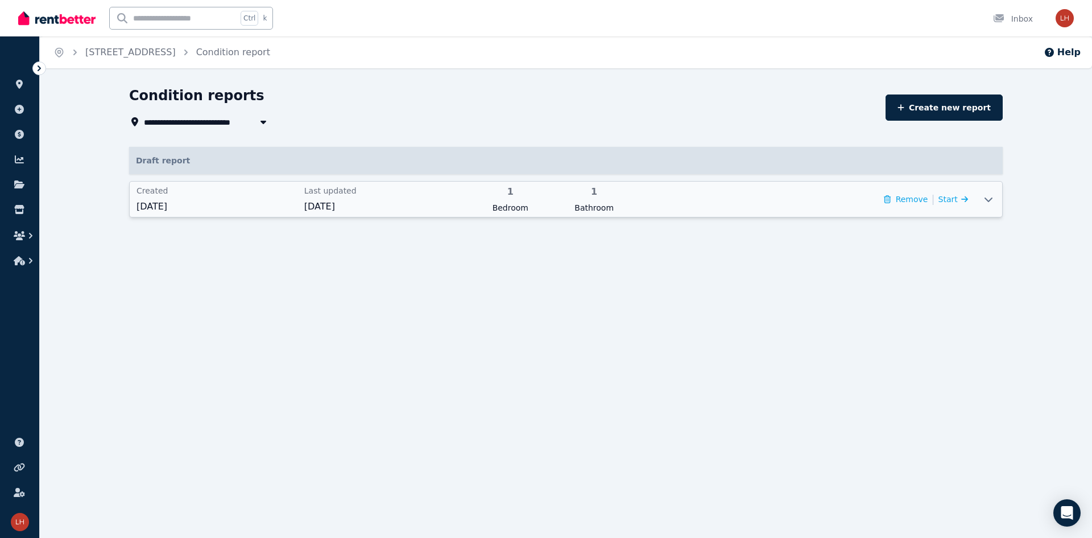
click at [186, 193] on span "Created" at bounding box center [217, 190] width 161 height 11
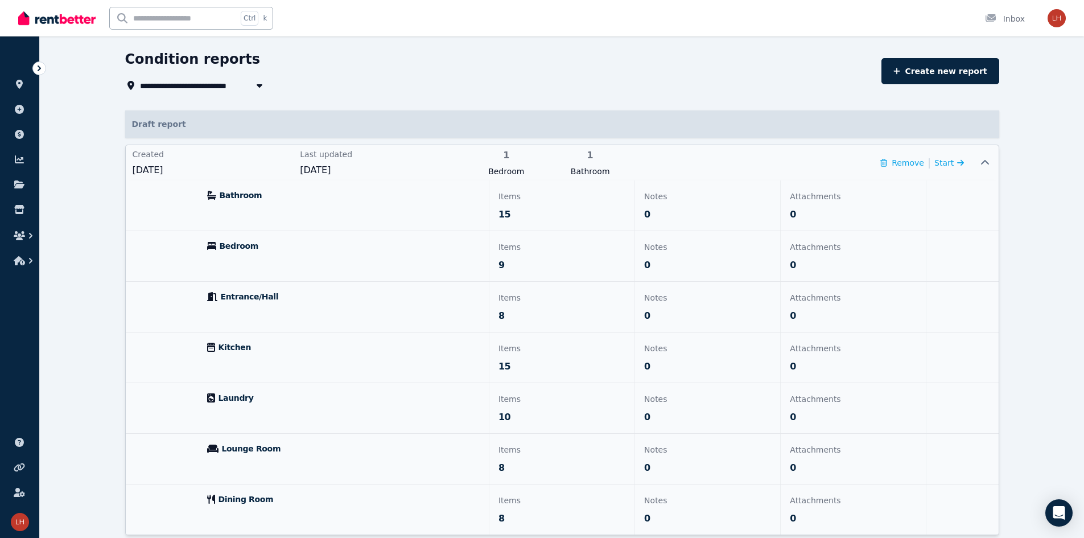
scroll to position [75, 0]
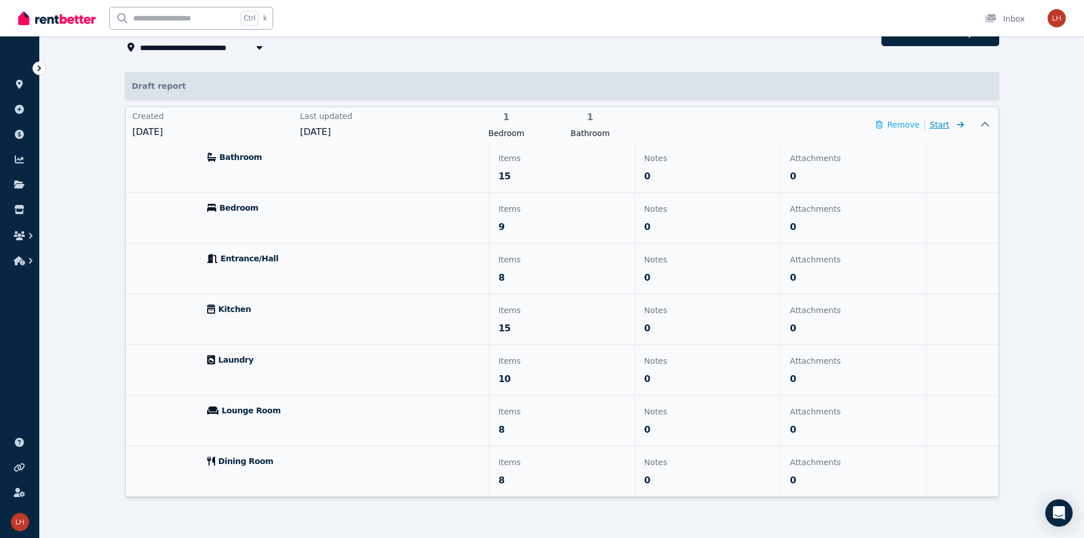
click at [544, 127] on span "Start" at bounding box center [939, 124] width 19 height 9
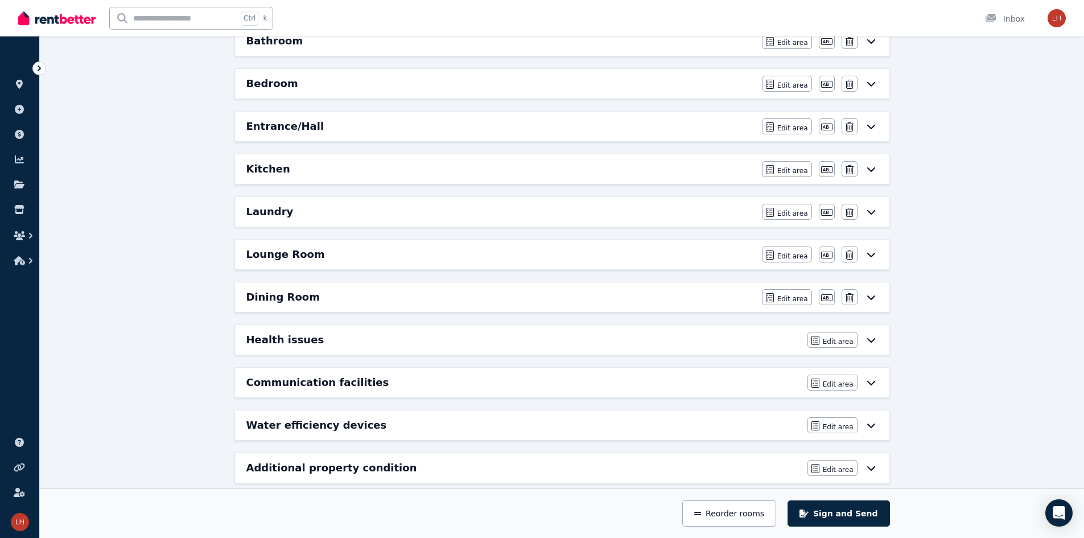
scroll to position [192, 0]
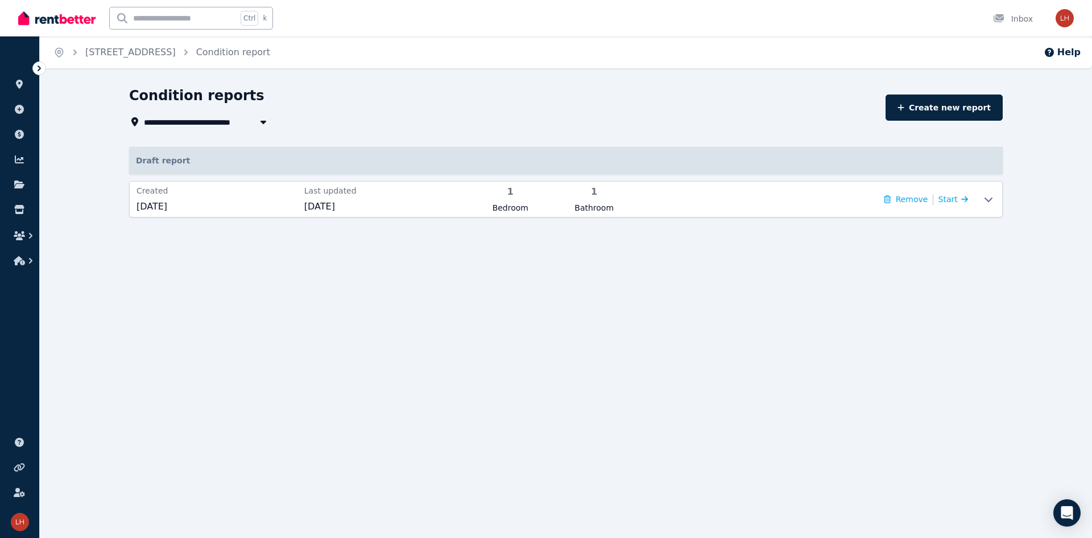
drag, startPoint x: 324, startPoint y: 96, endPoint x: 307, endPoint y: 86, distance: 20.1
click at [313, 88] on div "Condition reports" at bounding box center [504, 97] width 750 height 22
click at [176, 51] on link "[STREET_ADDRESS]" at bounding box center [130, 52] width 90 height 11
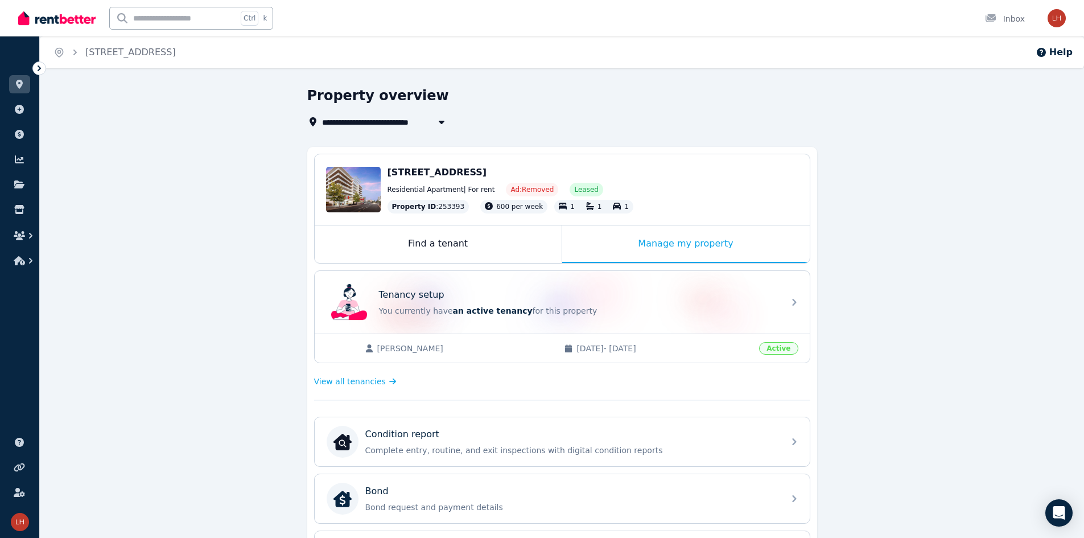
click at [214, 129] on div "**********" at bounding box center [562, 471] width 1044 height 771
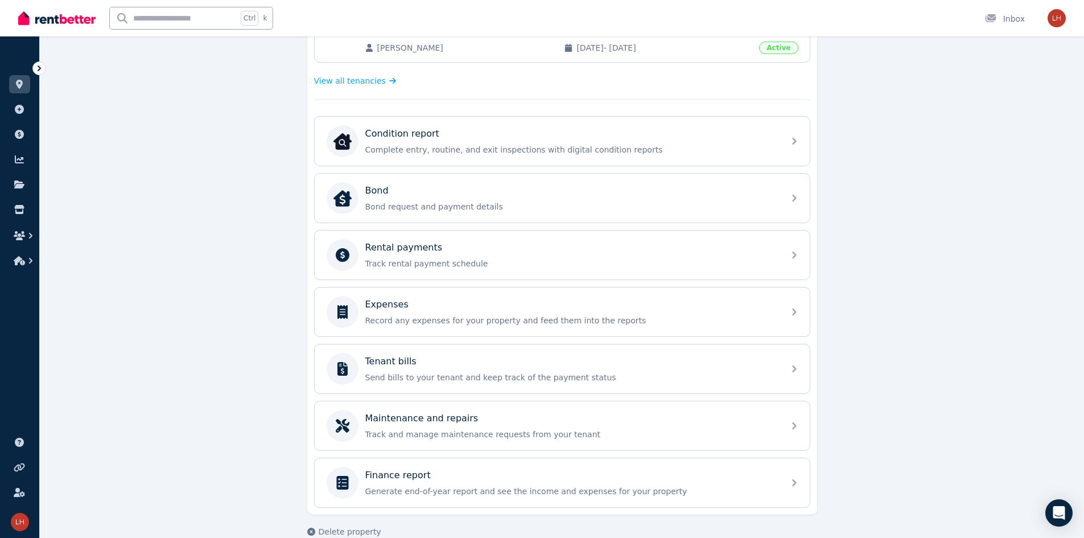
scroll to position [320, 0]
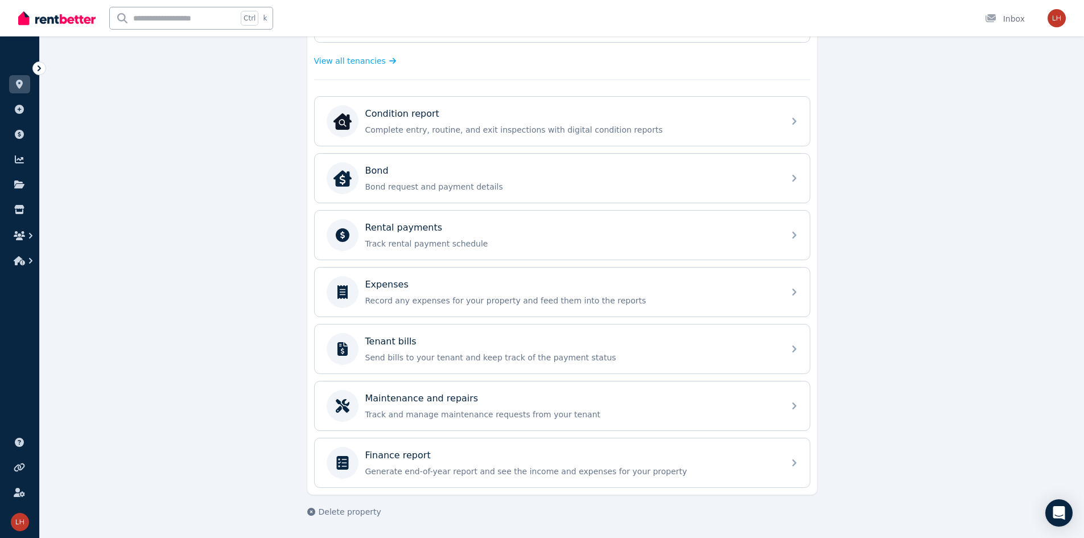
click at [300, 407] on div "**********" at bounding box center [562, 151] width 1044 height 771
click at [222, 408] on div "**********" at bounding box center [562, 155] width 1044 height 771
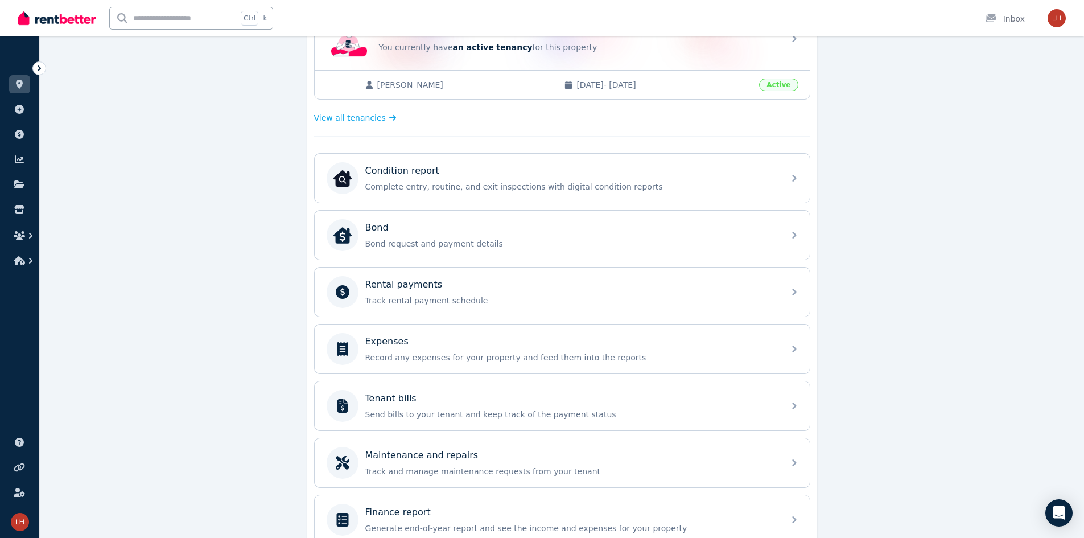
scroll to position [0, 0]
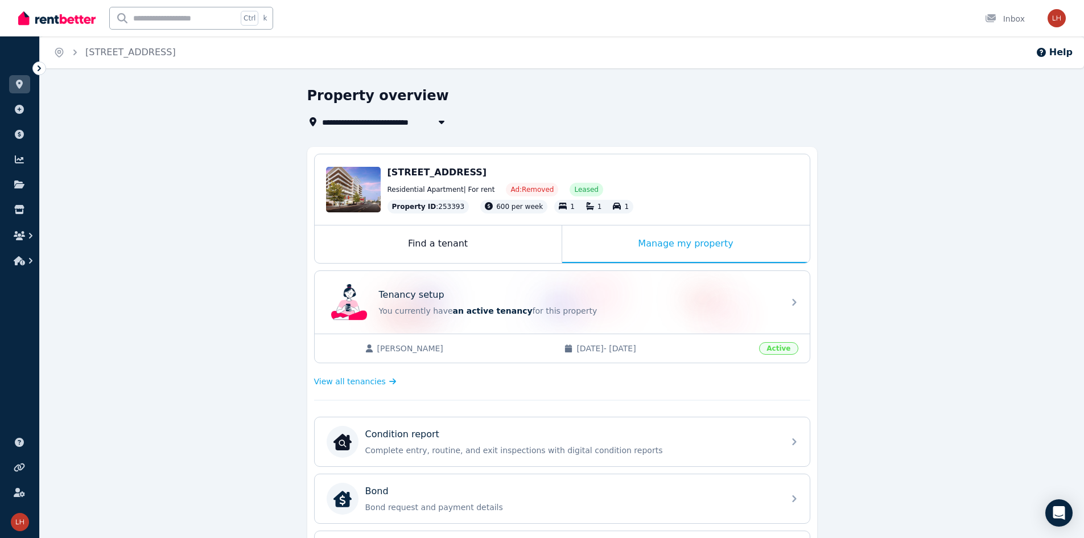
drag, startPoint x: 178, startPoint y: 203, endPoint x: 176, endPoint y: 179, distance: 24.6
click at [177, 195] on div "**********" at bounding box center [562, 471] width 1044 height 771
